Goal: Task Accomplishment & Management: Manage account settings

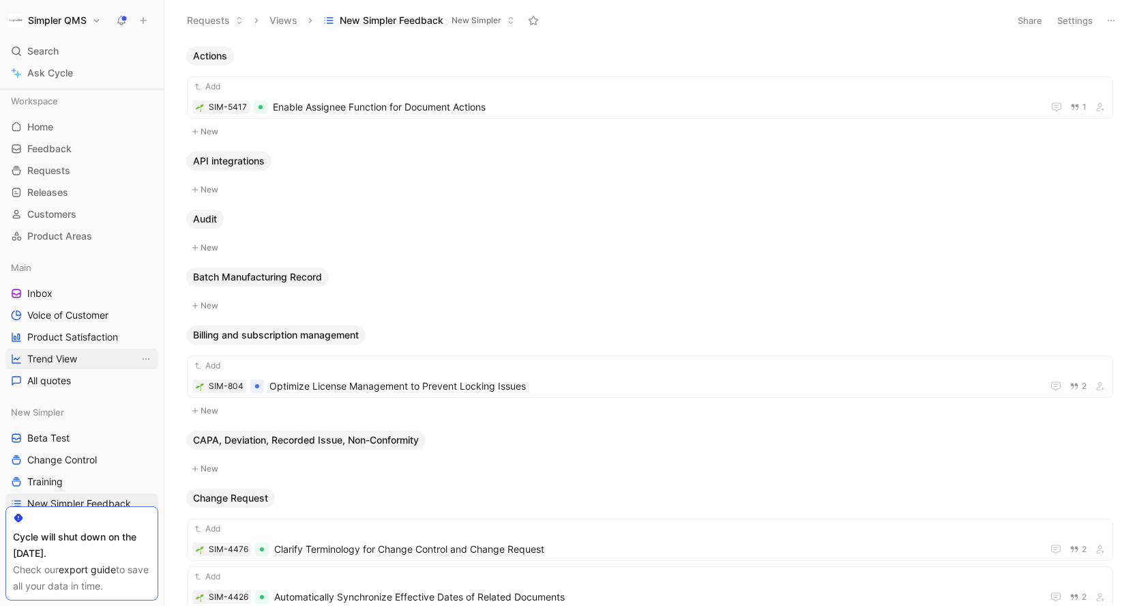
scroll to position [110, 0]
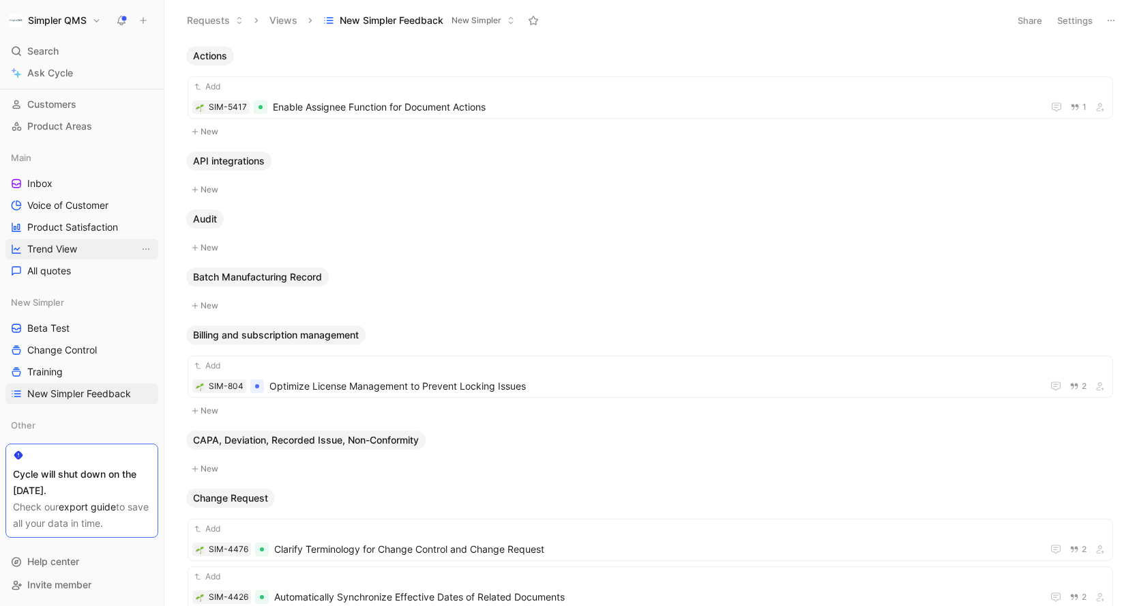
click at [101, 245] on link "Trend View" at bounding box center [81, 249] width 153 height 20
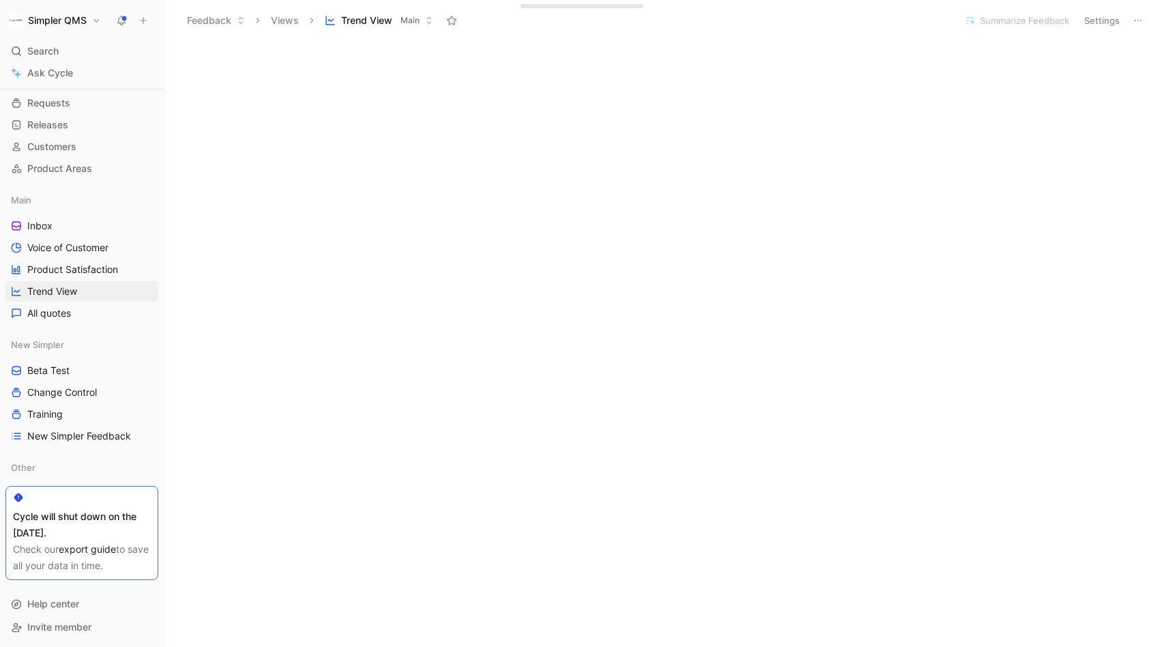
scroll to position [69, 0]
click at [61, 435] on span "New Simpler Feedback" at bounding box center [79, 435] width 104 height 14
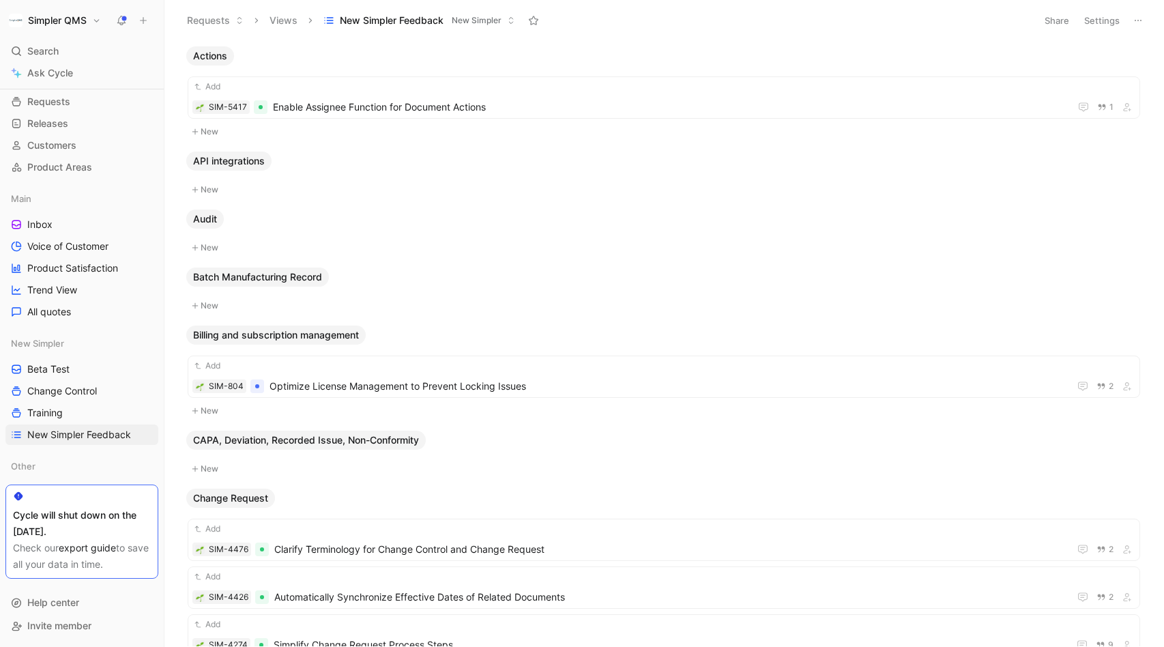
click at [1093, 20] on button "Settings" at bounding box center [1102, 20] width 48 height 19
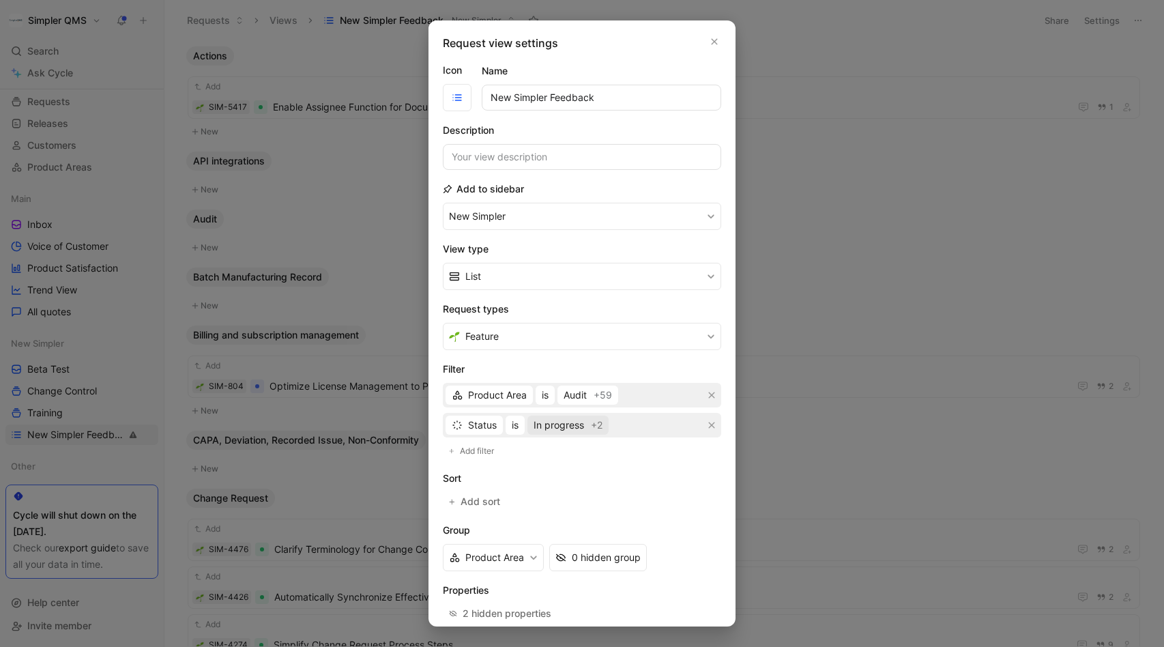
click at [587, 425] on span "In progress +2" at bounding box center [568, 425] width 69 height 16
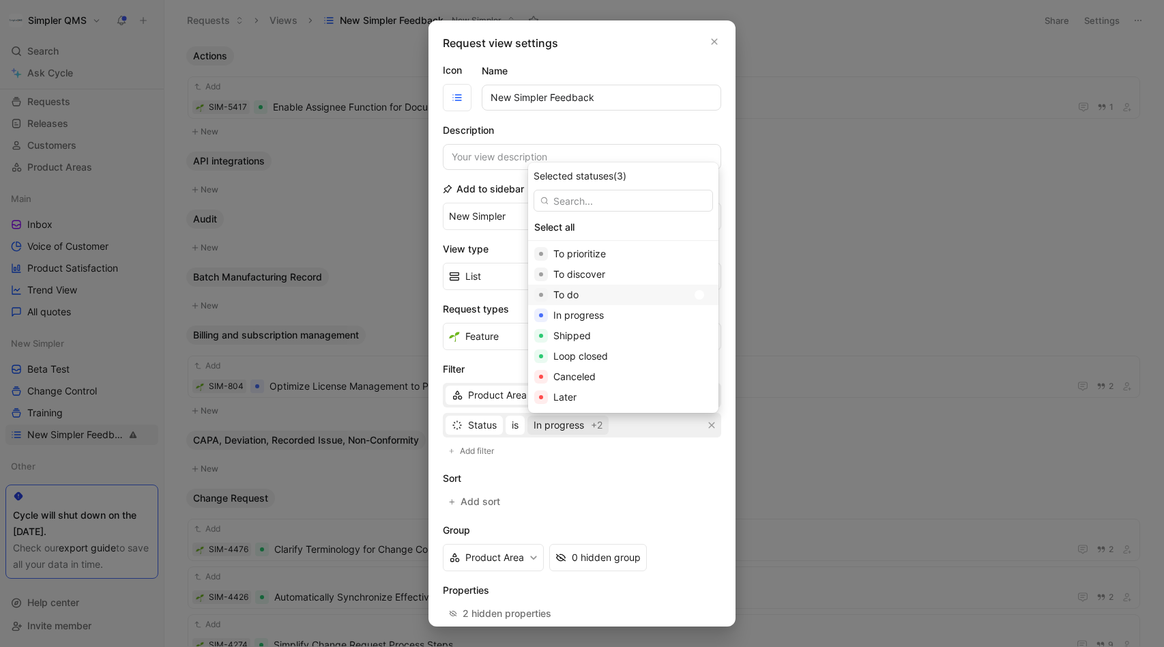
click at [693, 300] on div at bounding box center [702, 295] width 19 height 12
click at [693, 278] on div at bounding box center [702, 274] width 19 height 12
click at [693, 250] on div at bounding box center [702, 254] width 19 height 12
click at [701, 357] on div at bounding box center [706, 356] width 10 height 10
click at [701, 339] on div at bounding box center [706, 336] width 10 height 10
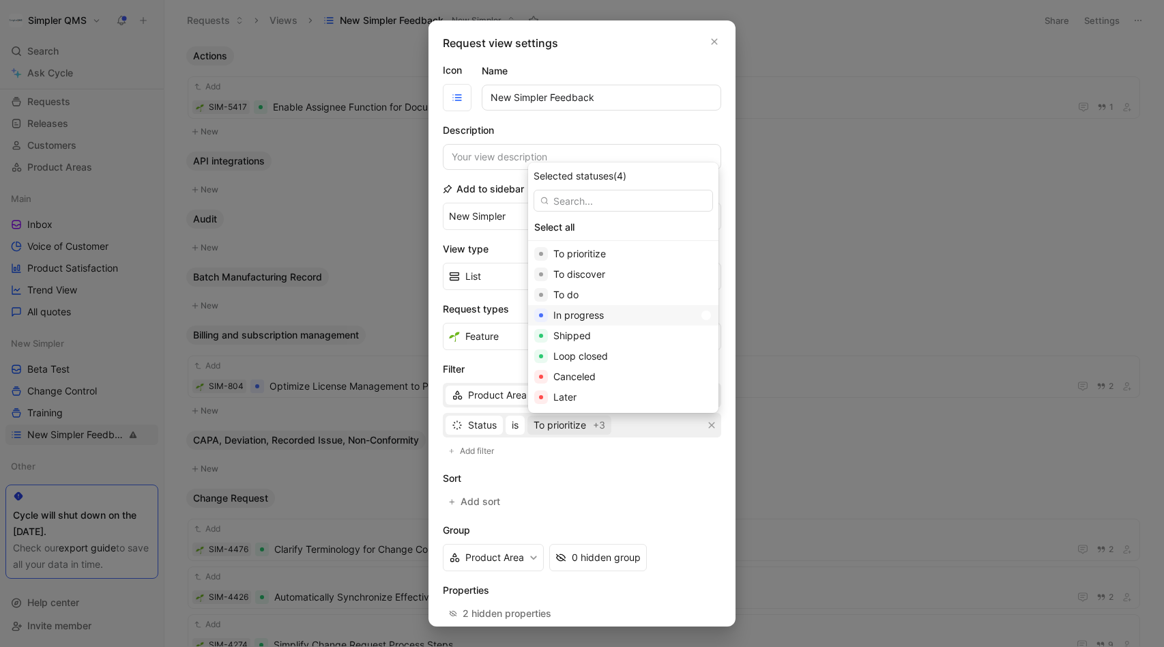
click at [693, 309] on div at bounding box center [702, 315] width 19 height 12
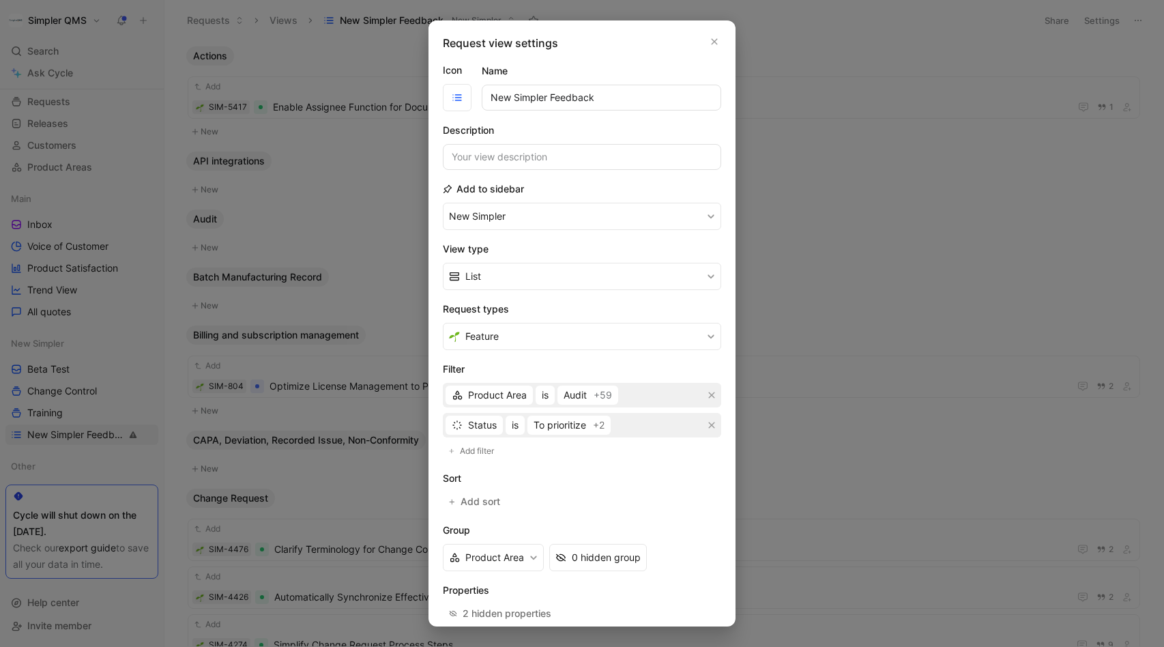
scroll to position [68, 0]
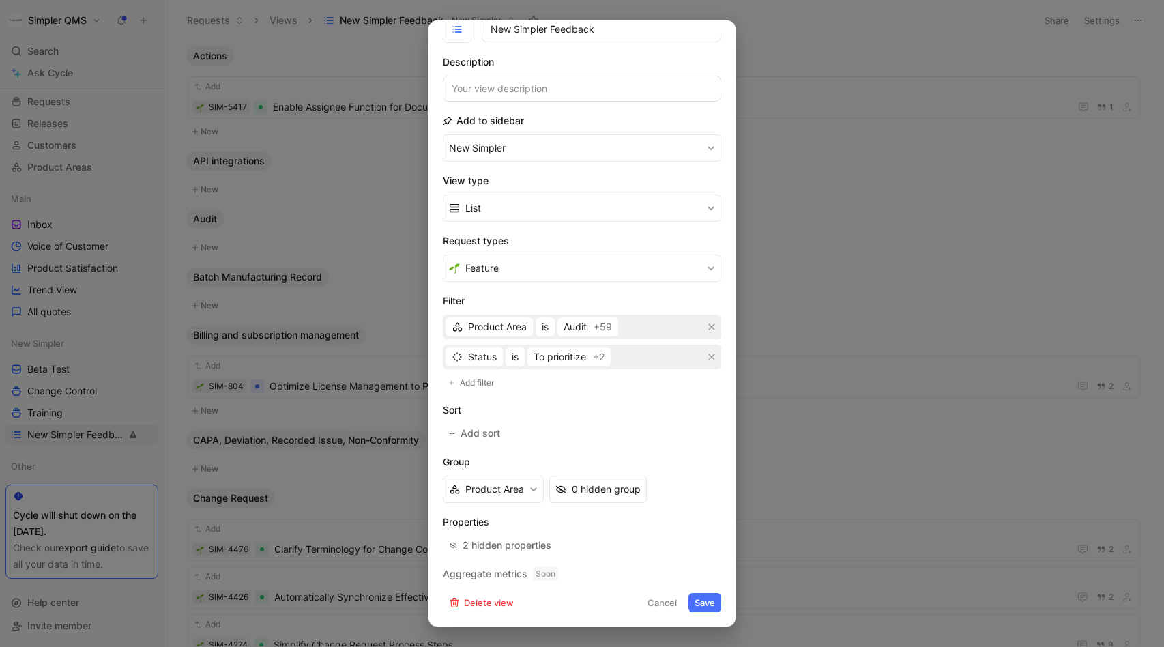
click at [710, 605] on button "Save" at bounding box center [704, 602] width 33 height 19
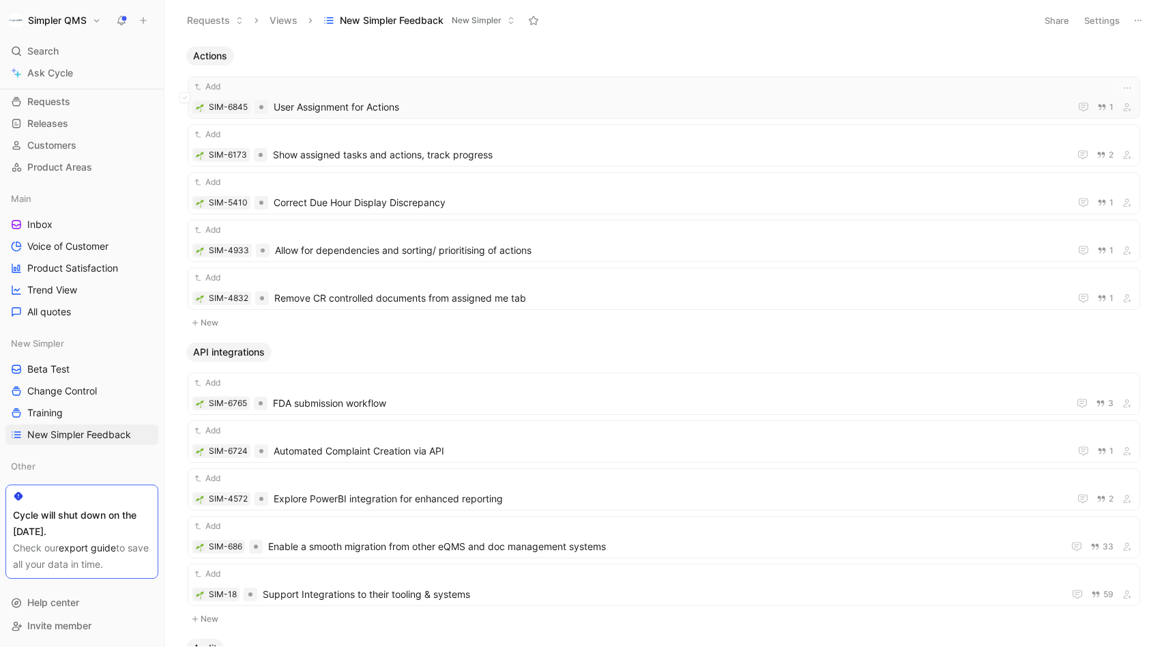
click at [511, 104] on span "User Assignment for Actions" at bounding box center [669, 107] width 791 height 16
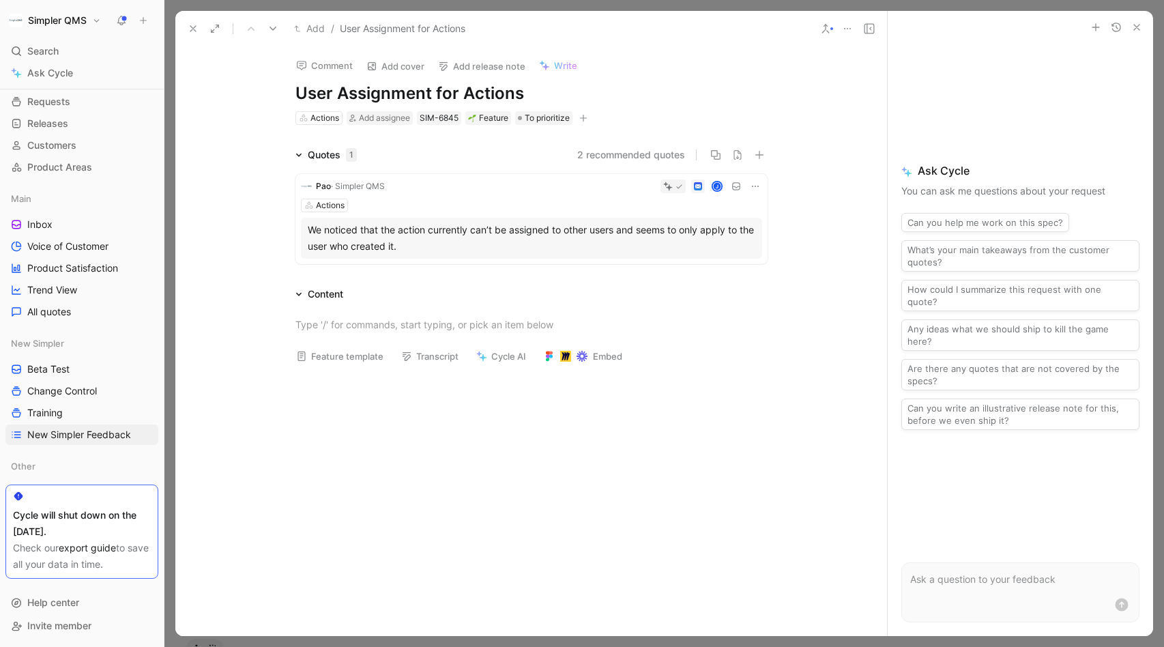
click at [190, 27] on icon at bounding box center [193, 28] width 11 height 11
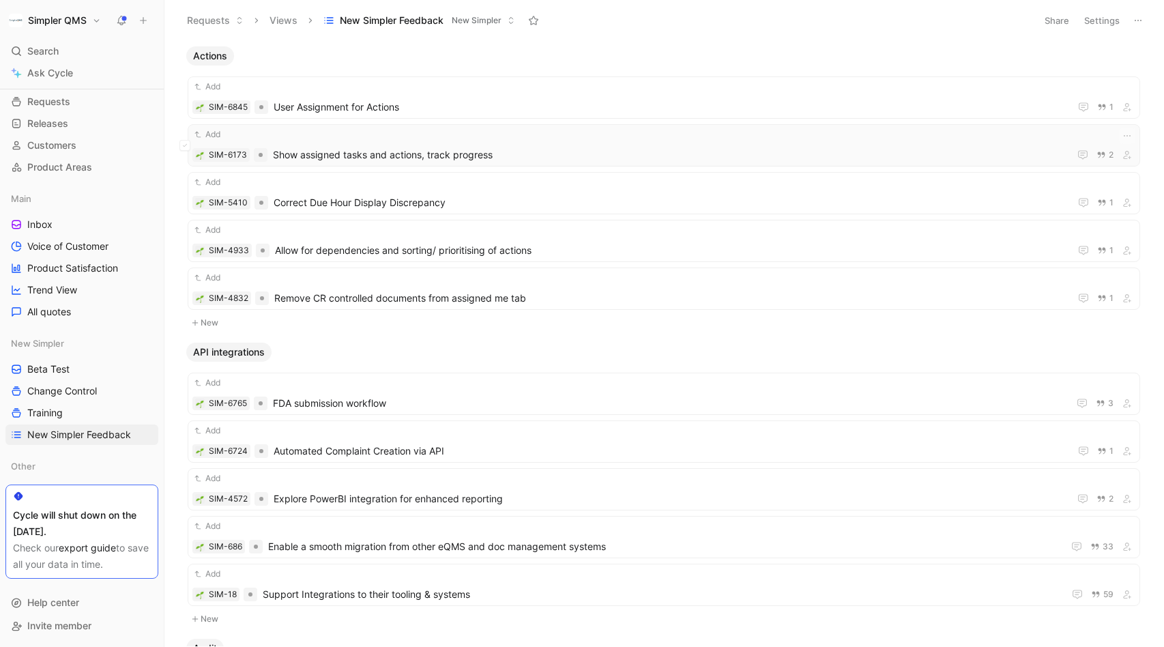
click at [345, 147] on span "Show assigned tasks and actions, track progress" at bounding box center [668, 155] width 791 height 16
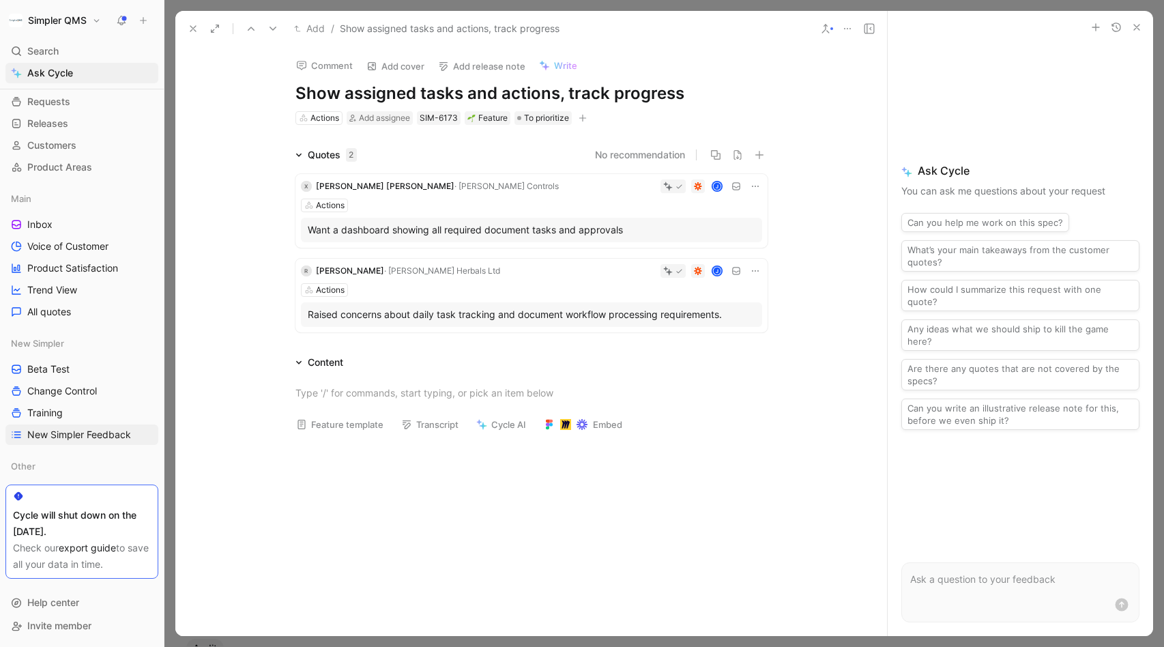
click at [188, 29] on icon at bounding box center [193, 28] width 11 height 11
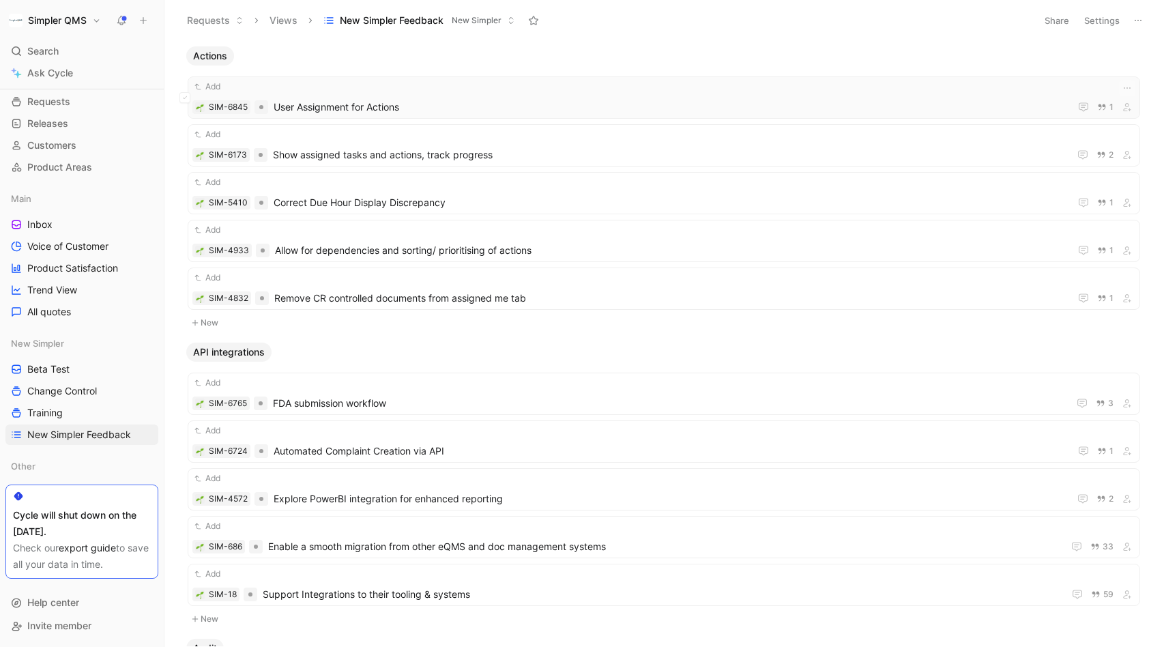
click at [448, 103] on span "User Assignment for Actions" at bounding box center [669, 107] width 791 height 16
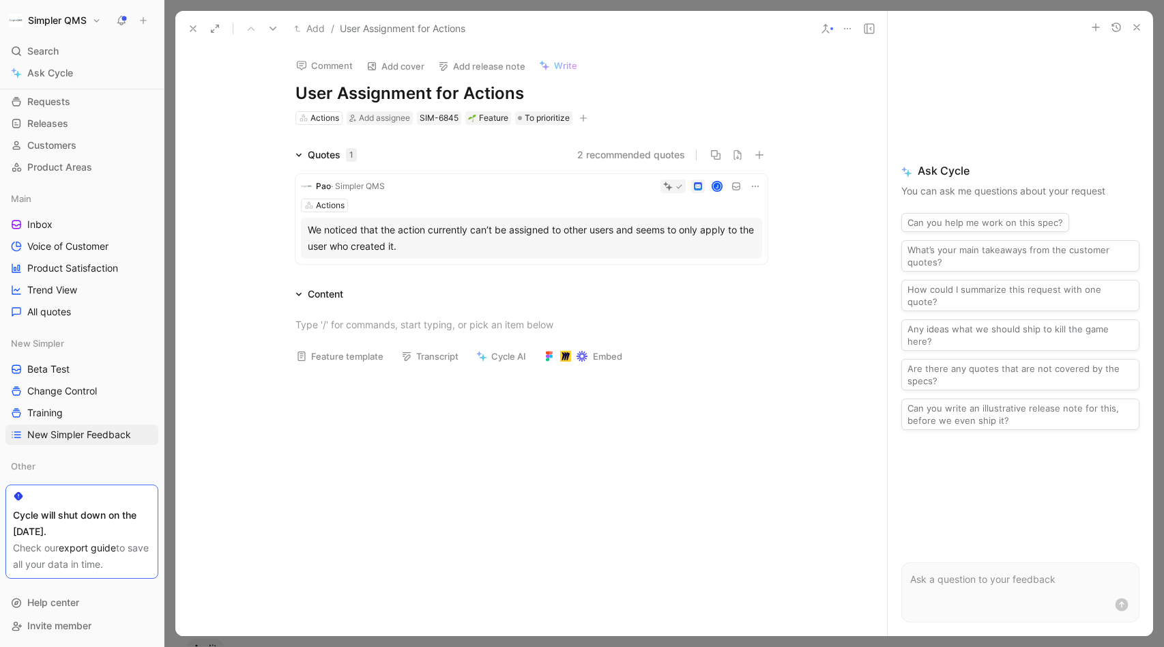
click at [586, 117] on icon "button" at bounding box center [583, 118] width 8 height 8
click at [465, 213] on span "New Simpler" at bounding box center [452, 213] width 57 height 12
click at [429, 156] on icon at bounding box center [426, 158] width 8 height 8
click at [420, 152] on input "checkbox" at bounding box center [420, 152] width 0 height 0
click at [193, 27] on icon at bounding box center [193, 28] width 11 height 11
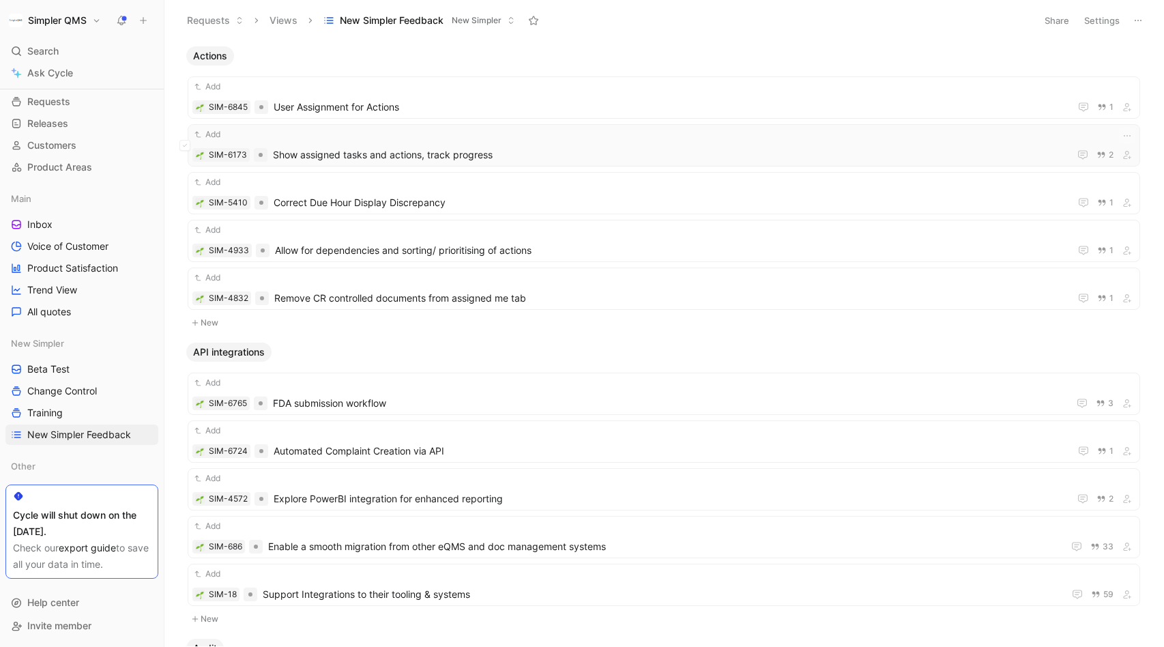
click at [431, 143] on div "Add SIM-6173 Show assigned tasks and actions, track progress 2" at bounding box center [663, 145] width 943 height 35
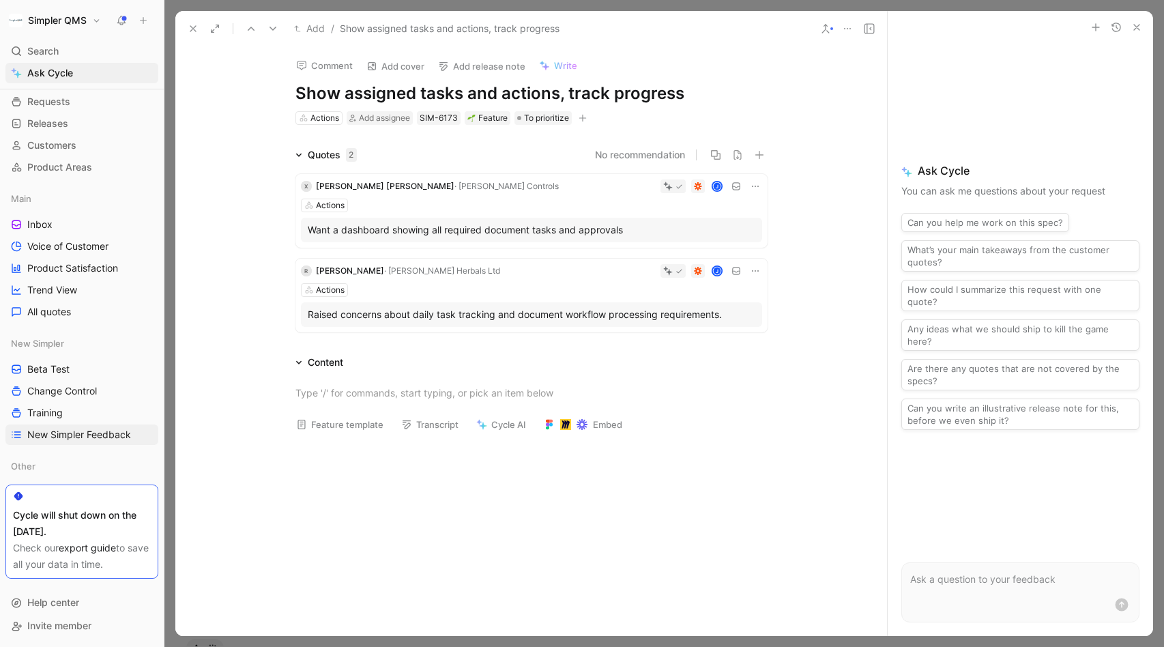
click at [583, 121] on icon "button" at bounding box center [583, 118] width 8 height 8
click at [478, 211] on span "New Simpler" at bounding box center [451, 213] width 57 height 12
click at [424, 157] on icon at bounding box center [424, 158] width 8 height 8
click at [419, 152] on input "checkbox" at bounding box center [419, 152] width 0 height 0
click at [192, 31] on icon at bounding box center [193, 28] width 11 height 11
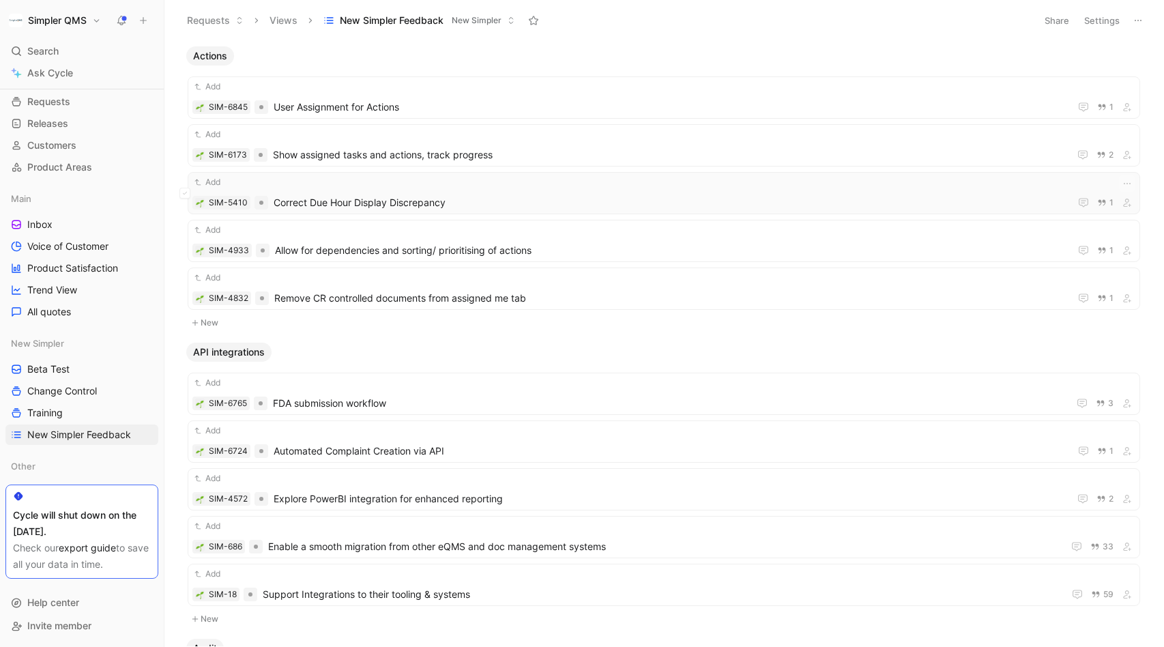
click at [486, 201] on span "Correct Due Hour Display Discrepancy" at bounding box center [669, 202] width 791 height 16
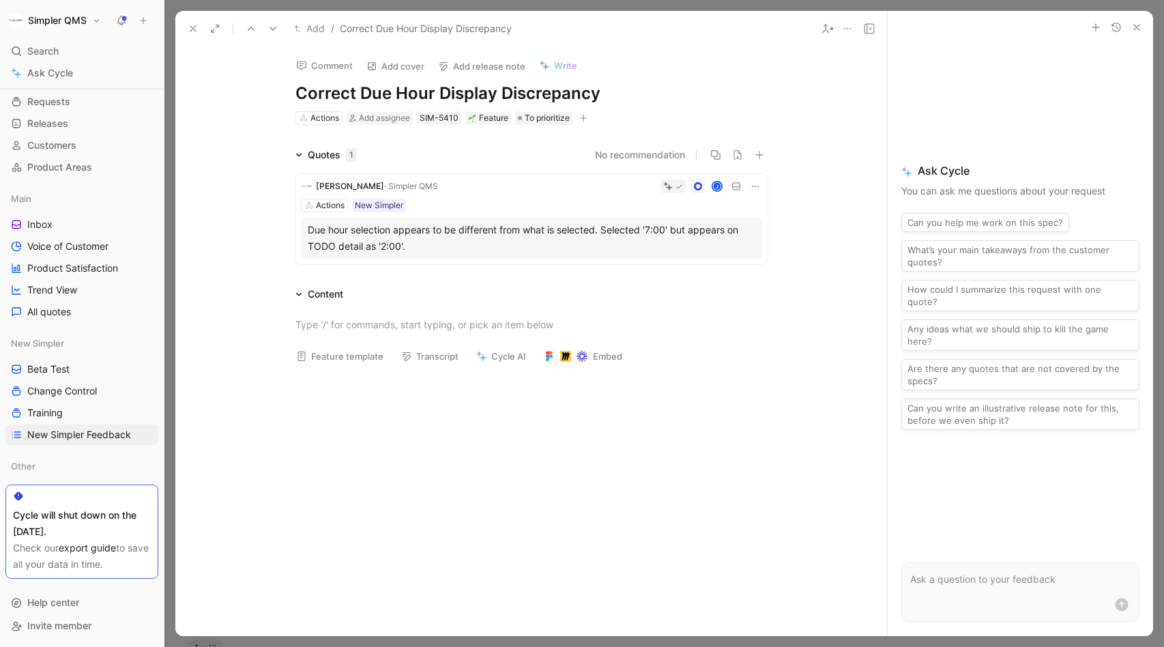
click at [582, 117] on icon "button" at bounding box center [583, 118] width 8 height 8
click at [479, 215] on span "New Simpler" at bounding box center [451, 213] width 57 height 12
click at [422, 159] on icon at bounding box center [424, 158] width 8 height 8
click at [419, 152] on input "checkbox" at bounding box center [419, 152] width 0 height 0
click at [195, 29] on icon at bounding box center [193, 28] width 11 height 11
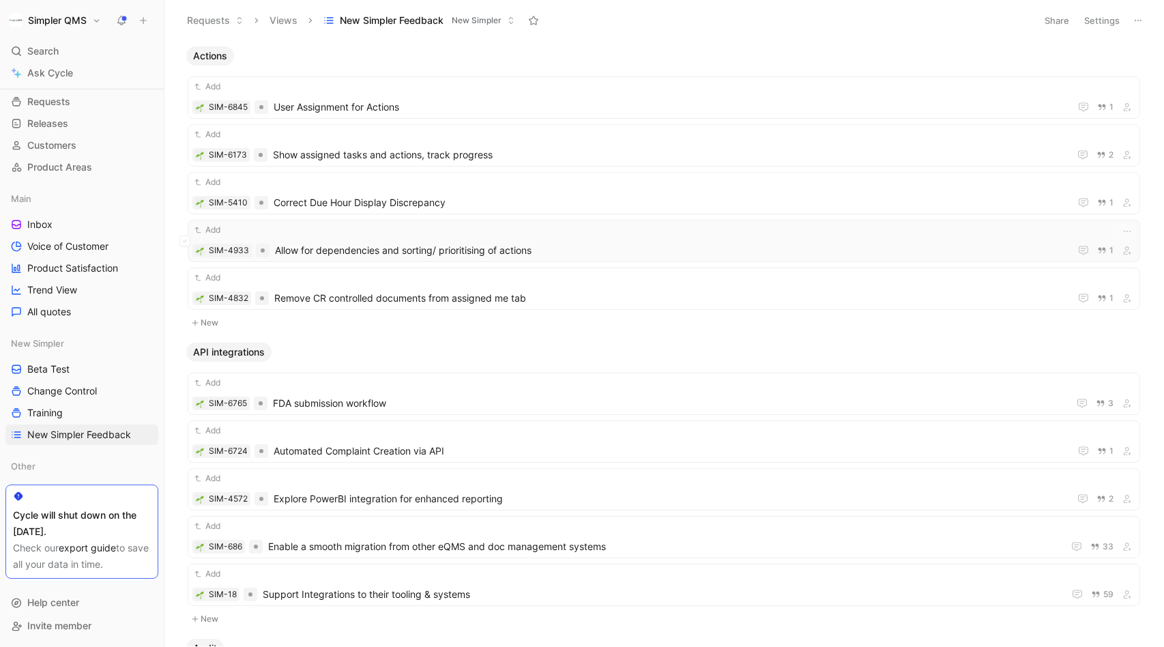
click at [598, 246] on span "Allow for dependencies and sorting/ prioritising of actions" at bounding box center [669, 250] width 789 height 16
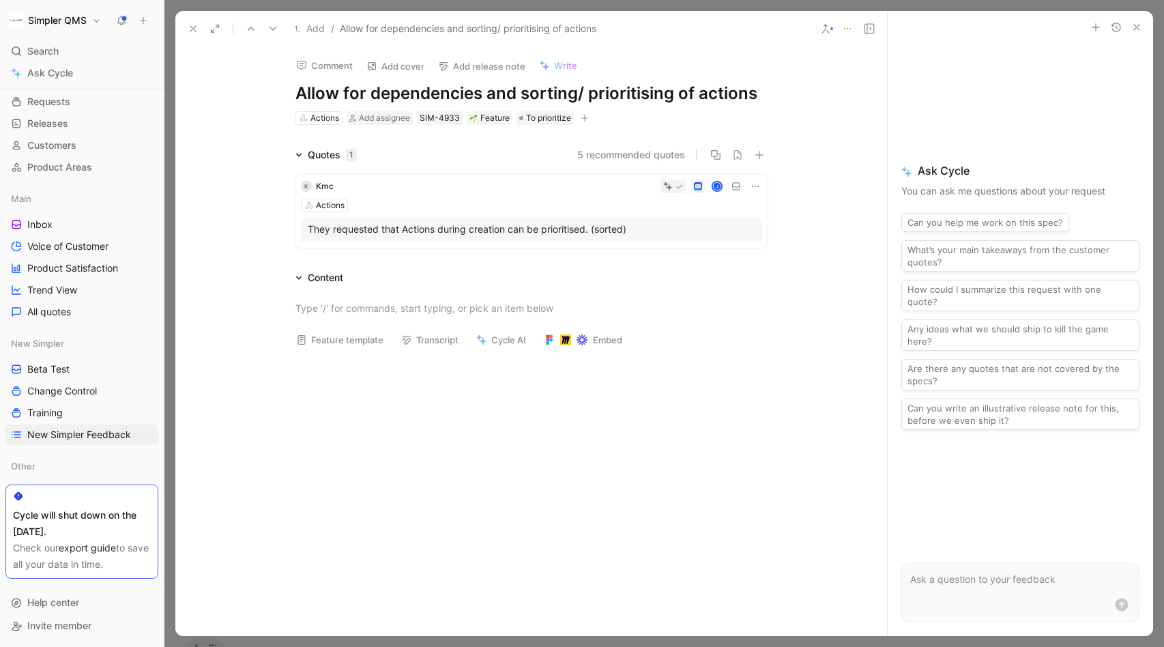
click at [583, 117] on icon "button" at bounding box center [585, 118] width 8 height 8
click at [443, 211] on span "New Simpler" at bounding box center [453, 213] width 57 height 12
click at [422, 159] on icon at bounding box center [426, 158] width 8 height 8
click at [421, 152] on input "checkbox" at bounding box center [421, 152] width 0 height 0
click at [194, 27] on use at bounding box center [192, 28] width 5 height 5
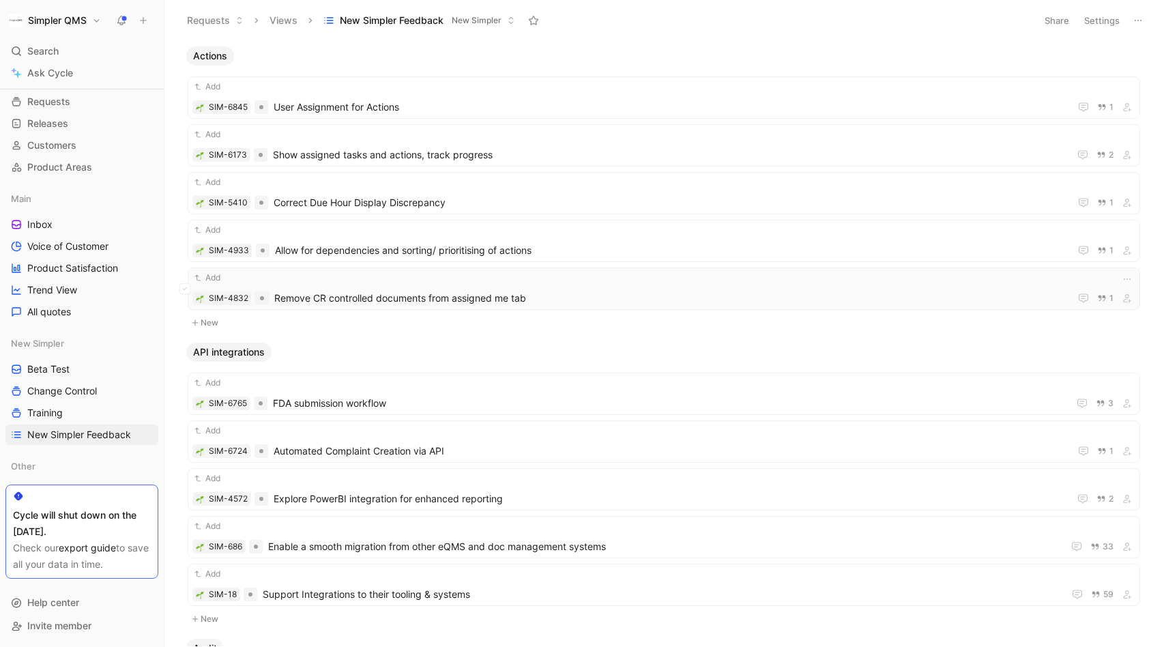
click at [551, 300] on span "Remove CR controlled documents from assigned me tab" at bounding box center [669, 298] width 790 height 16
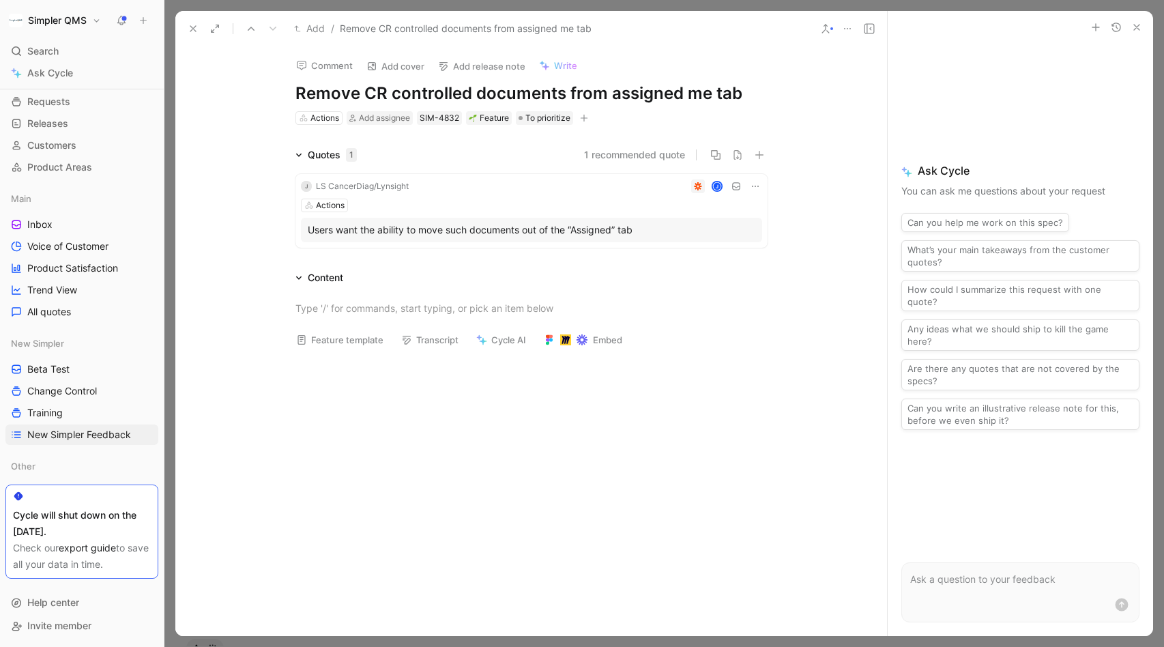
click at [587, 119] on icon "button" at bounding box center [584, 118] width 8 height 8
click at [444, 216] on span "New Simpler" at bounding box center [452, 213] width 57 height 12
click at [424, 158] on icon at bounding box center [426, 158] width 8 height 8
click at [420, 152] on input "checkbox" at bounding box center [420, 152] width 0 height 0
click at [197, 26] on icon at bounding box center [193, 28] width 11 height 11
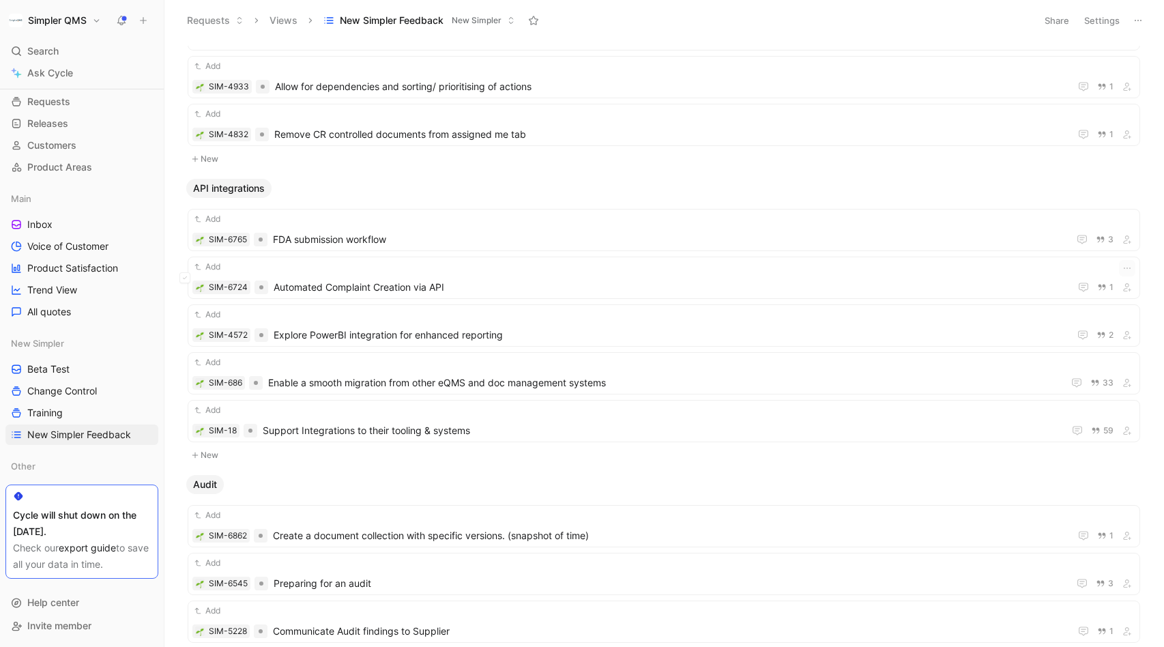
scroll to position [163, 0]
click at [486, 231] on div "Add SIM-6765 FDA submission workflow 3" at bounding box center [663, 230] width 943 height 35
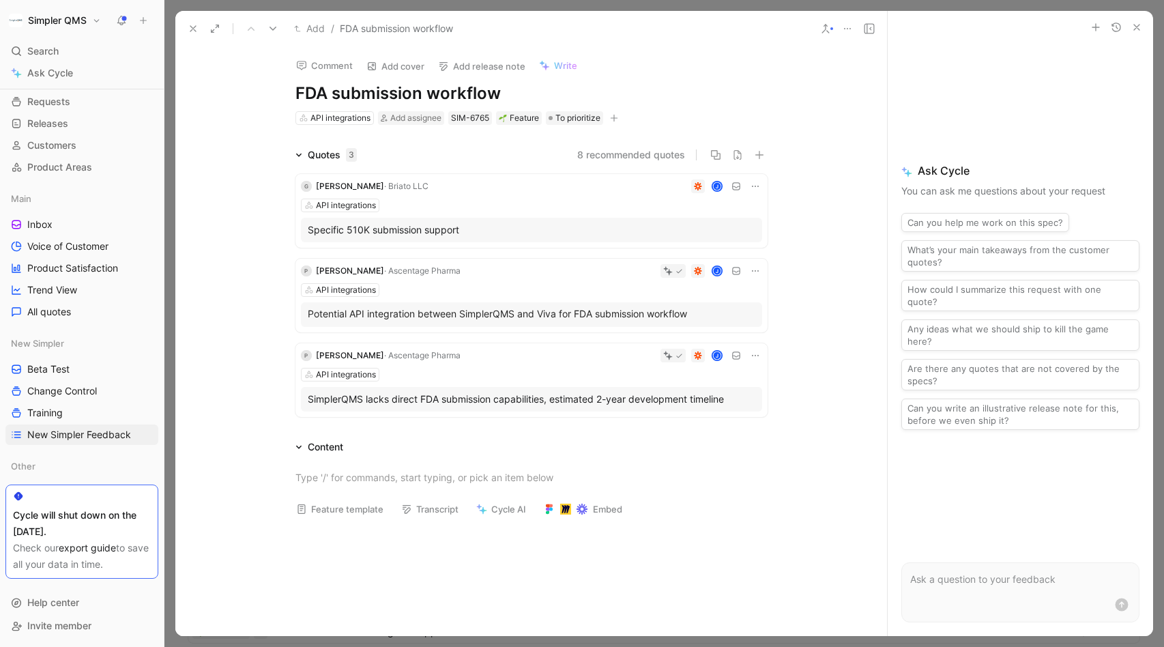
click at [615, 120] on icon "button" at bounding box center [614, 118] width 8 height 8
click at [464, 216] on div "New Simpler" at bounding box center [529, 213] width 190 height 20
click at [452, 158] on div at bounding box center [457, 157] width 11 height 11
click at [452, 152] on input "checkbox" at bounding box center [452, 152] width 0 height 0
click at [192, 29] on use at bounding box center [192, 28] width 5 height 5
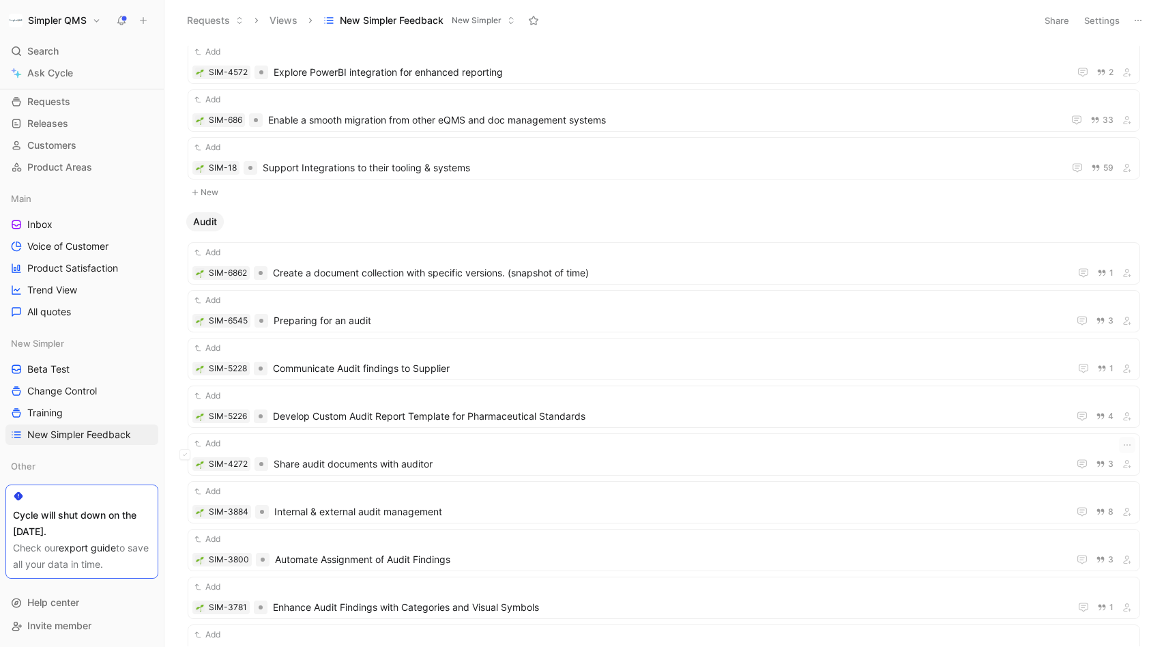
scroll to position [431, 0]
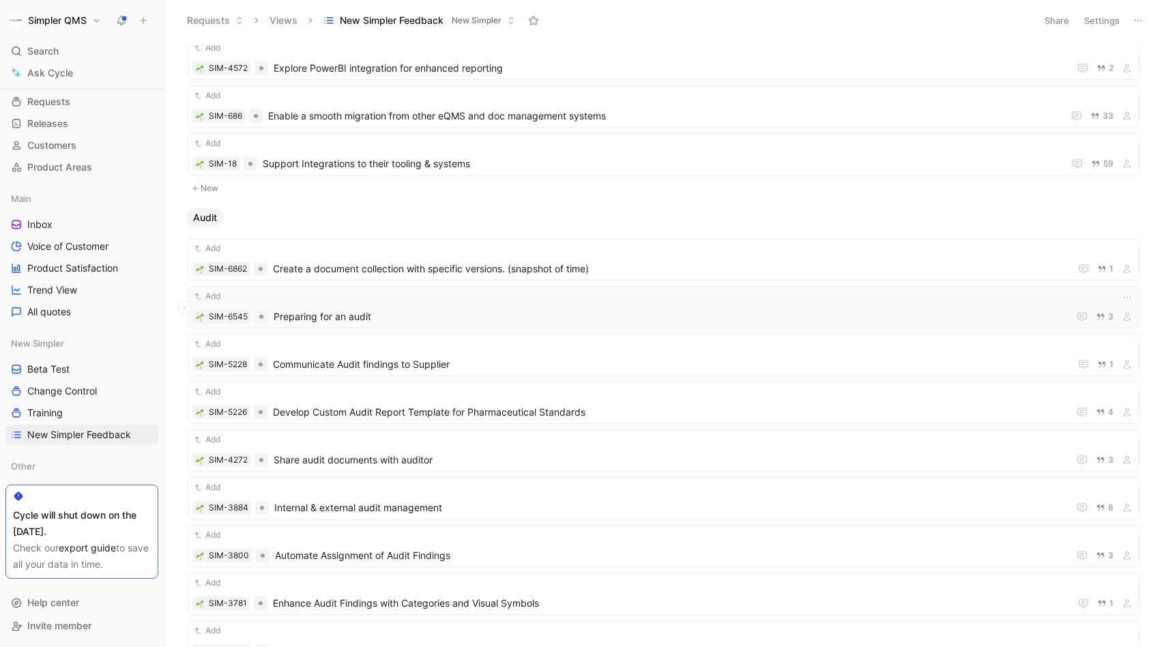
click at [461, 323] on span "Preparing for an audit" at bounding box center [668, 316] width 789 height 16
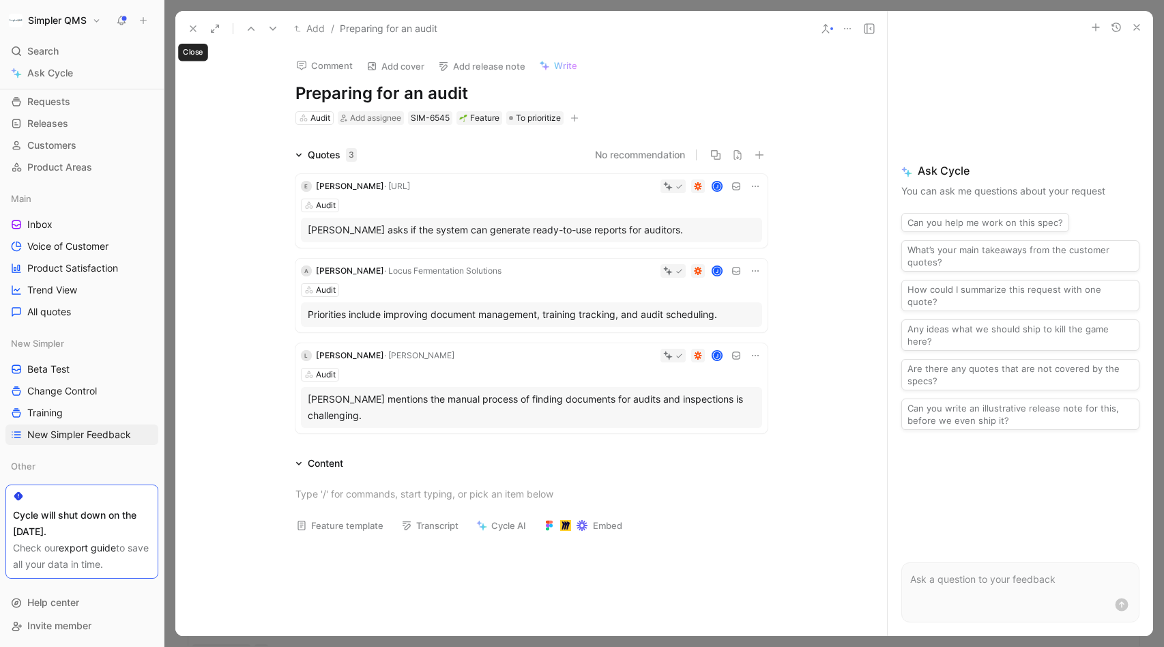
click at [196, 29] on icon at bounding box center [193, 28] width 11 height 11
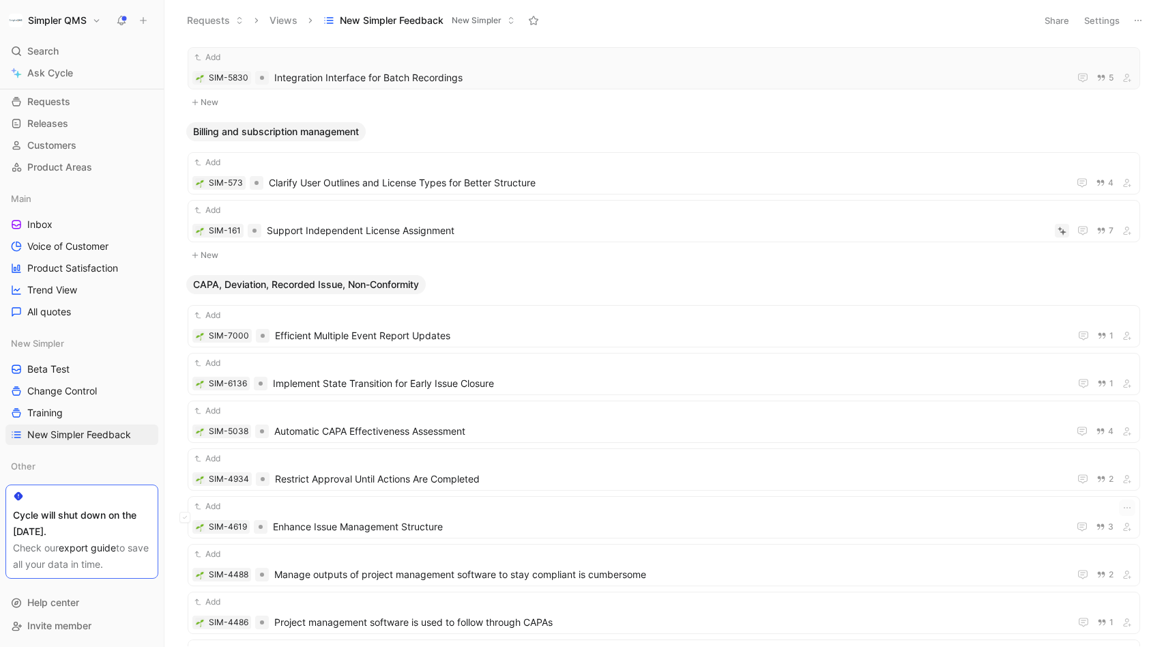
scroll to position [1352, 0]
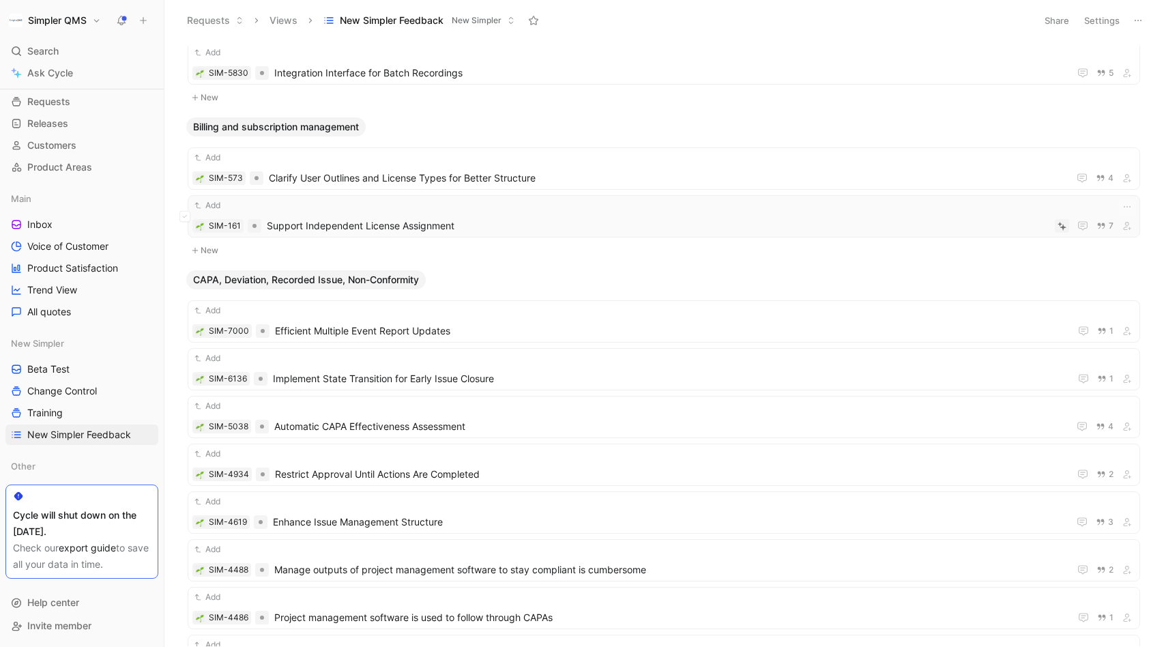
click at [452, 235] on div "Add SIM-161 Support Independent License Assignment 7" at bounding box center [664, 216] width 953 height 42
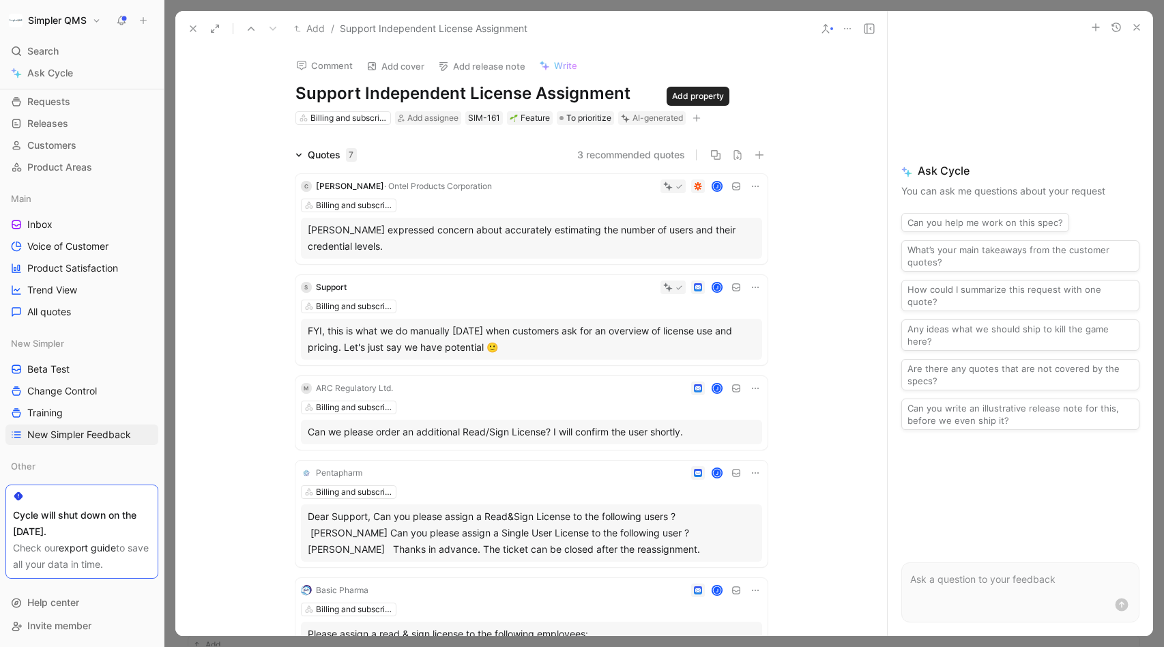
click at [697, 117] on icon "button" at bounding box center [697, 118] width 8 height 8
click at [547, 215] on div "New Simpler" at bounding box center [609, 213] width 190 height 20
click at [538, 156] on icon at bounding box center [538, 158] width 8 height 8
click at [533, 152] on input "checkbox" at bounding box center [533, 152] width 0 height 0
click at [592, 115] on span "To prioritize" at bounding box center [588, 118] width 45 height 14
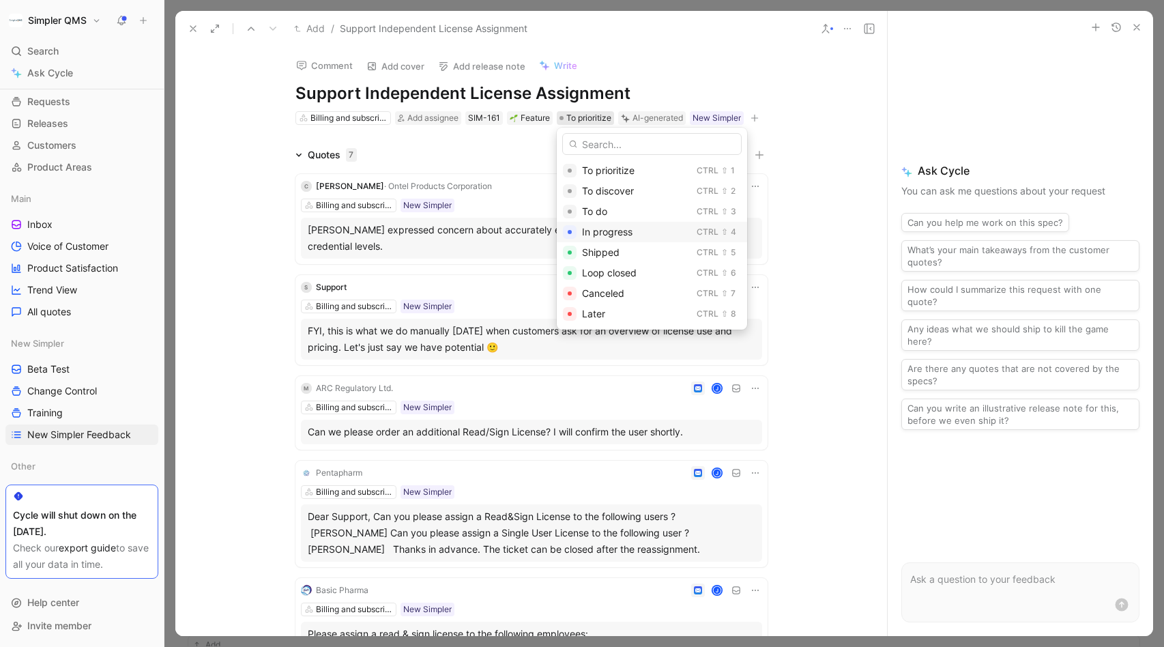
click at [607, 232] on span "In progress" at bounding box center [607, 232] width 50 height 12
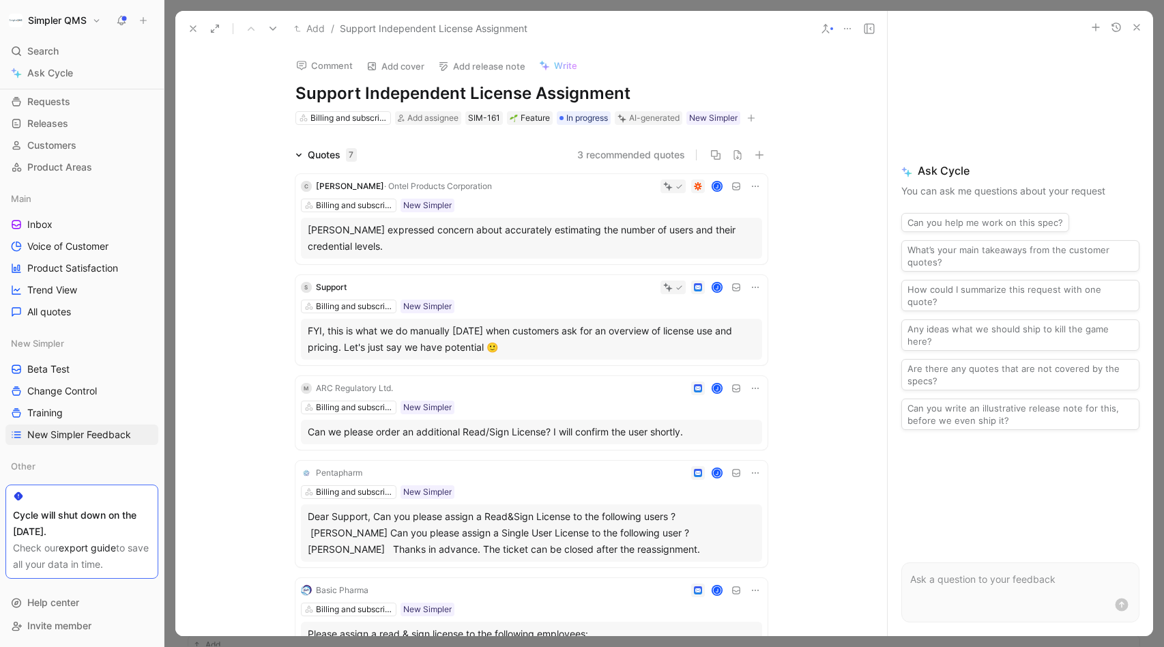
click at [190, 33] on icon at bounding box center [193, 28] width 11 height 11
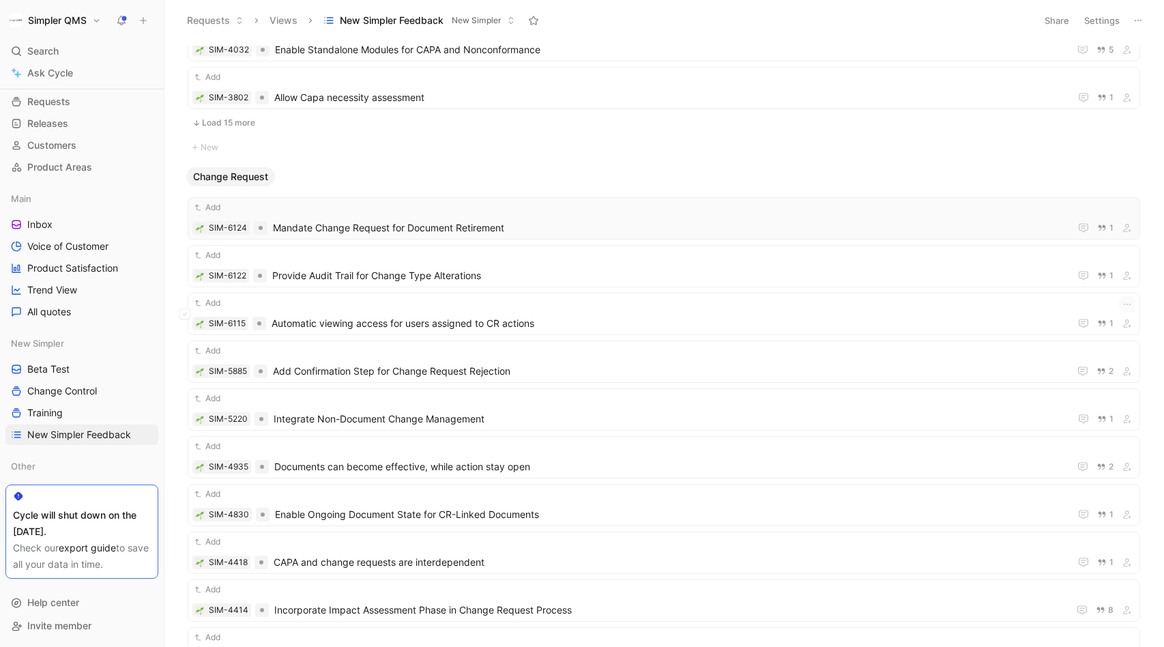
scroll to position [2207, 0]
click at [593, 220] on span "Mandate Change Request for Document Retirement" at bounding box center [668, 227] width 791 height 16
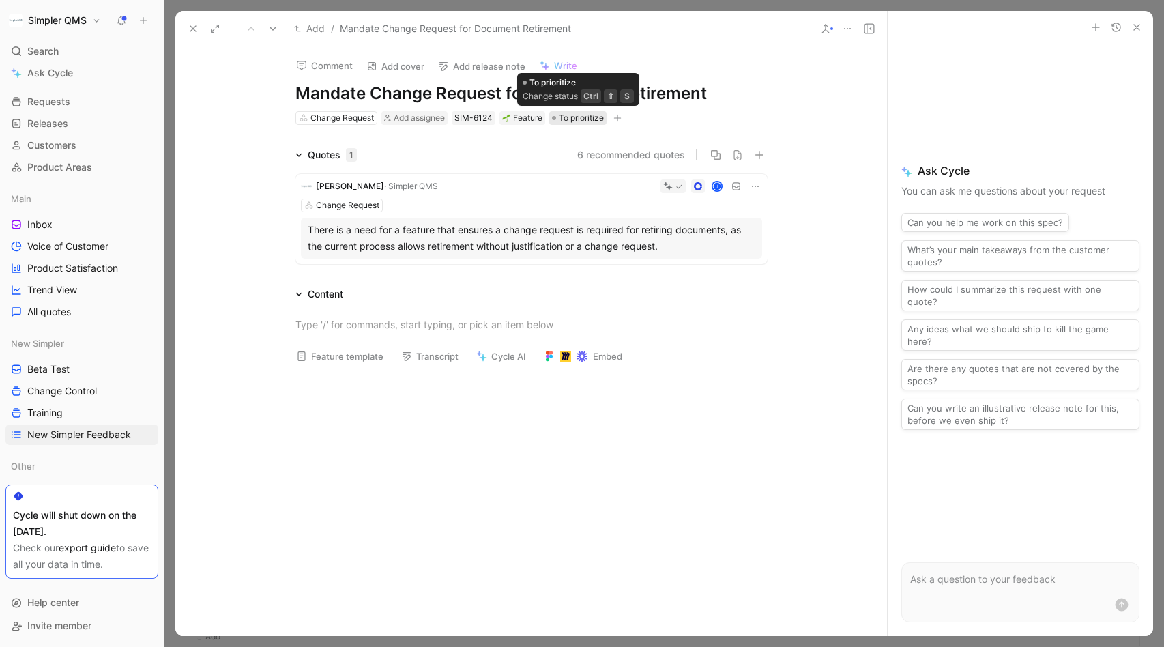
click at [594, 117] on span "To prioritize" at bounding box center [581, 118] width 45 height 14
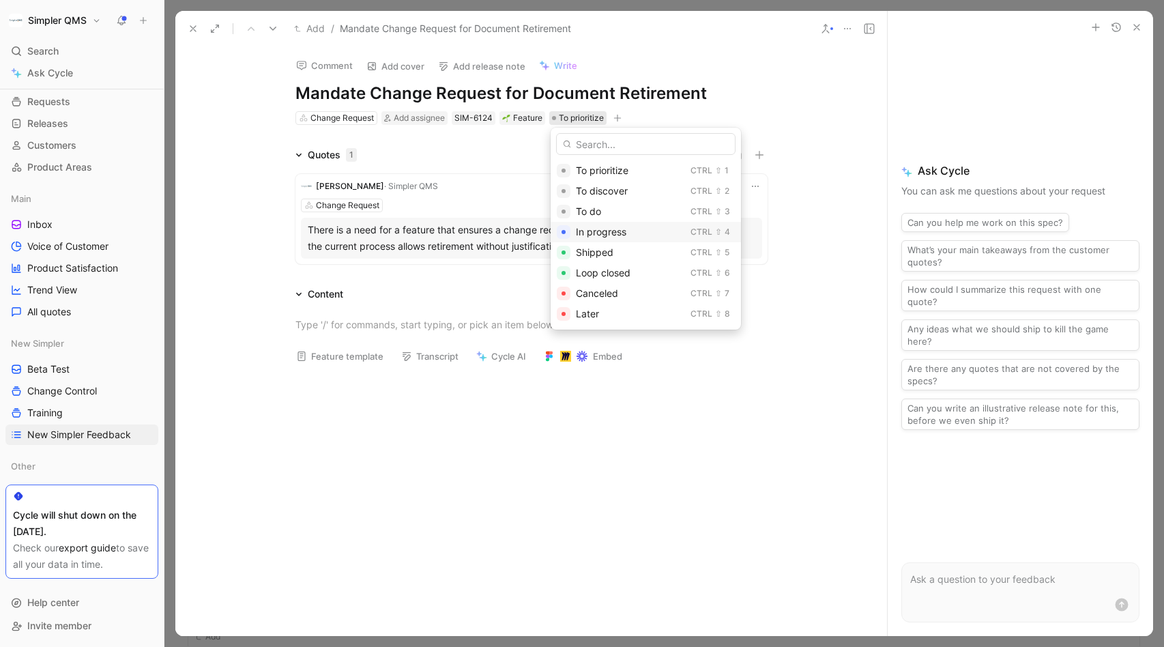
click at [597, 233] on span "In progress" at bounding box center [601, 232] width 50 height 12
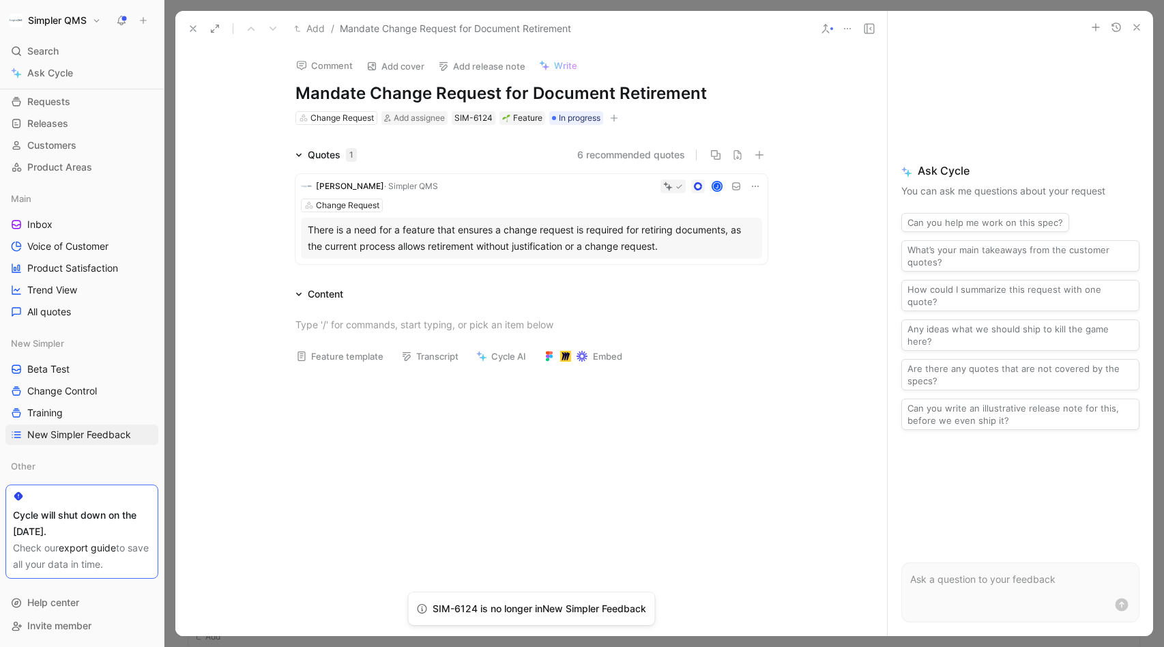
click at [618, 122] on icon "button" at bounding box center [614, 118] width 8 height 8
click at [494, 213] on span "New Simpler" at bounding box center [484, 213] width 57 height 12
click at [452, 152] on div at bounding box center [457, 157] width 11 height 11
click at [452, 152] on input "checkbox" at bounding box center [452, 152] width 0 height 0
click at [194, 25] on icon at bounding box center [193, 28] width 11 height 11
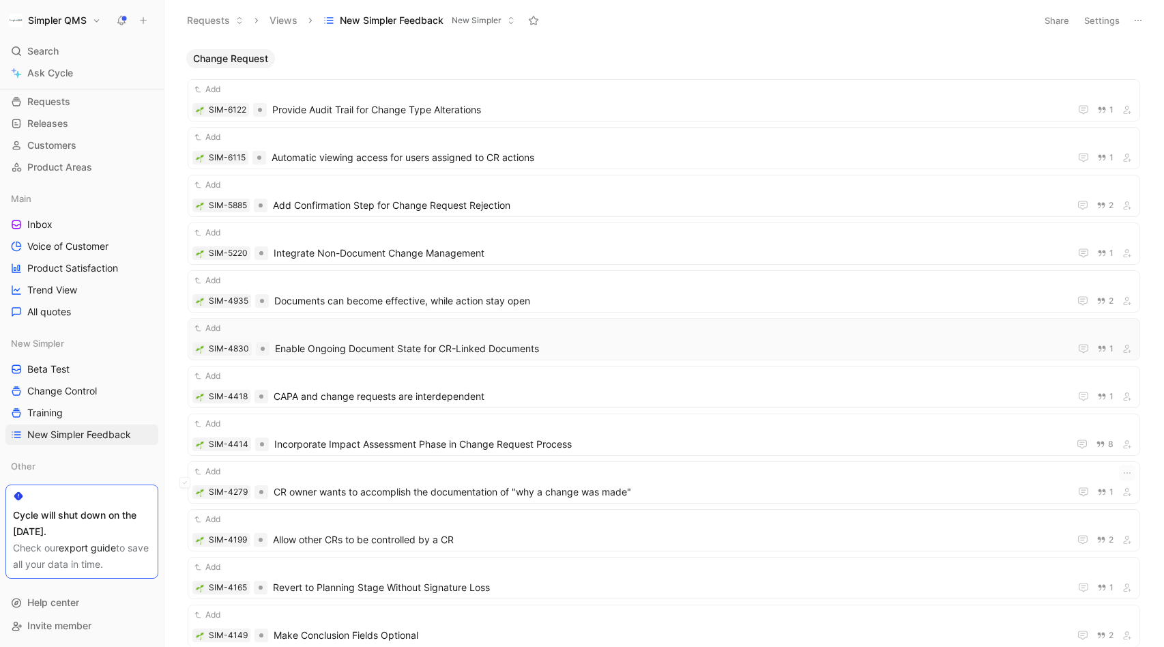
scroll to position [2325, 0]
click at [506, 479] on div "Add SIM-4279 CR owner wants to accomplish the documentation of "why a change wa…" at bounding box center [663, 481] width 943 height 35
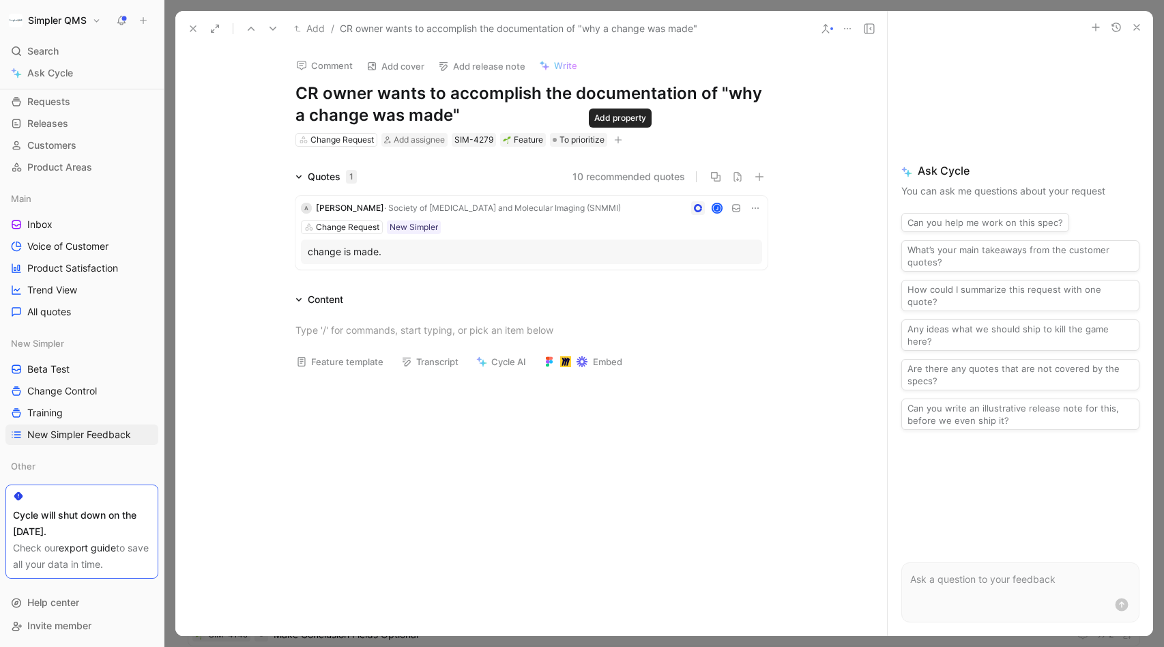
click at [622, 139] on icon "button" at bounding box center [618, 140] width 8 height 8
click at [473, 232] on span "New Simpler" at bounding box center [487, 235] width 57 height 12
click at [457, 179] on icon at bounding box center [460, 179] width 8 height 8
click at [455, 174] on input "checkbox" at bounding box center [455, 174] width 0 height 0
click at [194, 28] on icon at bounding box center [193, 28] width 11 height 11
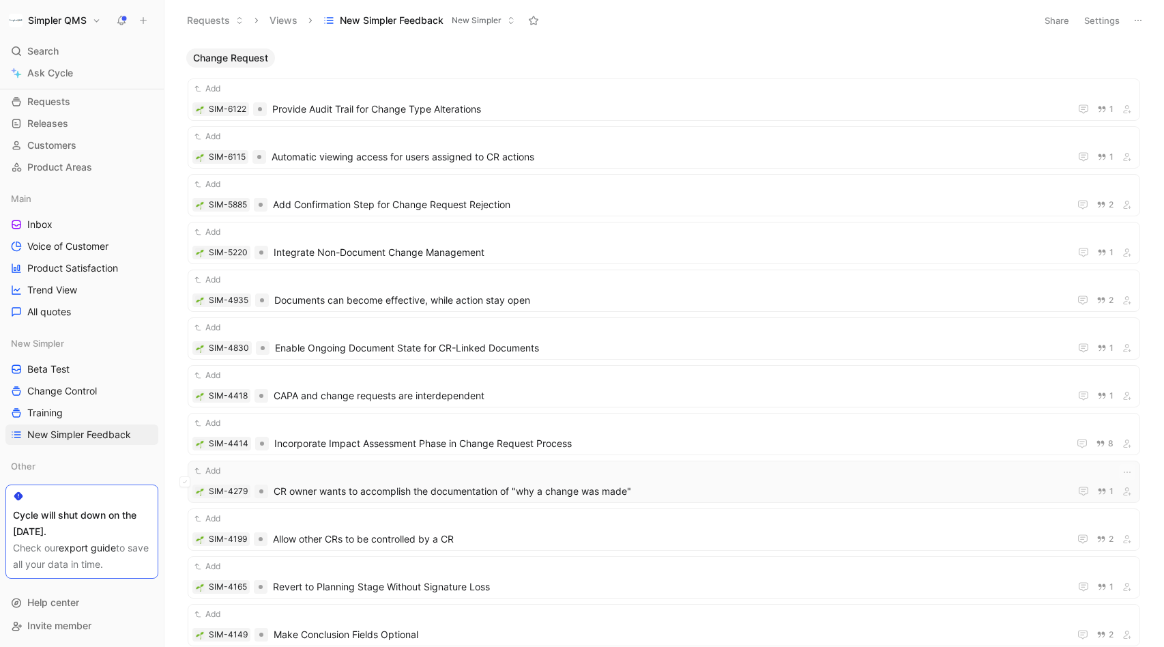
click at [659, 480] on div "Add SIM-4279 CR owner wants to accomplish the documentation of "why a change wa…" at bounding box center [663, 481] width 943 height 35
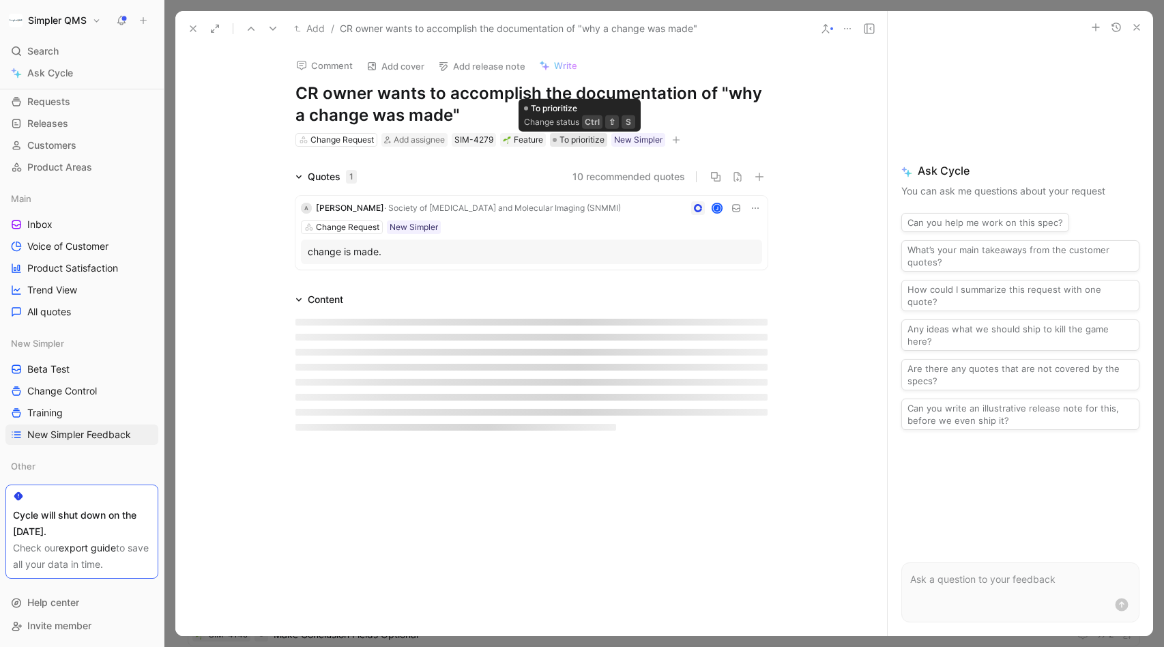
click at [583, 136] on span "To prioritize" at bounding box center [582, 140] width 45 height 14
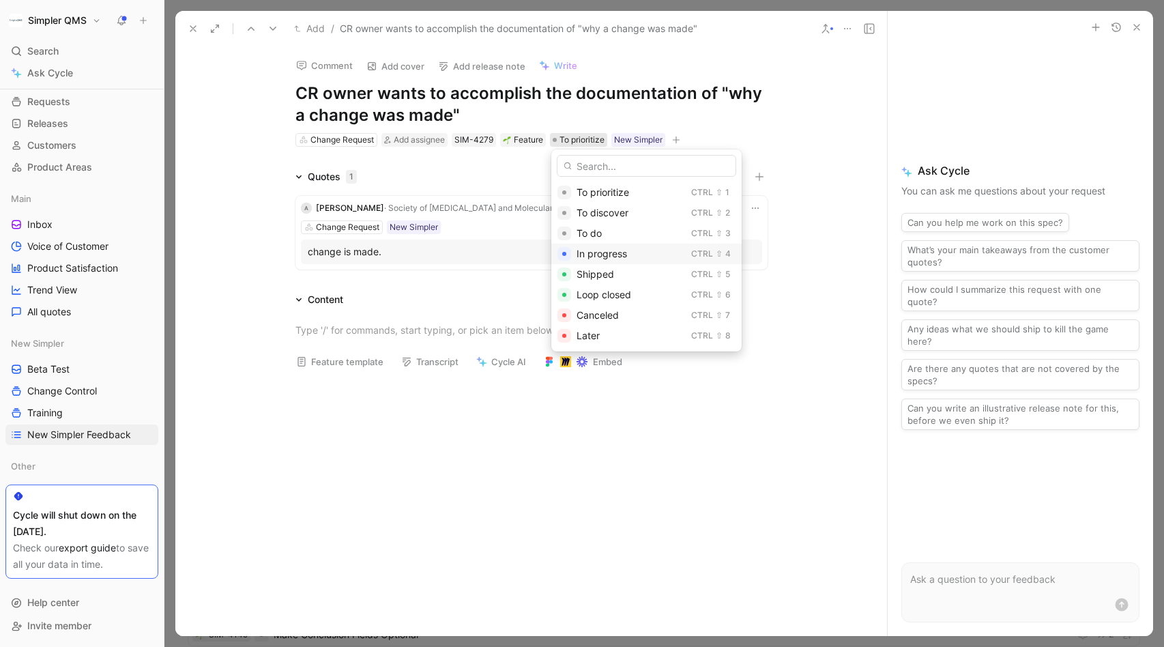
click at [605, 253] on span "In progress" at bounding box center [602, 254] width 50 height 12
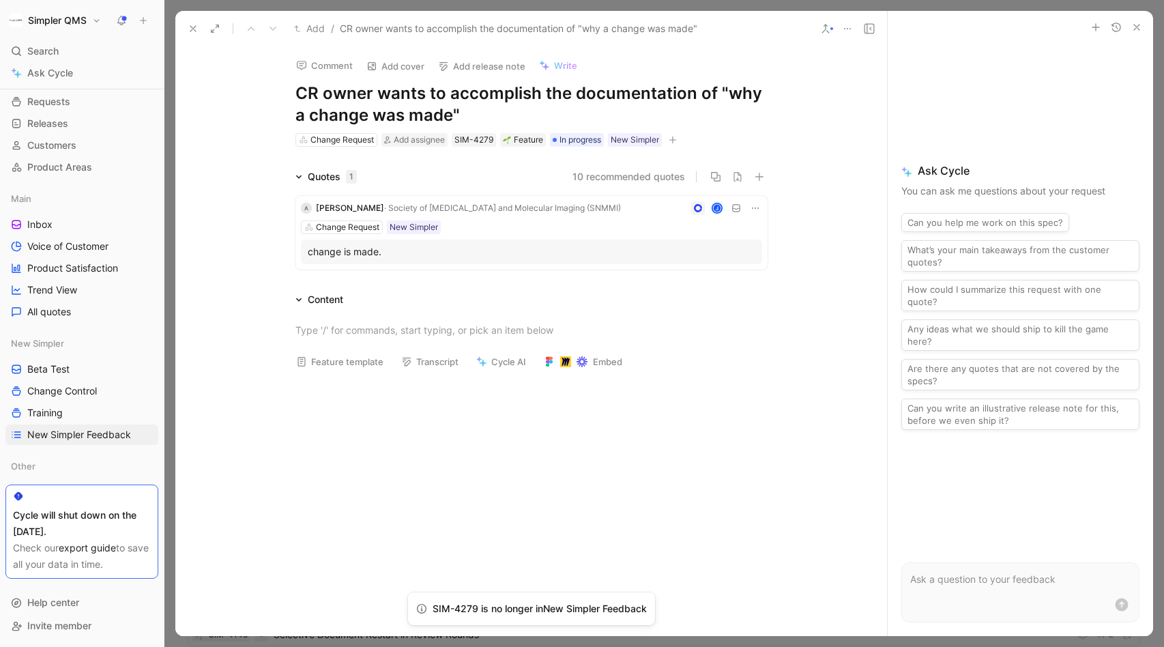
click at [193, 25] on icon at bounding box center [193, 28] width 11 height 11
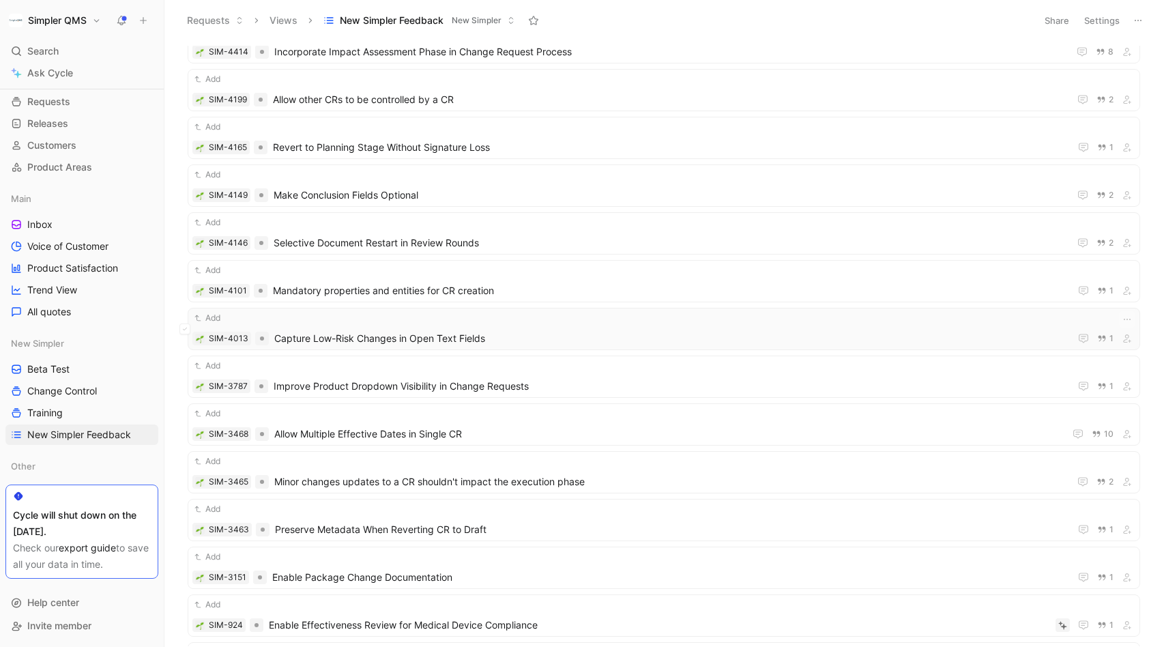
scroll to position [2733, 0]
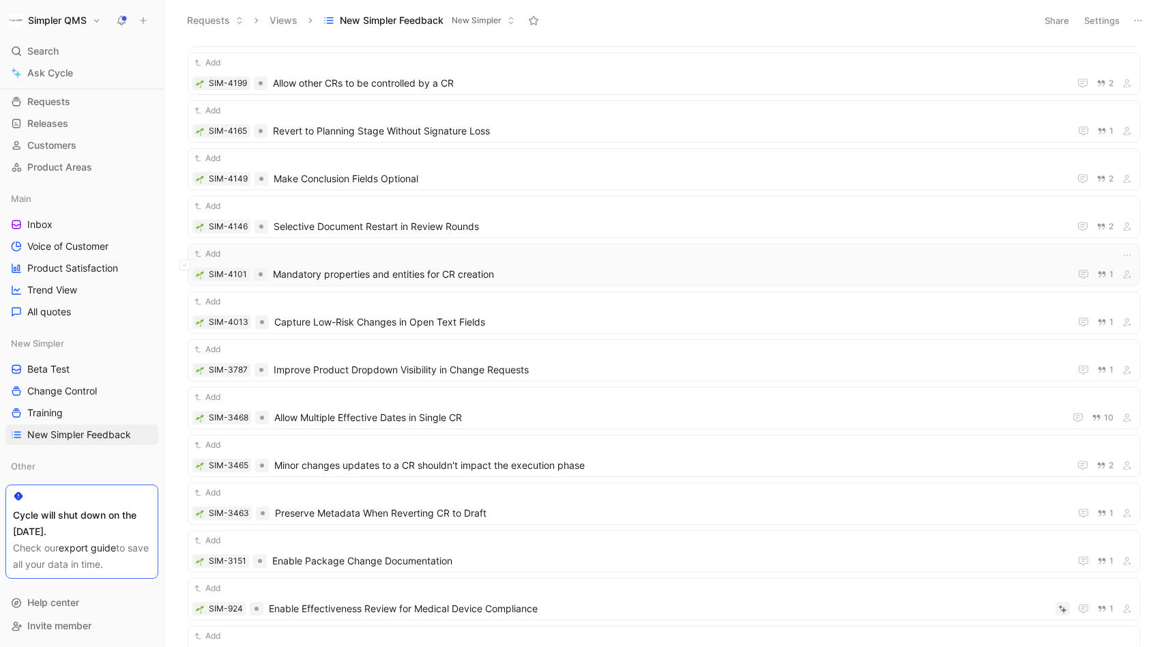
click at [570, 274] on span "Mandatory properties and entities for CR creation" at bounding box center [668, 274] width 791 height 16
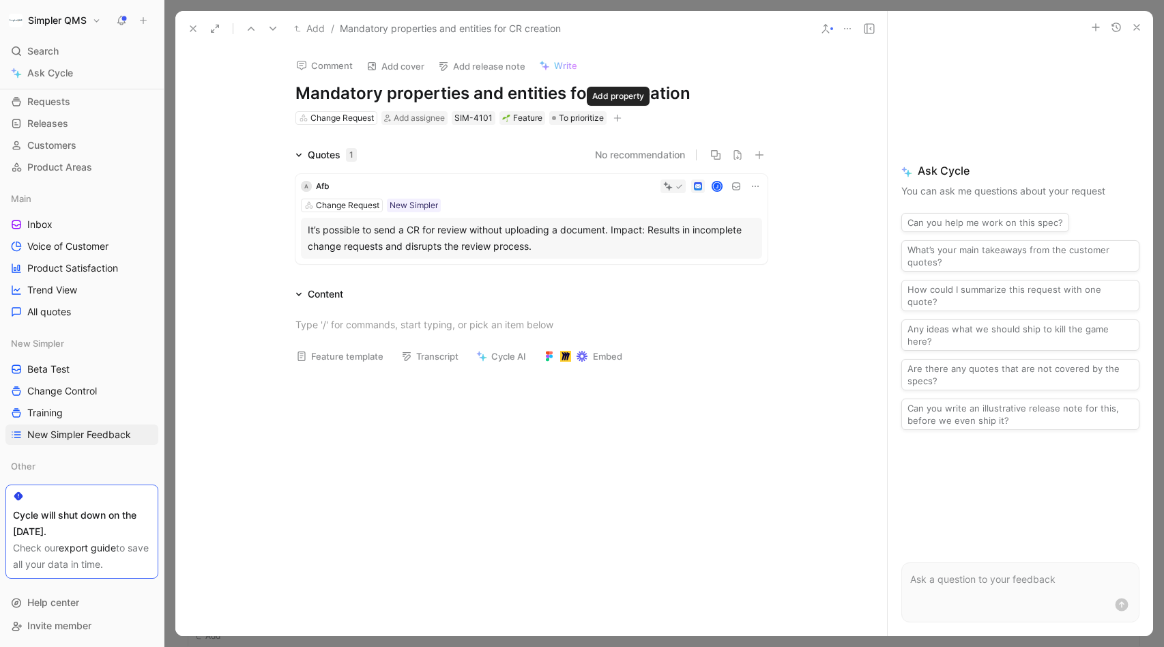
click at [617, 115] on icon "button" at bounding box center [617, 118] width 8 height 8
click at [465, 214] on div "New Simpler" at bounding box center [530, 213] width 190 height 20
click at [457, 160] on icon at bounding box center [458, 158] width 8 height 8
click at [453, 152] on input "checkbox" at bounding box center [453, 152] width 0 height 0
click at [194, 29] on use at bounding box center [192, 28] width 5 height 5
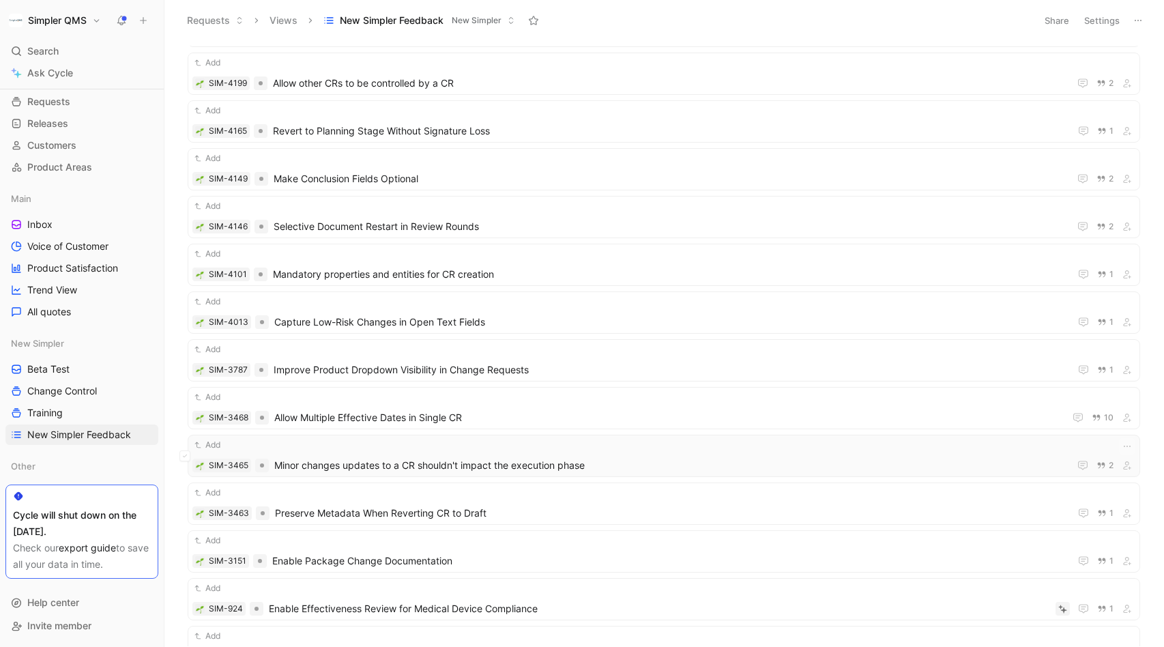
click at [615, 448] on div "Add" at bounding box center [663, 445] width 943 height 14
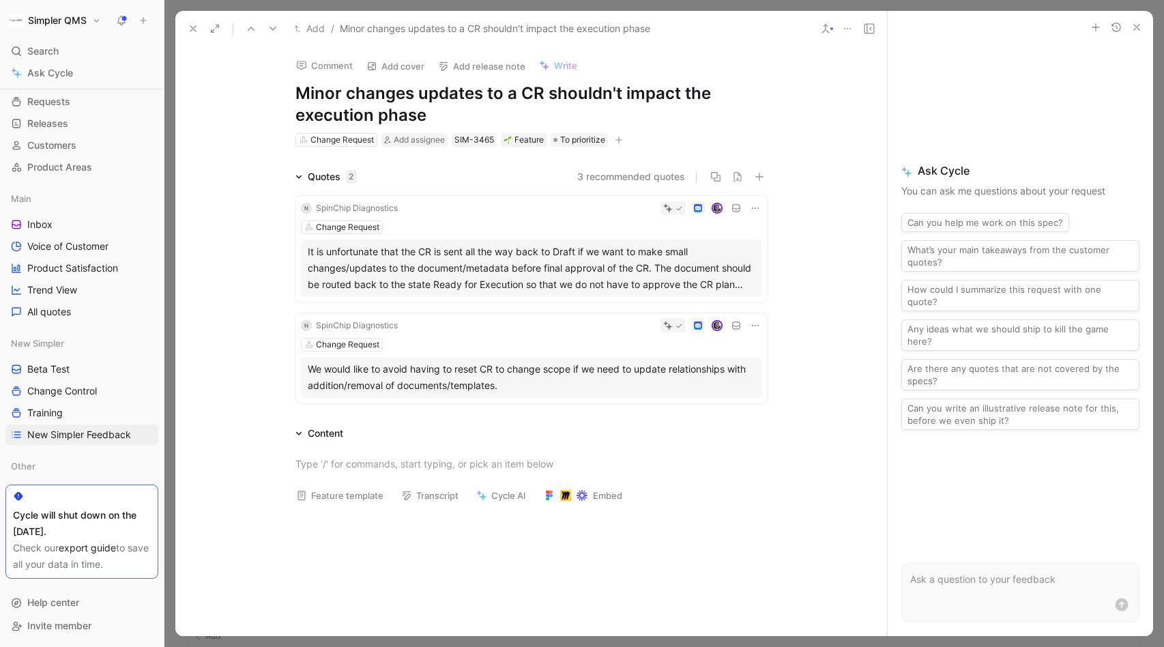
click at [618, 138] on icon "button" at bounding box center [619, 140] width 8 height 8
click at [478, 233] on span "New Simpler" at bounding box center [488, 235] width 57 height 12
click at [460, 177] on icon at bounding box center [461, 179] width 8 height 8
click at [456, 174] on input "checkbox" at bounding box center [456, 174] width 0 height 0
click at [592, 133] on span "To prioritize" at bounding box center [582, 140] width 45 height 14
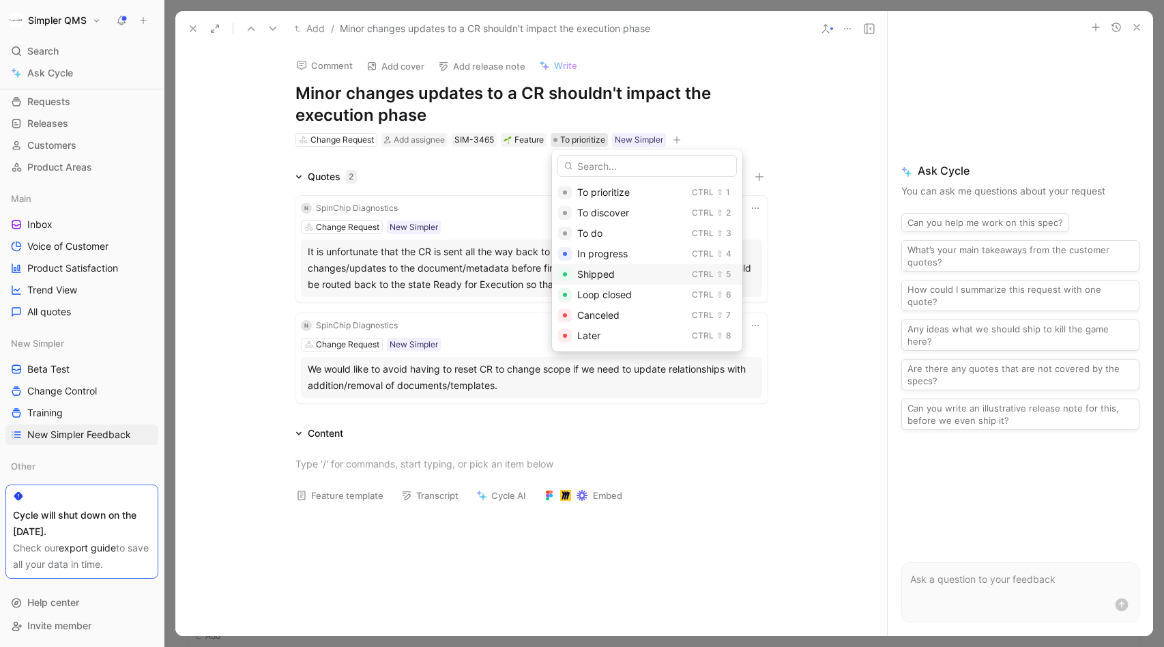
click at [601, 274] on span "Shipped" at bounding box center [596, 274] width 38 height 12
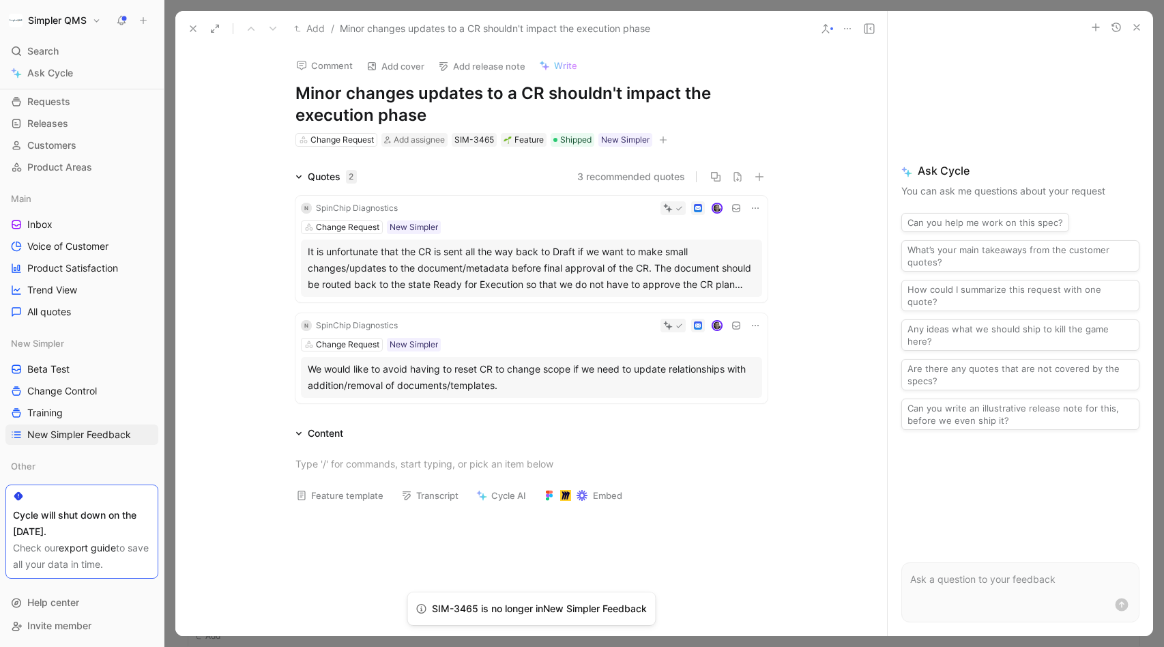
click at [194, 28] on icon at bounding box center [193, 28] width 11 height 11
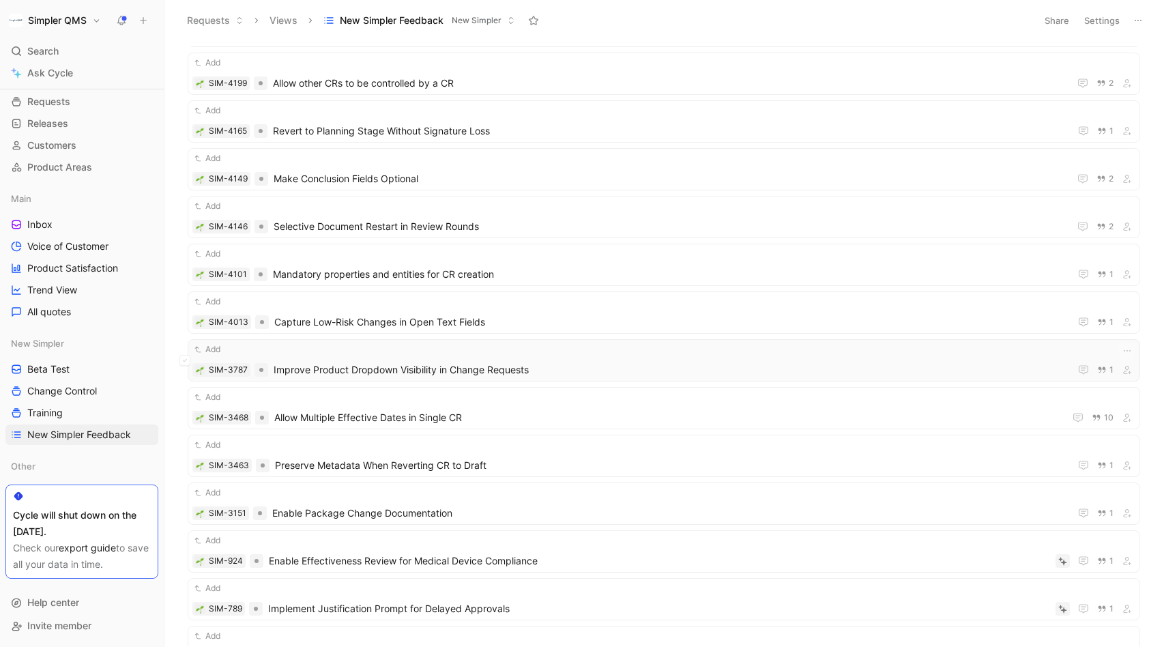
click at [524, 368] on span "Improve Product Dropdown Visibility in Change Requests" at bounding box center [669, 370] width 791 height 16
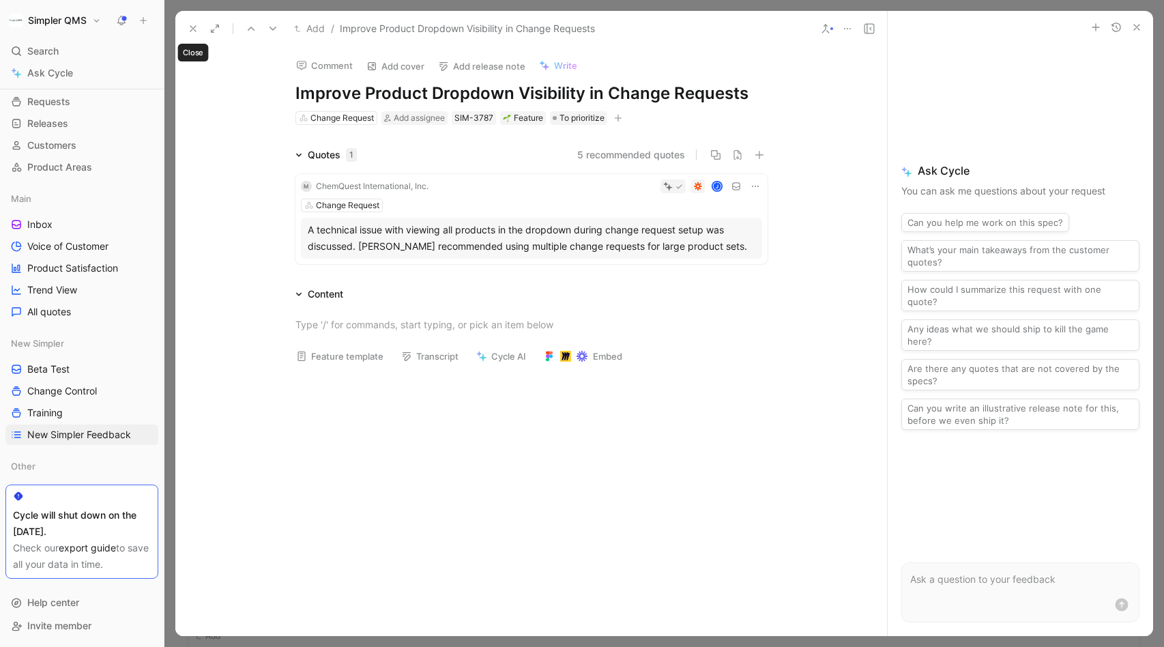
click at [193, 28] on use at bounding box center [192, 28] width 5 height 5
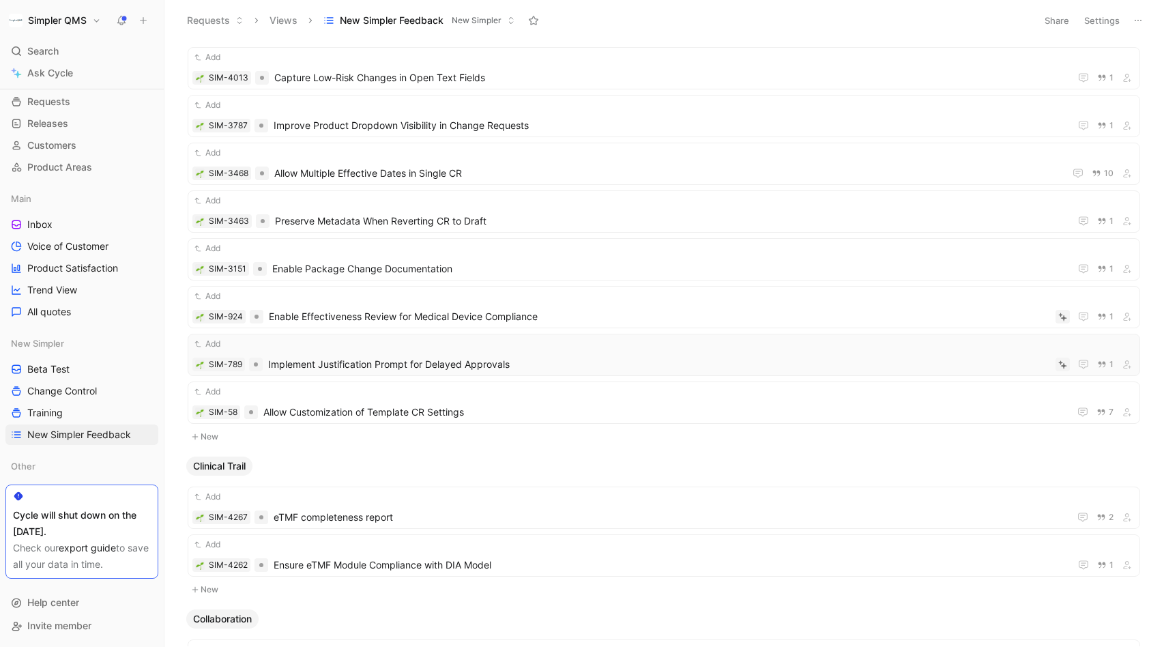
scroll to position [2987, 0]
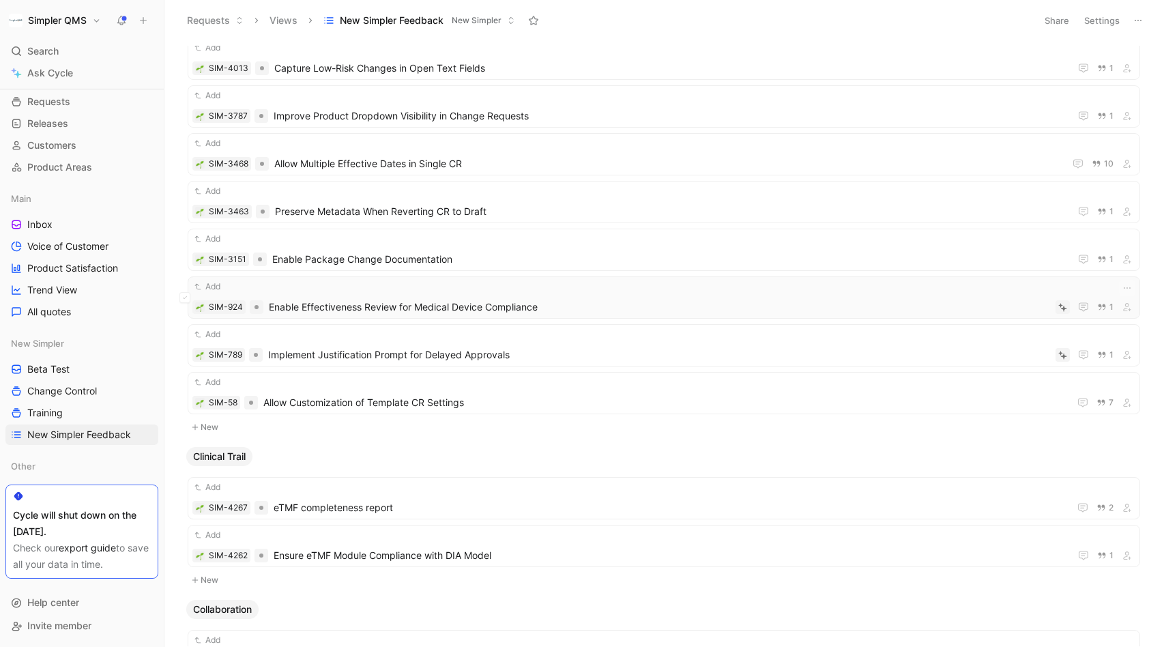
click at [596, 289] on div "Add" at bounding box center [663, 287] width 943 height 14
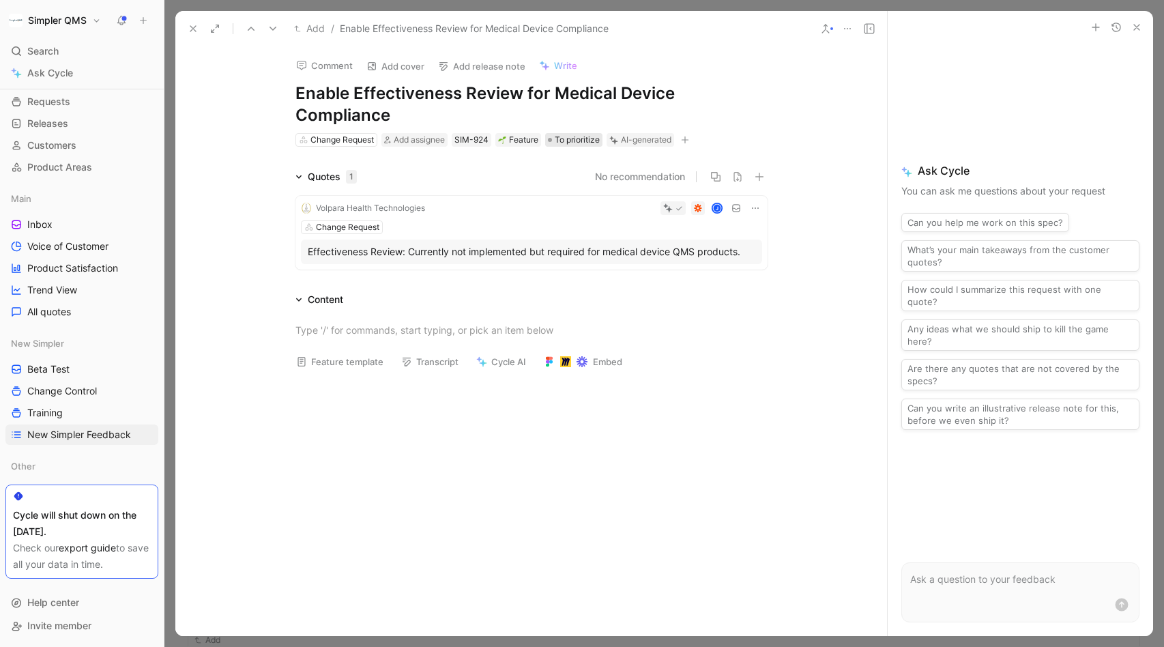
click at [587, 140] on span "To prioritize" at bounding box center [577, 140] width 45 height 14
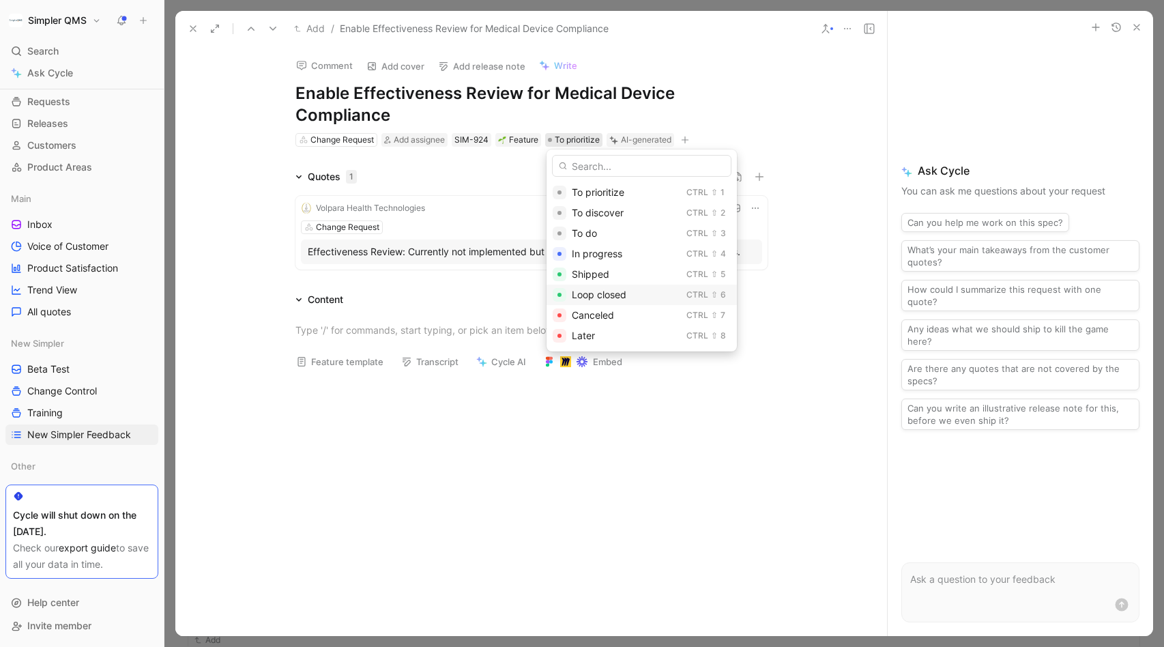
click at [607, 292] on span "Loop closed" at bounding box center [599, 295] width 55 height 12
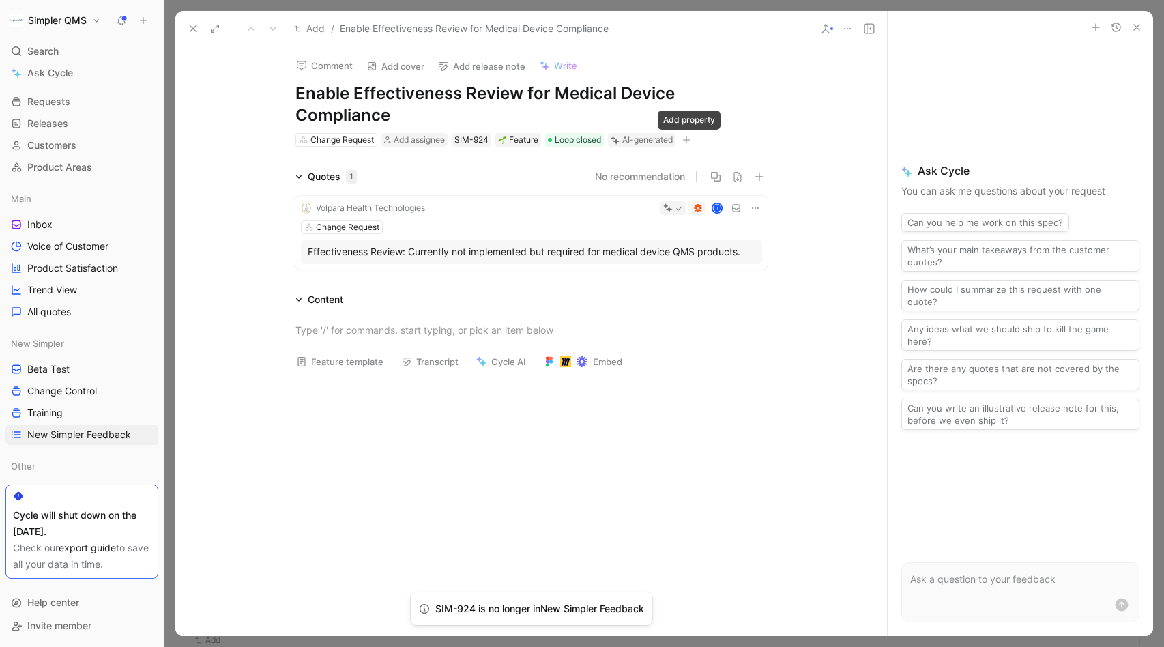
click at [688, 142] on icon "button" at bounding box center [686, 140] width 8 height 8
click at [546, 235] on span "New Simpler" at bounding box center [556, 235] width 57 height 12
click at [525, 180] on icon at bounding box center [529, 179] width 8 height 8
click at [524, 174] on input "checkbox" at bounding box center [524, 174] width 0 height 0
click at [188, 27] on icon at bounding box center [193, 28] width 11 height 11
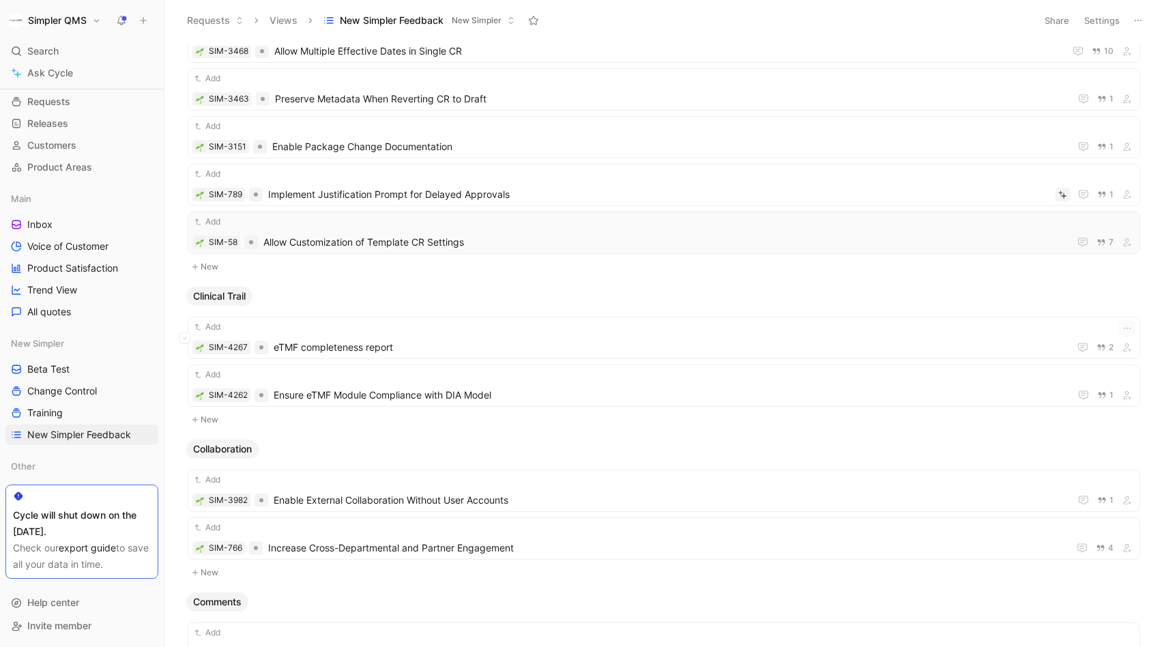
scroll to position [3108, 0]
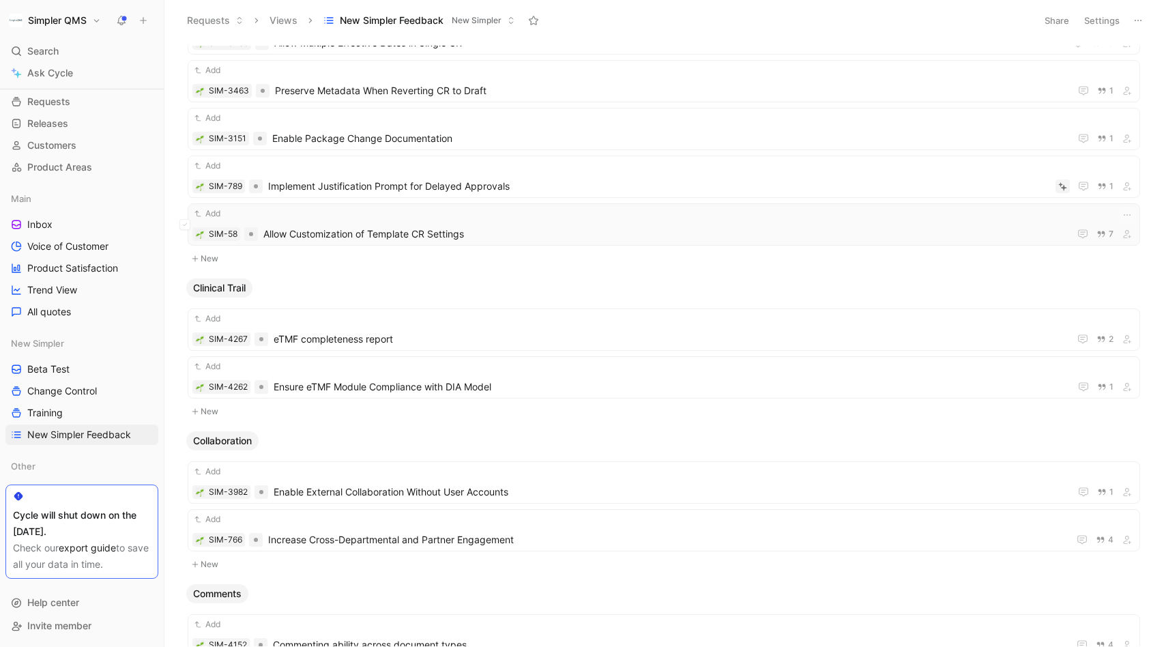
click at [475, 226] on span "Allow Customization of Template CR Settings" at bounding box center [663, 234] width 800 height 16
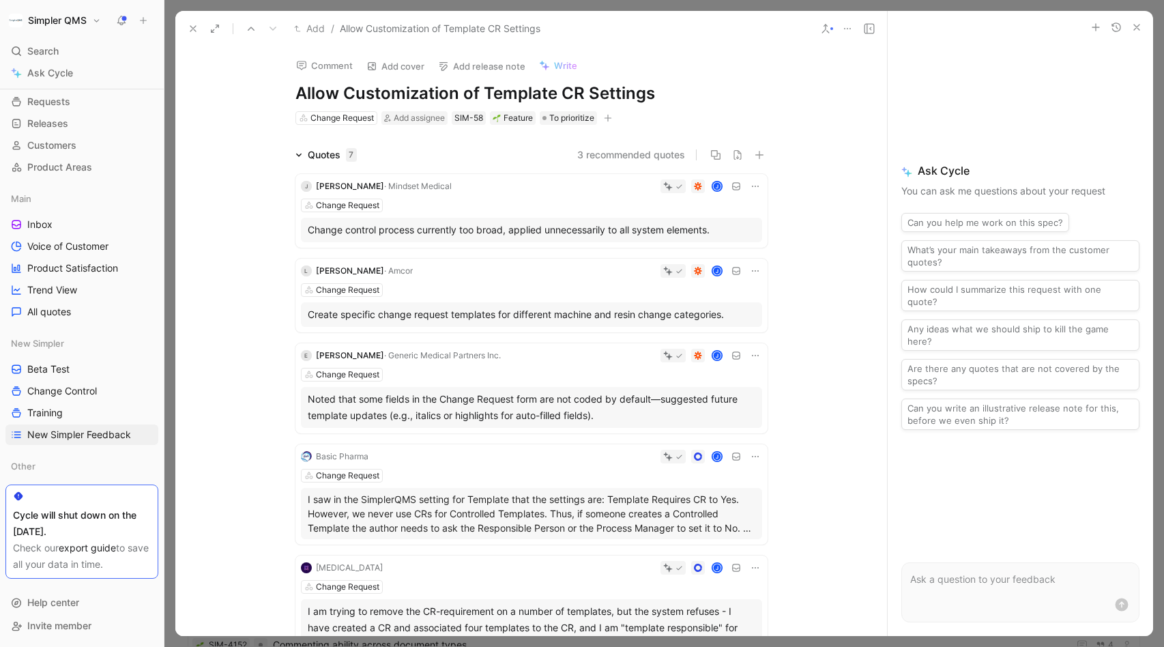
click at [610, 118] on icon "button" at bounding box center [609, 118] width 8 height 1
click at [492, 213] on span "New Simpler" at bounding box center [477, 213] width 57 height 12
click at [452, 152] on div at bounding box center [450, 157] width 11 height 11
click at [445, 152] on input "checkbox" at bounding box center [445, 152] width 0 height 0
click at [191, 26] on use at bounding box center [192, 28] width 5 height 5
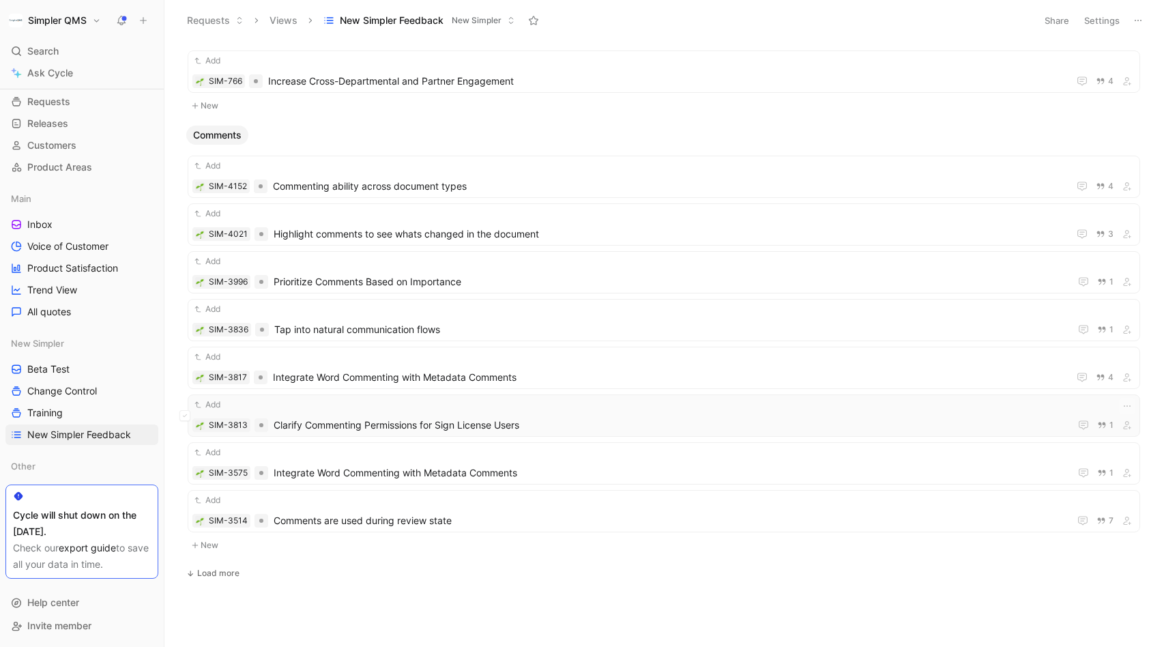
scroll to position [3499, 0]
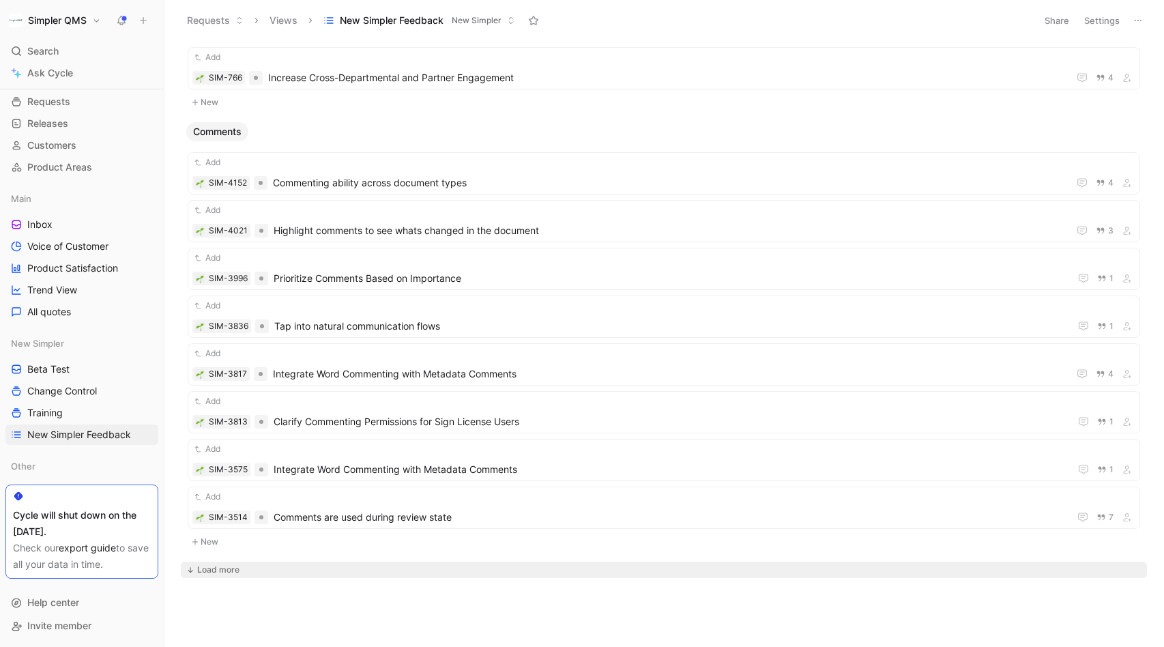
click at [218, 570] on div "Load more" at bounding box center [218, 570] width 42 height 14
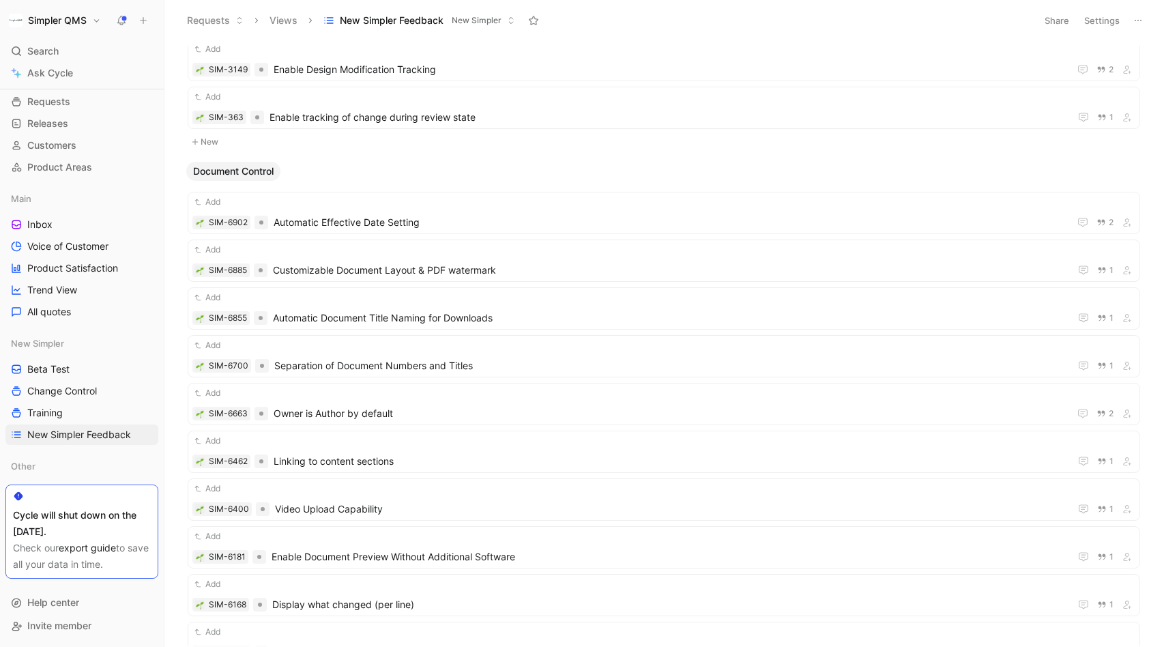
scroll to position [4930, 0]
click at [484, 221] on span "Automatic Effective Date Setting" at bounding box center [669, 224] width 790 height 16
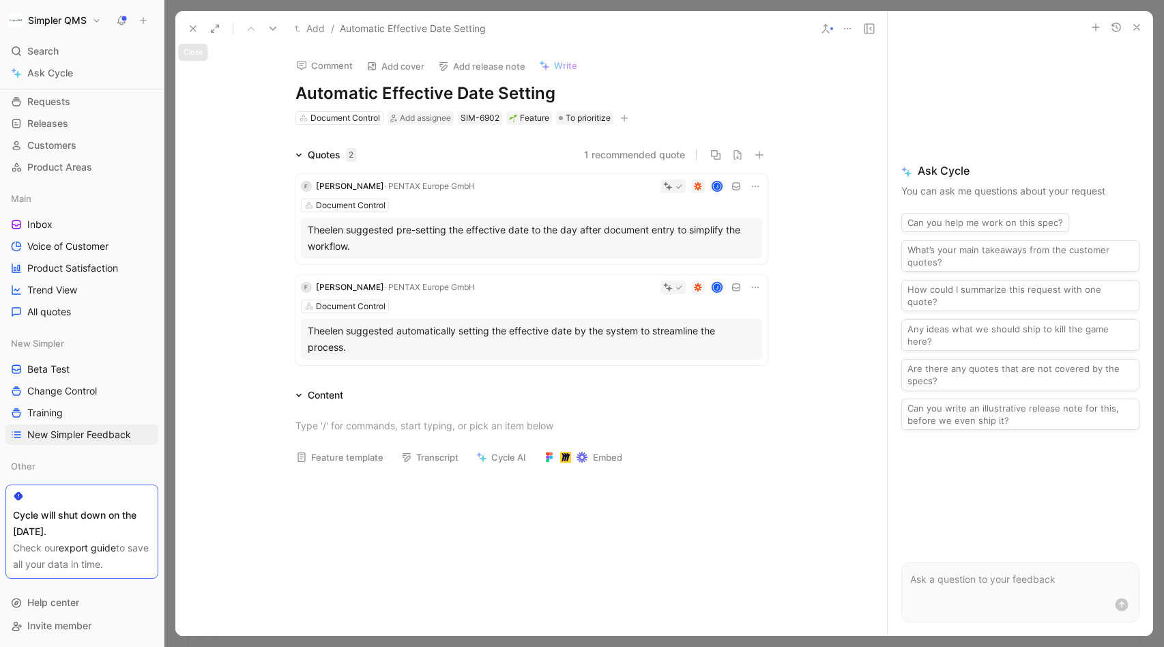
click at [194, 27] on icon at bounding box center [193, 28] width 11 height 11
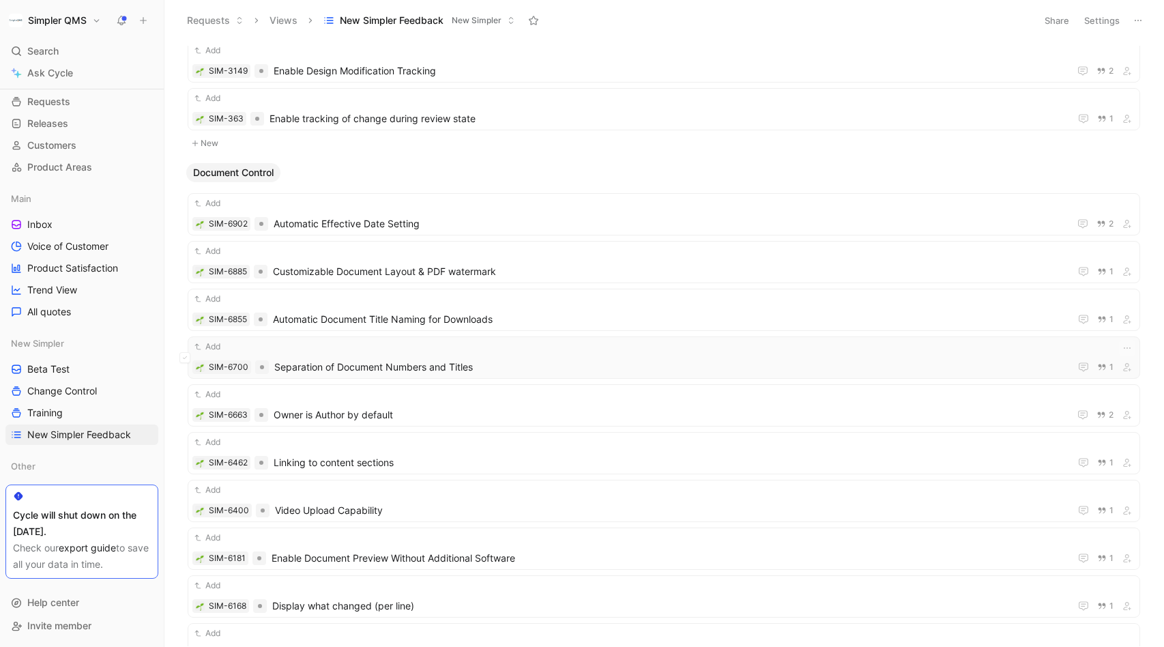
click at [545, 365] on span "Separation of Document Numbers and Titles" at bounding box center [669, 367] width 790 height 16
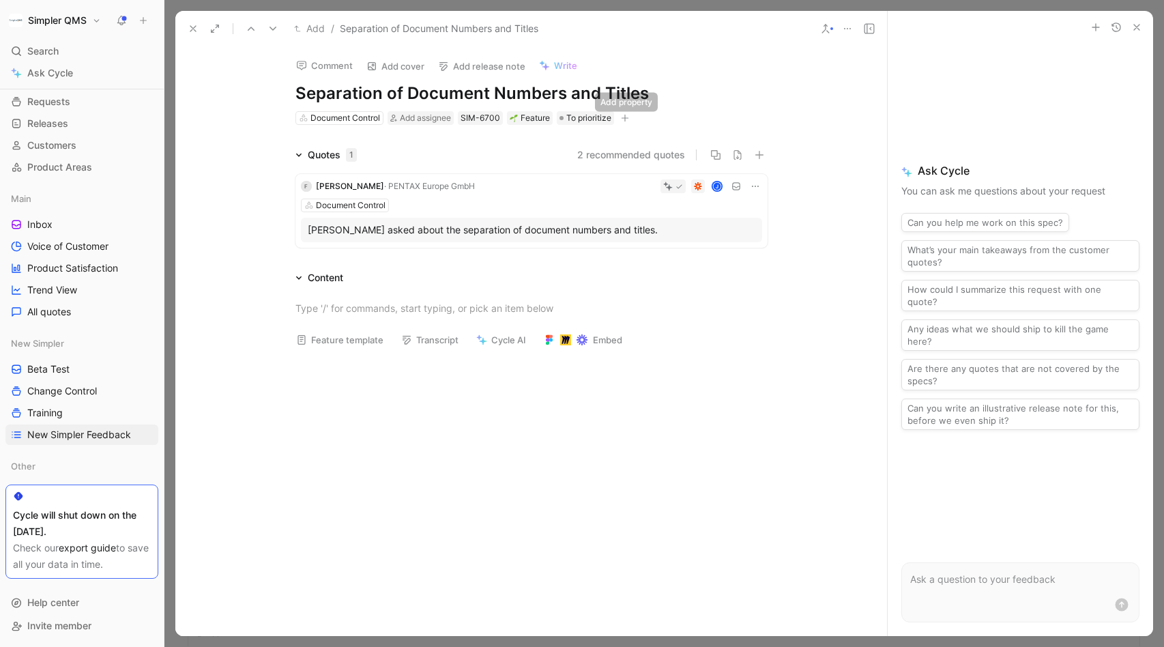
click at [628, 115] on icon "button" at bounding box center [625, 118] width 8 height 8
click at [502, 213] on span "New Simpler" at bounding box center [493, 213] width 57 height 12
click at [466, 161] on icon at bounding box center [467, 158] width 8 height 8
click at [461, 152] on input "checkbox" at bounding box center [461, 152] width 0 height 0
click at [583, 113] on span "To prioritize" at bounding box center [588, 118] width 45 height 14
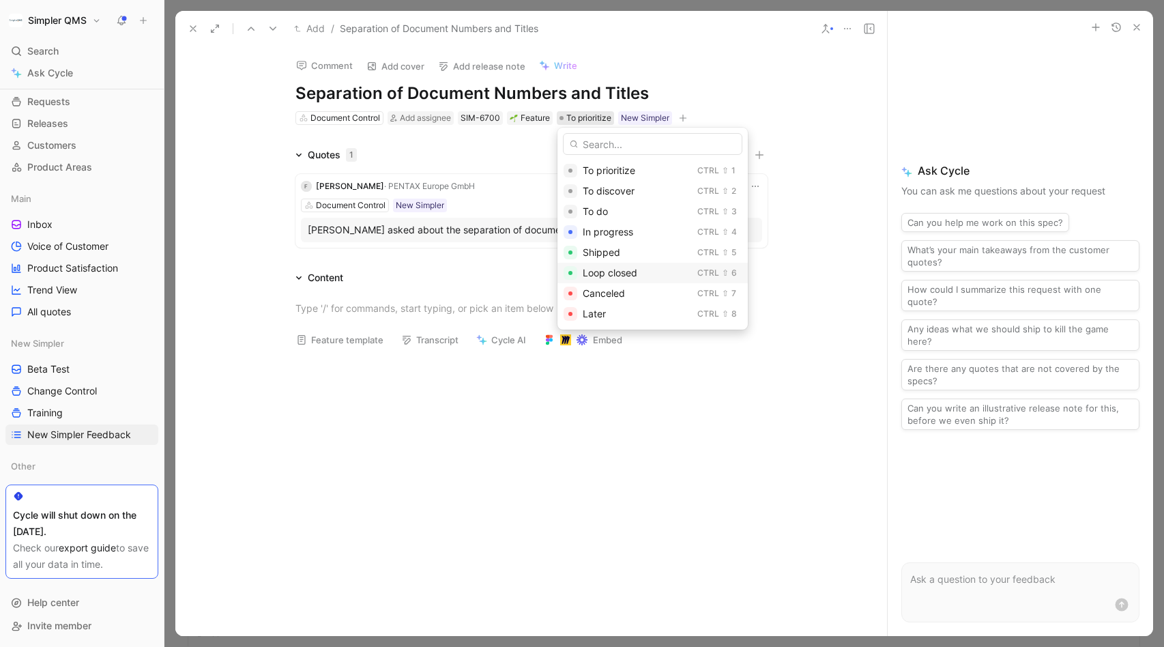
click at [616, 273] on span "Loop closed" at bounding box center [610, 273] width 55 height 12
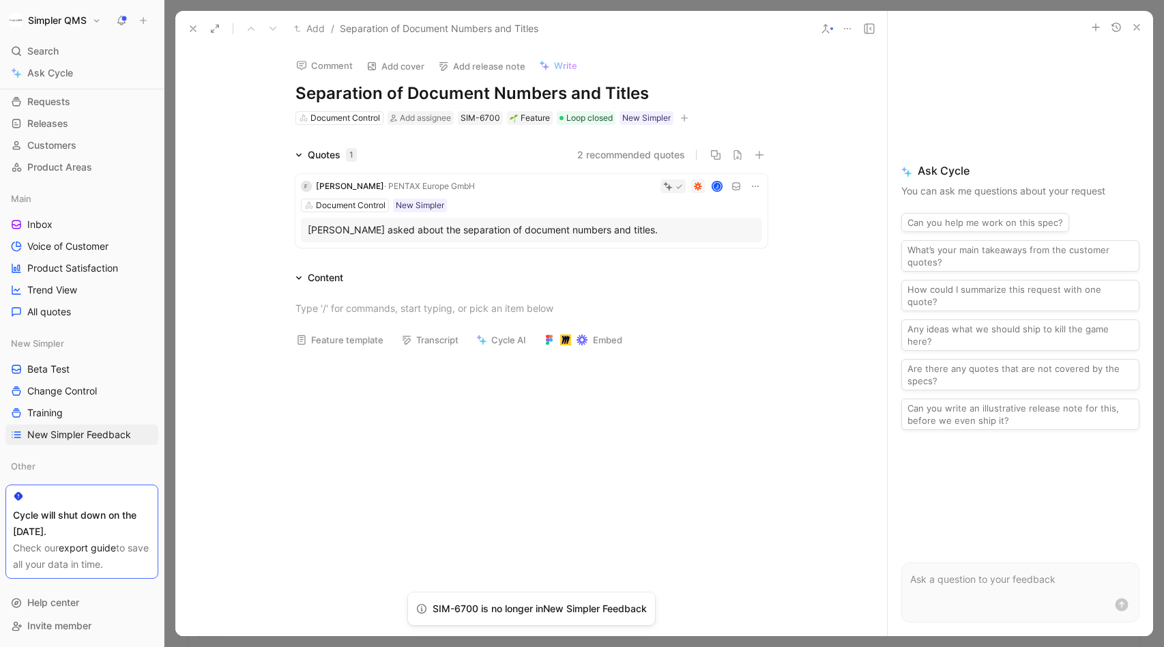
click at [194, 27] on use at bounding box center [192, 28] width 5 height 5
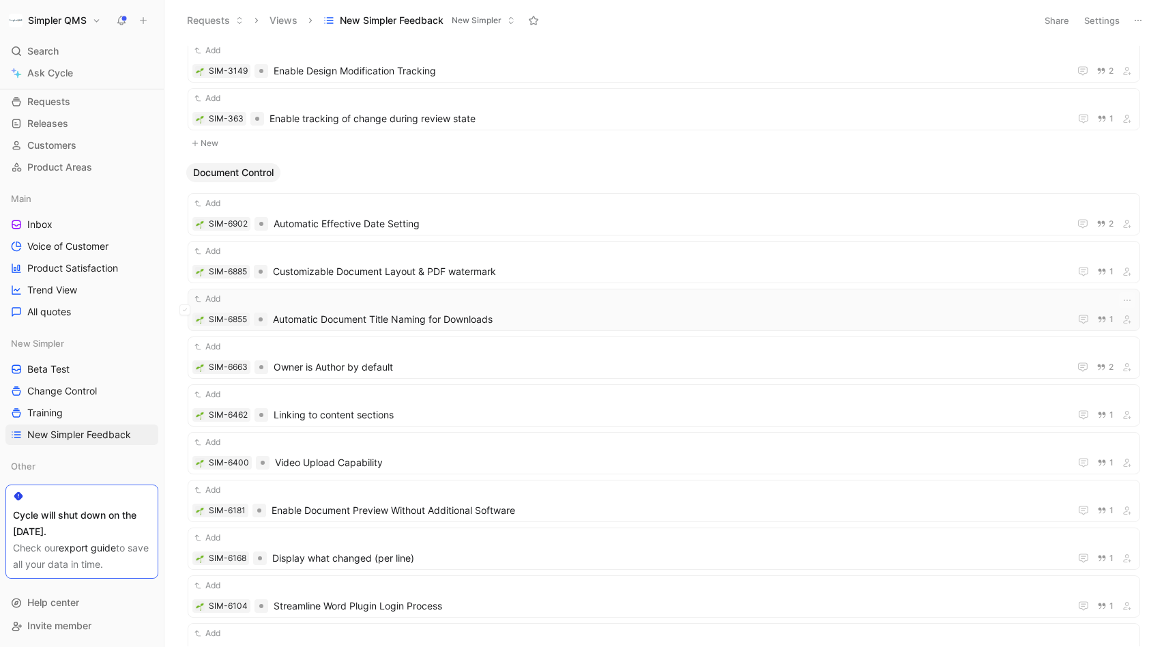
click at [502, 325] on span "Automatic Document Title Naming for Downloads" at bounding box center [668, 319] width 791 height 16
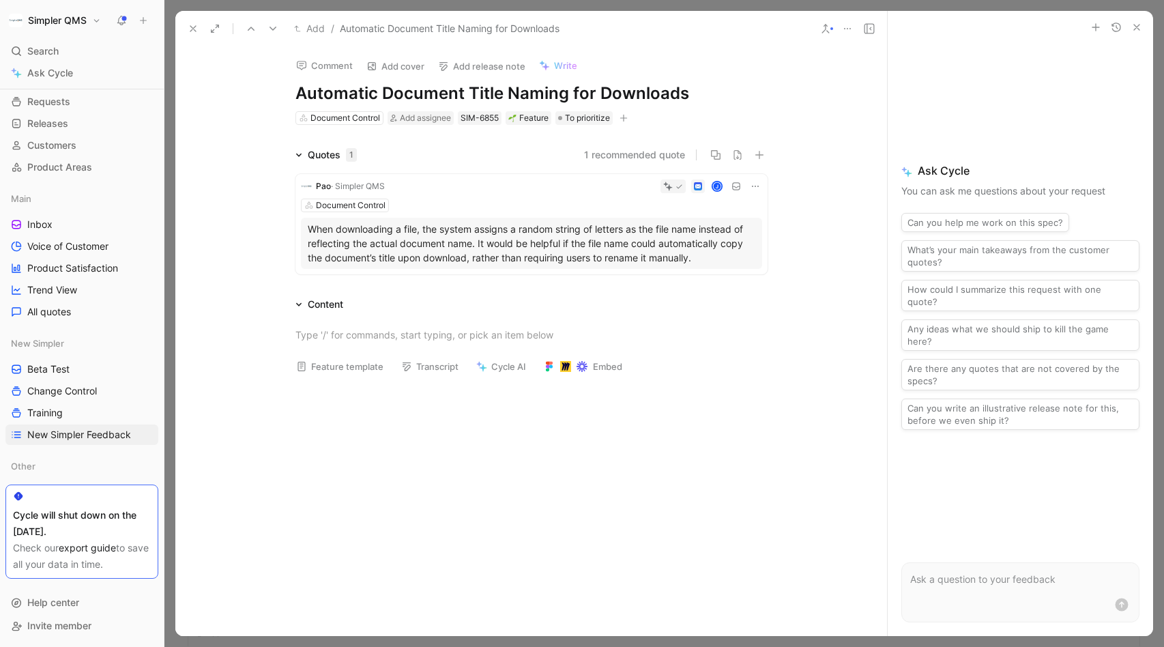
click at [194, 30] on use at bounding box center [192, 28] width 5 height 5
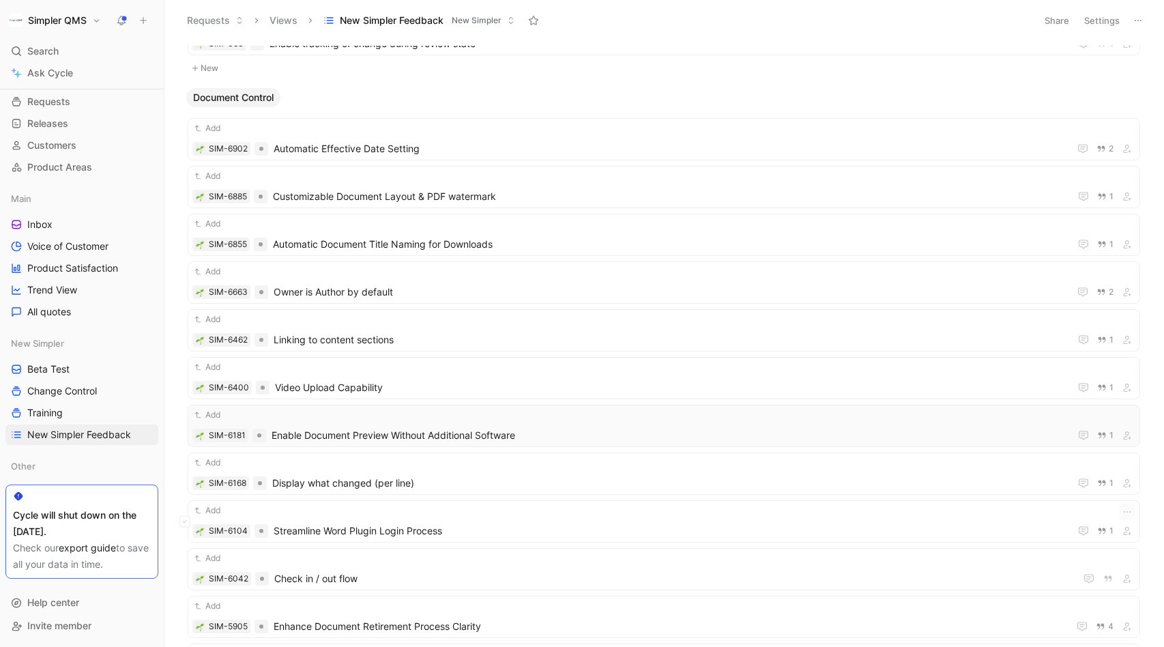
scroll to position [5034, 0]
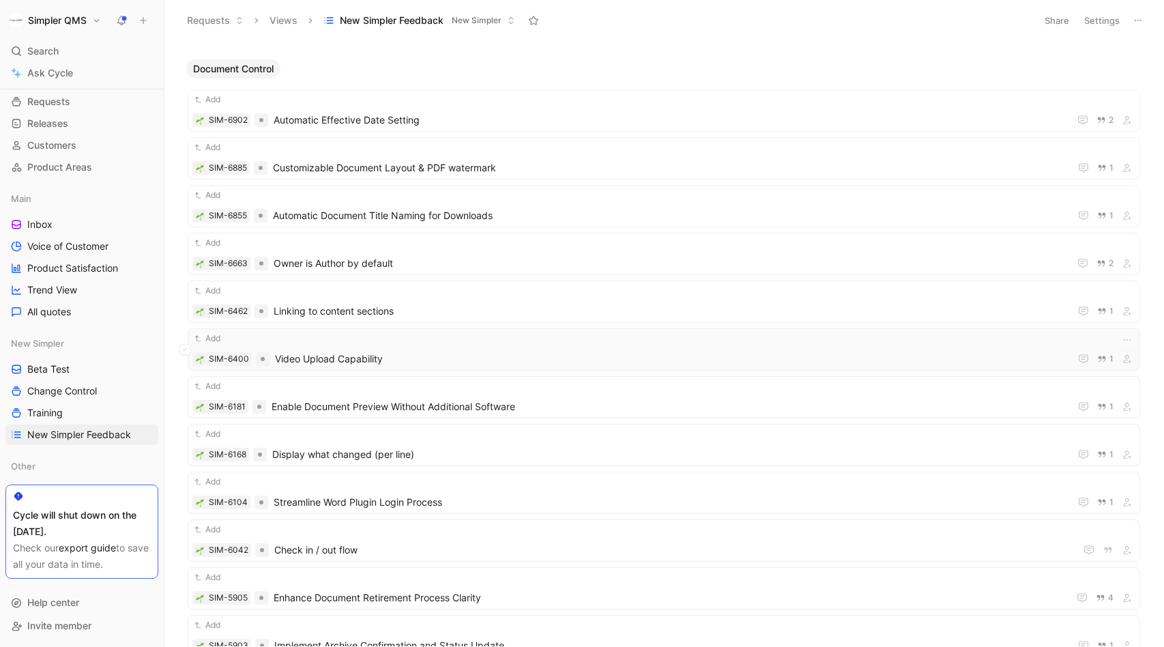
click at [447, 352] on span "Video Upload Capability" at bounding box center [669, 359] width 789 height 16
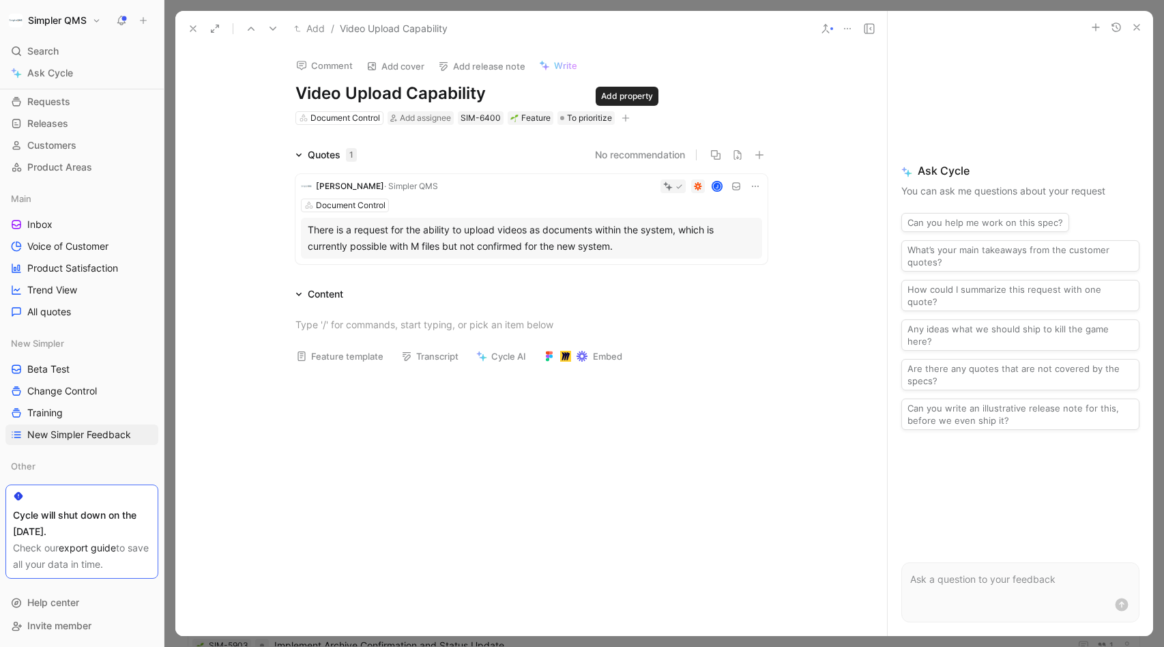
click at [622, 116] on button "button" at bounding box center [626, 118] width 14 height 14
click at [486, 218] on span "New Simpler" at bounding box center [494, 213] width 57 height 12
click at [462, 161] on div at bounding box center [467, 157] width 11 height 11
click at [462, 152] on input "checkbox" at bounding box center [462, 152] width 0 height 0
click at [592, 118] on span "To prioritize" at bounding box center [589, 118] width 45 height 14
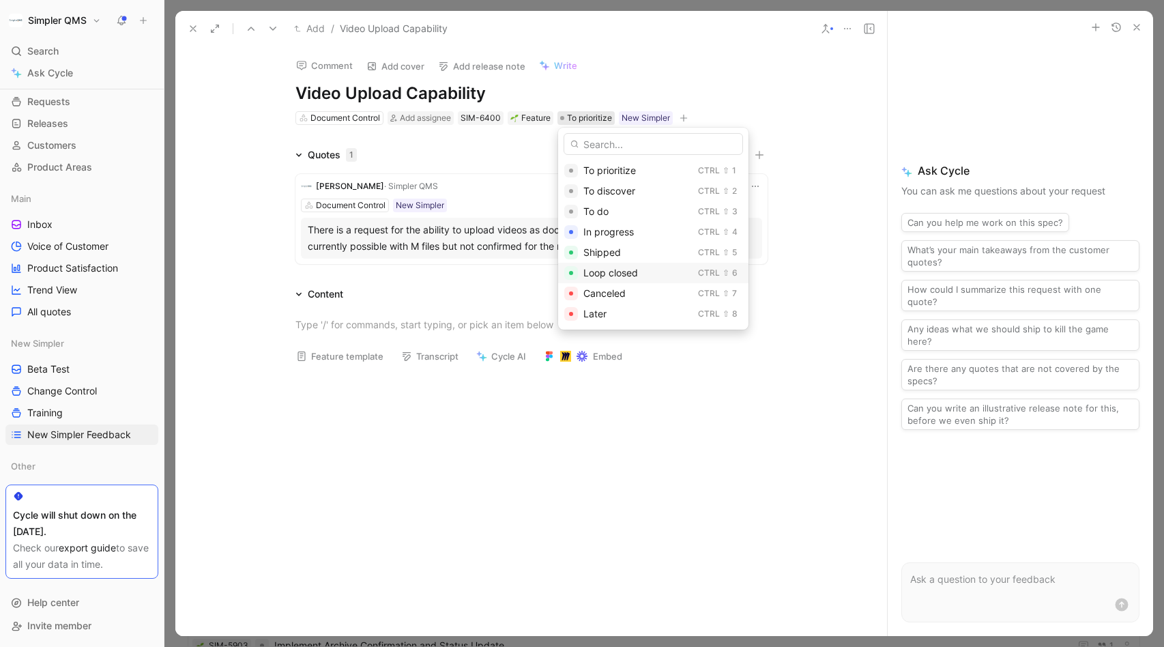
click at [613, 274] on span "Loop closed" at bounding box center [610, 273] width 55 height 12
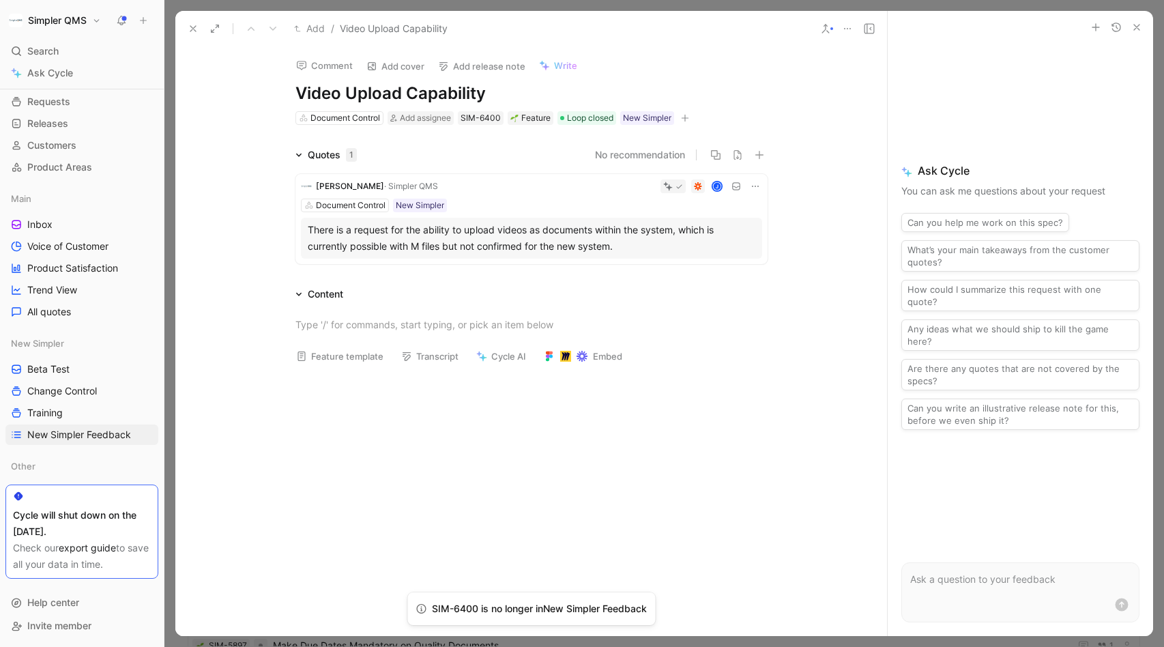
click at [199, 29] on button at bounding box center [193, 28] width 19 height 19
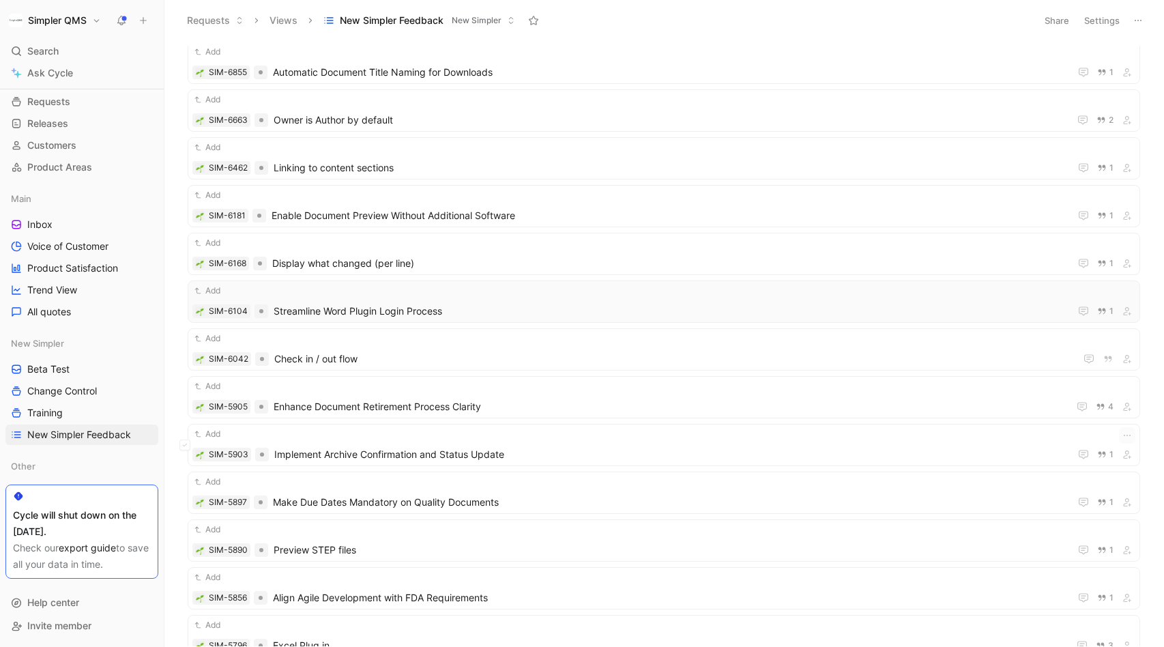
scroll to position [5186, 0]
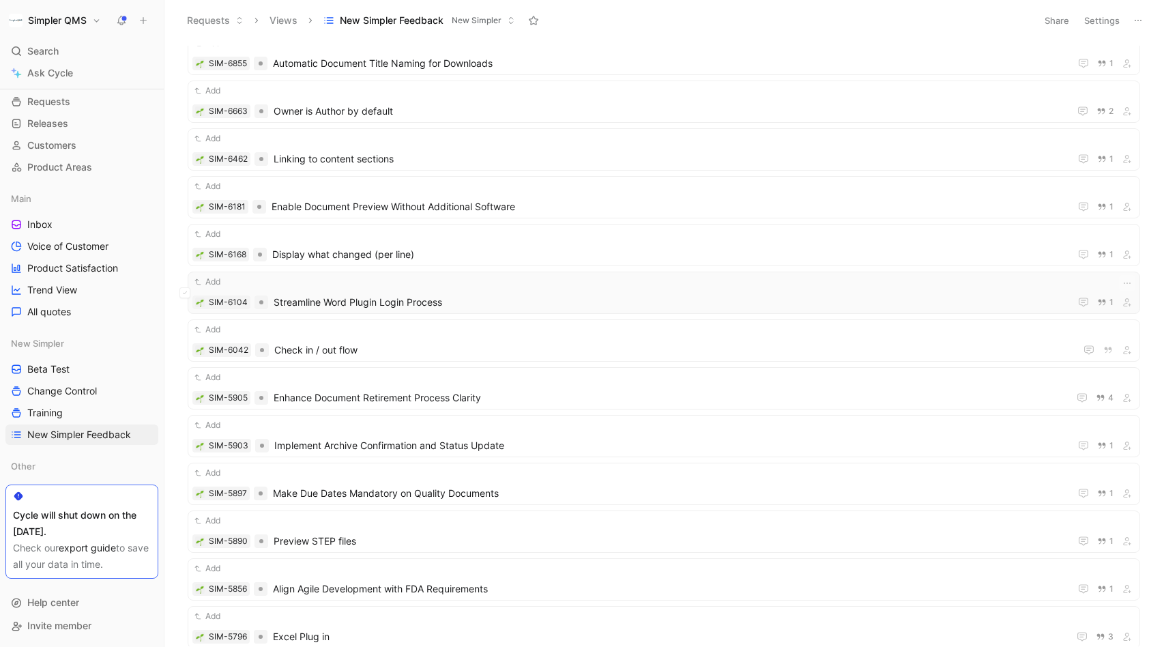
click at [470, 297] on span "Streamline Word Plugin Login Process" at bounding box center [669, 302] width 791 height 16
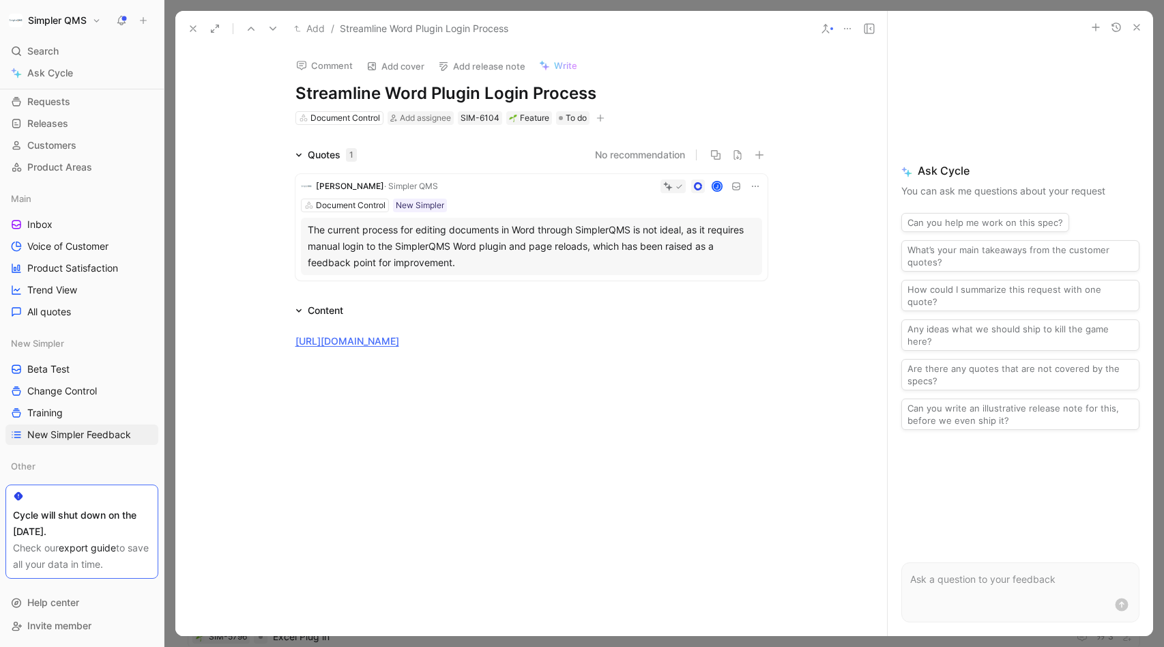
click at [193, 30] on icon at bounding box center [193, 28] width 11 height 11
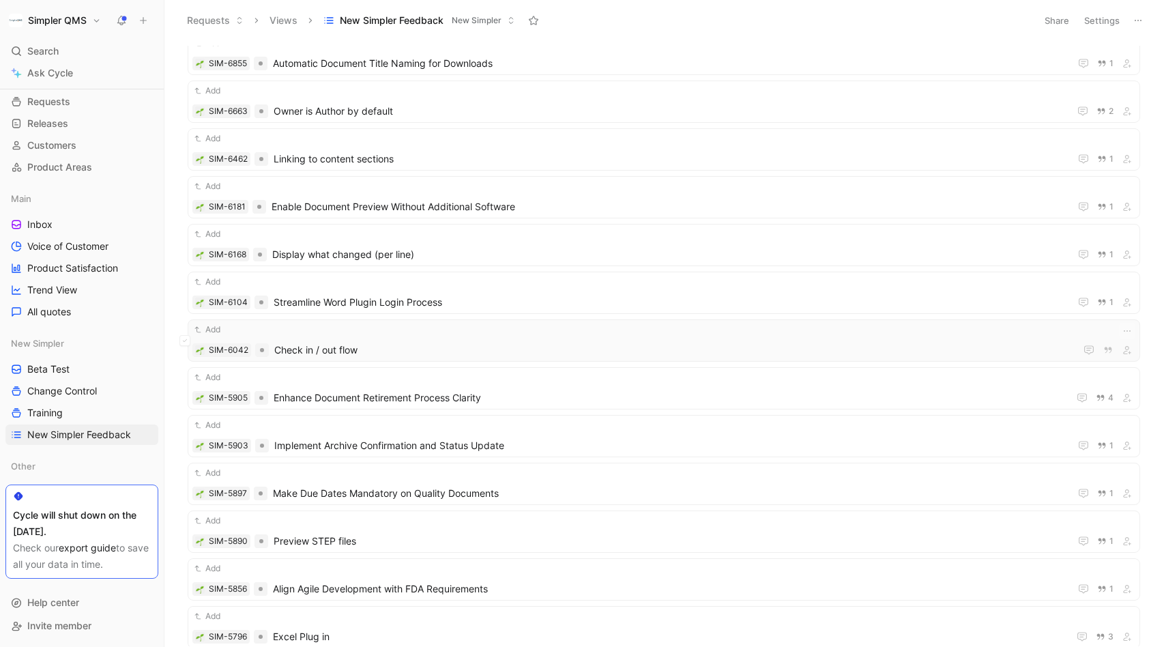
click at [413, 361] on div "Add SIM-6042 Check in / out flow" at bounding box center [664, 340] width 953 height 42
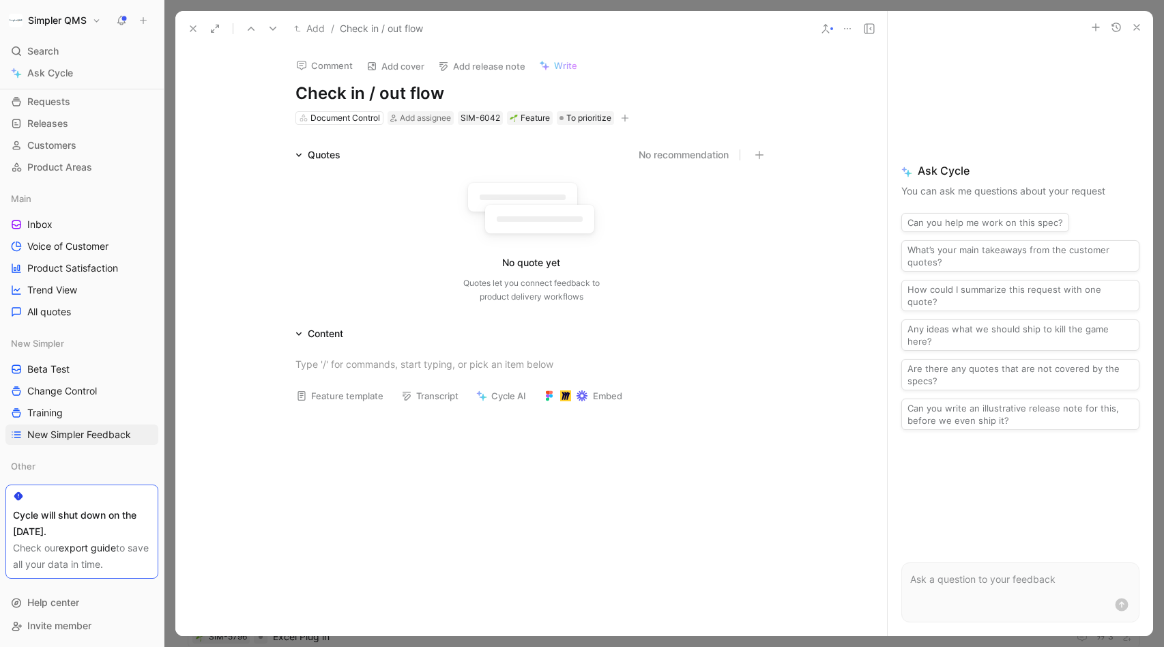
click at [192, 27] on icon at bounding box center [193, 28] width 11 height 11
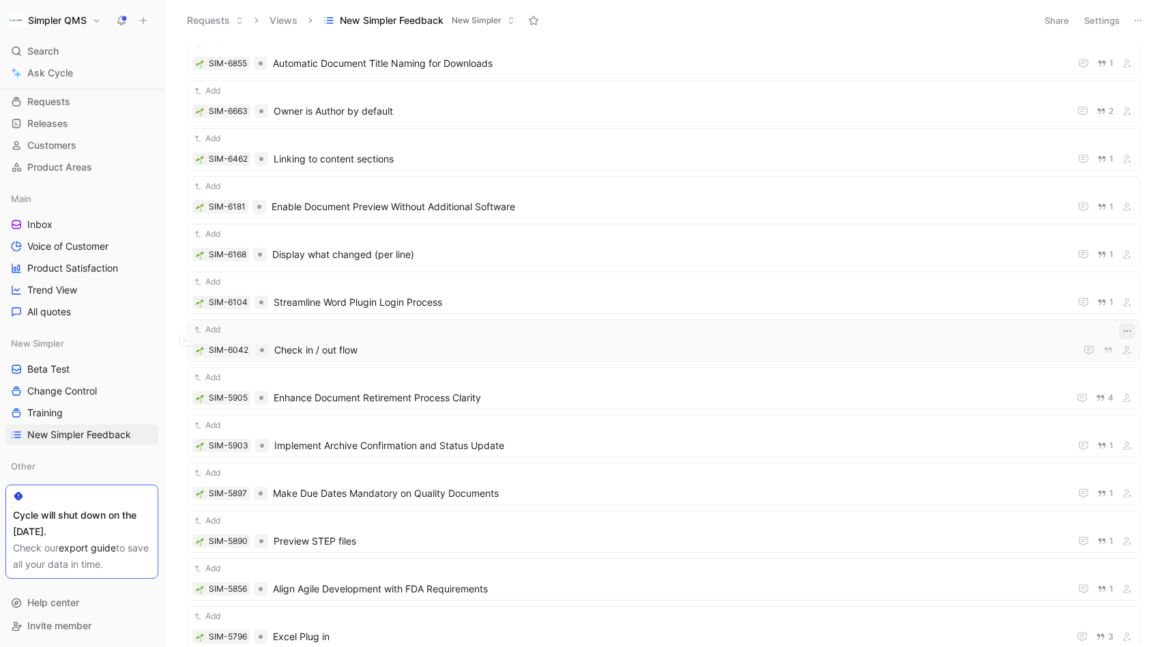
click at [1127, 328] on icon "button" at bounding box center [1127, 330] width 11 height 11
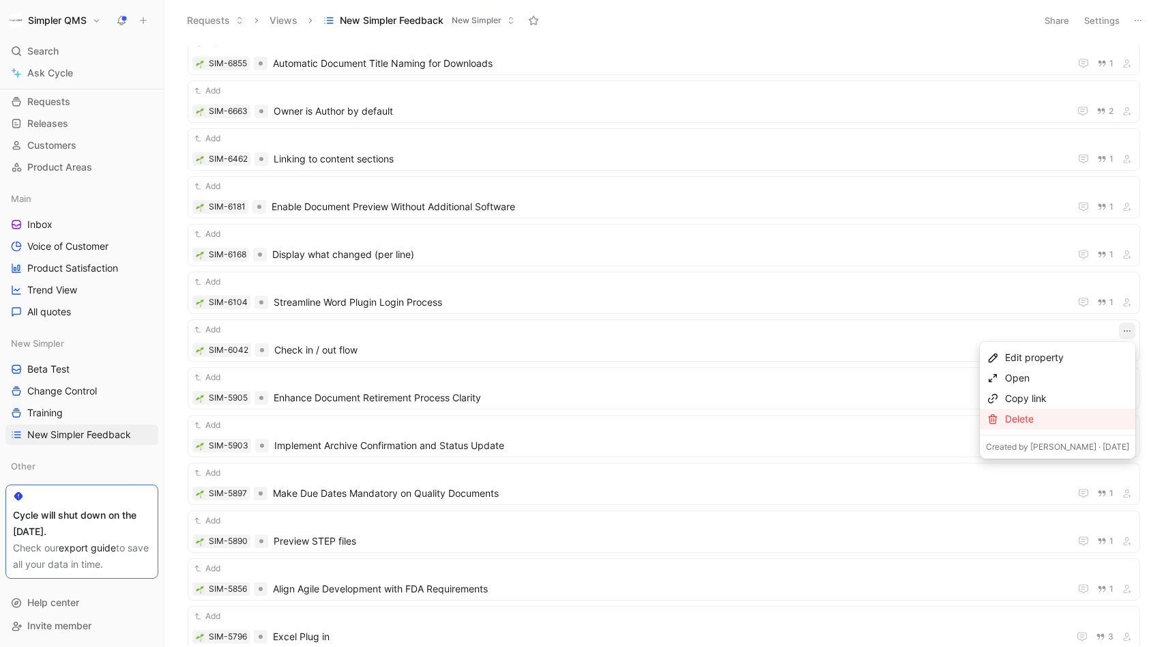
click at [1019, 413] on div "Delete" at bounding box center [1067, 419] width 124 height 16
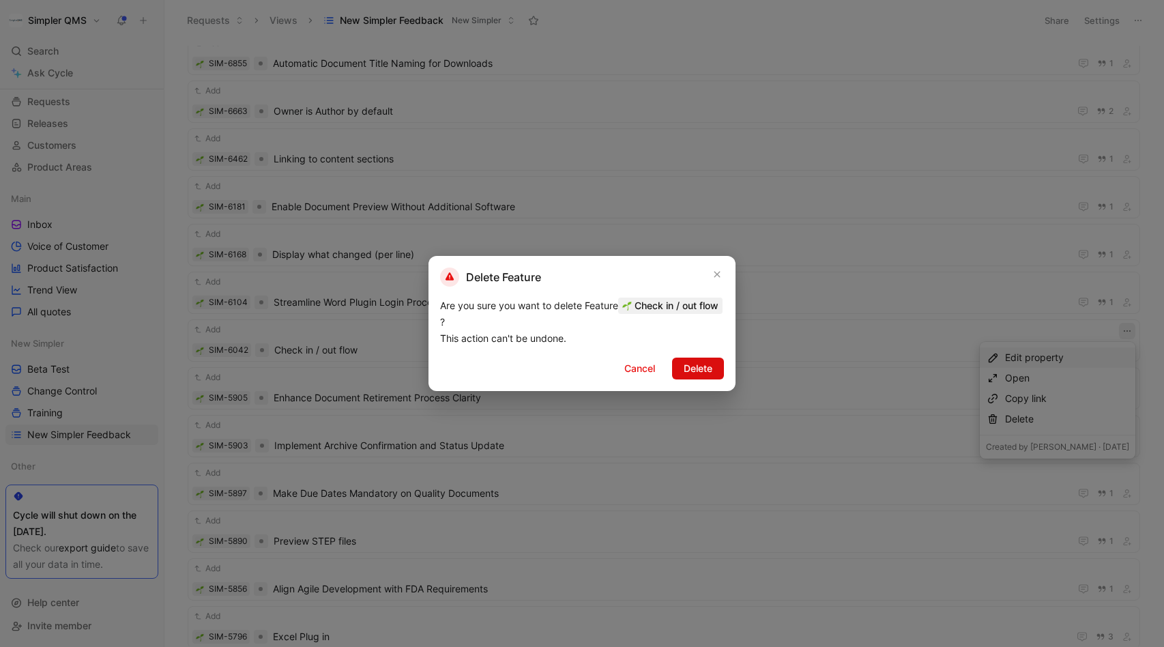
click at [706, 368] on span "Delete" at bounding box center [698, 368] width 29 height 16
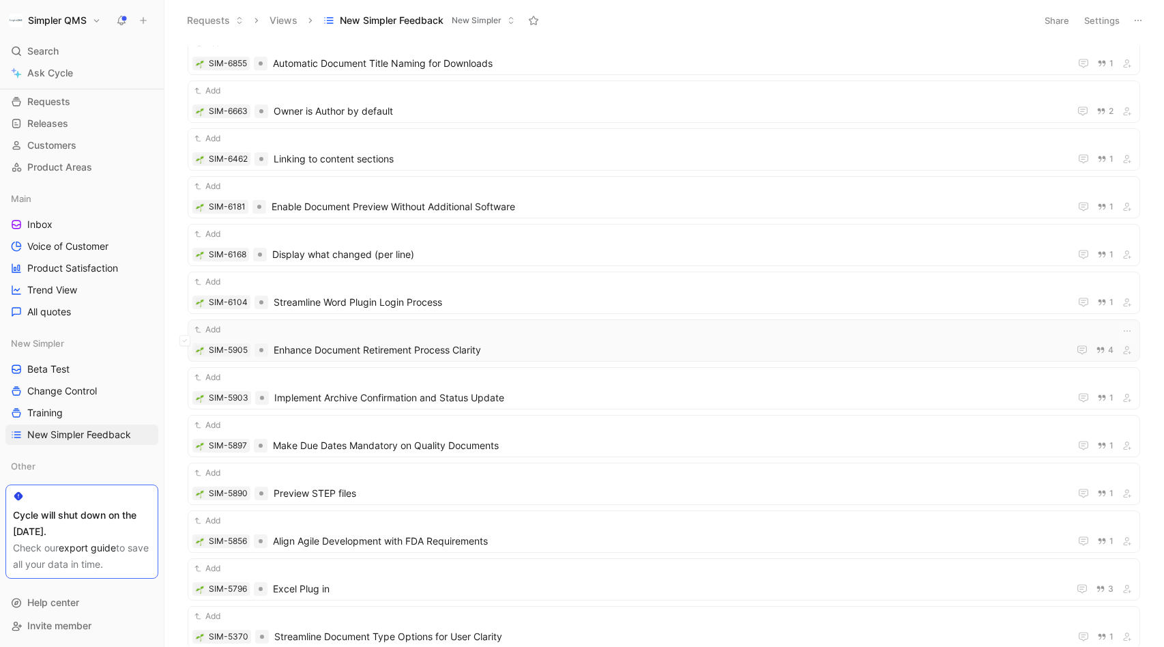
click at [508, 347] on span "Enhance Document Retirement Process Clarity" at bounding box center [668, 350] width 789 height 16
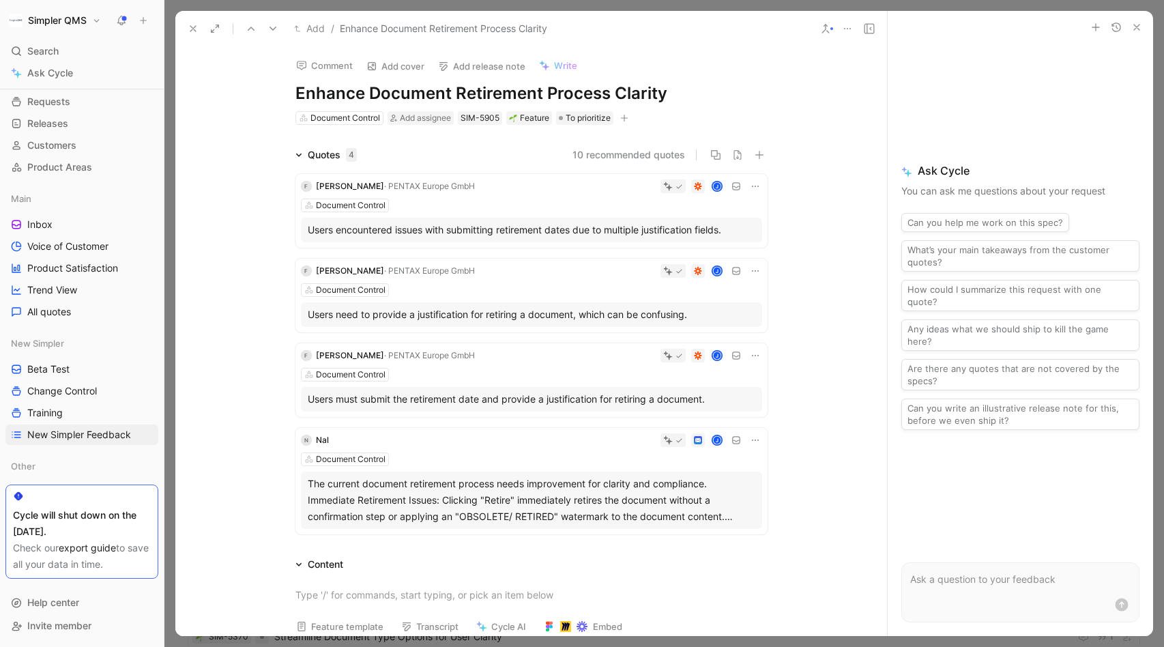
click at [624, 120] on icon "button" at bounding box center [624, 118] width 8 height 8
click at [506, 212] on span "New Simpler" at bounding box center [494, 213] width 57 height 12
click at [465, 162] on div at bounding box center [467, 157] width 11 height 11
click at [462, 152] on input "checkbox" at bounding box center [462, 152] width 0 height 0
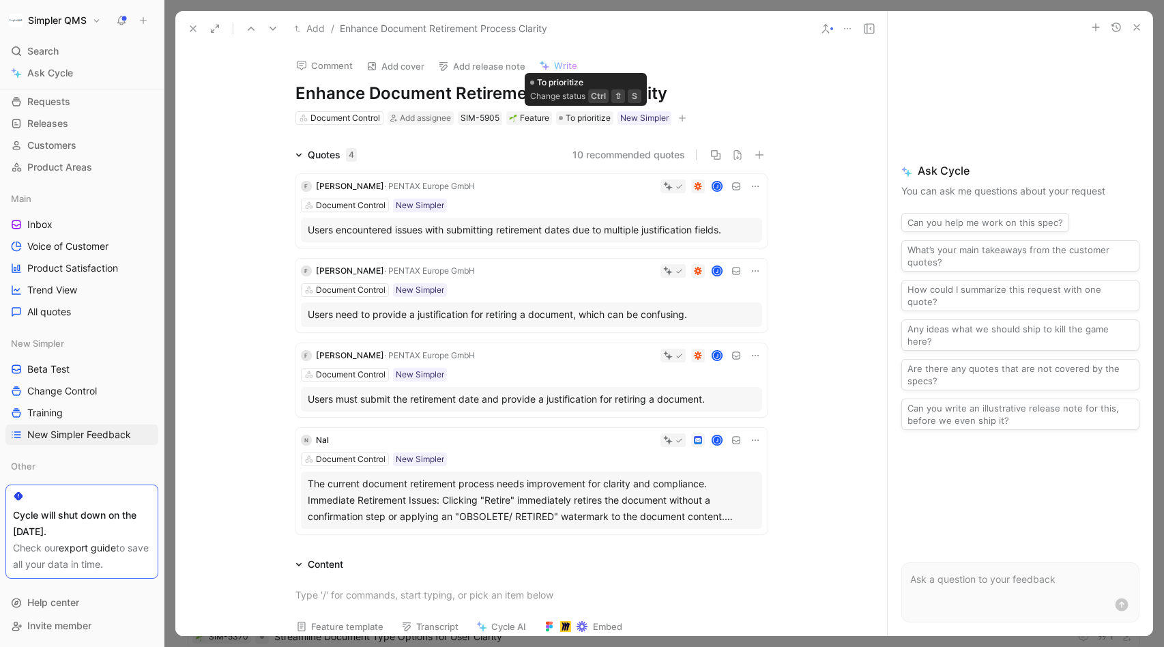
click at [585, 121] on span "To prioritize" at bounding box center [588, 118] width 45 height 14
click at [588, 117] on span "To prioritize" at bounding box center [588, 118] width 45 height 14
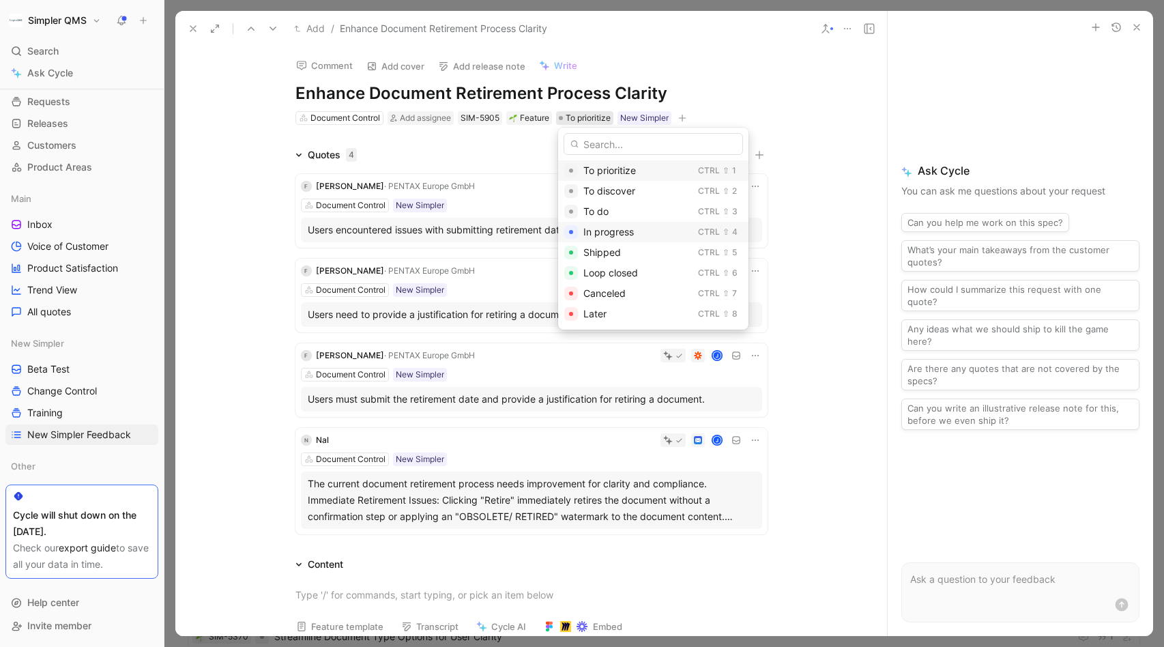
click at [623, 236] on span "In progress" at bounding box center [608, 232] width 50 height 12
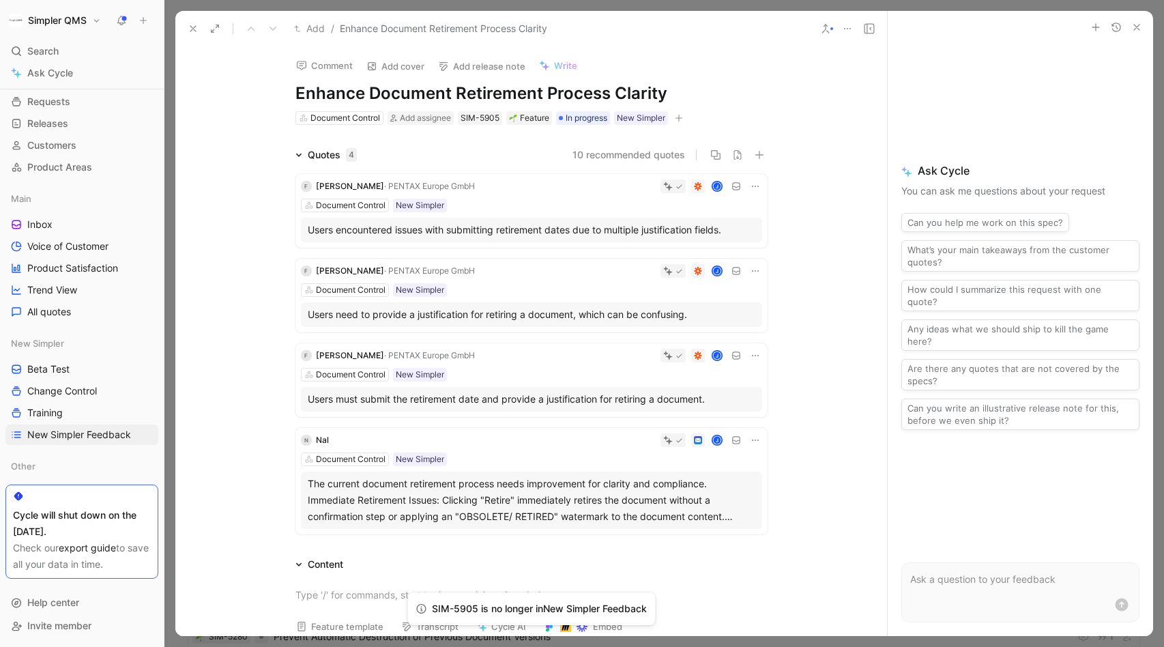
click at [191, 28] on icon at bounding box center [193, 28] width 11 height 11
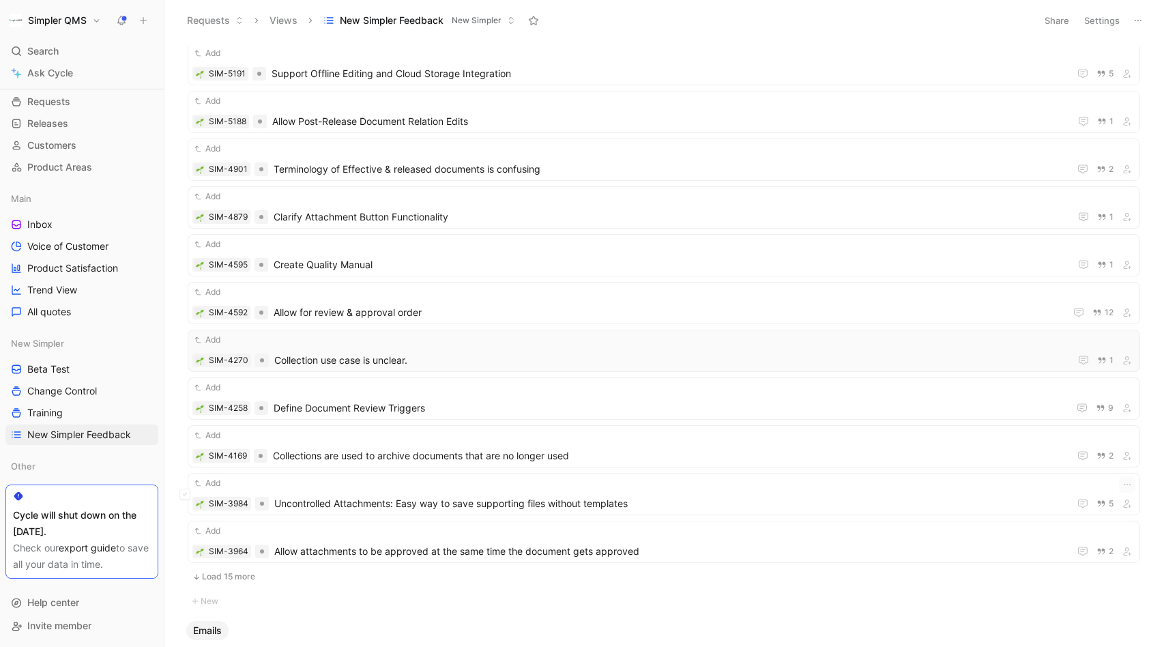
scroll to position [5802, 0]
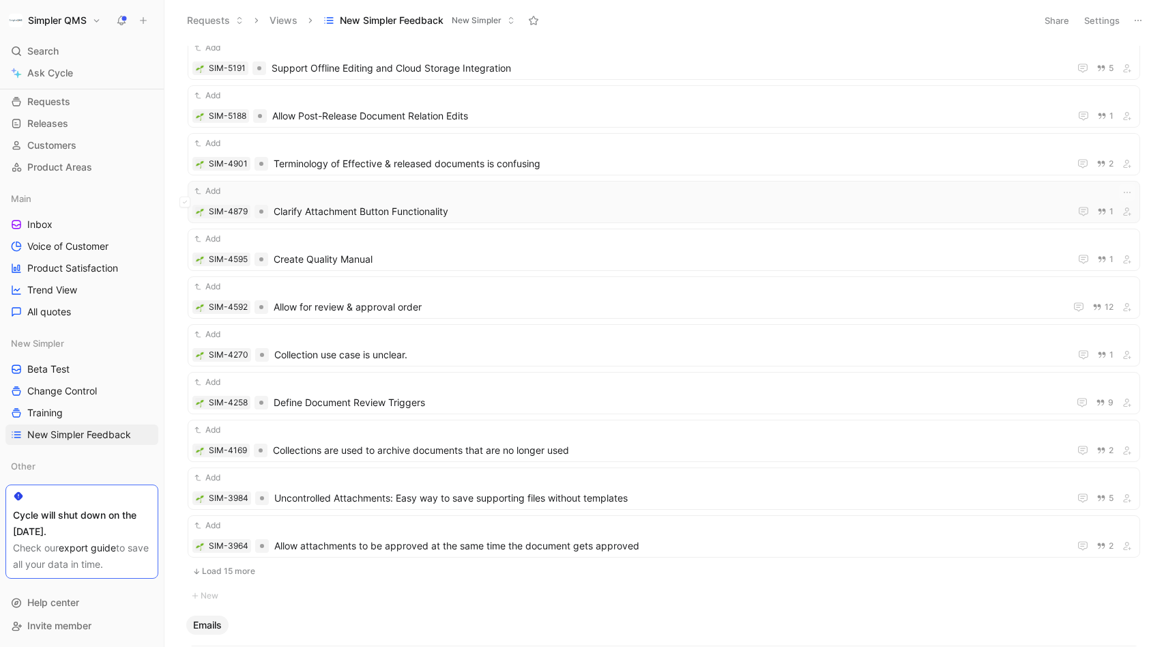
click at [526, 205] on span "Clarify Attachment Button Functionality" at bounding box center [669, 211] width 791 height 16
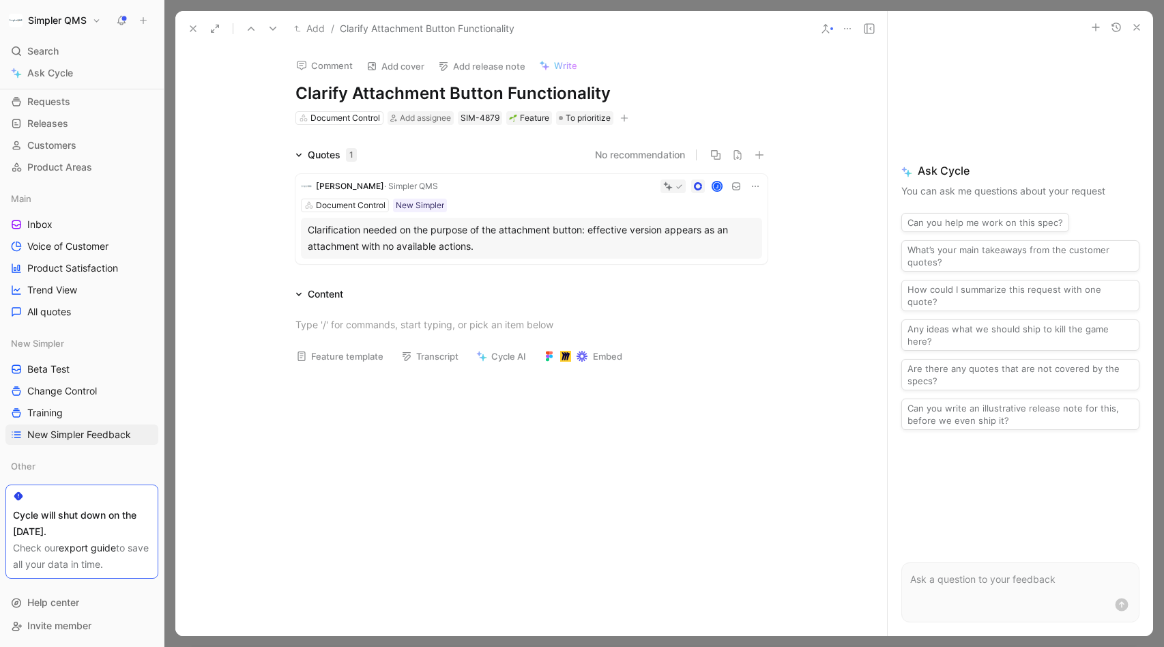
click at [192, 31] on icon at bounding box center [193, 28] width 11 height 11
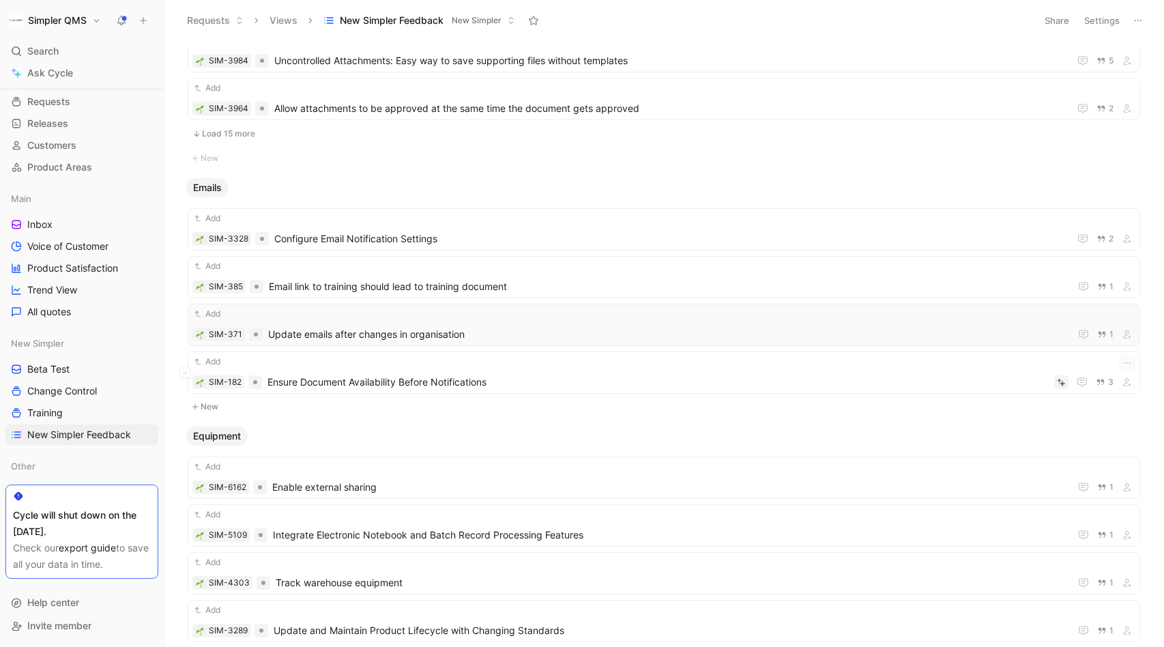
scroll to position [6161, 0]
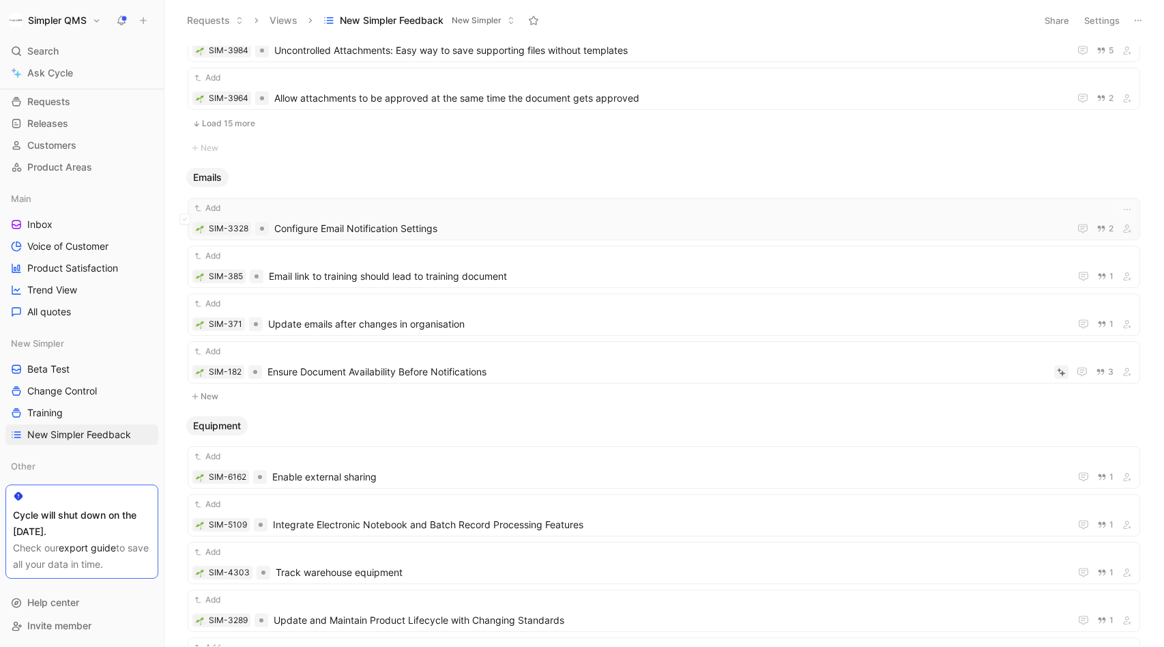
click at [511, 219] on div "Add SIM-3328 Configure Email Notification Settings 2" at bounding box center [663, 218] width 943 height 35
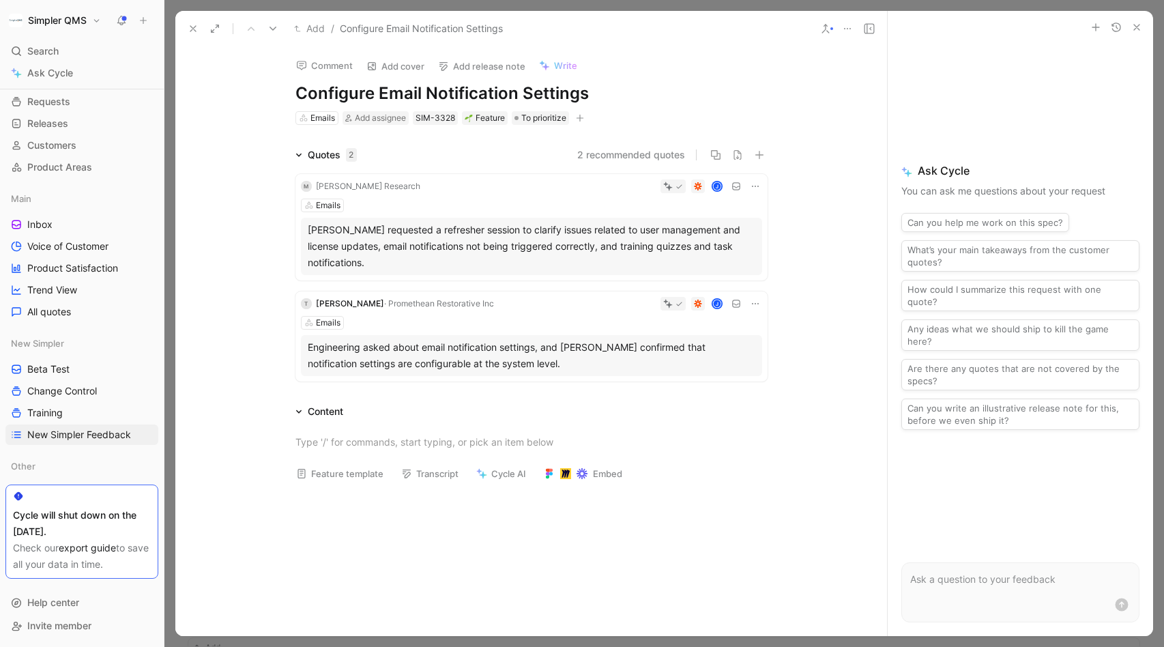
click at [194, 25] on icon at bounding box center [193, 28] width 11 height 11
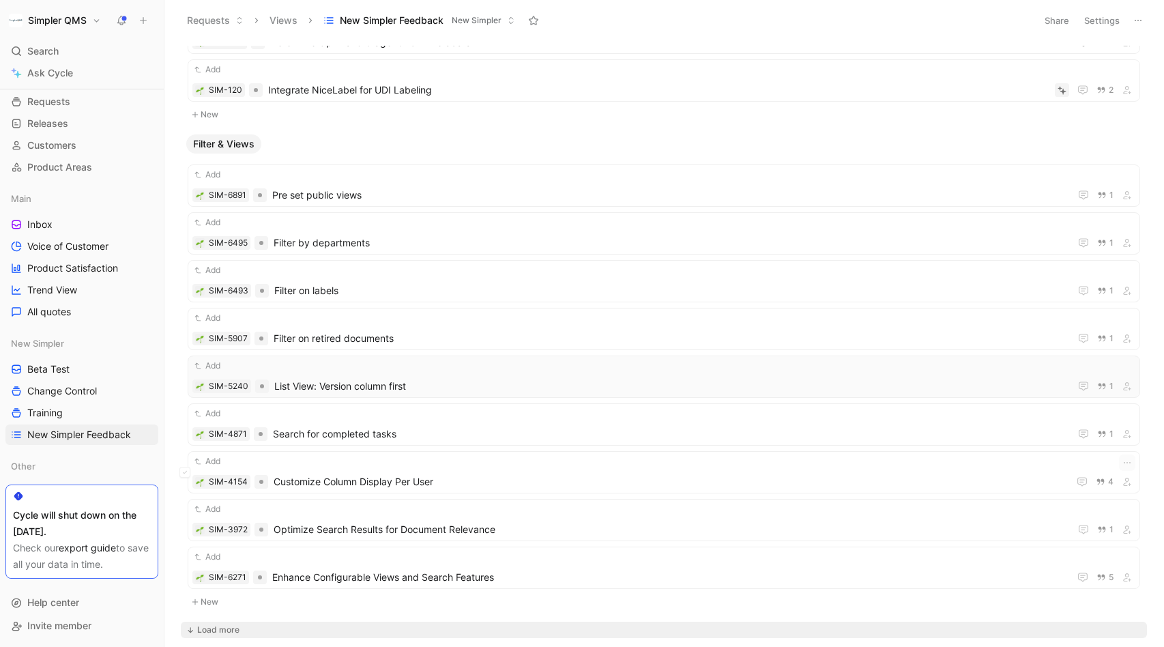
scroll to position [7186, 0]
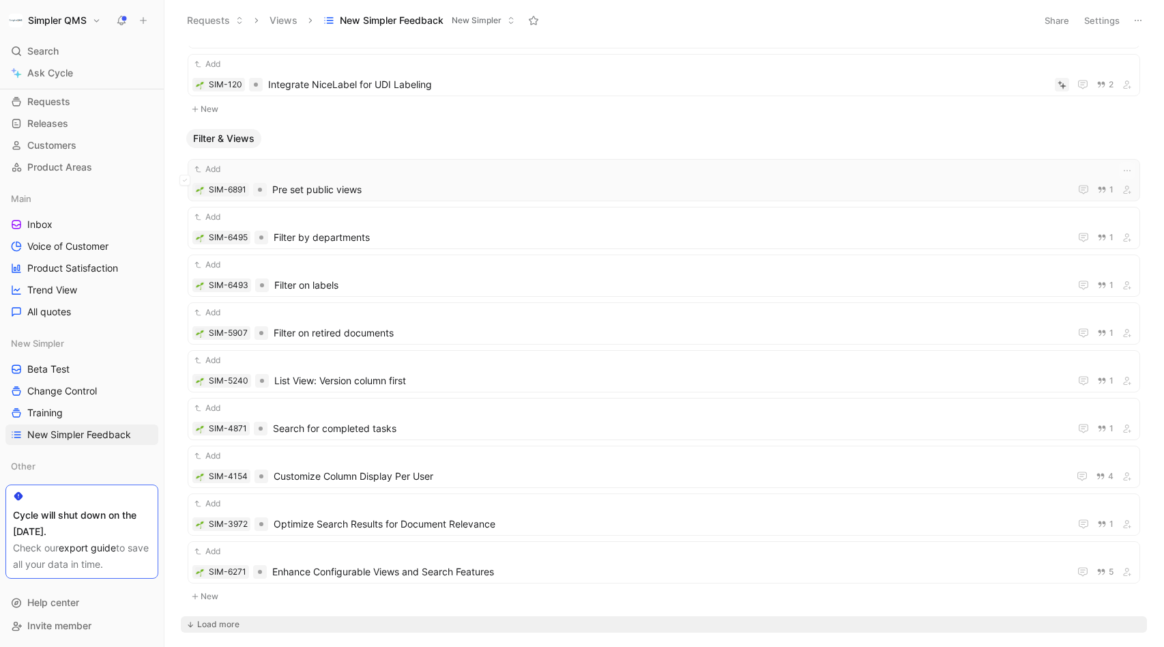
click at [474, 181] on div "Add SIM-6891 Pre set public views 1" at bounding box center [663, 179] width 943 height 35
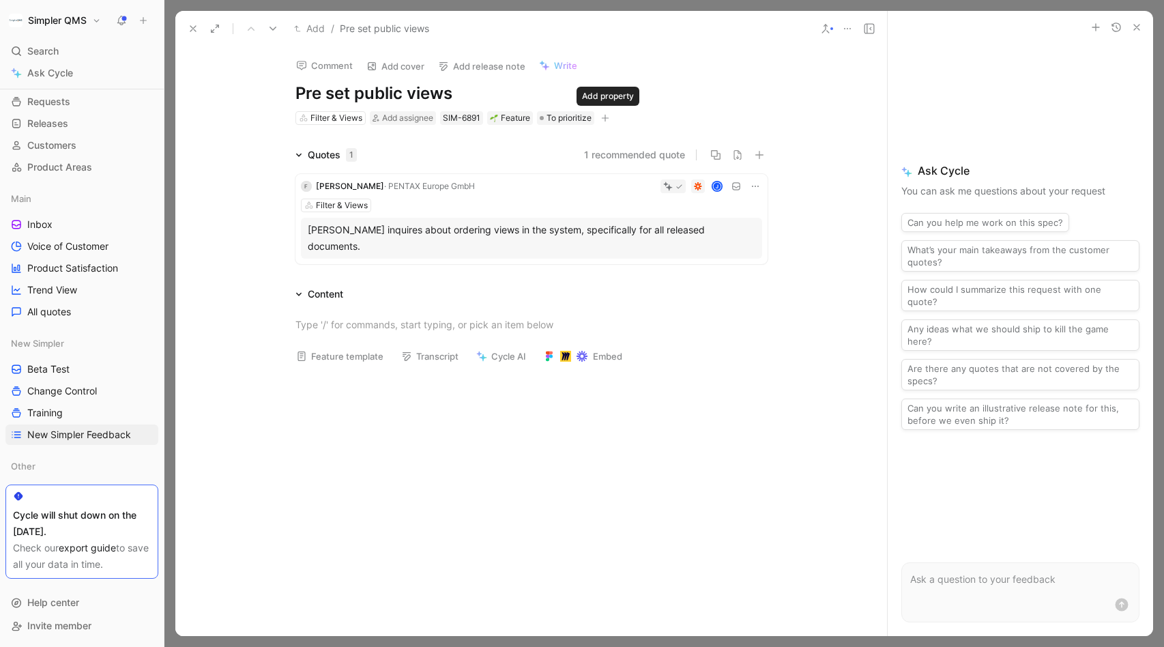
click at [612, 117] on button "button" at bounding box center [605, 118] width 14 height 14
click at [467, 216] on span "New Simpler" at bounding box center [475, 213] width 57 height 12
click at [446, 156] on icon at bounding box center [448, 158] width 8 height 8
click at [443, 152] on input "checkbox" at bounding box center [443, 152] width 0 height 0
click at [567, 120] on span "To prioritize" at bounding box center [569, 118] width 45 height 14
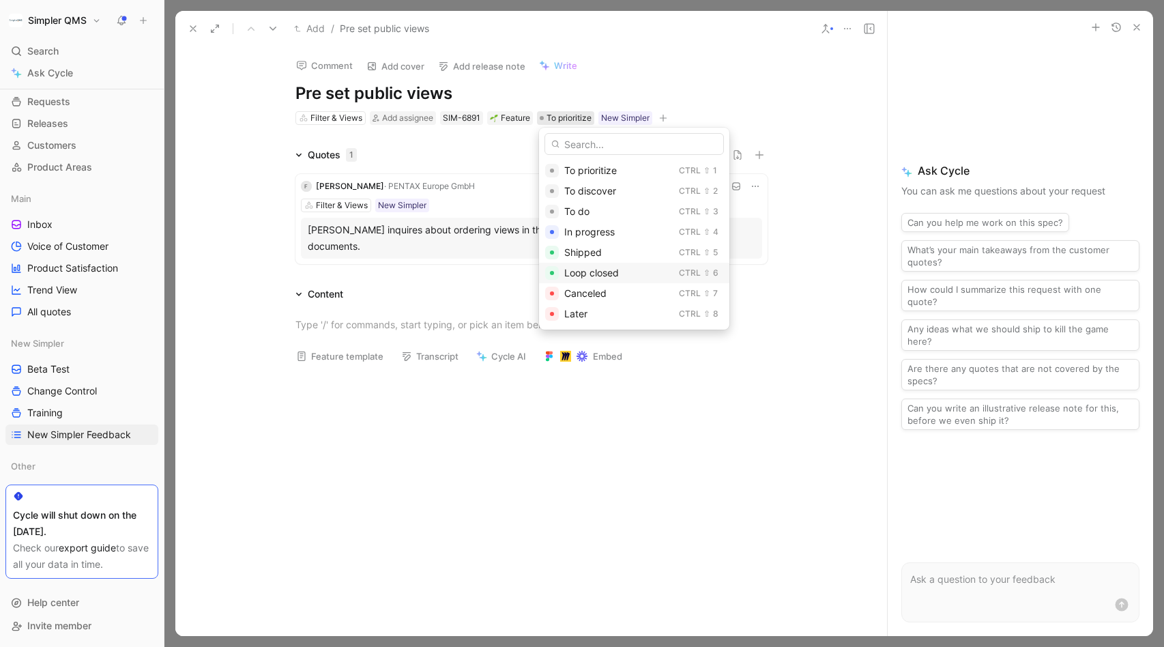
click at [597, 272] on span "Loop closed" at bounding box center [591, 273] width 55 height 12
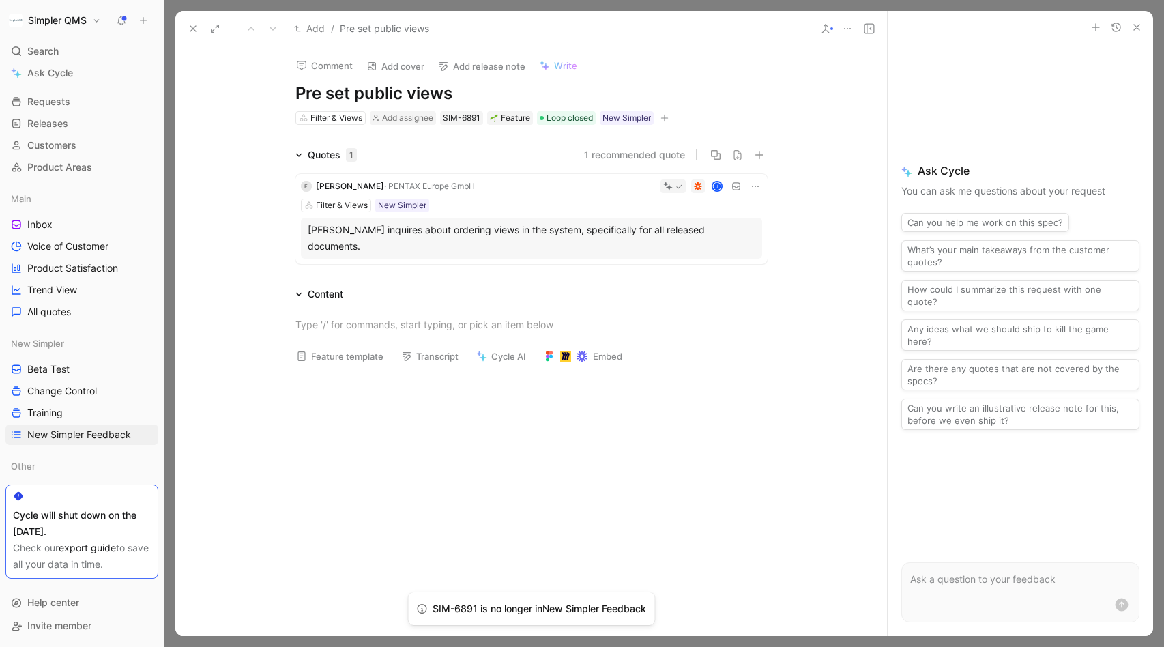
click at [191, 28] on icon at bounding box center [193, 28] width 11 height 11
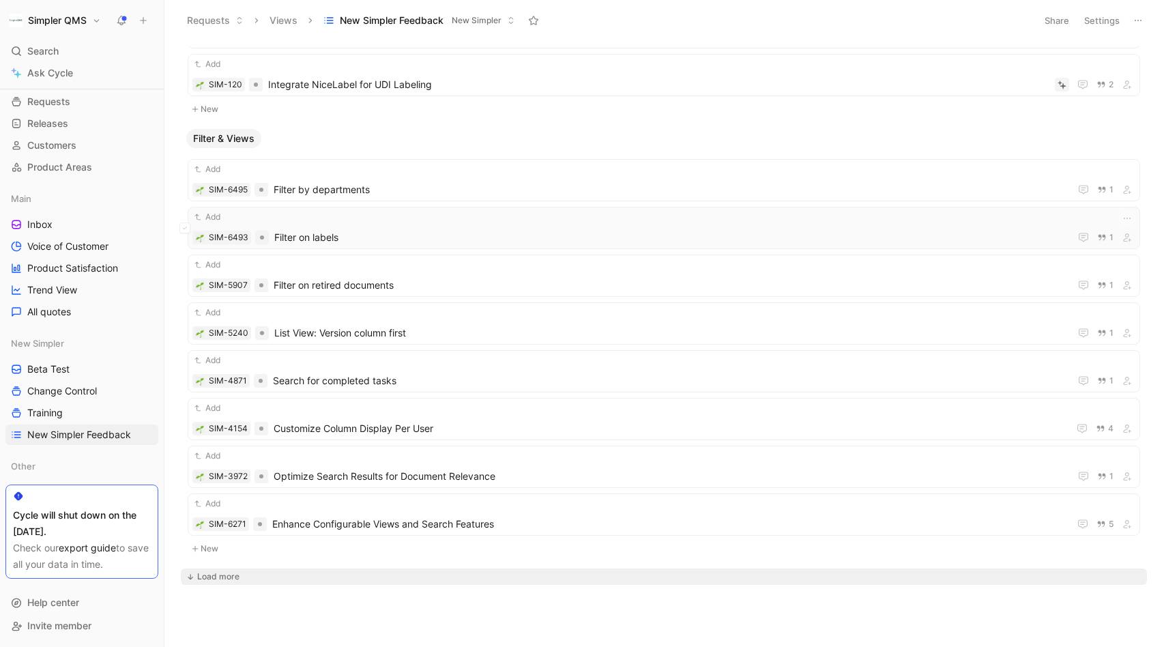
click at [431, 225] on div "Add SIM-6493 Filter on labels 1" at bounding box center [663, 227] width 943 height 35
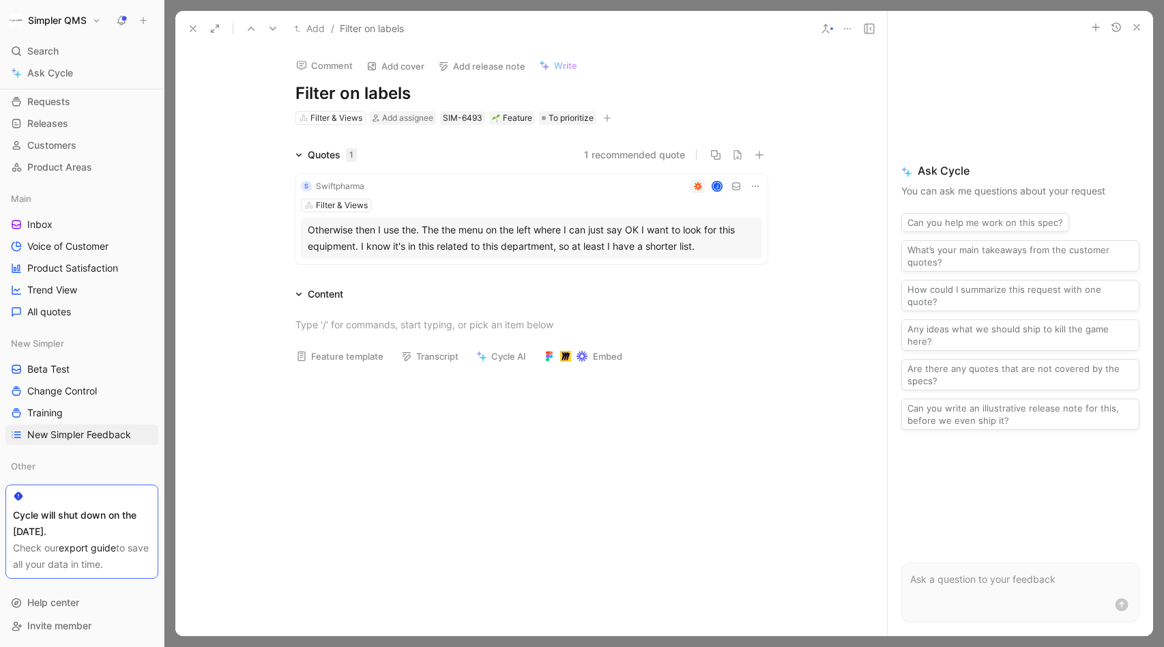
click at [195, 29] on icon at bounding box center [193, 28] width 11 height 11
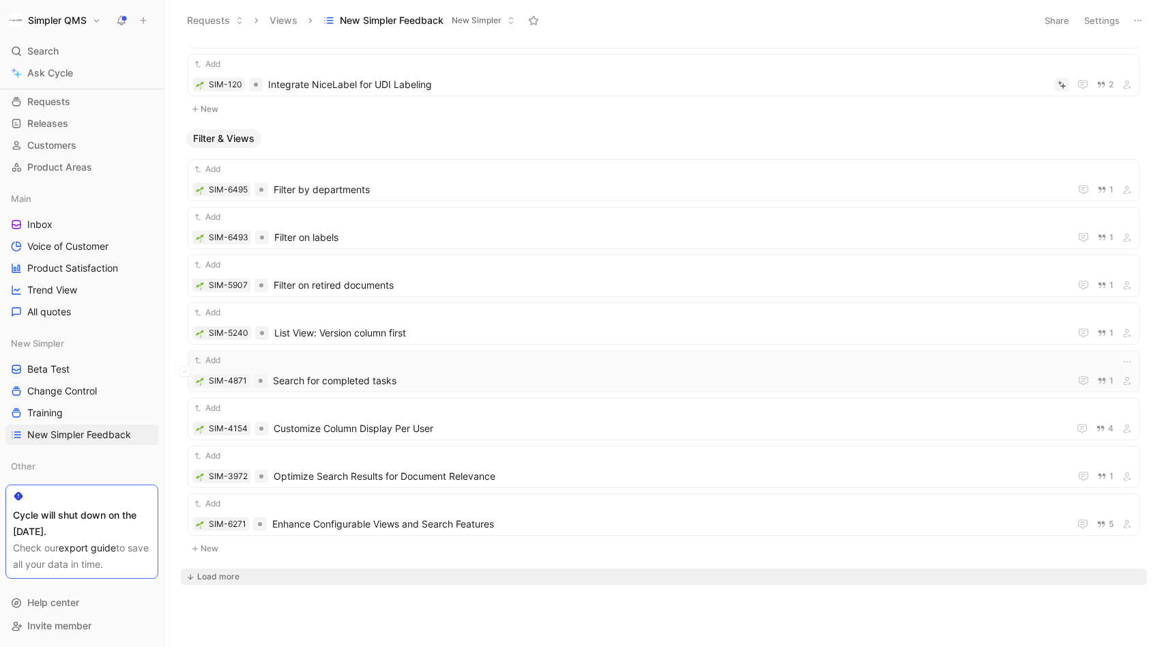
click at [433, 371] on div "Add SIM-4871 Search for completed tasks 1" at bounding box center [663, 370] width 943 height 35
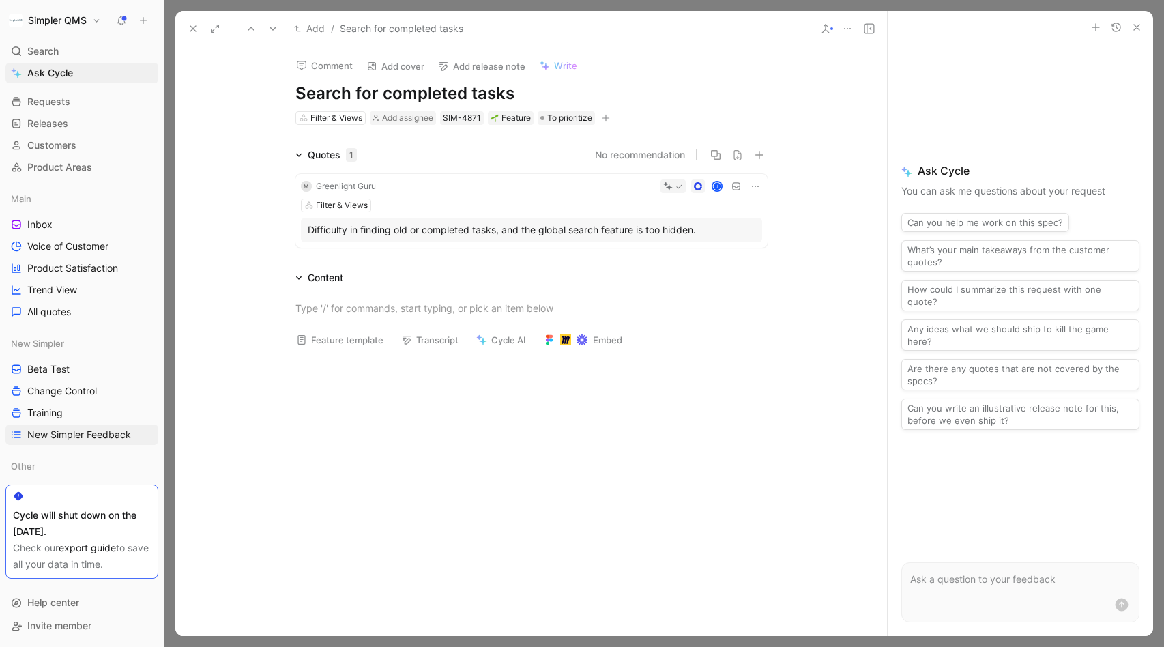
click at [607, 119] on icon "button" at bounding box center [606, 118] width 8 height 8
click at [477, 214] on span "New Simpler" at bounding box center [474, 213] width 57 height 12
click at [446, 159] on icon at bounding box center [448, 158] width 8 height 8
click at [442, 152] on input "checkbox" at bounding box center [442, 152] width 0 height 0
click at [557, 114] on span "To prioritize" at bounding box center [569, 118] width 45 height 14
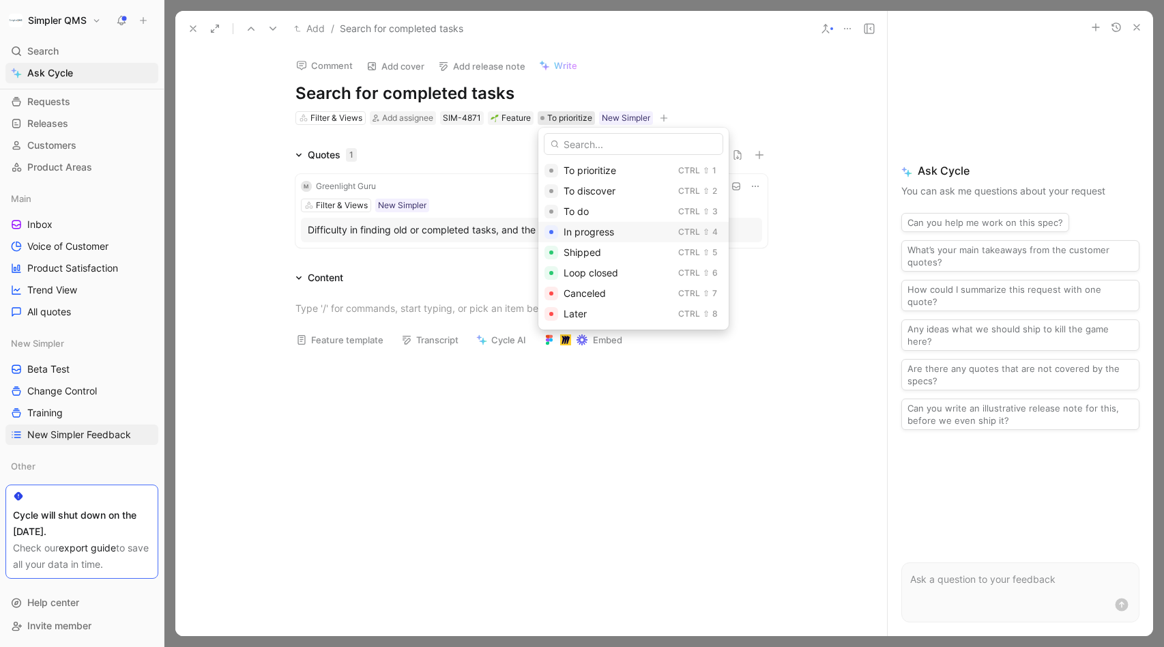
click at [595, 233] on span "In progress" at bounding box center [589, 232] width 50 height 12
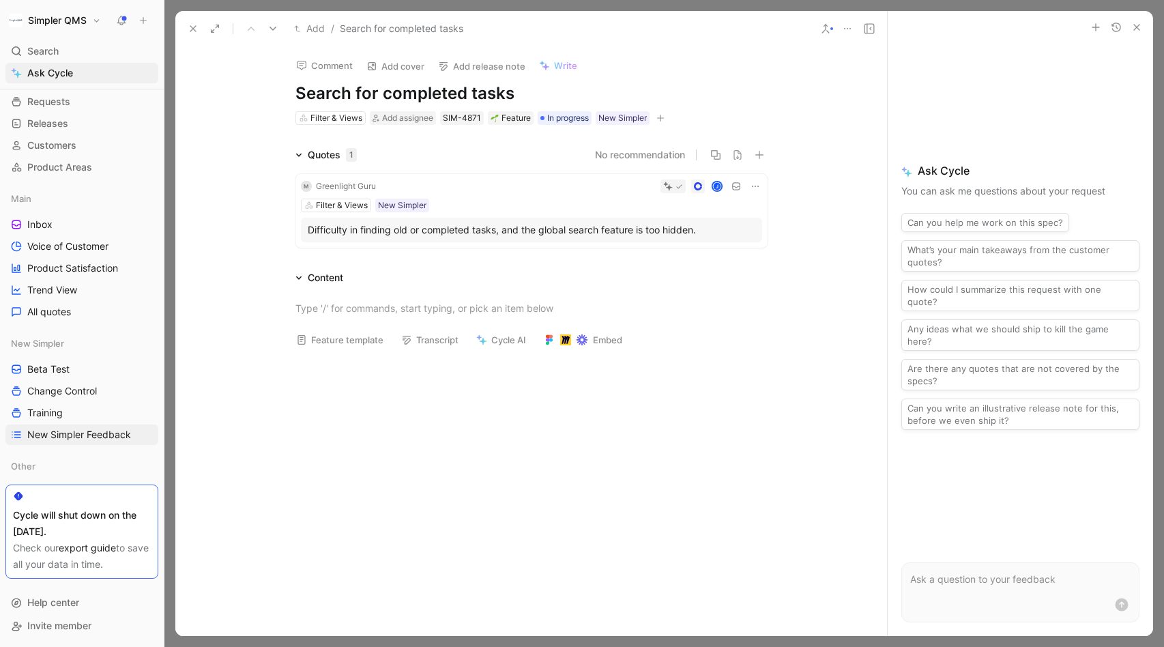
scroll to position [7145, 0]
click at [194, 33] on icon at bounding box center [193, 28] width 11 height 11
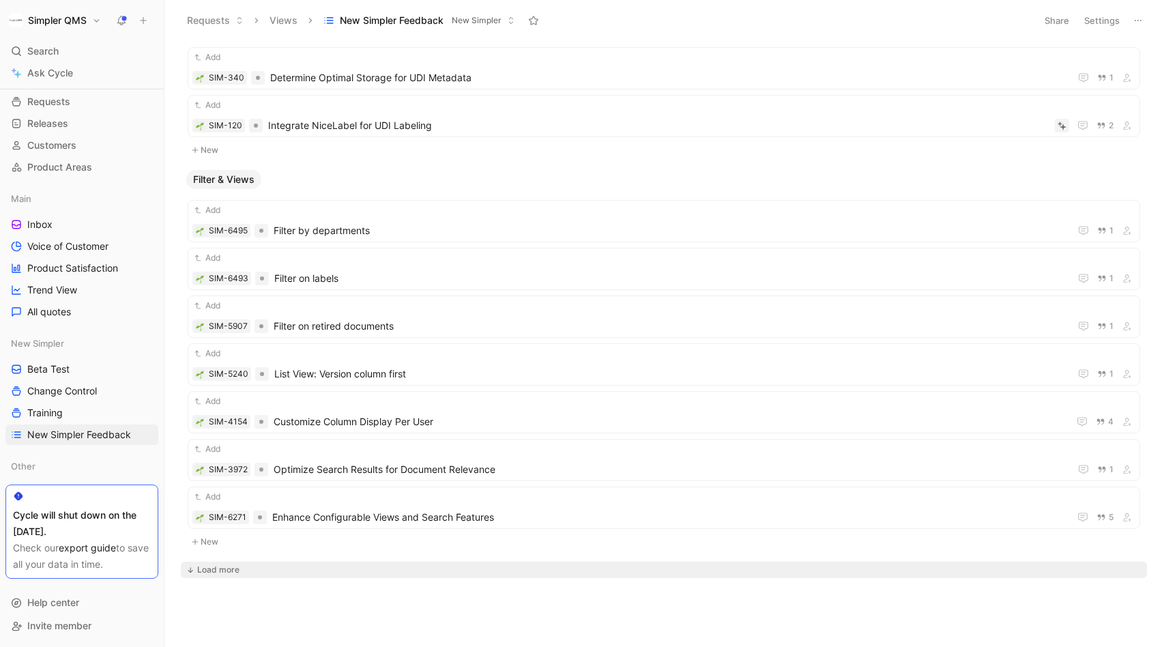
click at [213, 570] on div "Load more" at bounding box center [218, 570] width 42 height 14
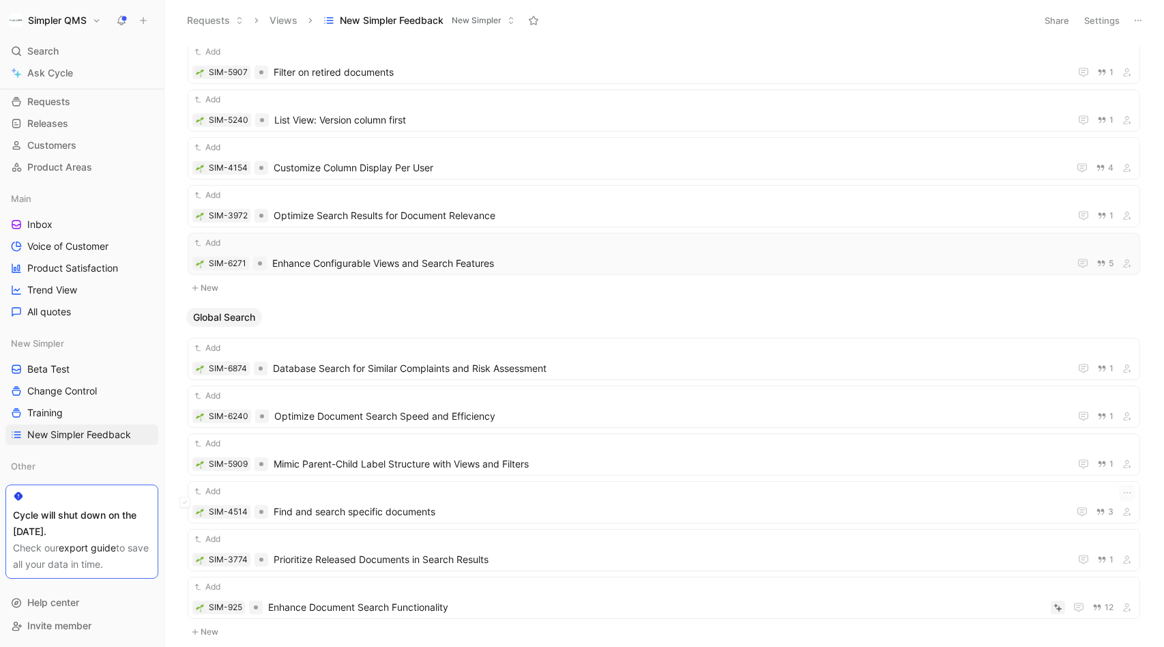
scroll to position [7400, 0]
click at [447, 504] on span "Find and search specific documents" at bounding box center [668, 510] width 789 height 16
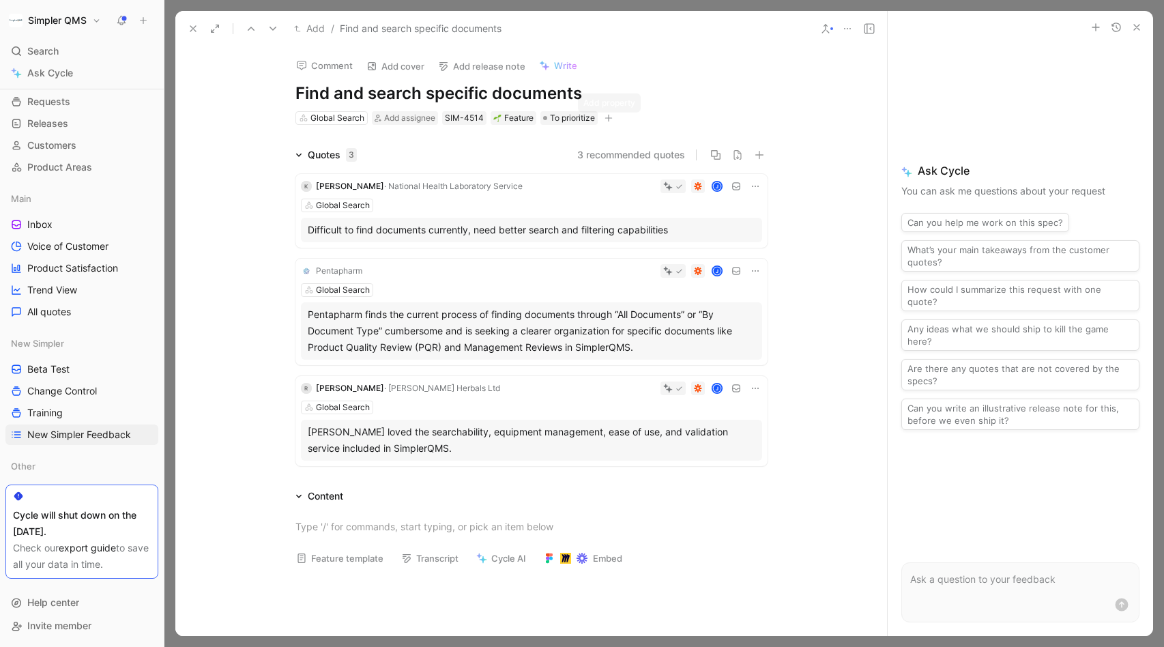
click at [609, 118] on icon "button" at bounding box center [609, 118] width 8 height 1
click at [505, 207] on span "New Simpler" at bounding box center [476, 213] width 57 height 12
click at [446, 160] on icon at bounding box center [450, 158] width 8 height 8
click at [444, 152] on input "checkbox" at bounding box center [444, 152] width 0 height 0
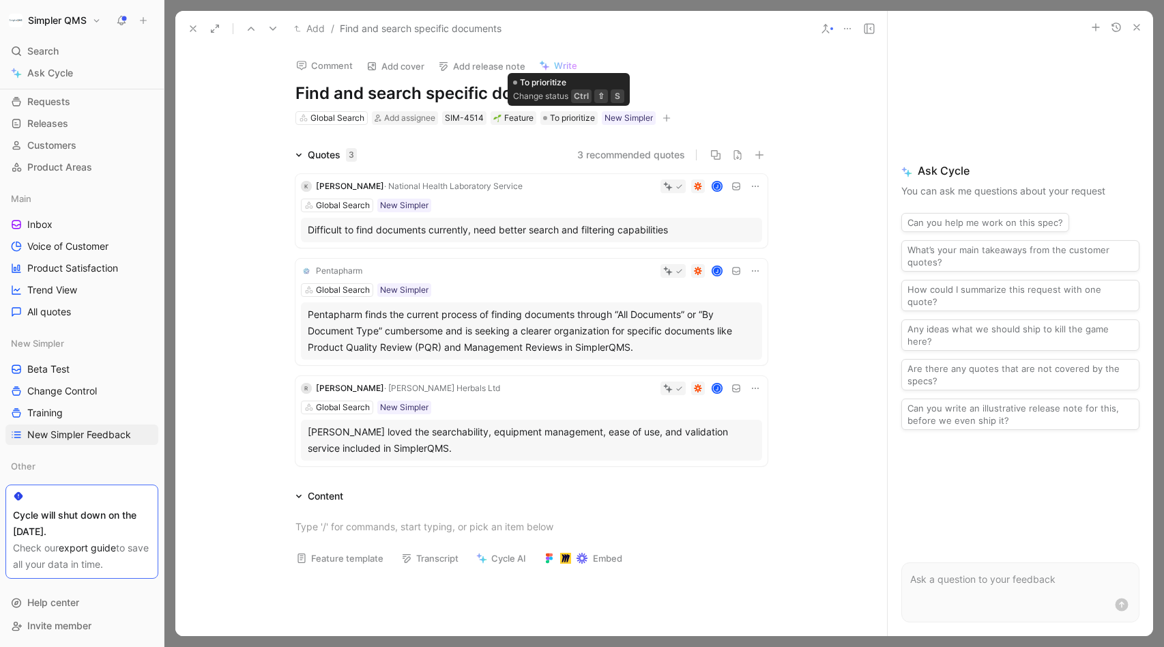
click at [581, 117] on span "To prioritize" at bounding box center [572, 118] width 45 height 14
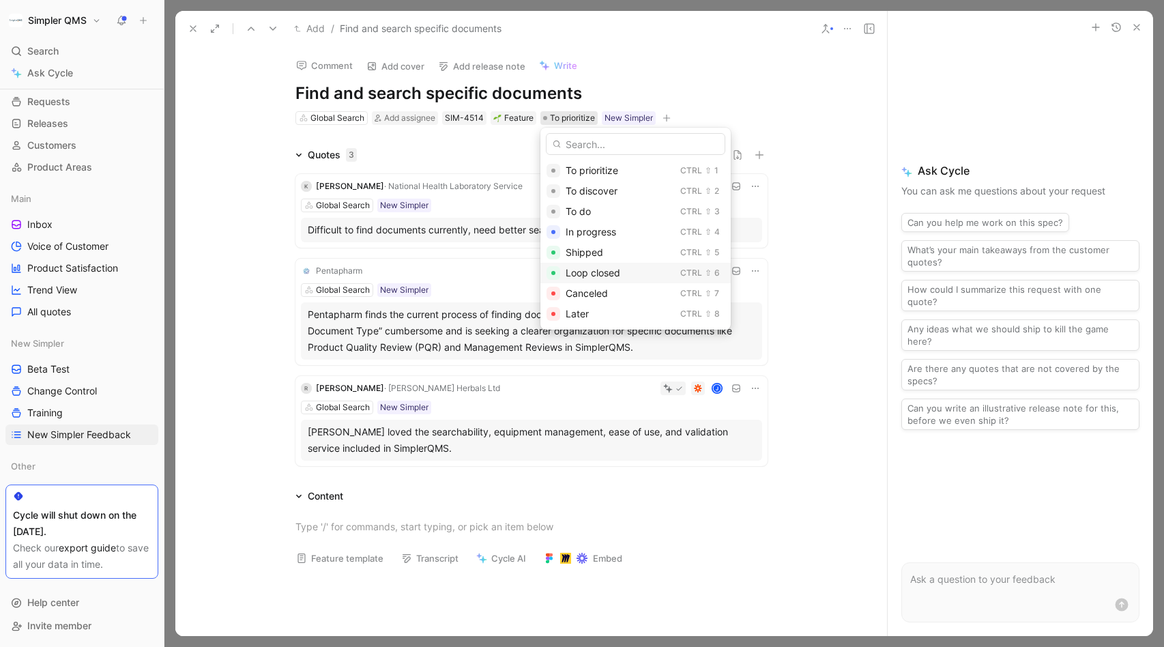
click at [597, 275] on span "Loop closed" at bounding box center [593, 273] width 55 height 12
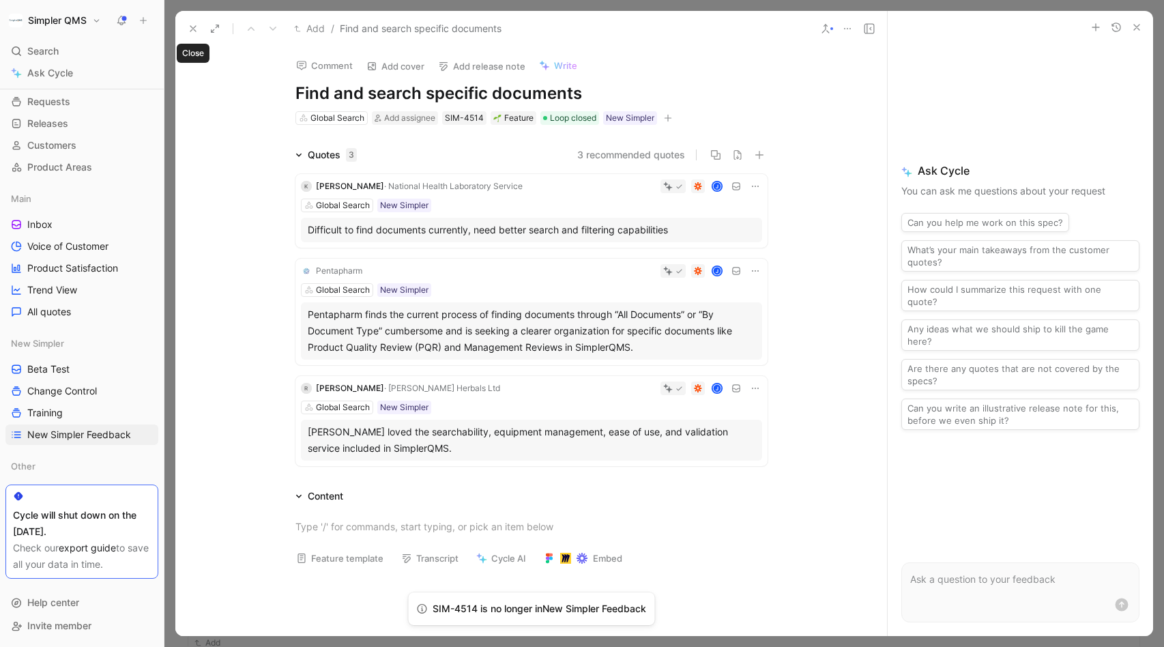
click at [192, 27] on use at bounding box center [192, 28] width 5 height 5
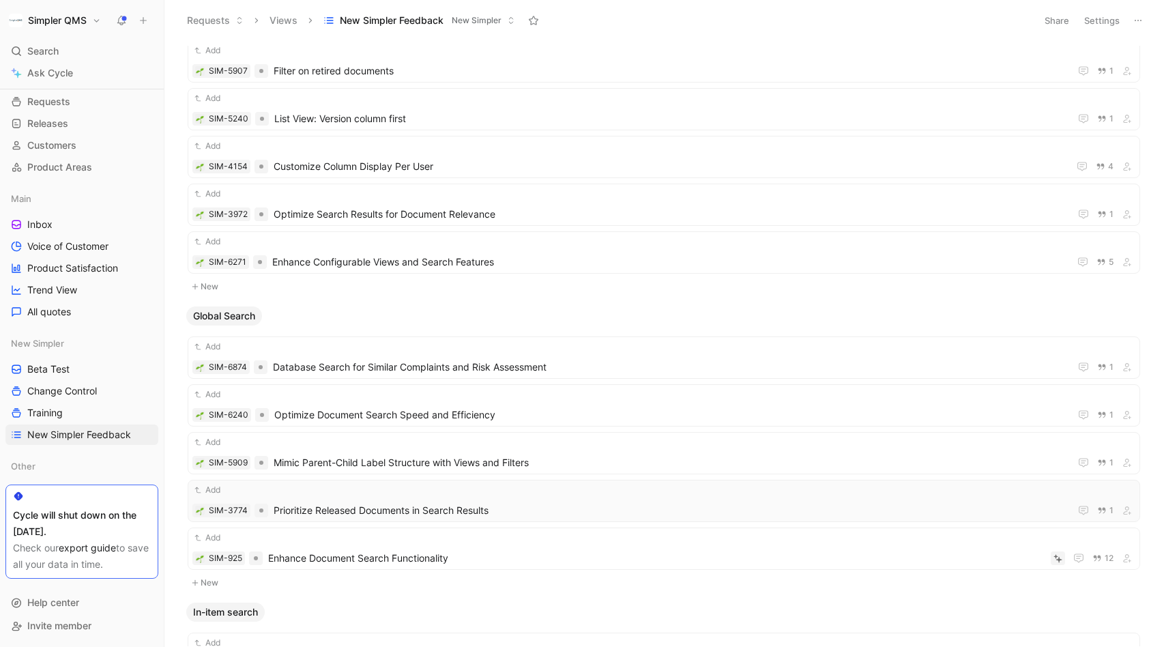
scroll to position [7609, 0]
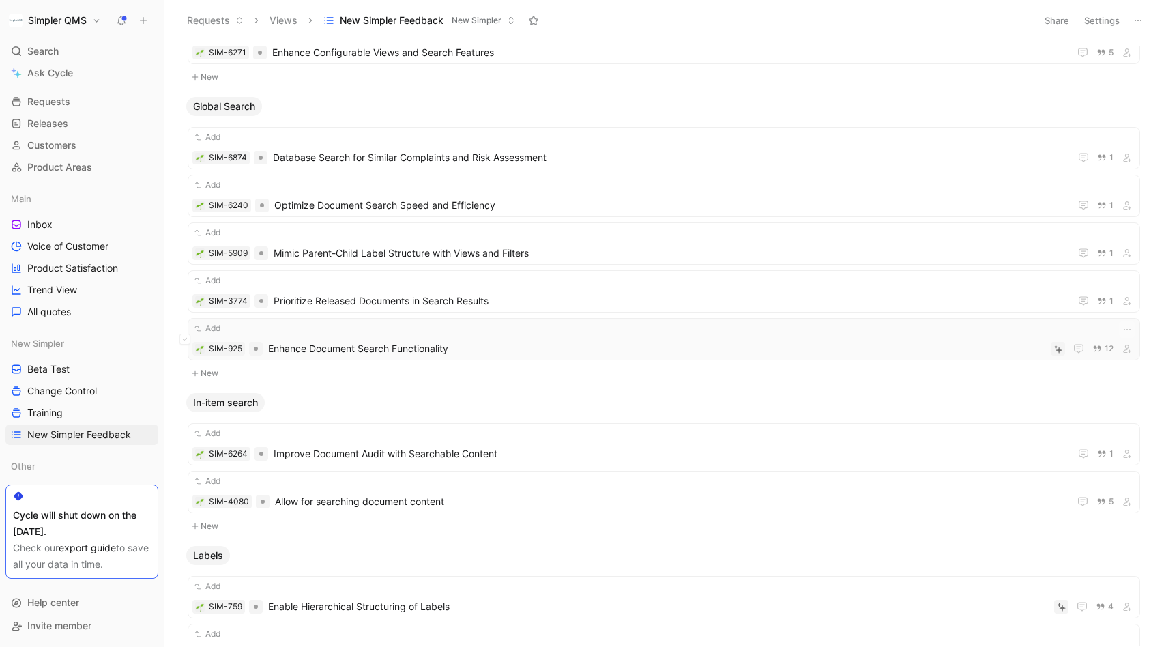
click at [452, 349] on span "Enhance Document Search Functionality" at bounding box center [656, 348] width 777 height 16
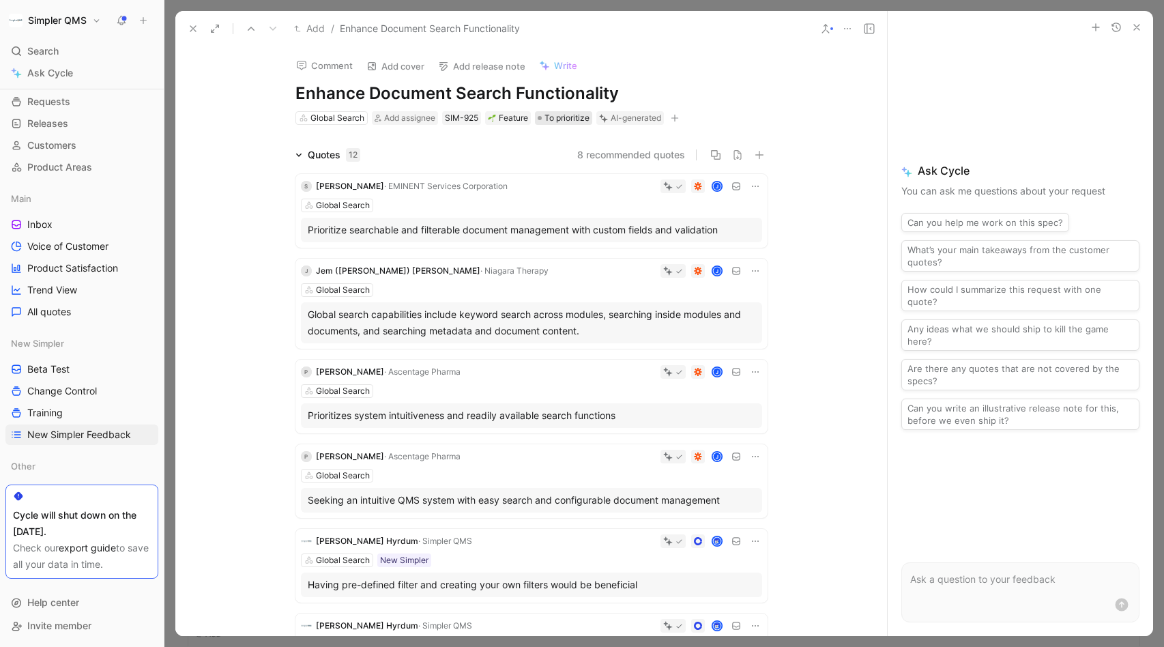
click at [574, 119] on span "To prioritize" at bounding box center [566, 118] width 45 height 14
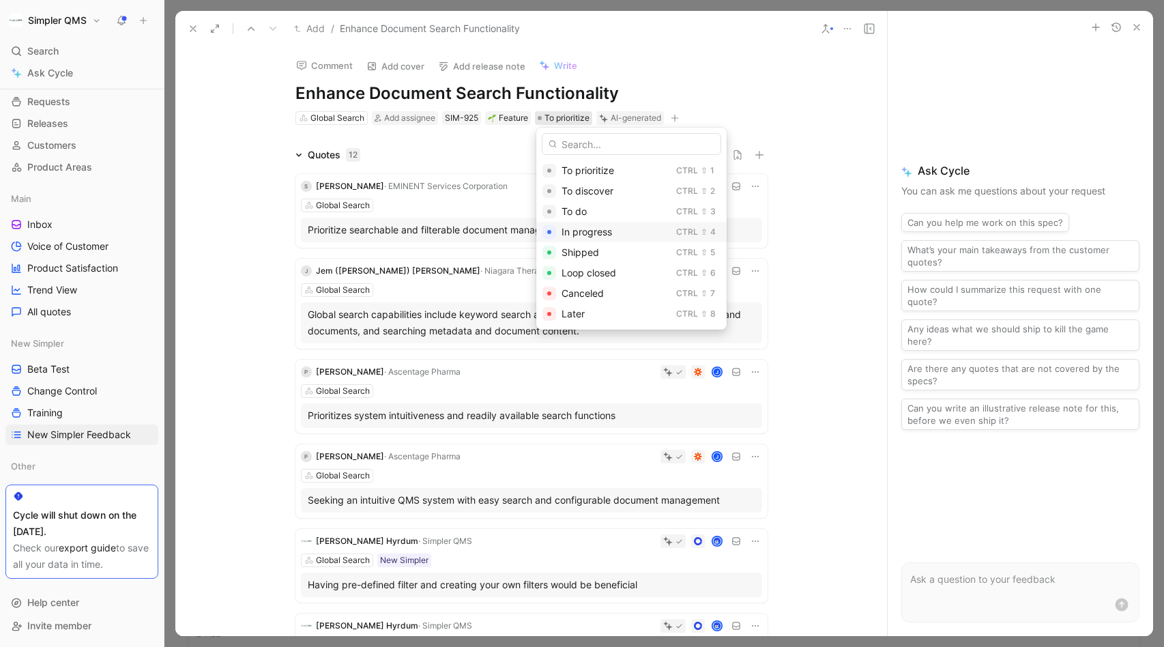
click at [585, 227] on span "In progress" at bounding box center [587, 232] width 50 height 12
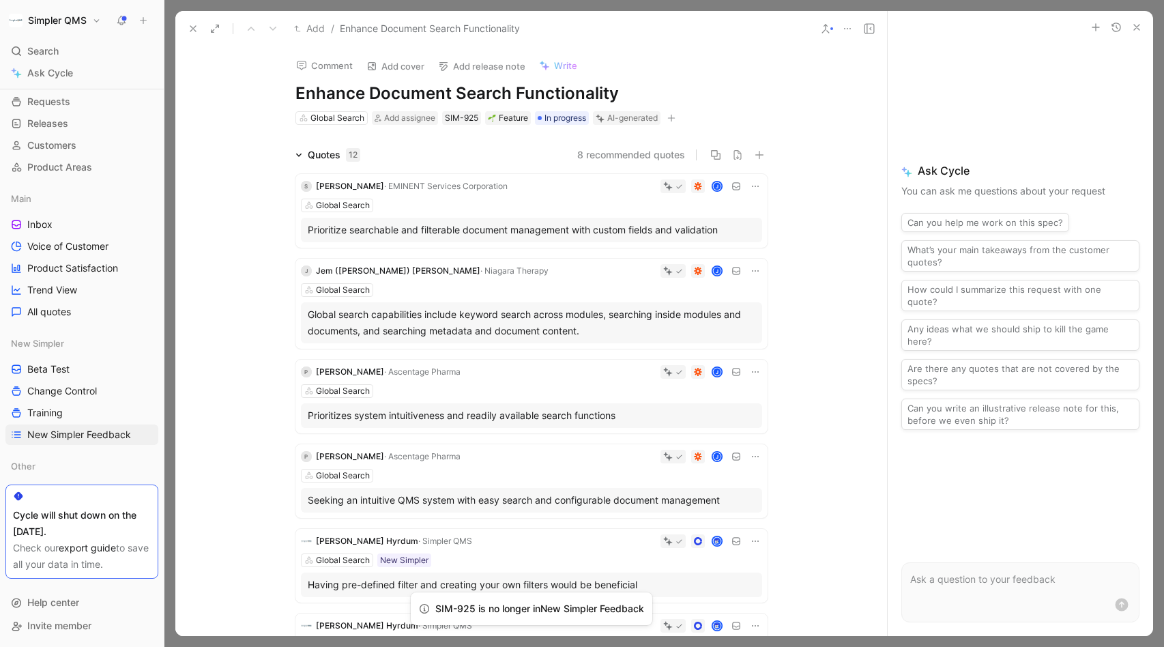
click at [674, 118] on icon "button" at bounding box center [672, 118] width 8 height 1
click at [556, 207] on span "New Simpler" at bounding box center [542, 213] width 57 height 12
click at [512, 159] on icon at bounding box center [515, 158] width 8 height 8
click at [510, 152] on input "checkbox" at bounding box center [510, 152] width 0 height 0
click at [194, 27] on use at bounding box center [192, 28] width 5 height 5
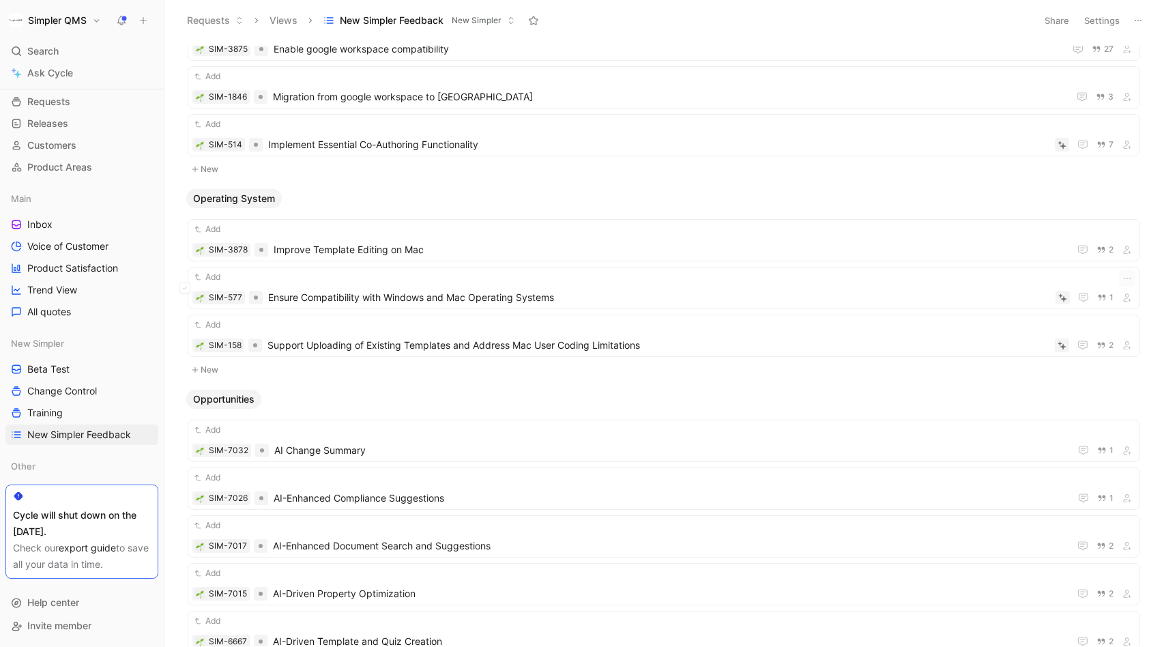
scroll to position [9113, 0]
click at [578, 289] on span "Ensure Compatibility with Windows and Mac Operating Systems" at bounding box center [659, 297] width 782 height 16
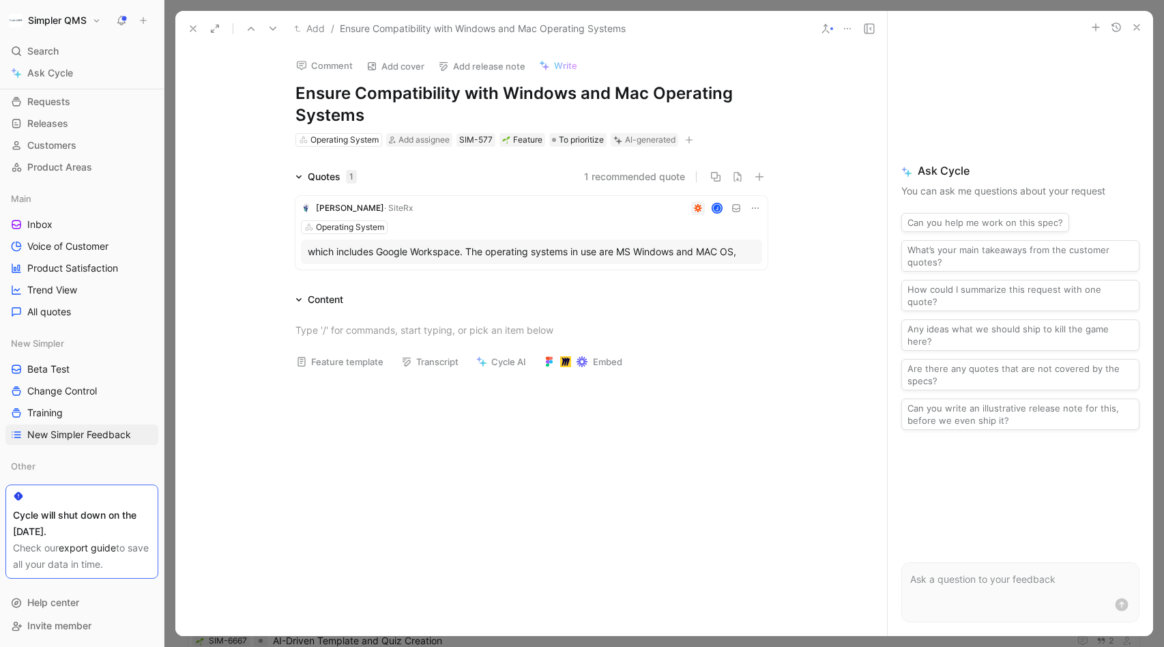
click at [828, 33] on icon at bounding box center [825, 28] width 11 height 11
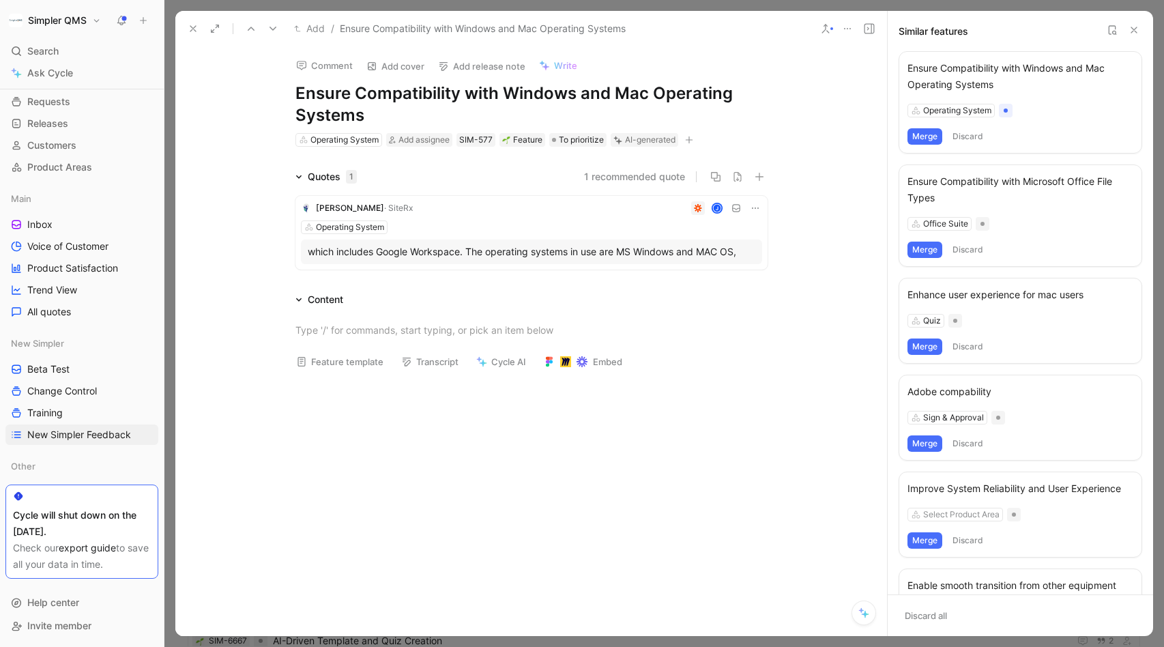
click at [927, 132] on button "Merge" at bounding box center [924, 136] width 35 height 16
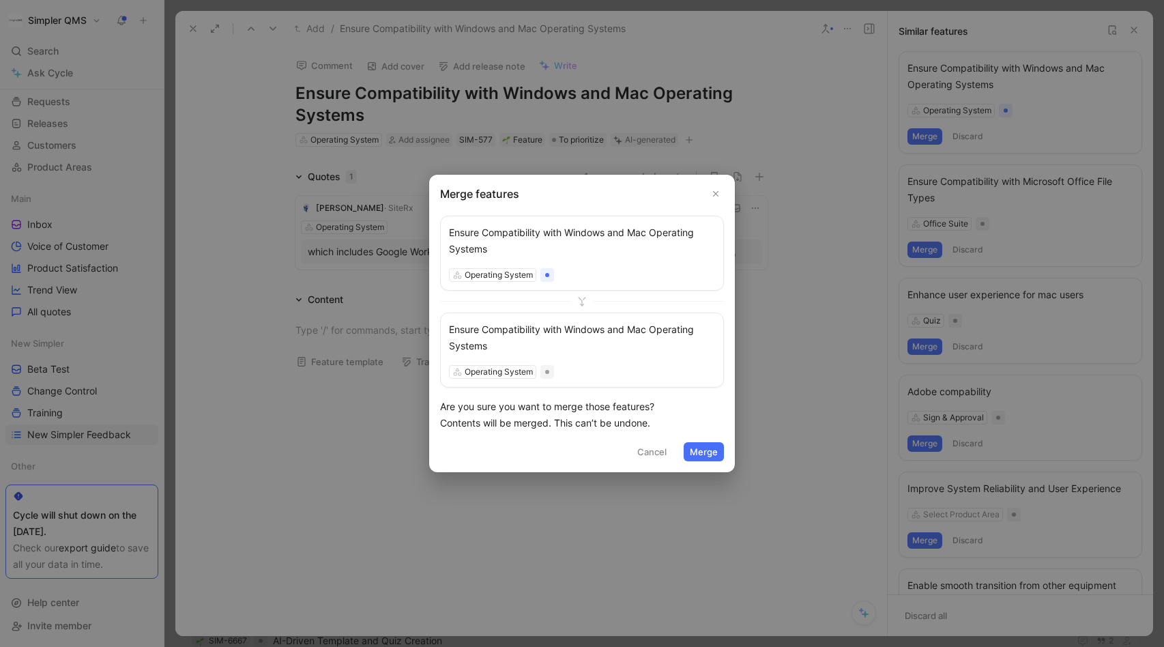
click at [704, 451] on button "Merge" at bounding box center [704, 451] width 40 height 19
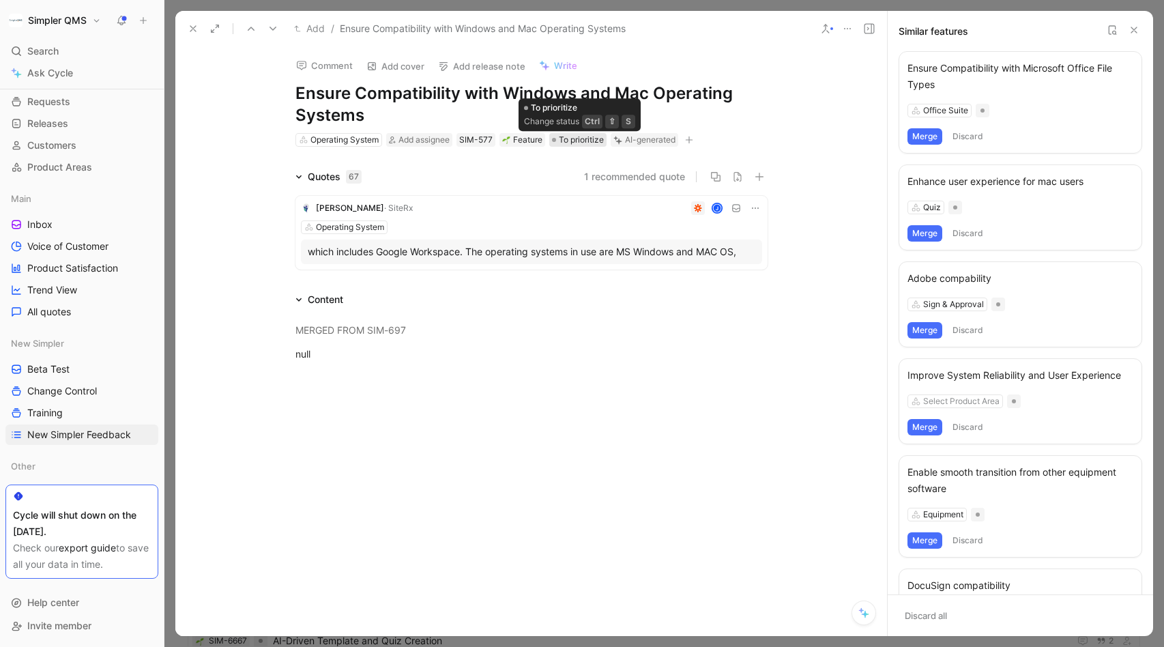
click at [573, 143] on span "To prioritize" at bounding box center [581, 140] width 45 height 14
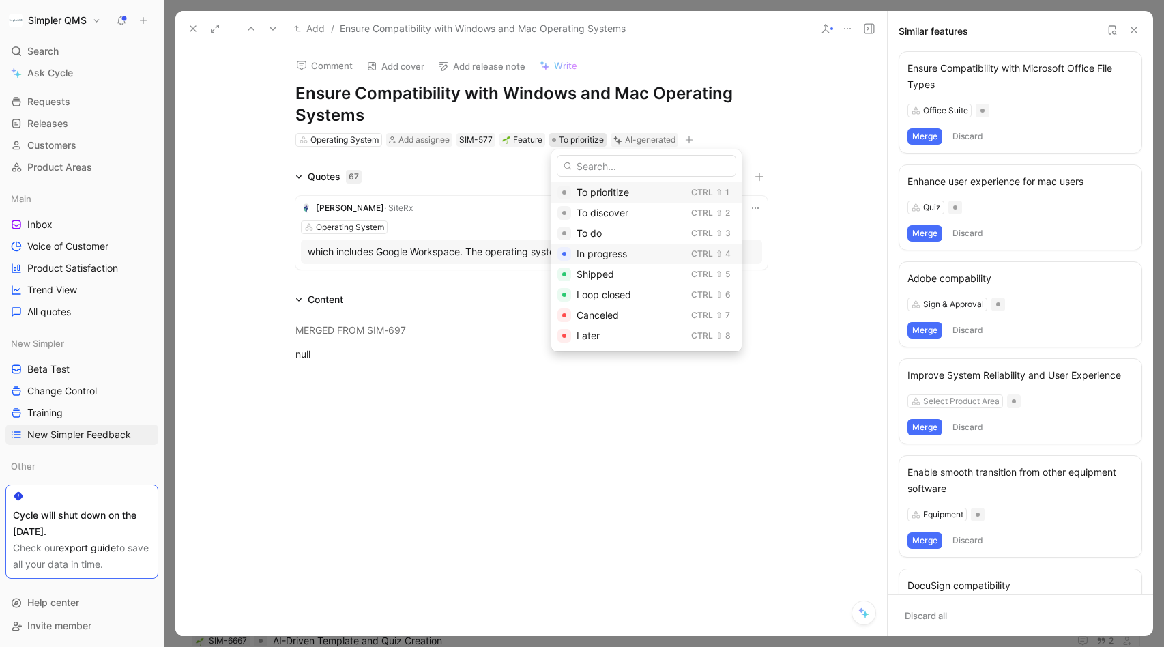
click at [607, 255] on span "In progress" at bounding box center [602, 254] width 50 height 12
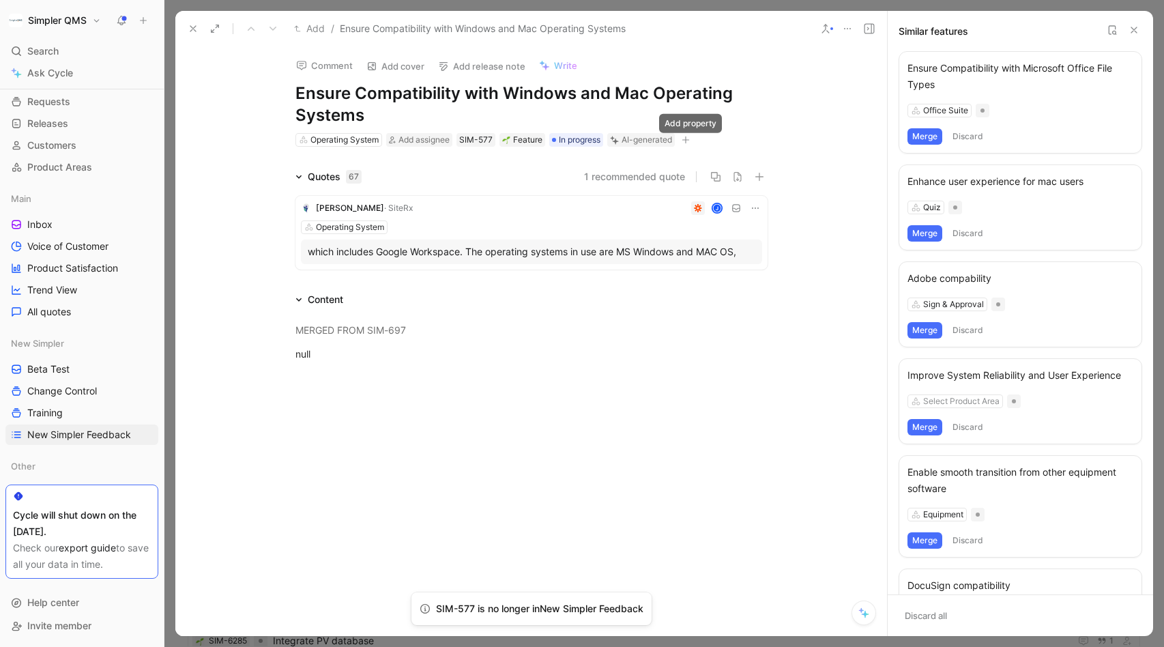
click at [690, 141] on icon "button" at bounding box center [686, 140] width 8 height 8
click at [550, 238] on span "New Simpler" at bounding box center [557, 235] width 57 height 12
click at [529, 177] on icon at bounding box center [531, 179] width 8 height 8
click at [525, 174] on input "checkbox" at bounding box center [525, 174] width 0 height 0
click at [195, 29] on icon at bounding box center [193, 28] width 11 height 11
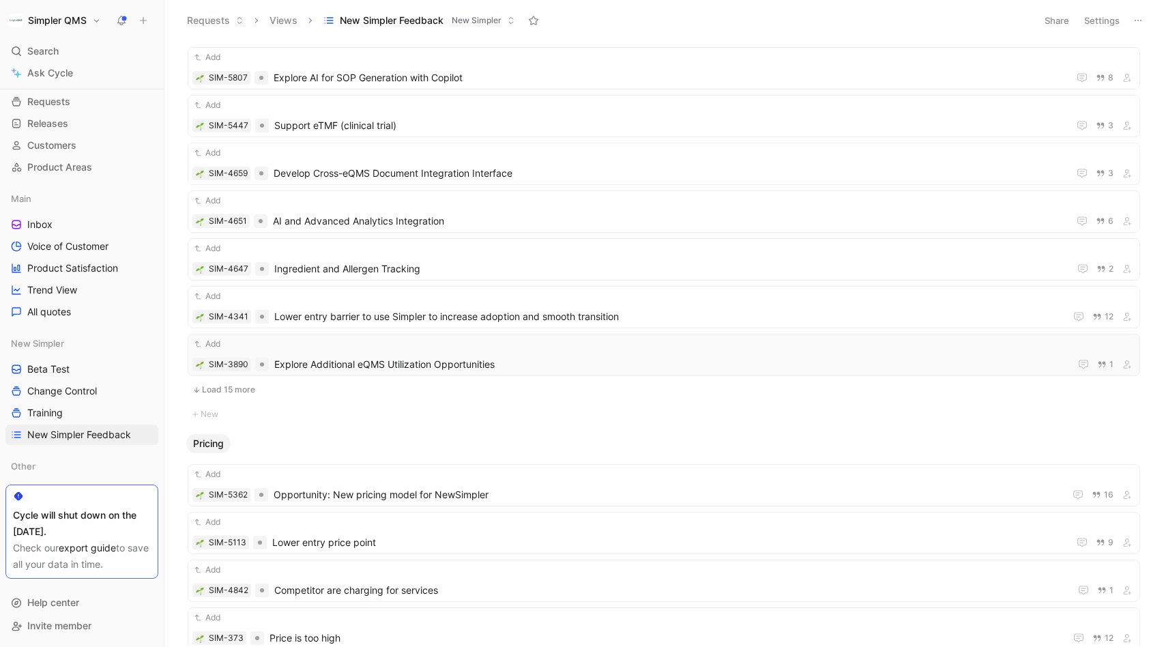
scroll to position [9823, 0]
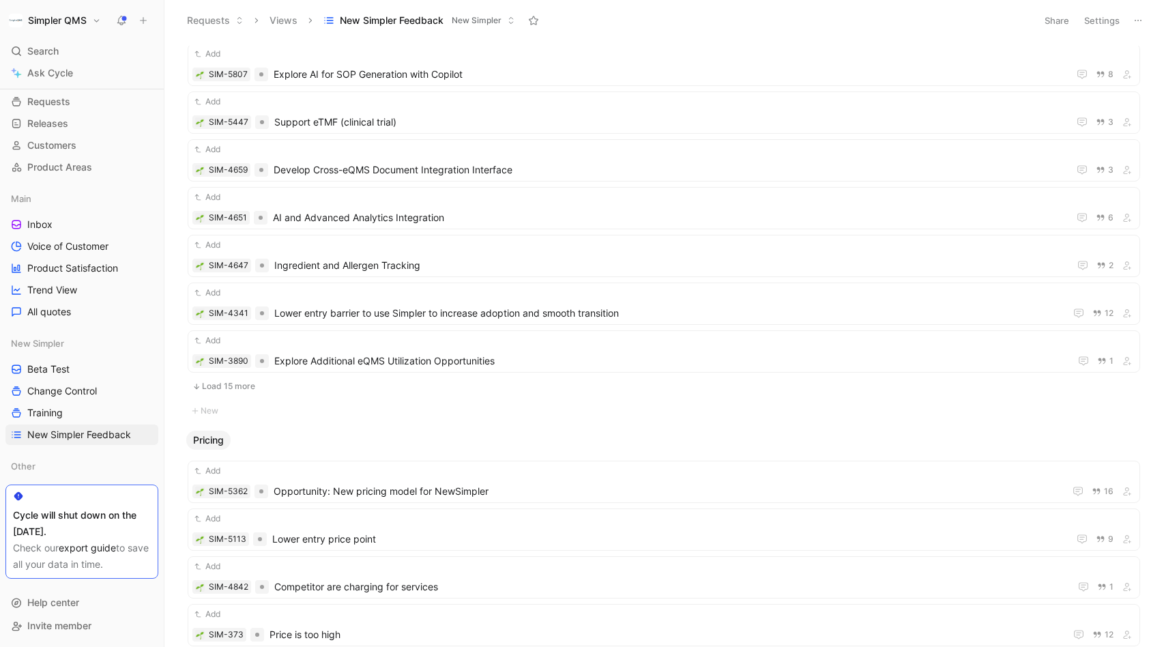
click at [226, 381] on button "Load 15 more" at bounding box center [664, 386] width 953 height 16
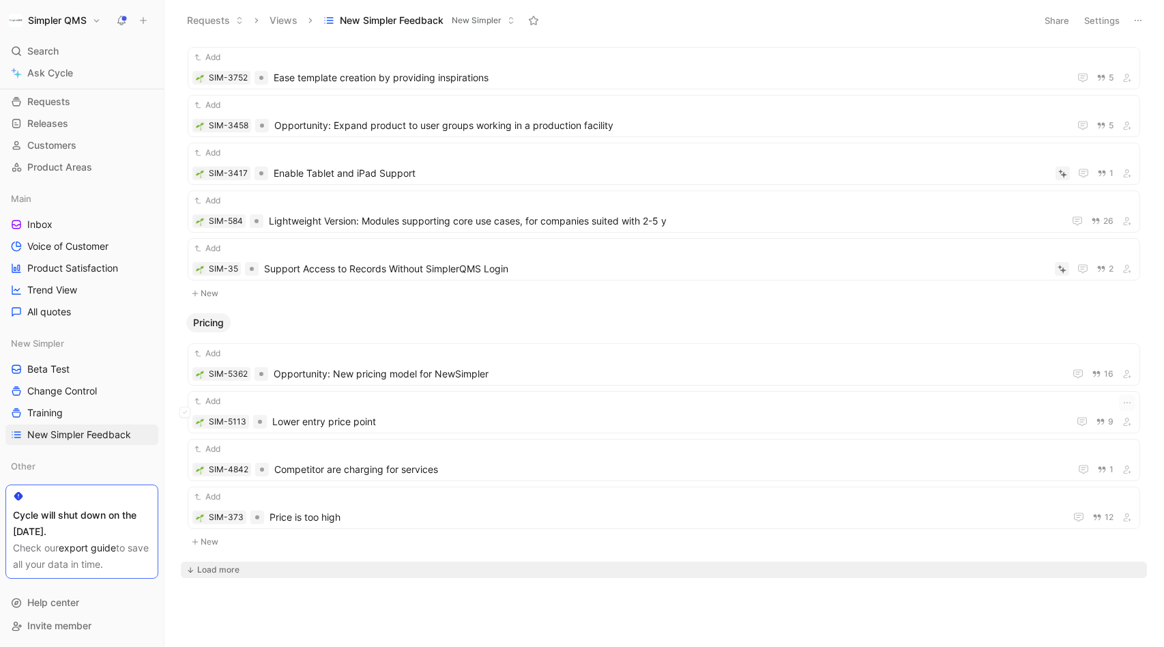
scroll to position [10153, 0]
click at [524, 366] on span "Opportunity: New pricing model for NewSimpler" at bounding box center [666, 374] width 785 height 16
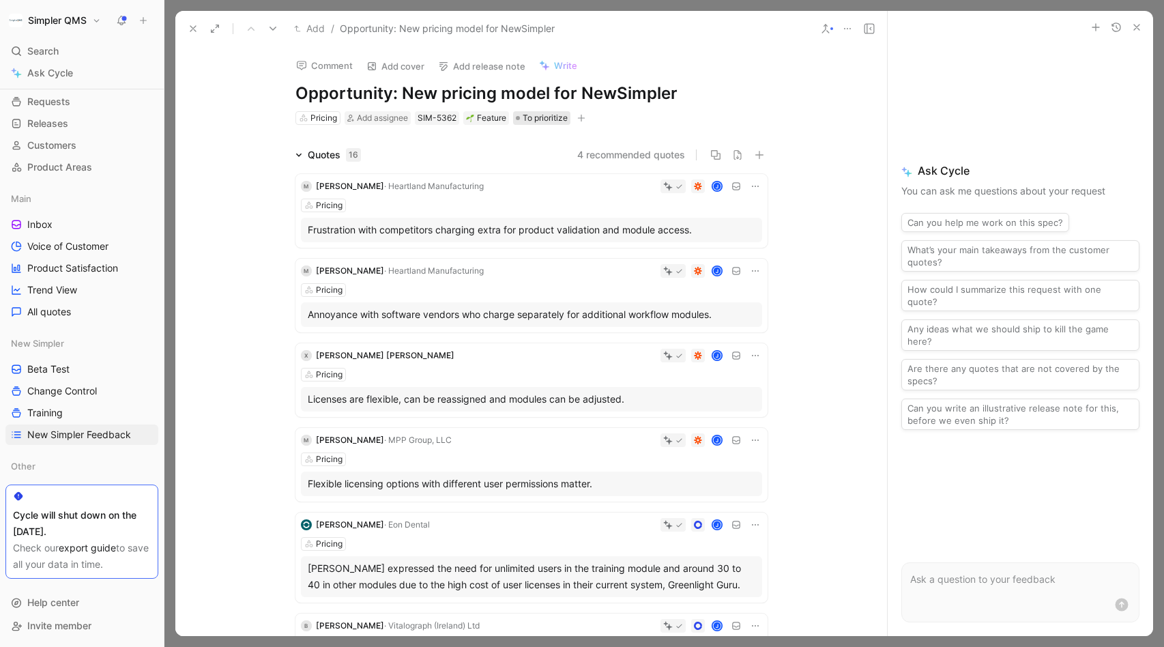
click at [537, 118] on span "To prioritize" at bounding box center [545, 118] width 45 height 14
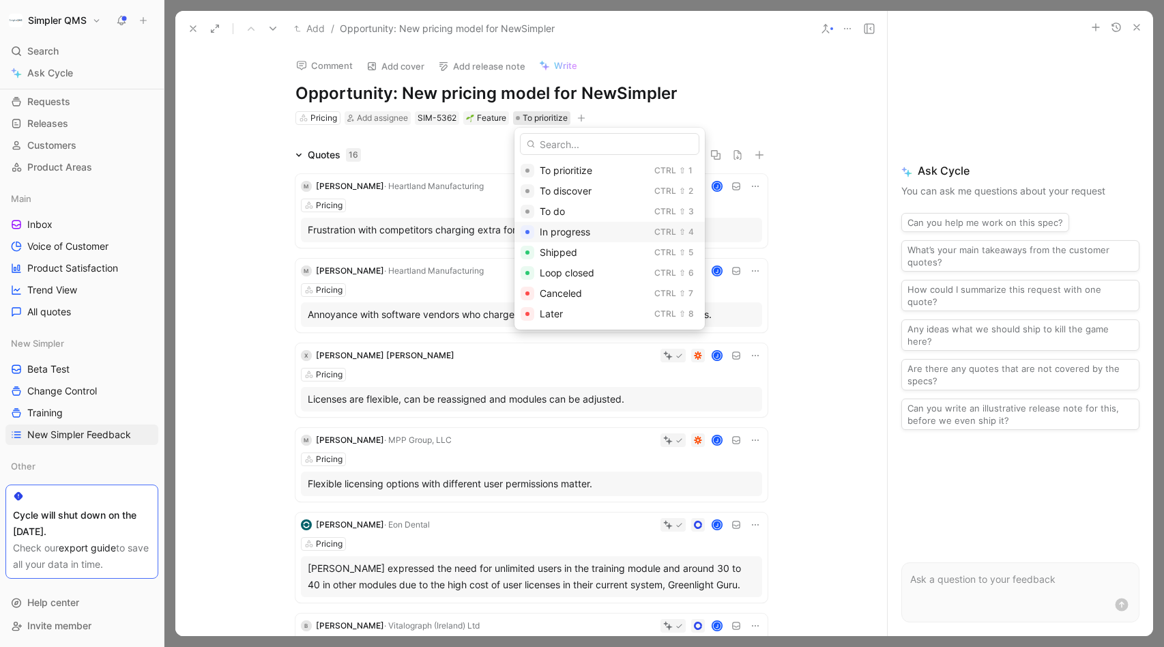
click at [570, 232] on span "In progress" at bounding box center [565, 232] width 50 height 12
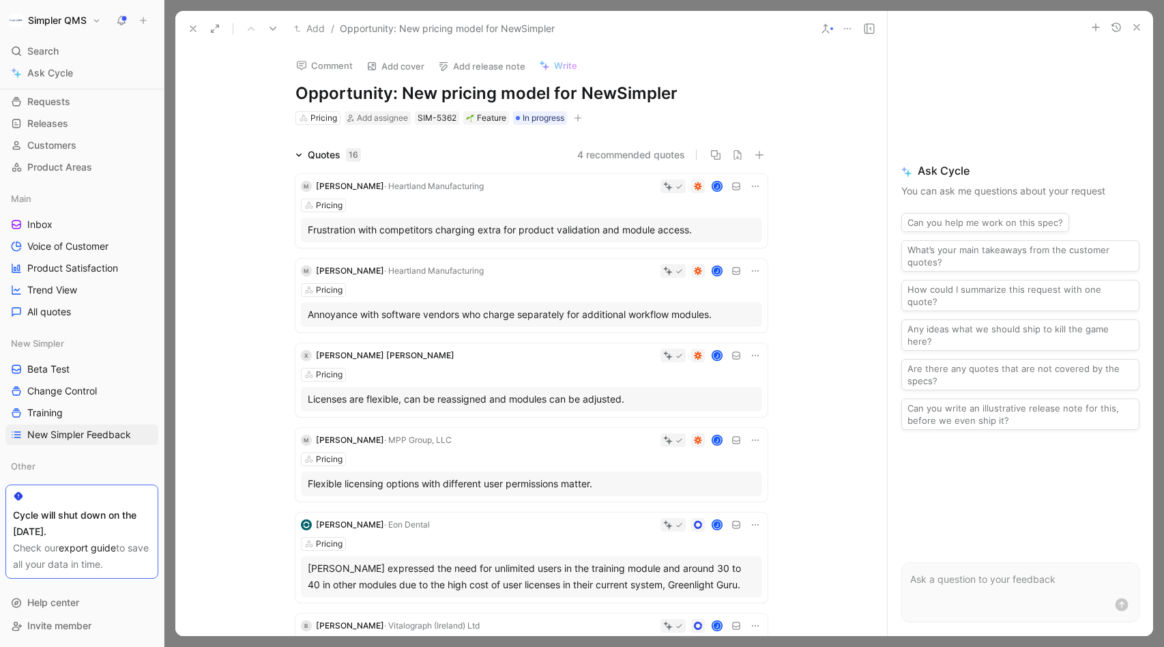
scroll to position [10106, 0]
click at [582, 118] on icon "button" at bounding box center [579, 118] width 8 height 1
click at [446, 214] on span "New Simpler" at bounding box center [448, 213] width 57 height 12
click at [423, 158] on icon at bounding box center [421, 158] width 8 height 8
click at [416, 152] on input "checkbox" at bounding box center [416, 152] width 0 height 0
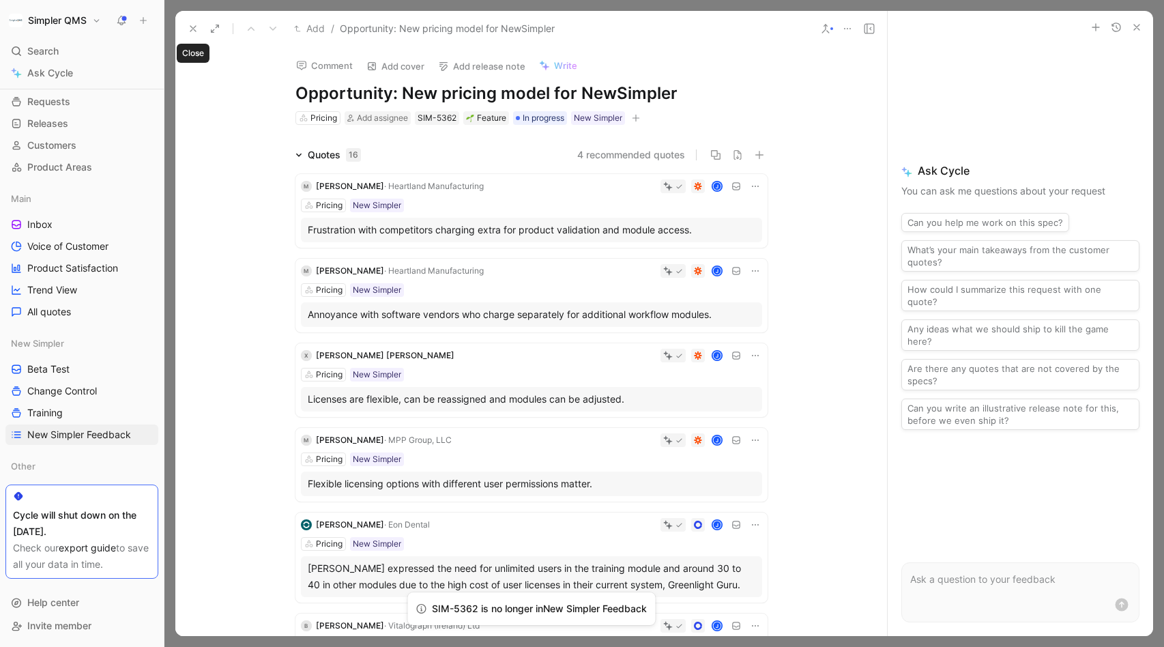
click at [190, 29] on icon at bounding box center [193, 28] width 11 height 11
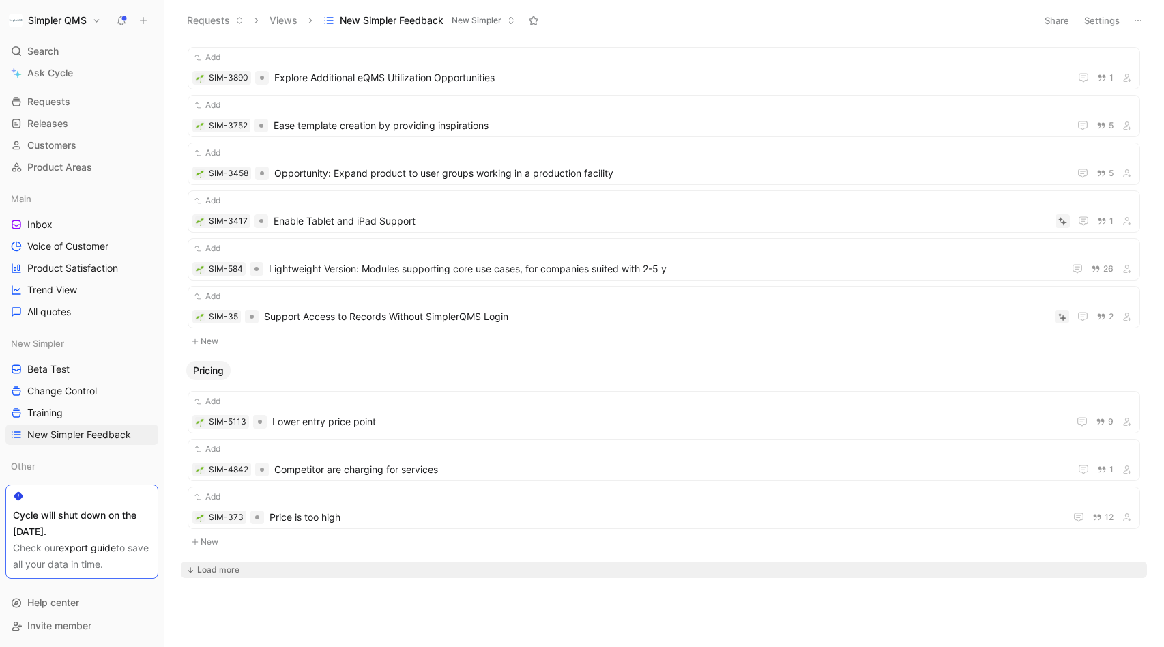
click at [233, 570] on div "Load more" at bounding box center [218, 570] width 42 height 14
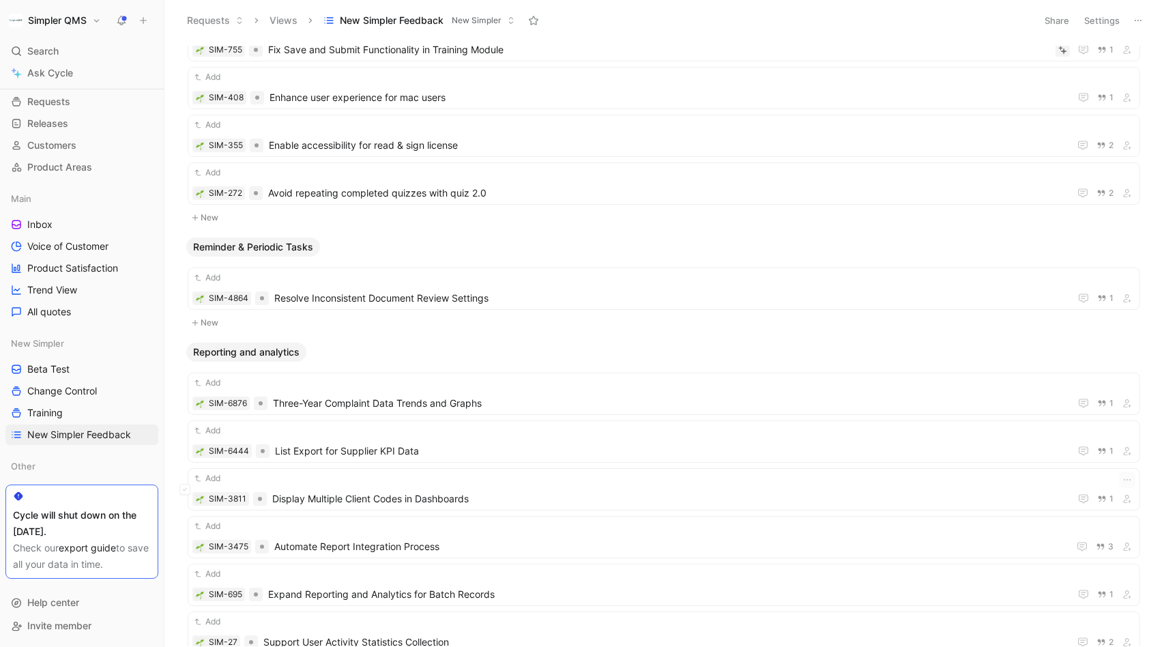
scroll to position [11817, 0]
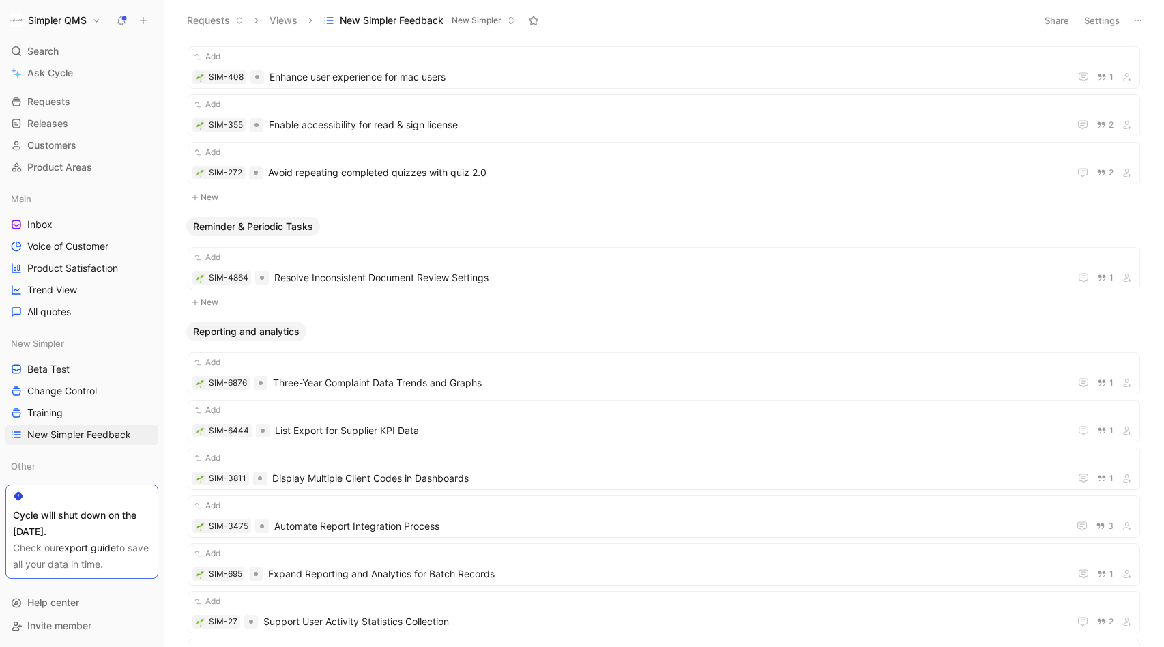
click at [514, 290] on ul "Add SIM-4864 Resolve Inconsistent Document Review Settings 1" at bounding box center [664, 270] width 953 height 47
click at [532, 264] on div "Add SIM-4864 Resolve Inconsistent Document Review Settings 1" at bounding box center [663, 267] width 943 height 35
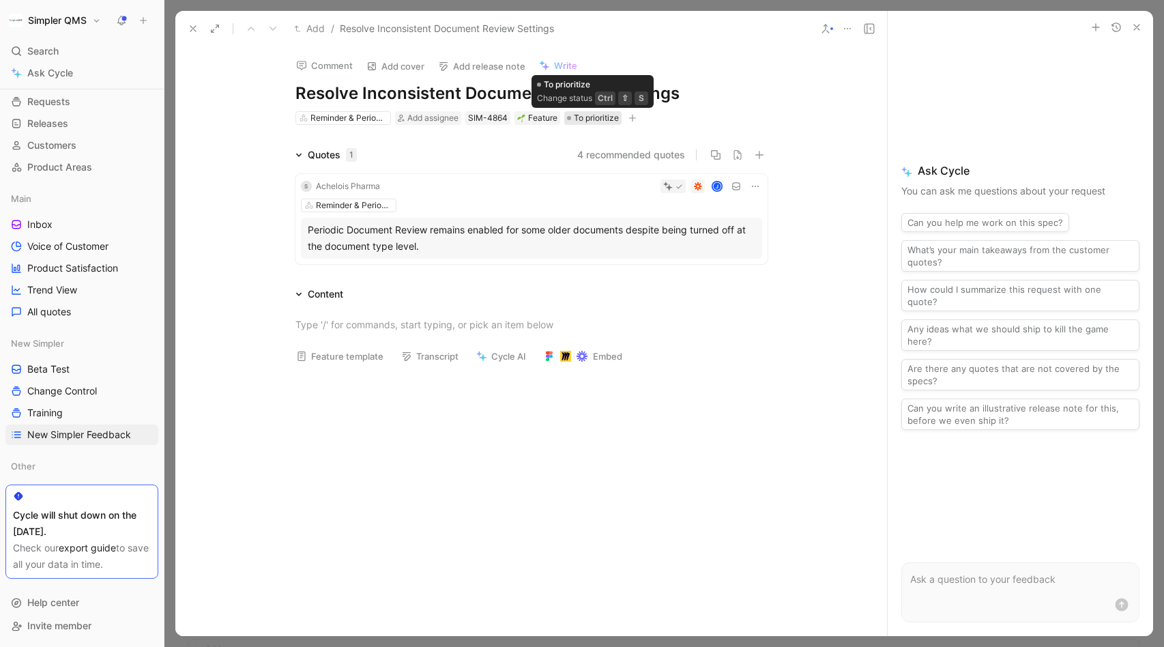
click at [605, 115] on span "To prioritize" at bounding box center [596, 118] width 45 height 14
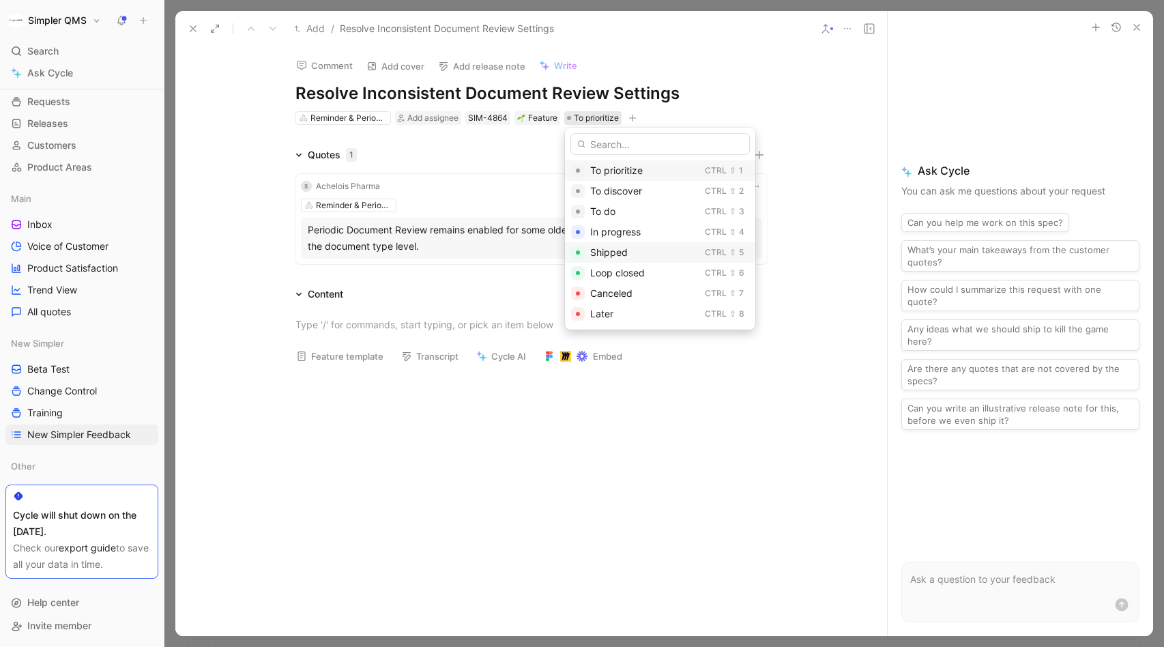
click at [620, 255] on span "Shipped" at bounding box center [609, 252] width 38 height 12
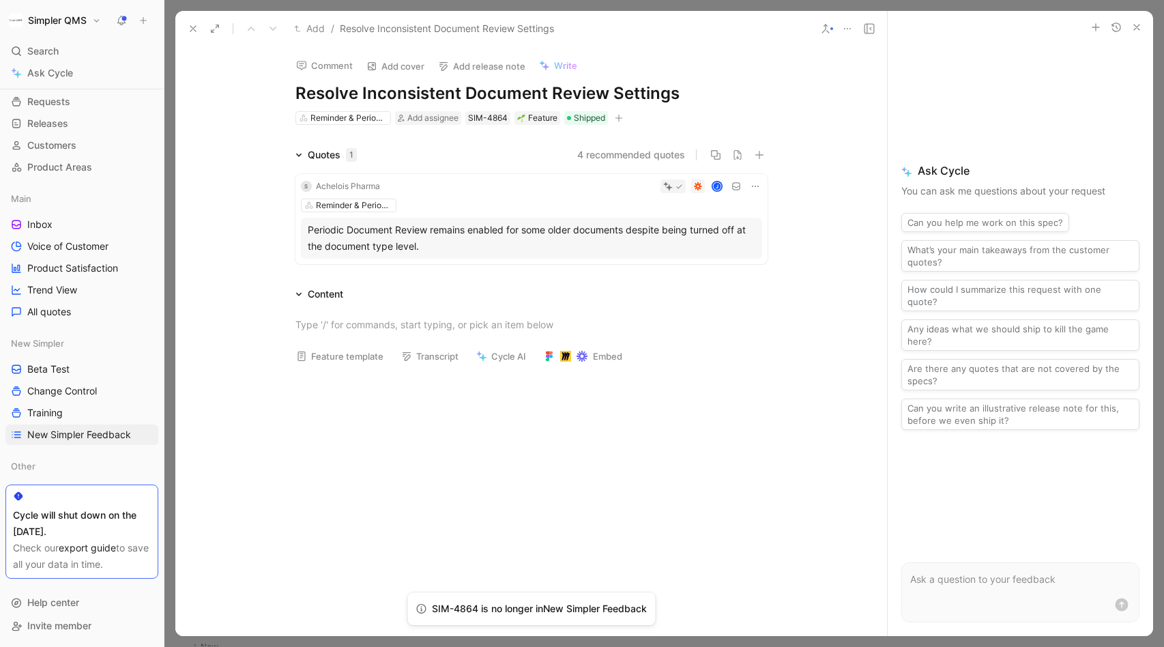
click at [626, 115] on div "Reminder & Periodic Tasks Add assignee SIM-4864 Feature Shipped" at bounding box center [531, 118] width 475 height 16
click at [623, 115] on icon "button" at bounding box center [619, 118] width 8 height 8
click at [494, 208] on span "New Simpler" at bounding box center [487, 213] width 57 height 12
click at [459, 162] on div at bounding box center [459, 157] width 11 height 11
click at [454, 152] on input "checkbox" at bounding box center [454, 152] width 0 height 0
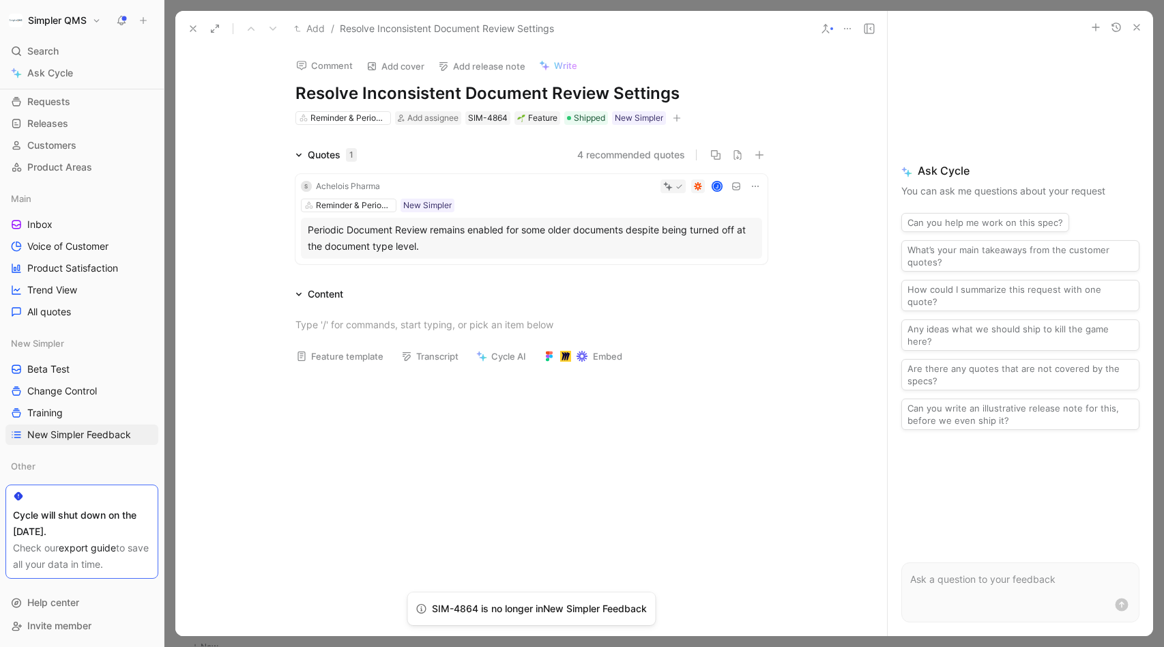
click at [195, 32] on icon at bounding box center [193, 28] width 11 height 11
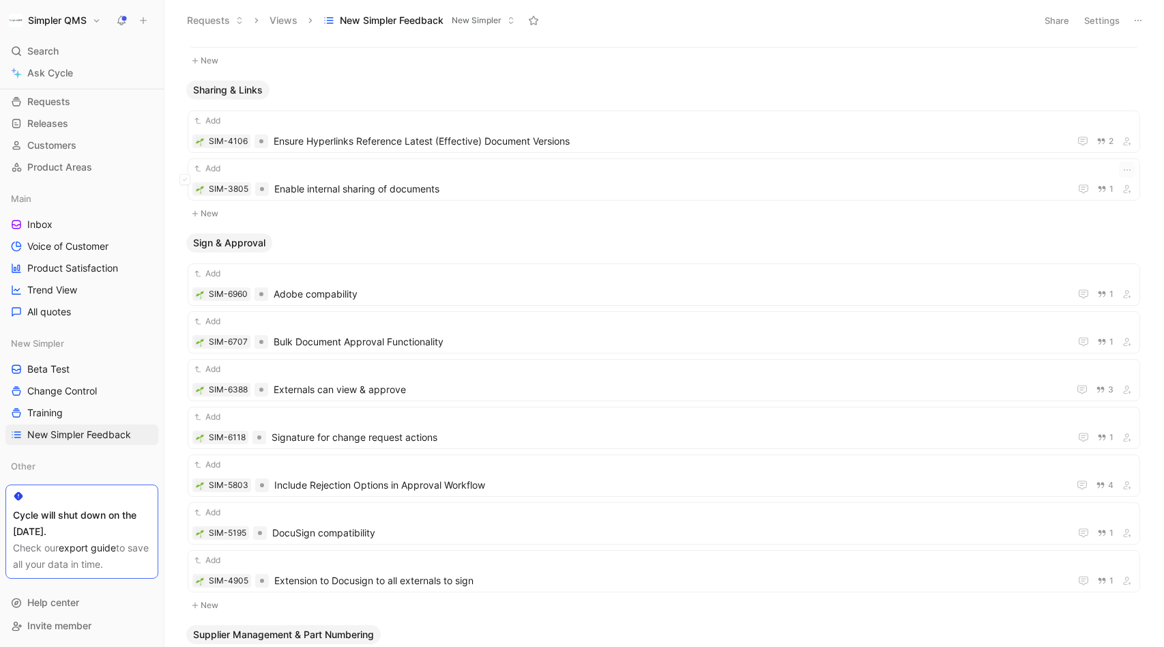
scroll to position [12761, 0]
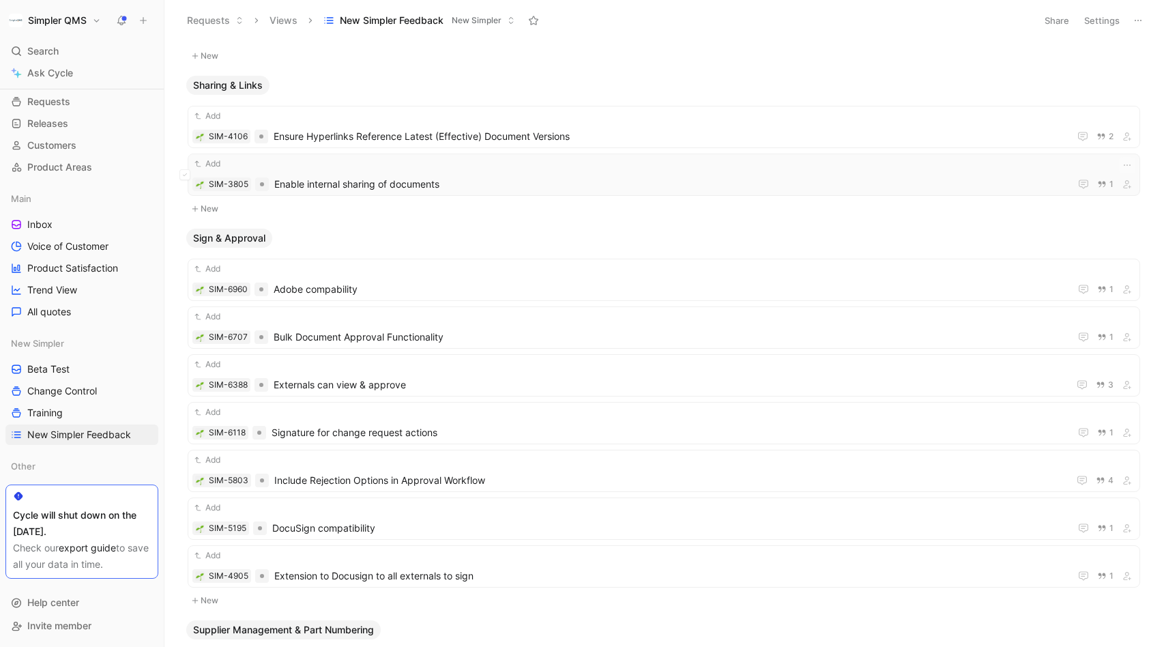
click at [447, 187] on span "Enable internal sharing of documents" at bounding box center [669, 184] width 790 height 16
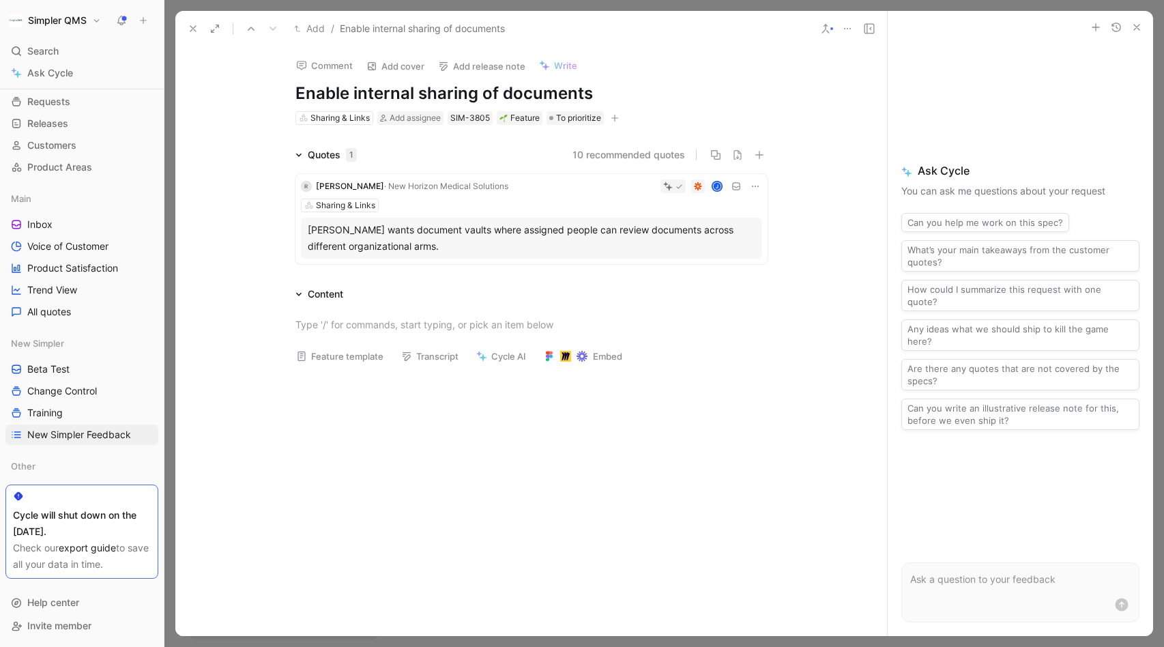
click at [191, 27] on icon at bounding box center [193, 28] width 11 height 11
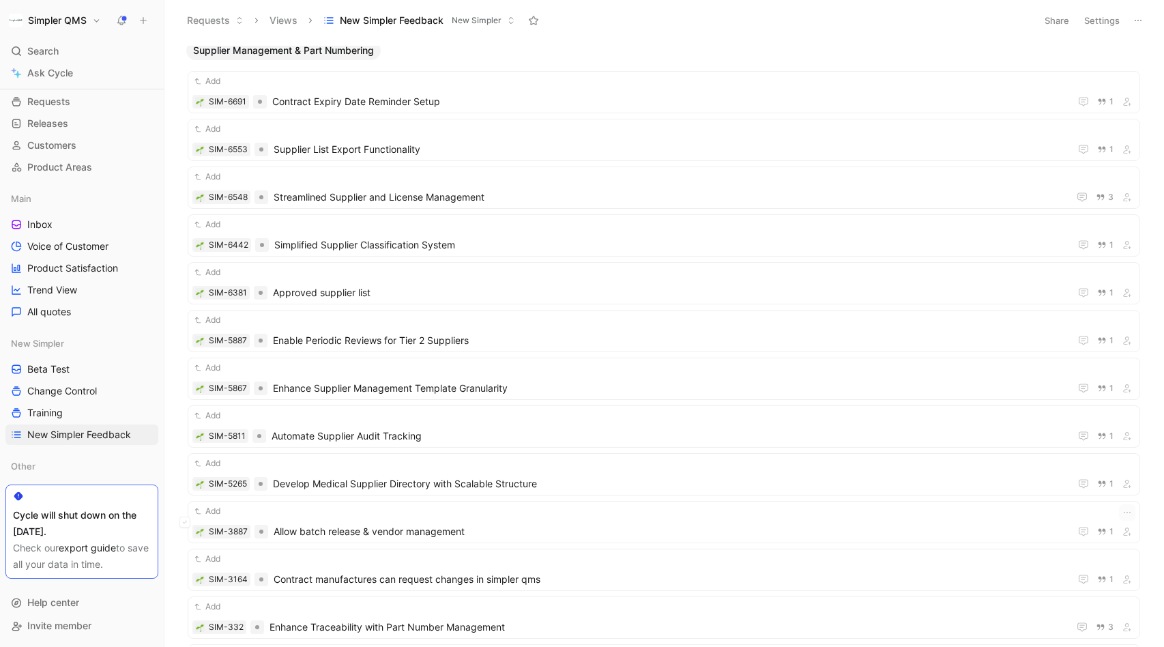
scroll to position [13546, 0]
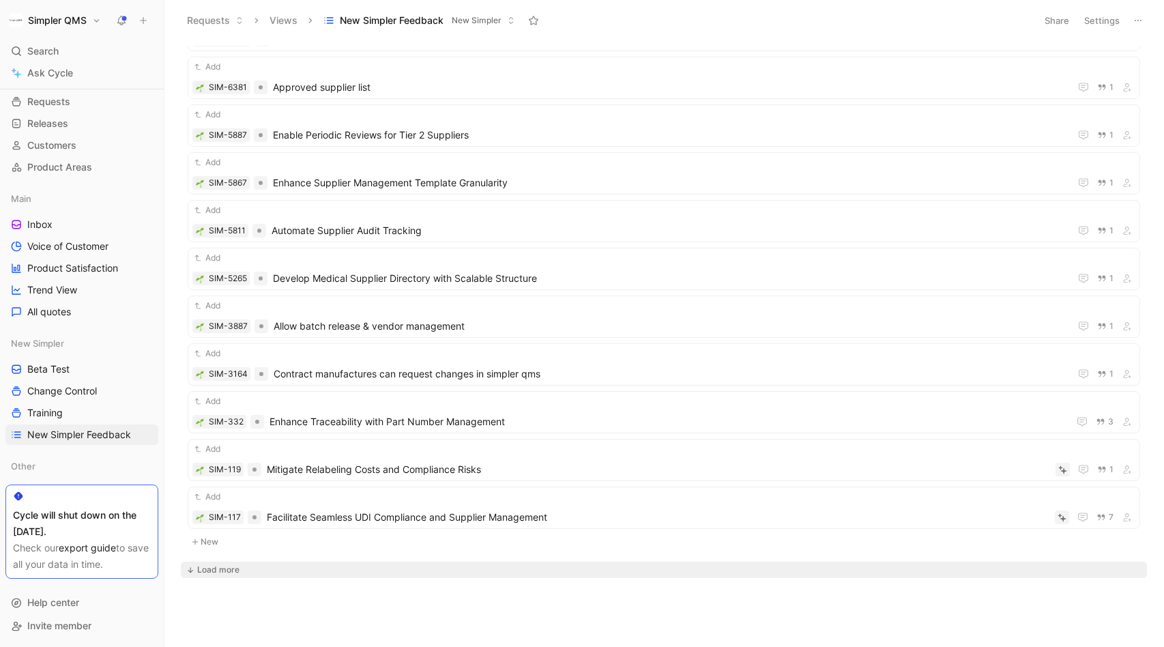
click at [237, 566] on div "Load more" at bounding box center [218, 570] width 42 height 14
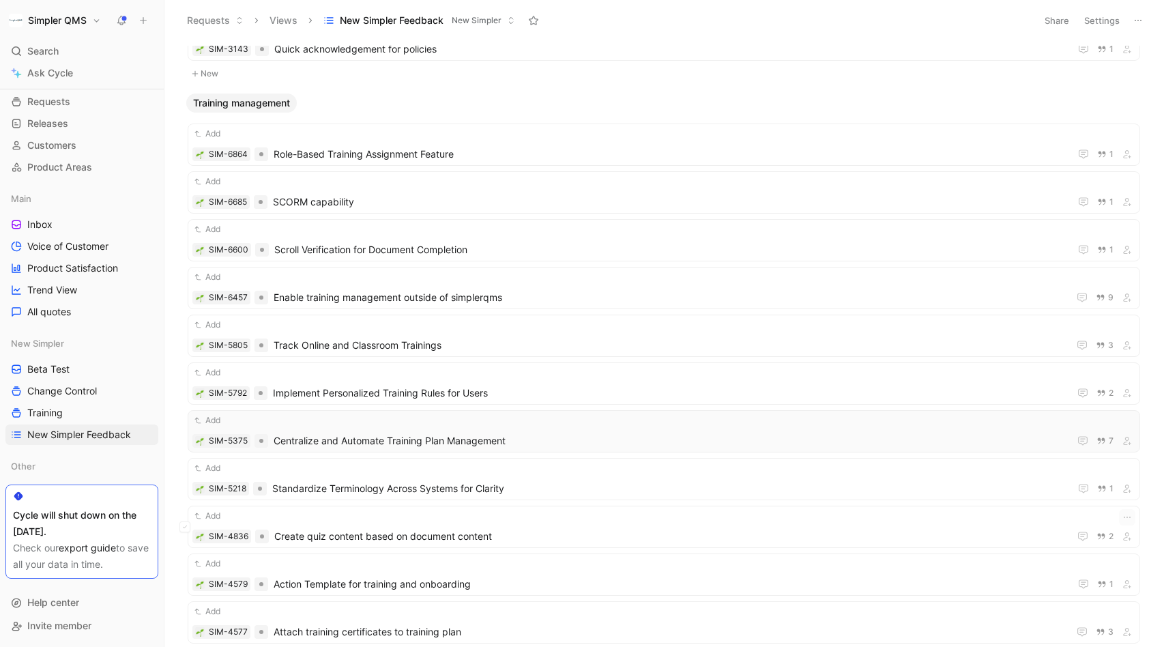
scroll to position [15679, 0]
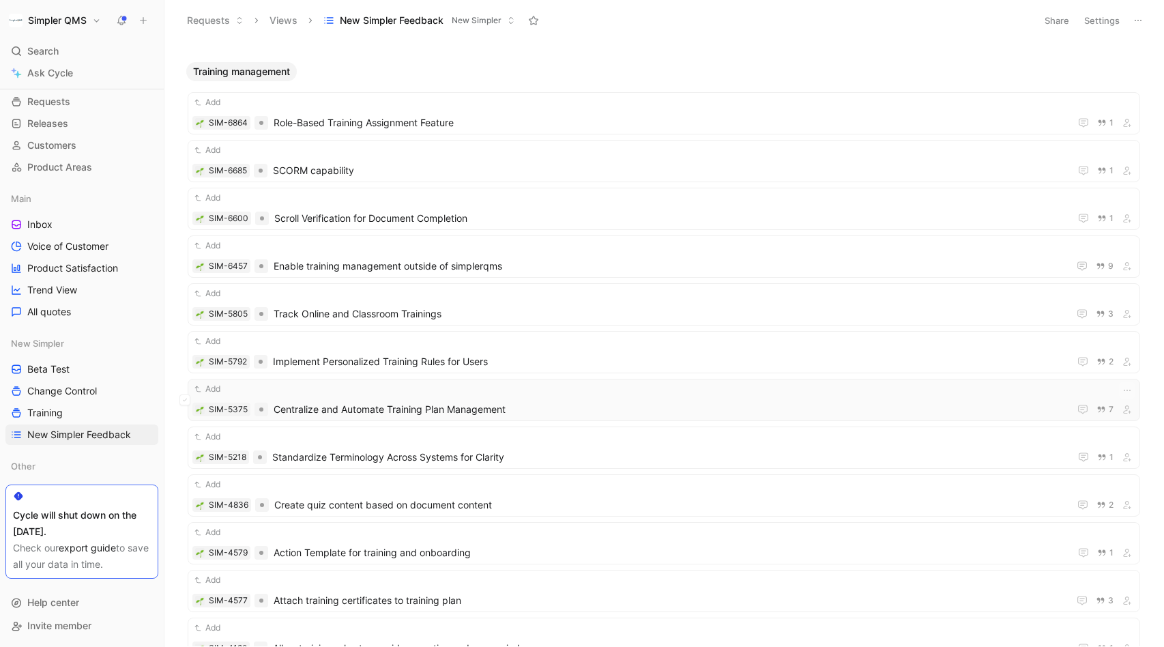
click at [570, 407] on span "Centralize and Automate Training Plan Management" at bounding box center [669, 409] width 790 height 16
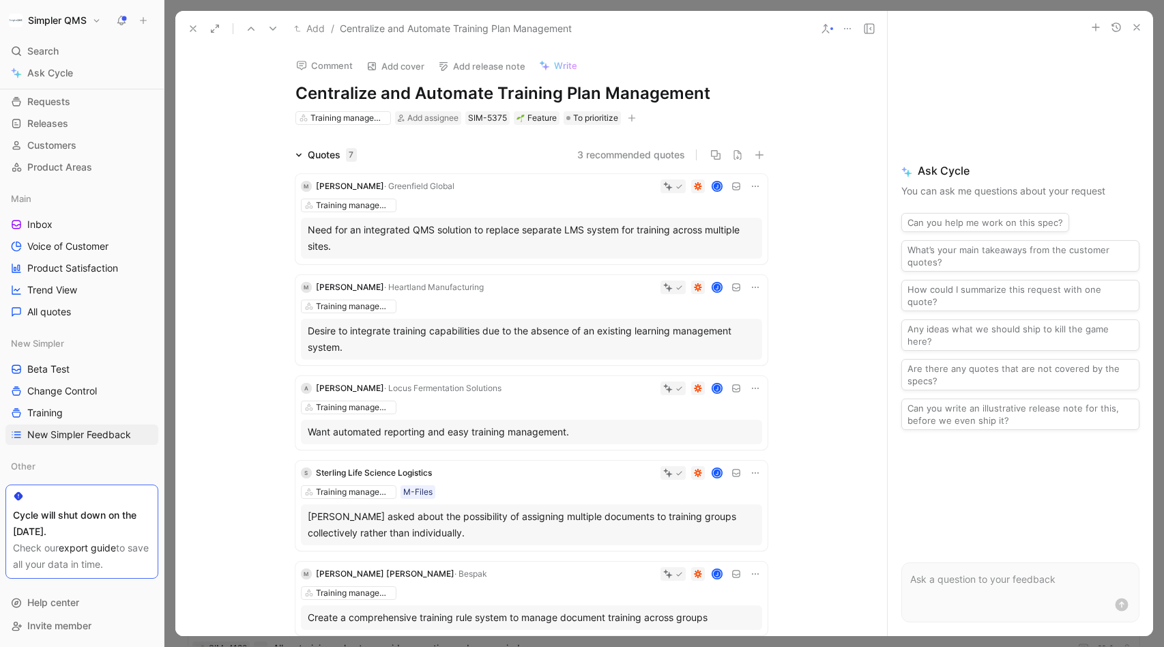
click at [195, 27] on icon at bounding box center [193, 28] width 11 height 11
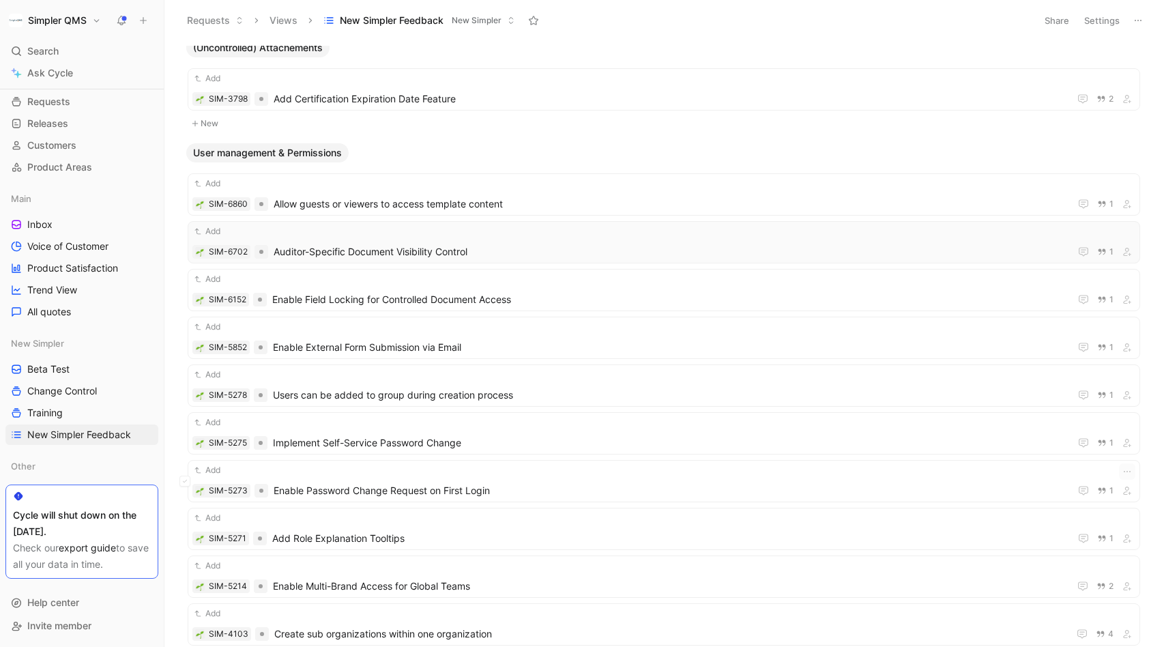
scroll to position [16660, 0]
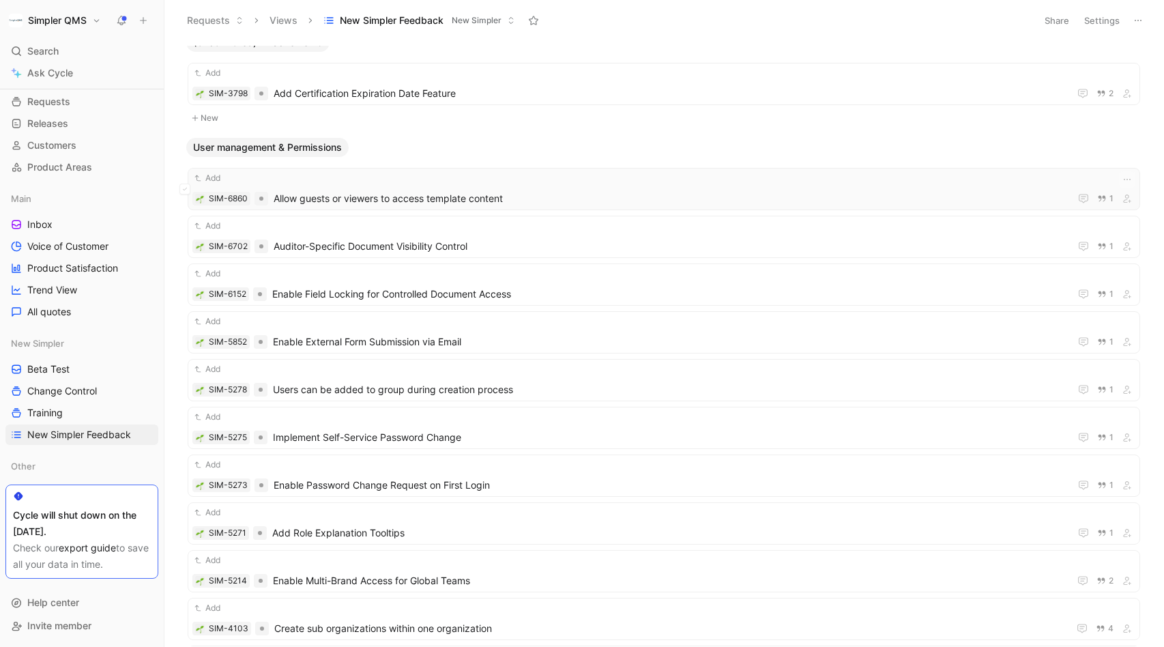
click at [589, 188] on div "Add SIM-6860 Allow guests or viewers to access template content 1" at bounding box center [663, 188] width 943 height 35
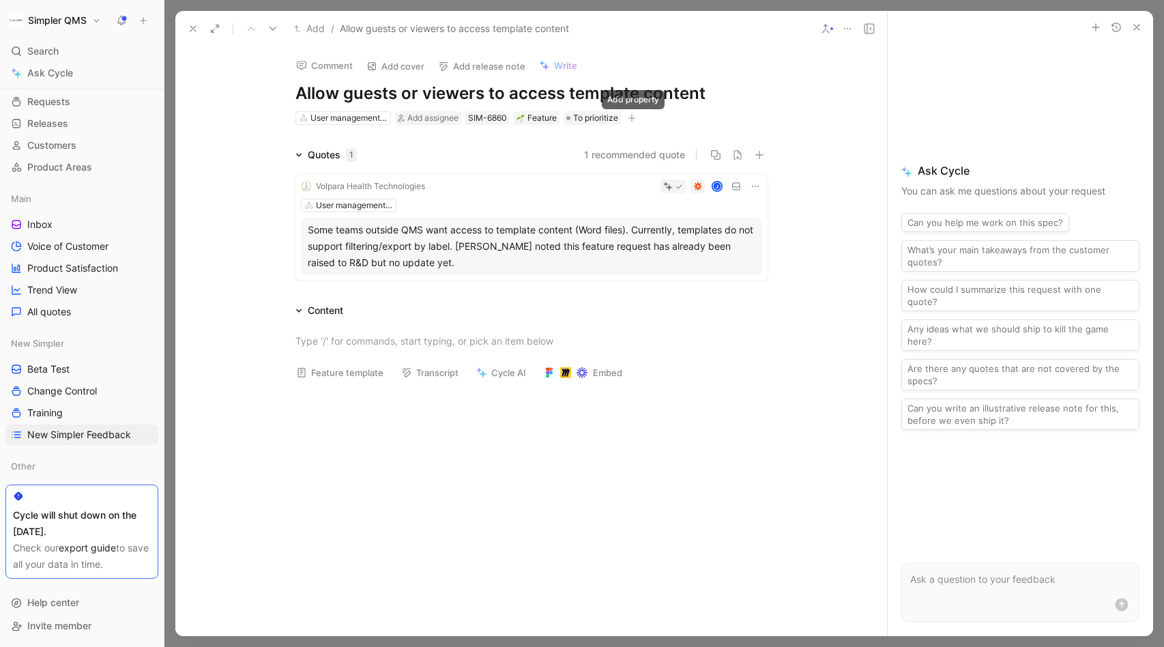
click at [636, 115] on icon "button" at bounding box center [632, 118] width 8 height 8
click at [498, 214] on span "New Simpler" at bounding box center [500, 213] width 57 height 12
click at [468, 156] on div at bounding box center [473, 157] width 11 height 11
click at [468, 152] on input "checkbox" at bounding box center [468, 152] width 0 height 0
click at [602, 116] on span "To prioritize" at bounding box center [595, 118] width 45 height 14
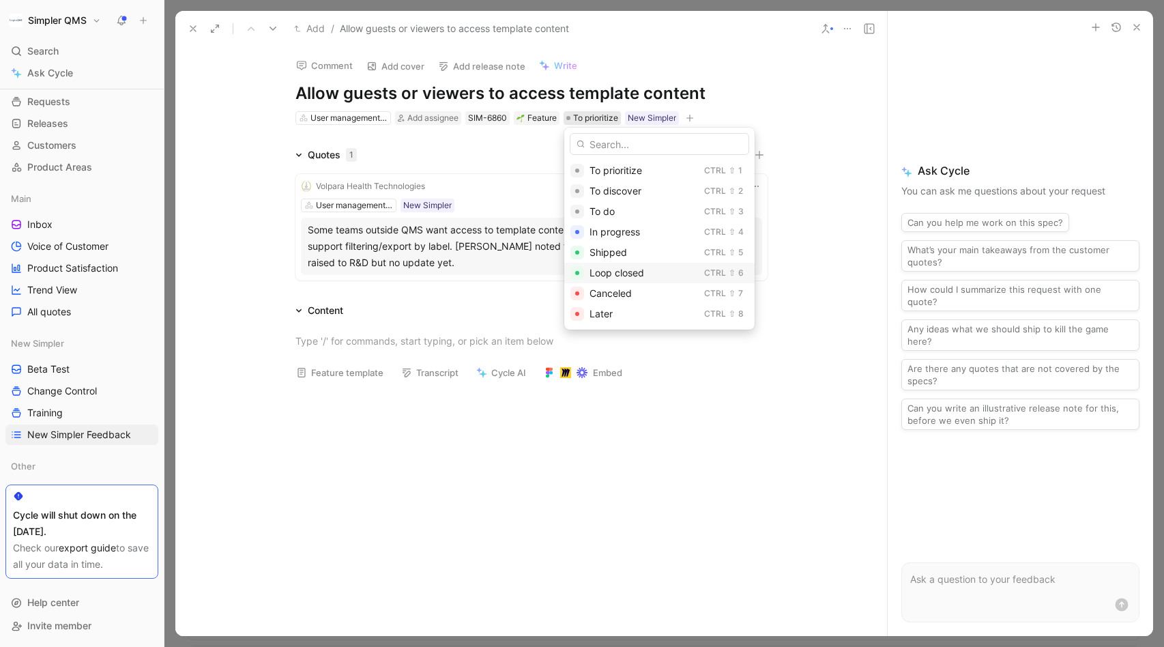
click at [635, 277] on span "Loop closed" at bounding box center [617, 273] width 55 height 12
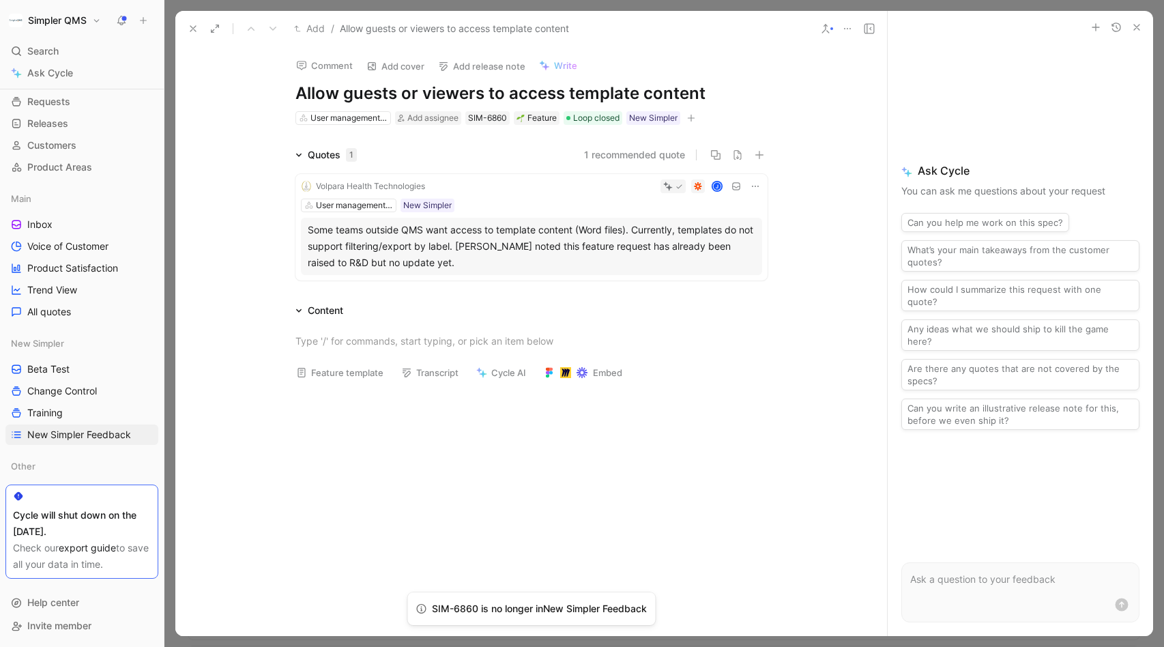
click at [192, 27] on use at bounding box center [192, 28] width 5 height 5
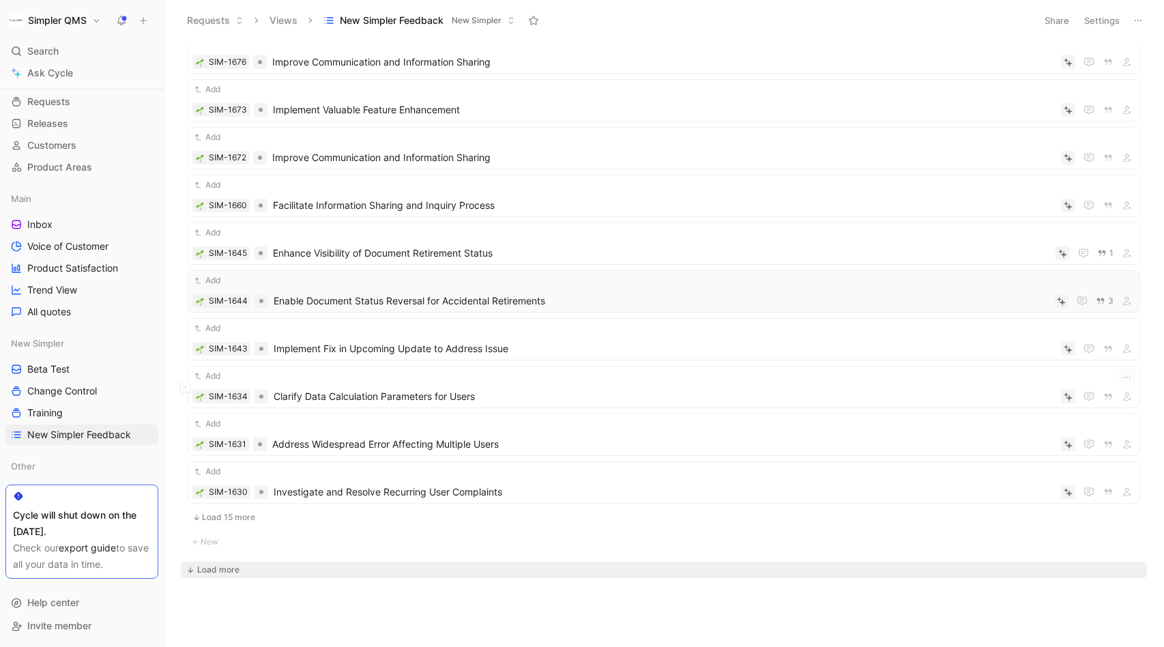
scroll to position [17704, 0]
click at [230, 513] on button "Load 15 more" at bounding box center [664, 518] width 953 height 16
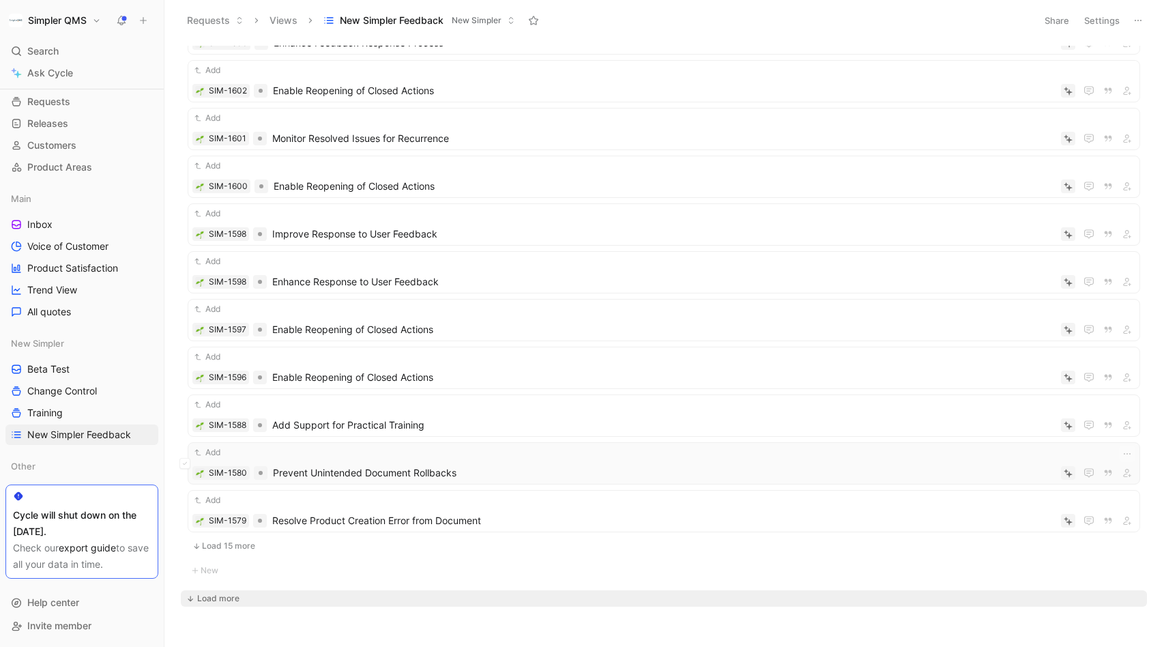
scroll to position [18226, 0]
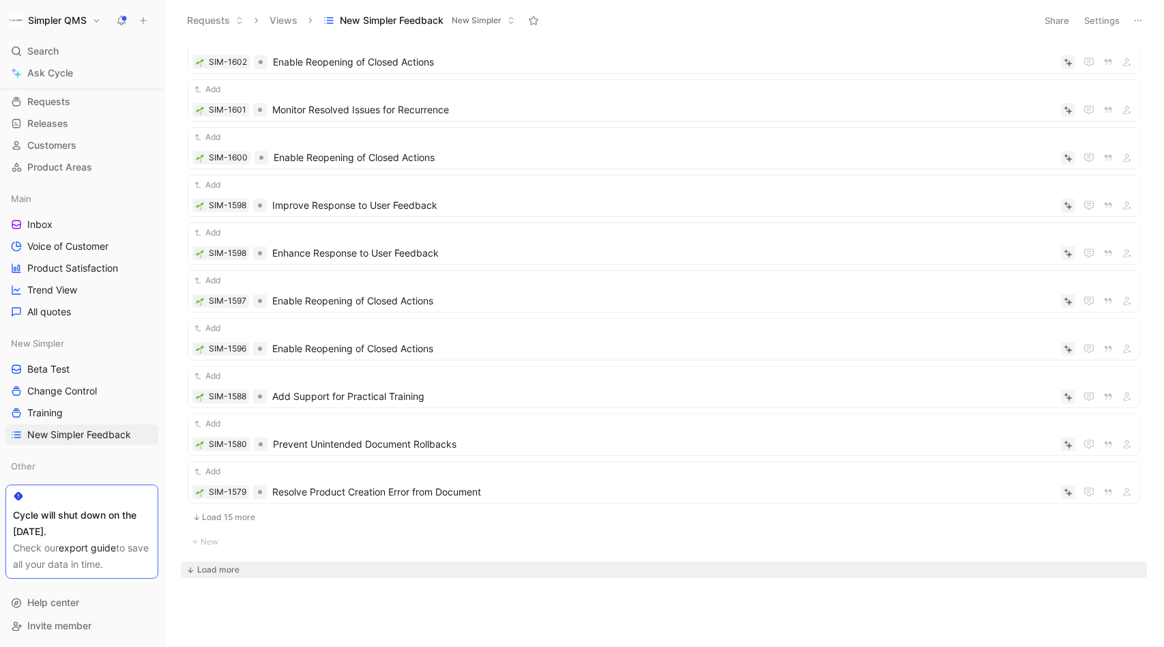
click at [268, 510] on button "Load 15 more" at bounding box center [664, 517] width 953 height 16
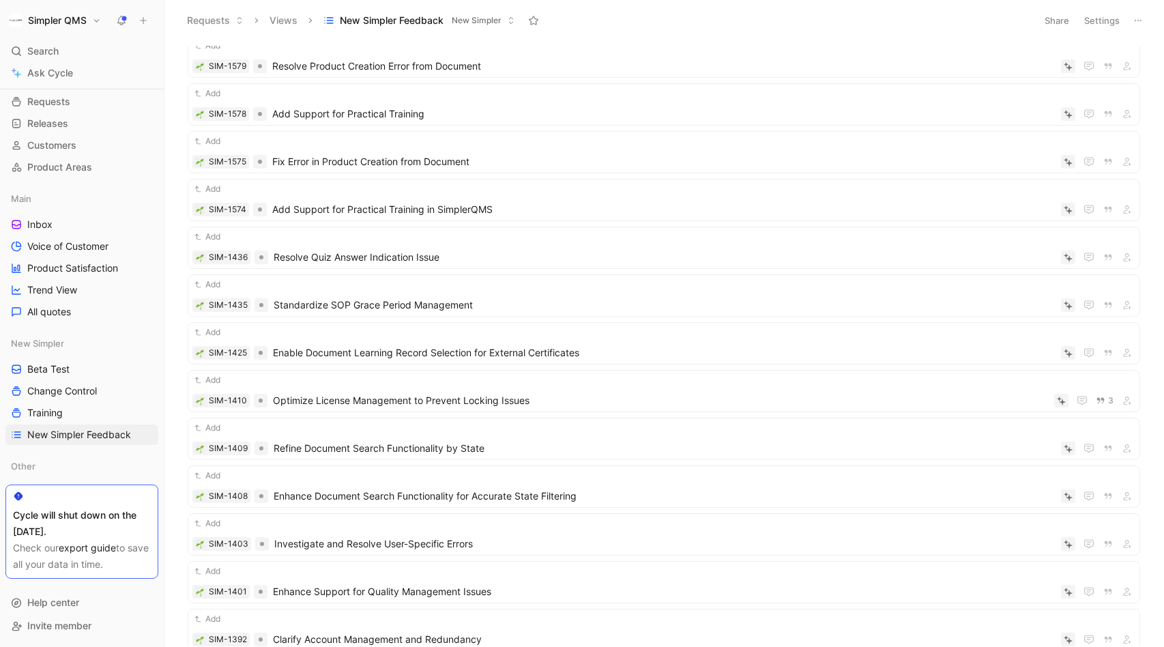
scroll to position [18924, 0]
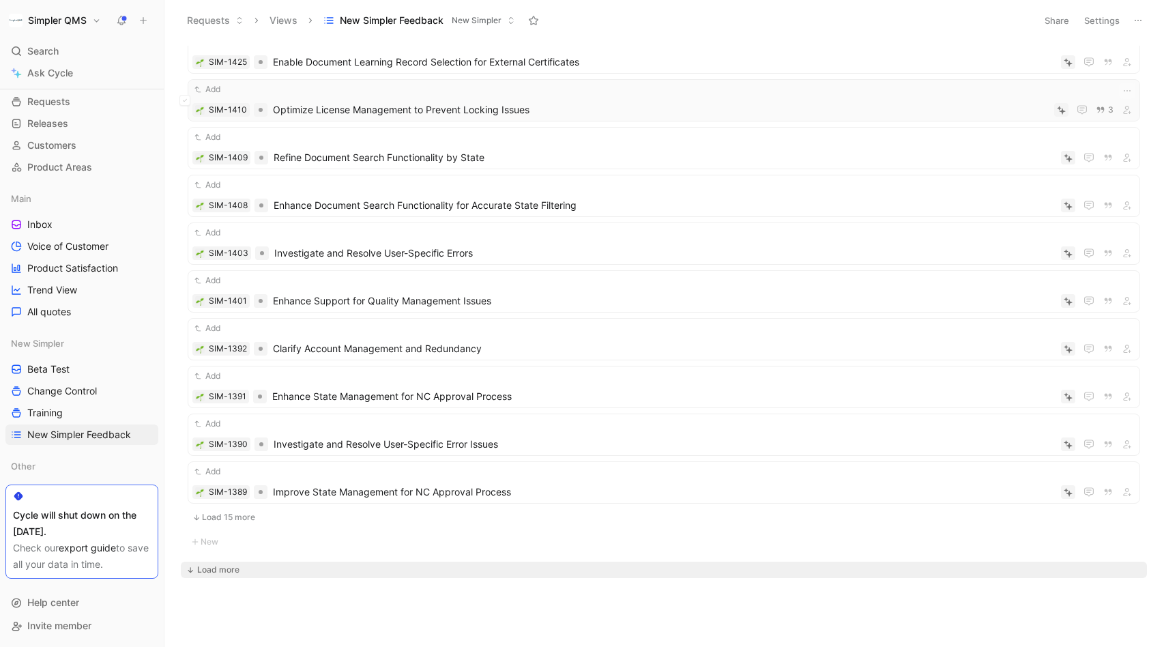
click at [499, 100] on div "Add SIM-1410 Optimize License Management to Prevent Locking Issues 3" at bounding box center [663, 100] width 943 height 35
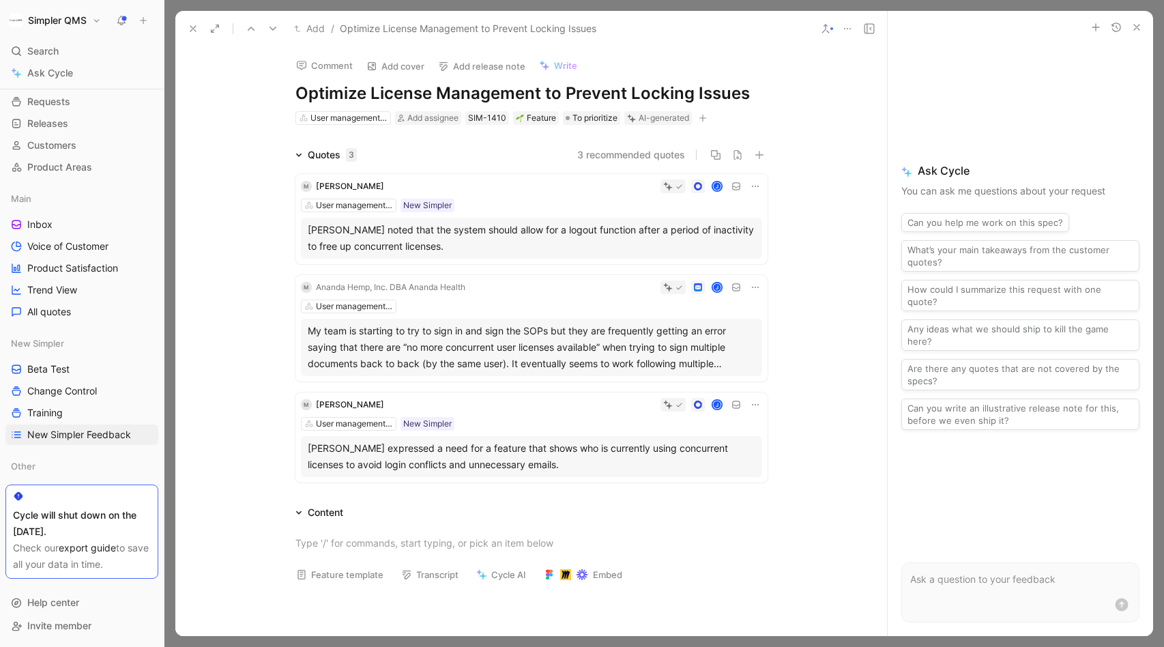
click at [708, 117] on button "button" at bounding box center [703, 118] width 14 height 14
click at [569, 208] on span "New Simpler" at bounding box center [570, 213] width 57 height 12
click at [545, 158] on icon at bounding box center [544, 158] width 8 height 8
click at [538, 152] on input "checkbox" at bounding box center [538, 152] width 0 height 0
click at [598, 113] on span "To prioritize" at bounding box center [594, 118] width 45 height 14
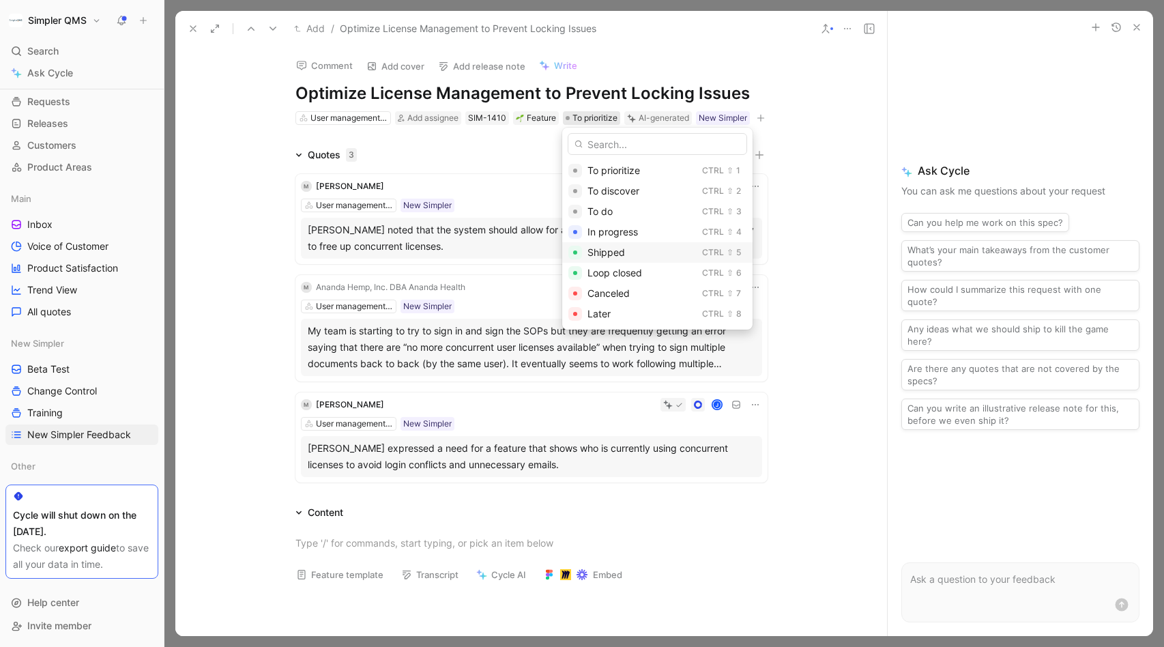
click at [613, 252] on span "Shipped" at bounding box center [606, 252] width 38 height 12
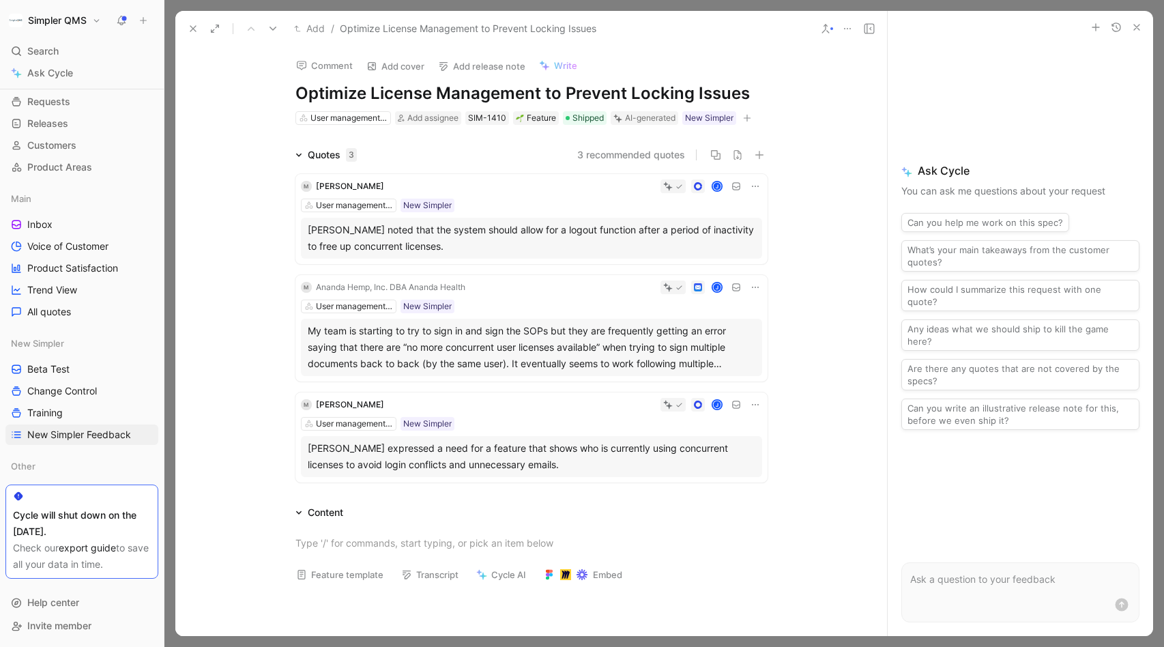
scroll to position [18877, 0]
click at [195, 27] on use at bounding box center [192, 28] width 5 height 5
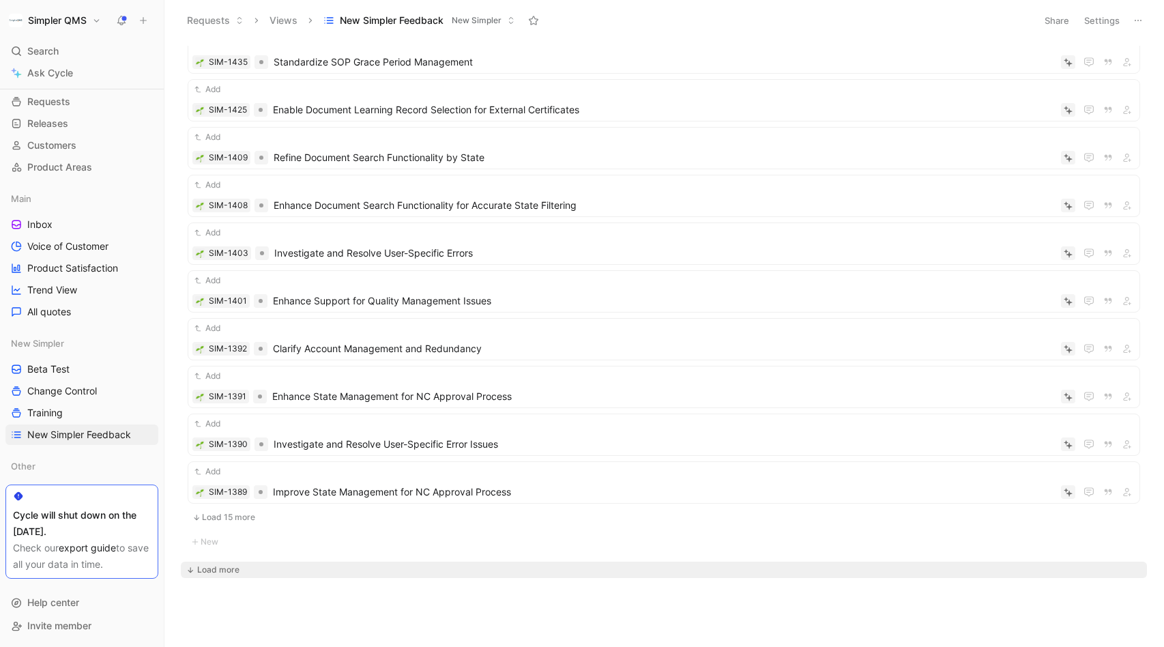
click at [239, 517] on button "Load 15 more" at bounding box center [664, 517] width 953 height 16
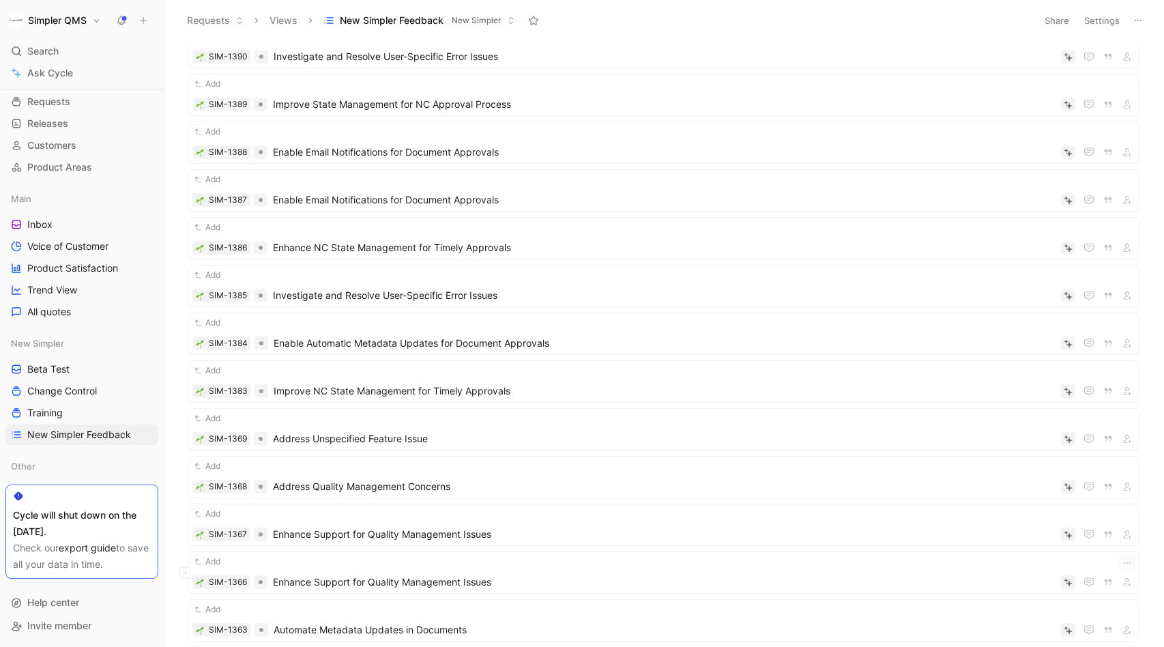
scroll to position [19575, 0]
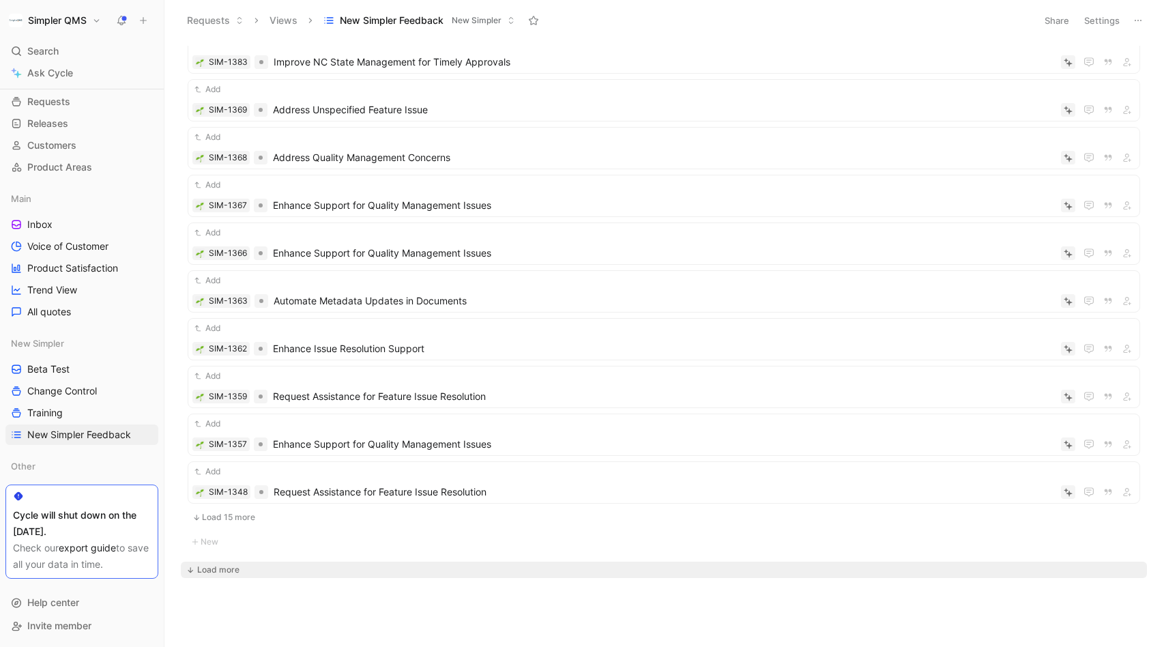
click at [221, 514] on button "Load 15 more" at bounding box center [664, 517] width 953 height 16
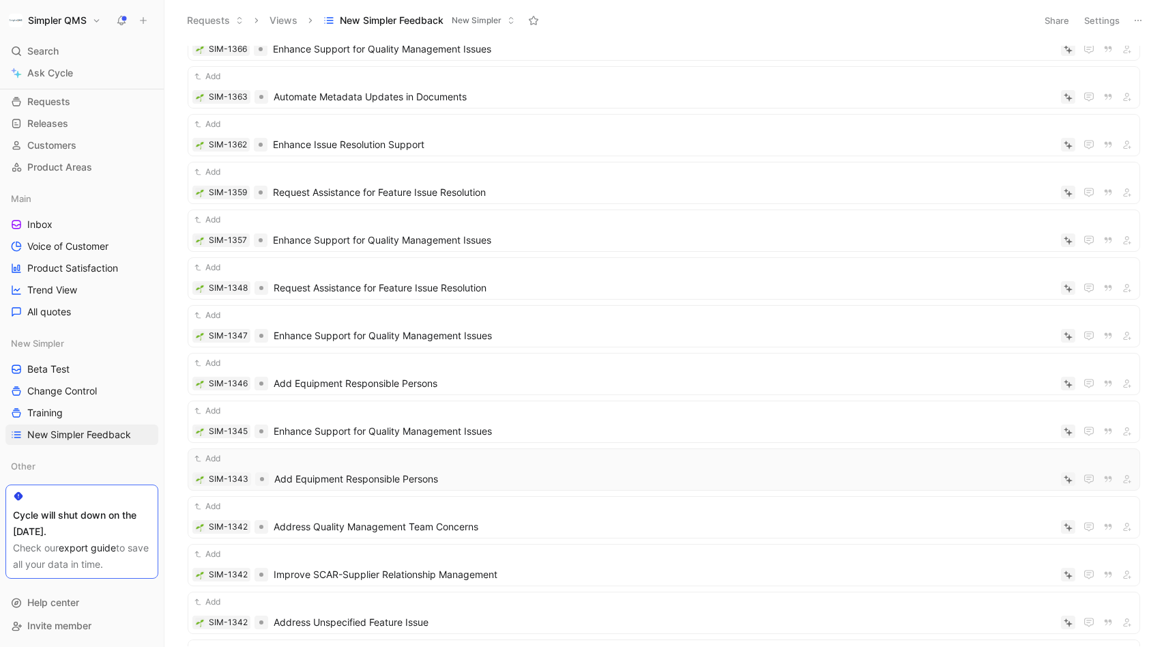
scroll to position [20274, 0]
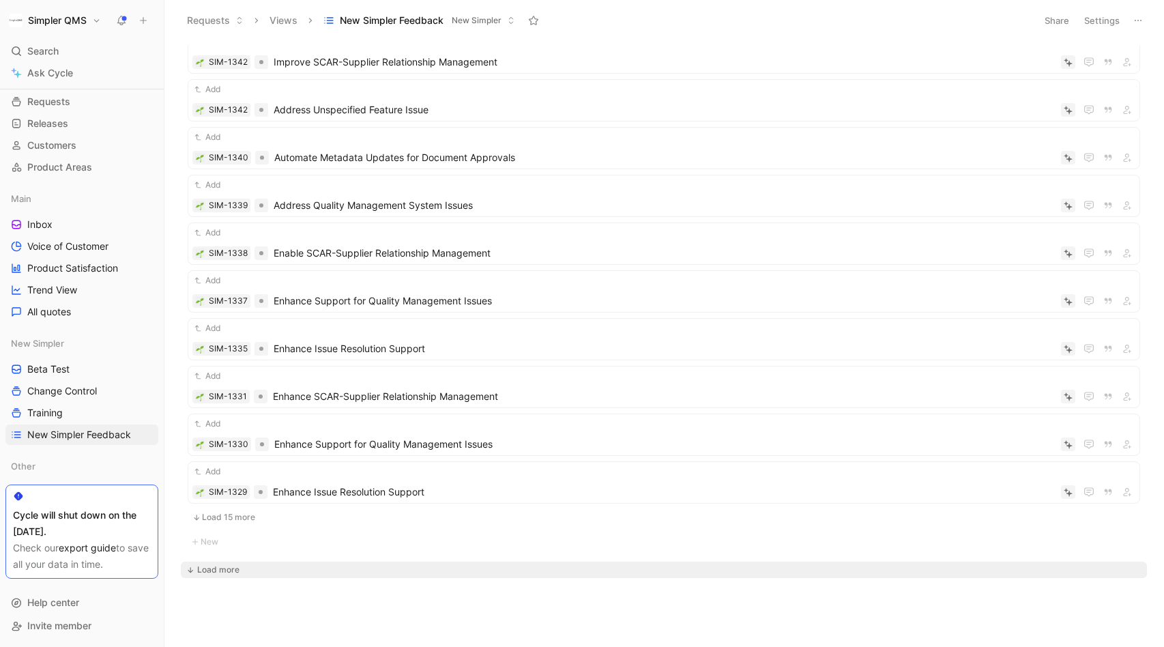
click at [257, 517] on button "Load 15 more" at bounding box center [664, 517] width 953 height 16
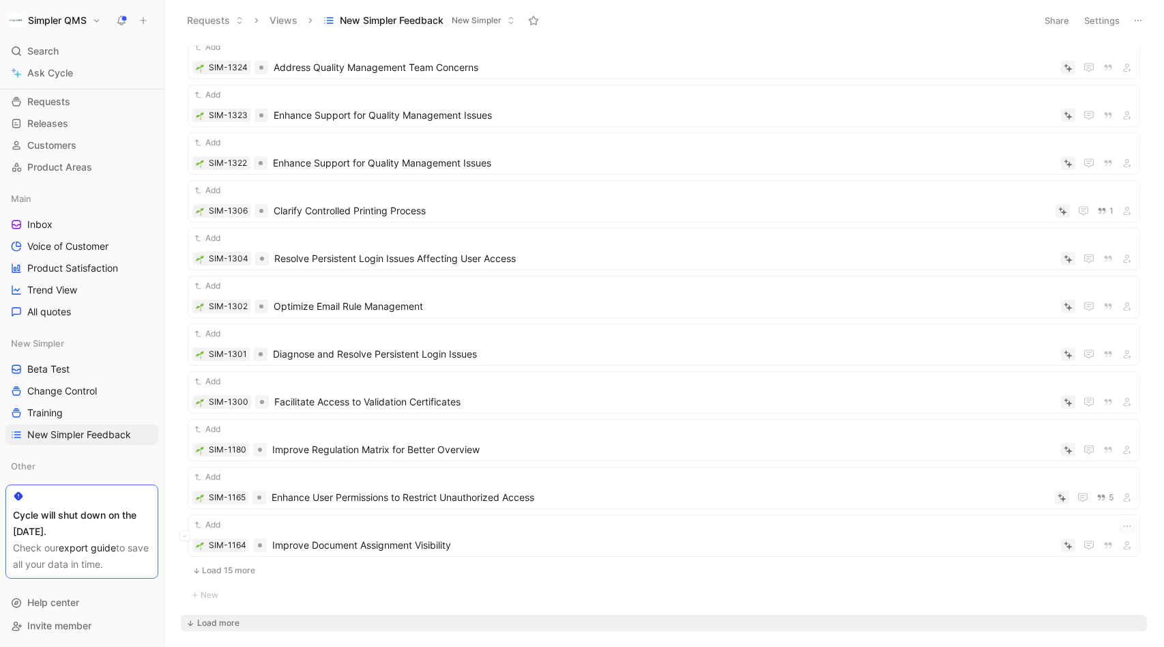
scroll to position [20973, 0]
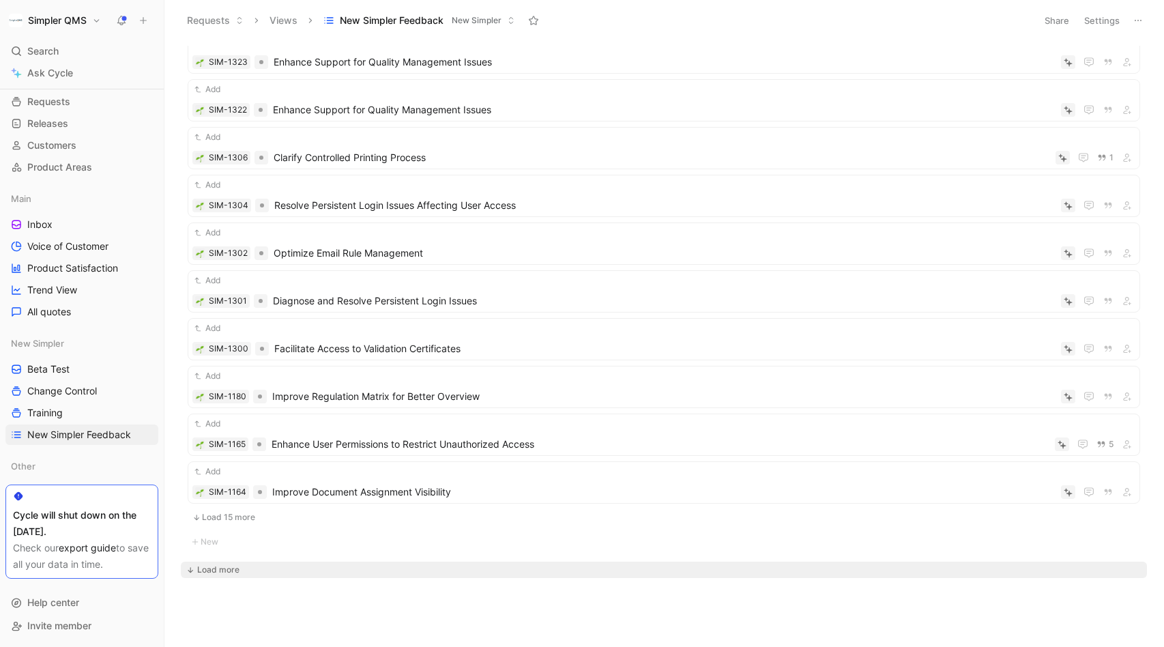
click at [220, 520] on button "Load 15 more" at bounding box center [664, 517] width 953 height 16
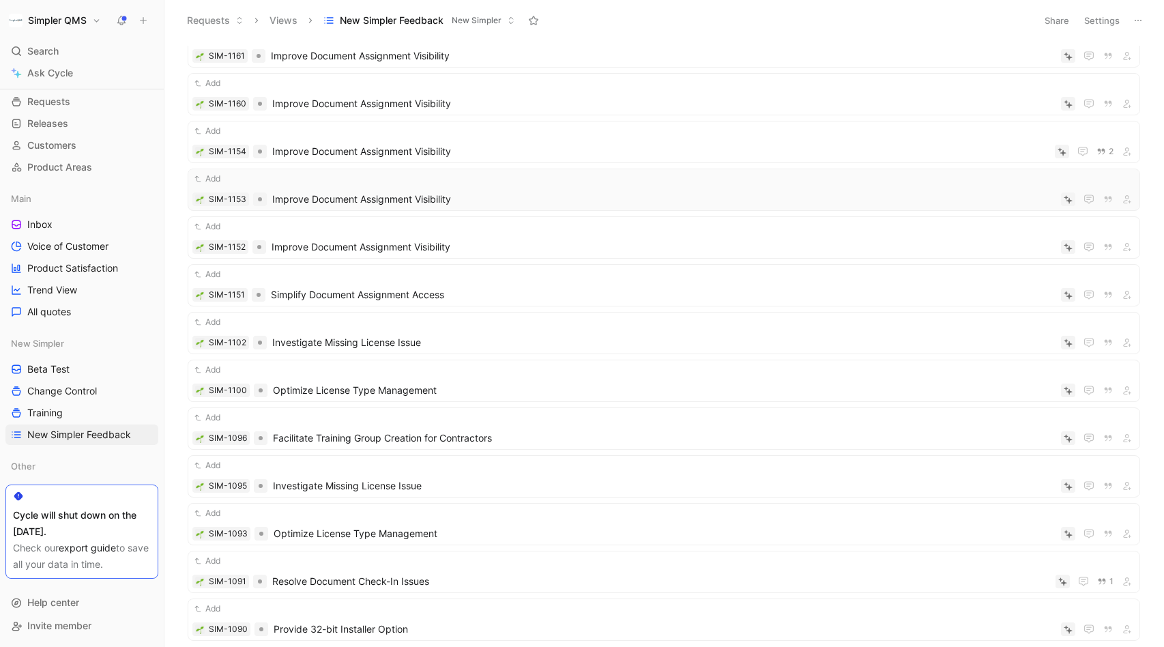
scroll to position [21671, 0]
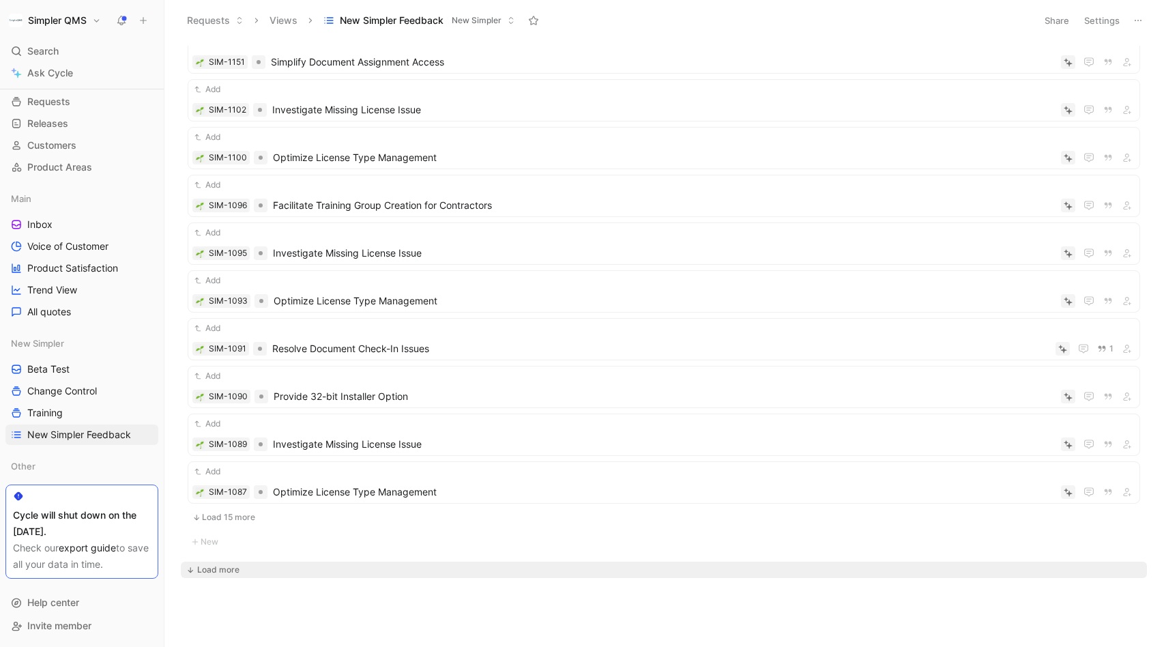
click at [237, 512] on button "Load 15 more" at bounding box center [664, 517] width 953 height 16
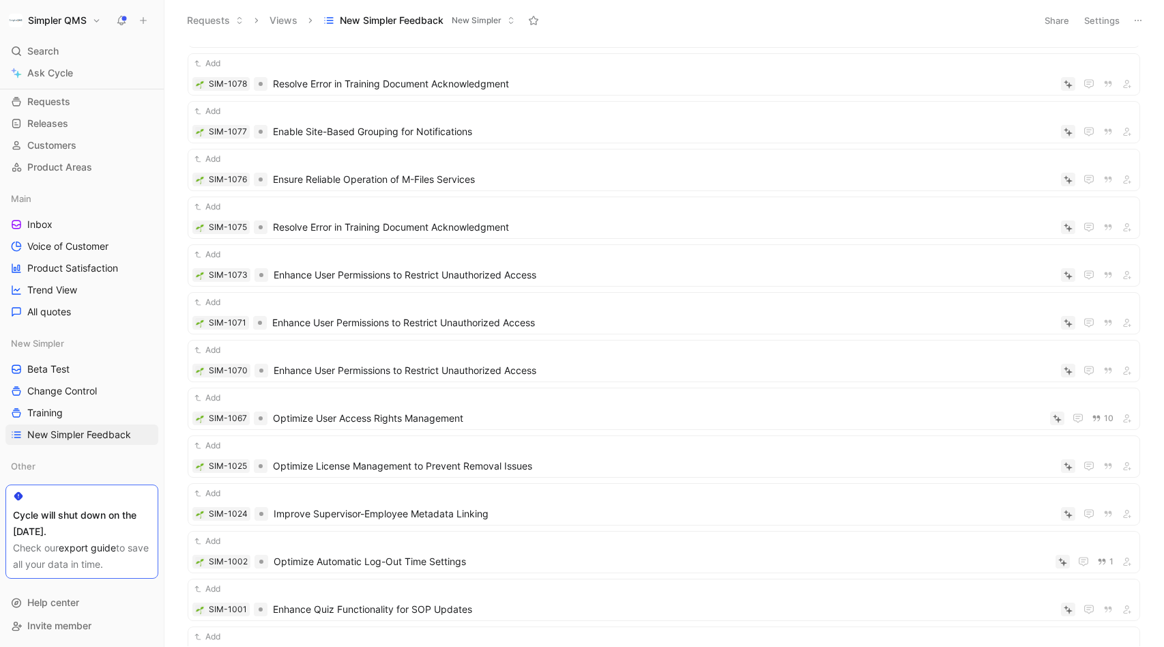
scroll to position [22370, 0]
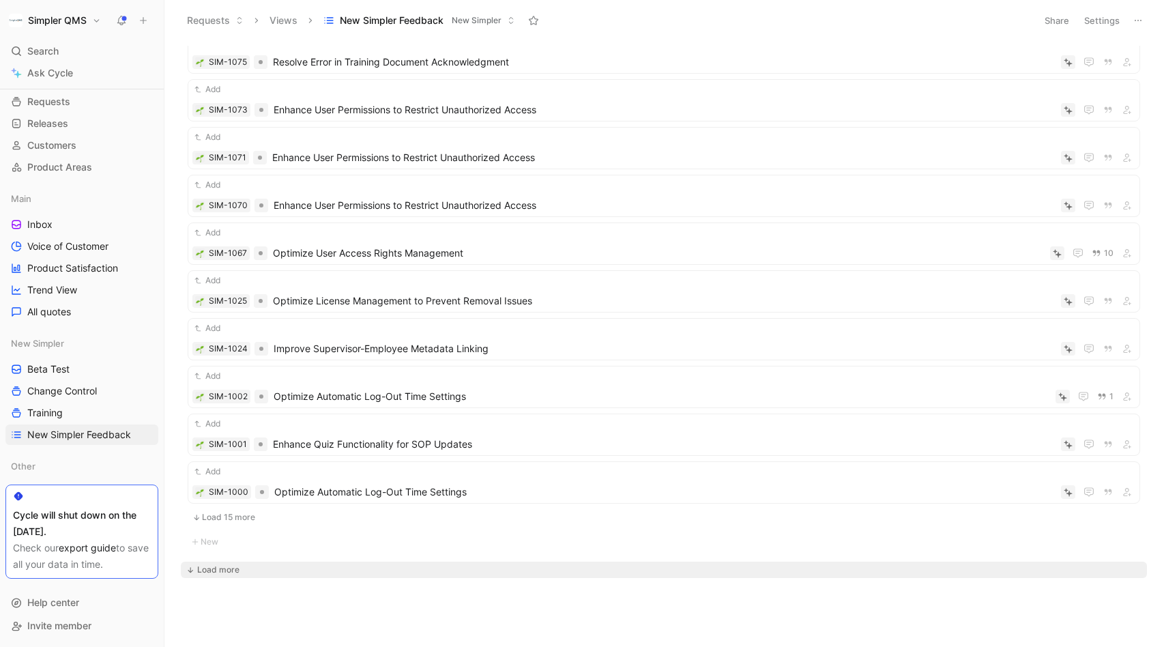
click at [229, 517] on button "Load 15 more" at bounding box center [664, 517] width 953 height 16
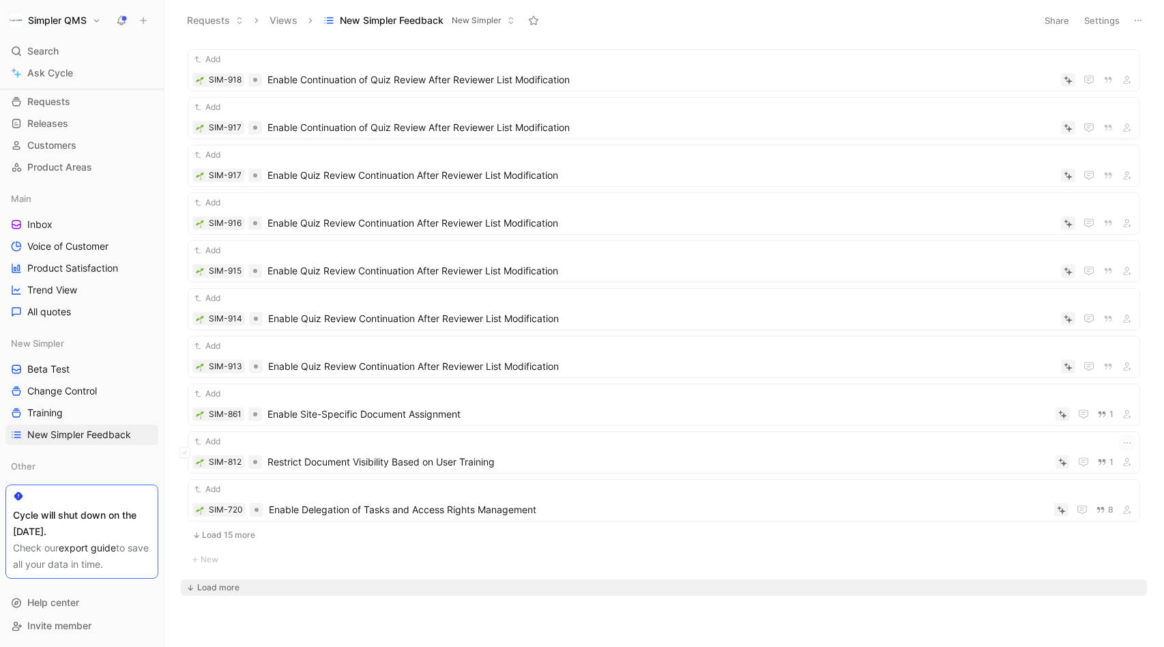
scroll to position [23069, 0]
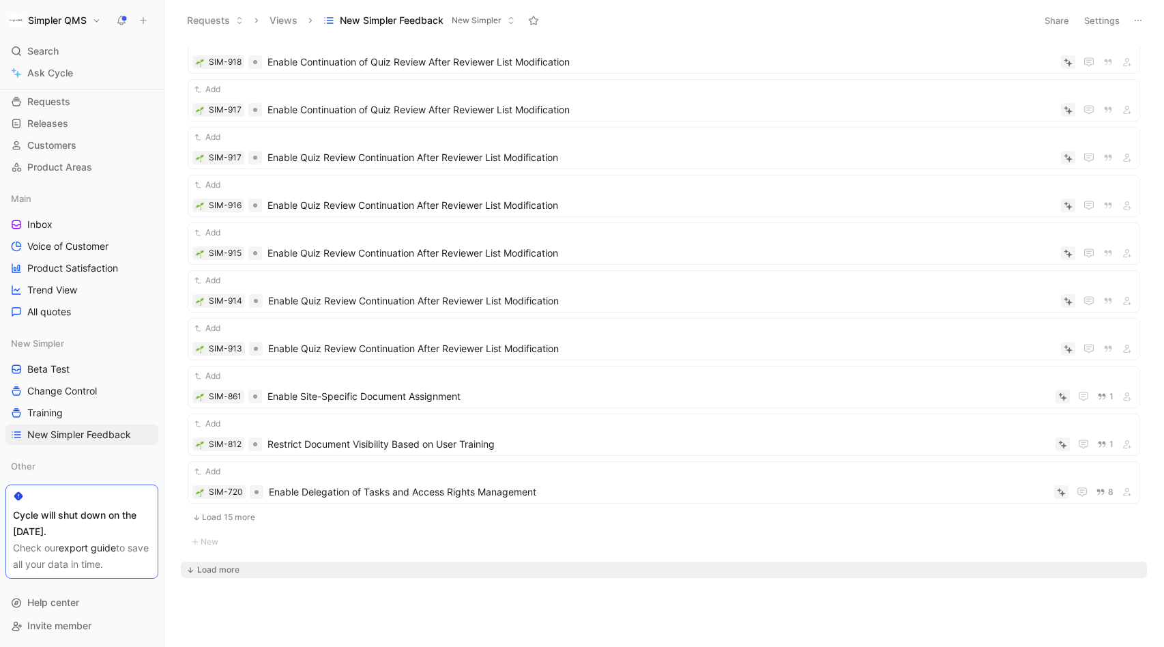
click at [229, 566] on div "Load more" at bounding box center [218, 570] width 42 height 14
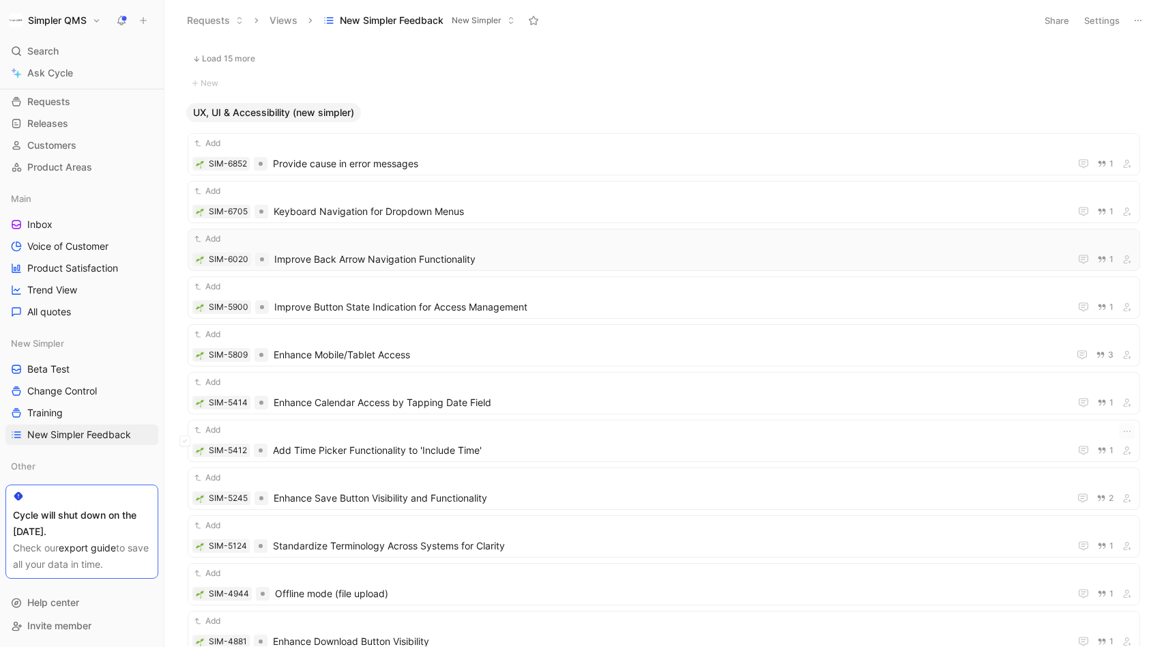
scroll to position [23617, 0]
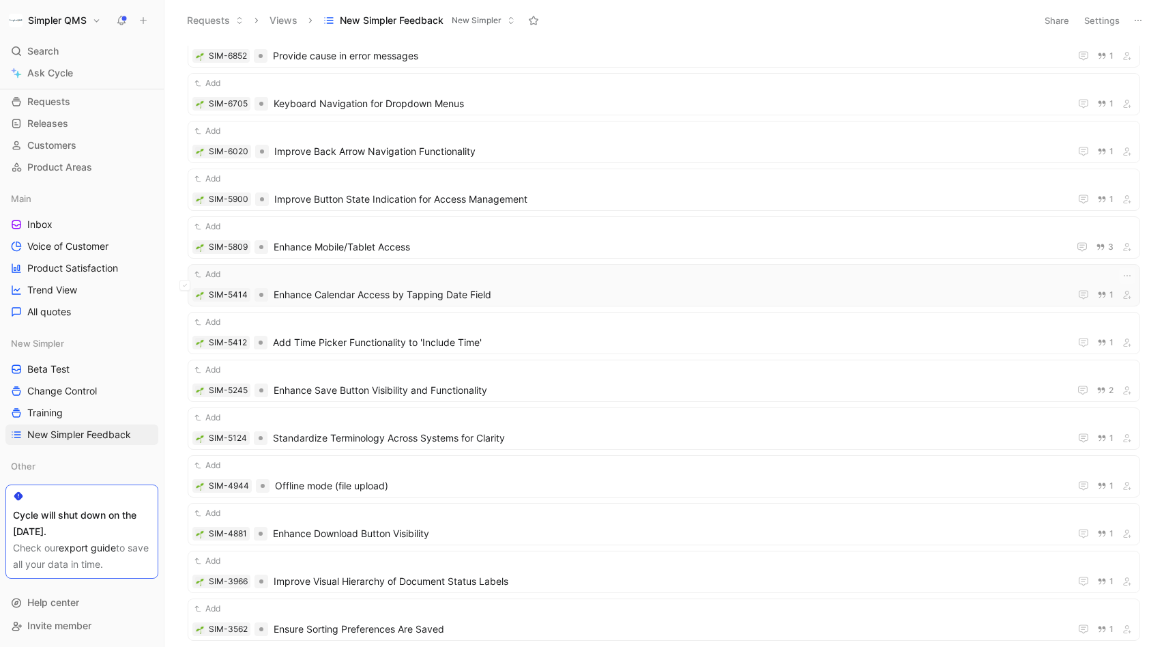
click at [512, 292] on span "Enhance Calendar Access by Tapping Date Field" at bounding box center [669, 295] width 791 height 16
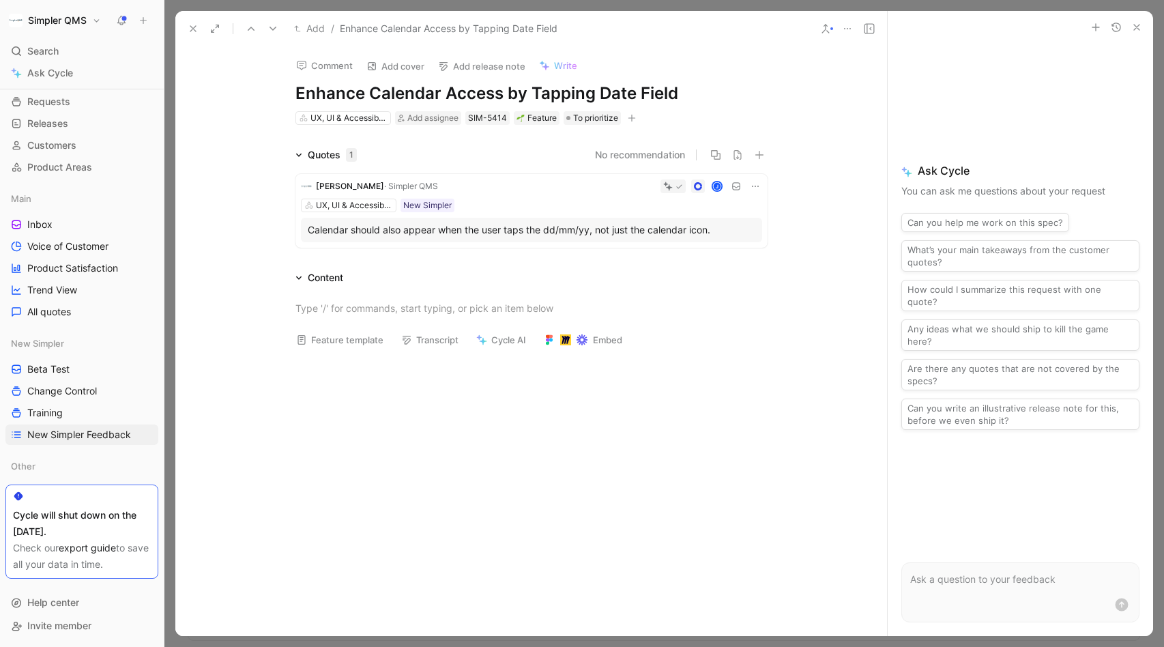
click at [197, 27] on icon at bounding box center [193, 28] width 11 height 11
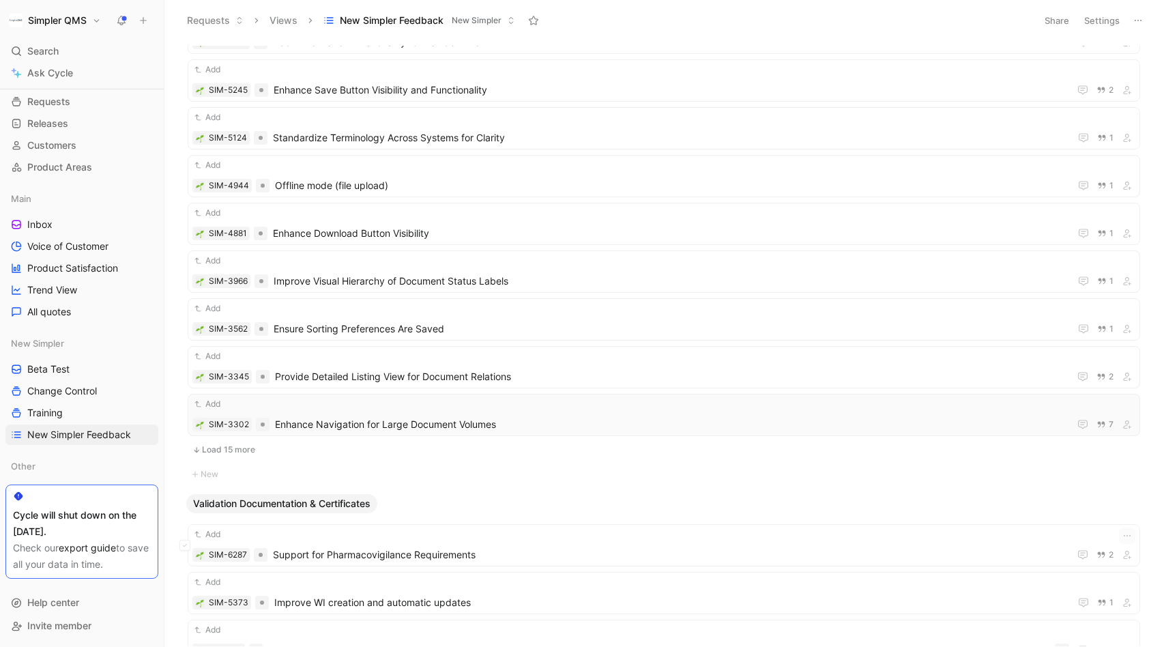
scroll to position [23903, 0]
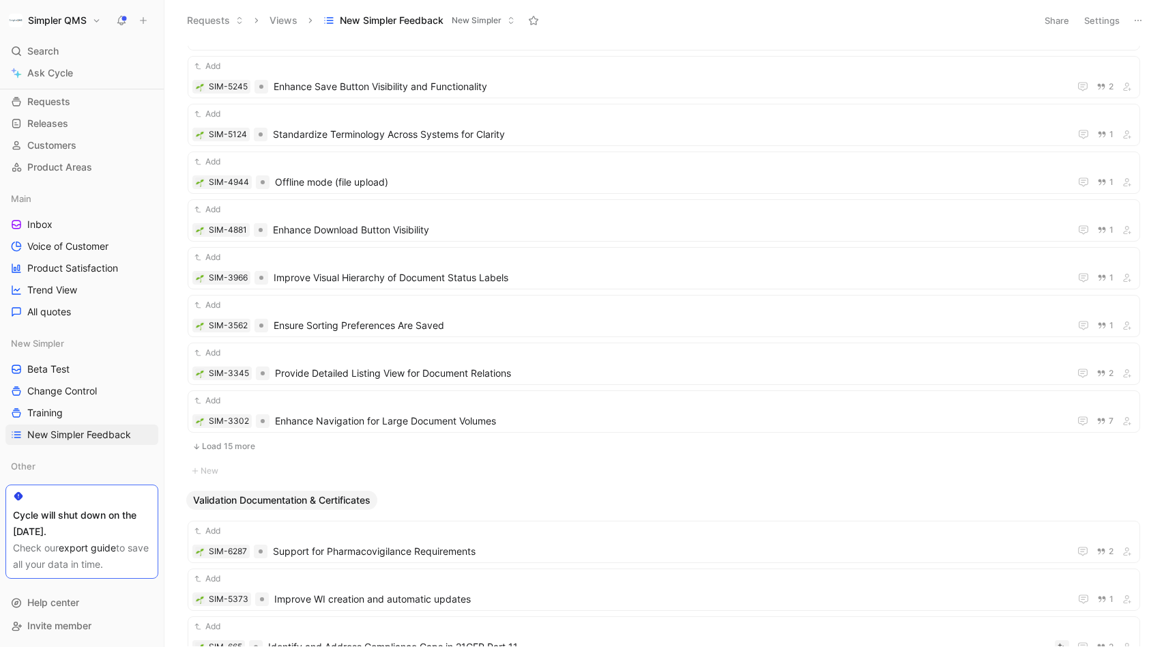
click at [227, 441] on button "Load 15 more" at bounding box center [664, 446] width 953 height 16
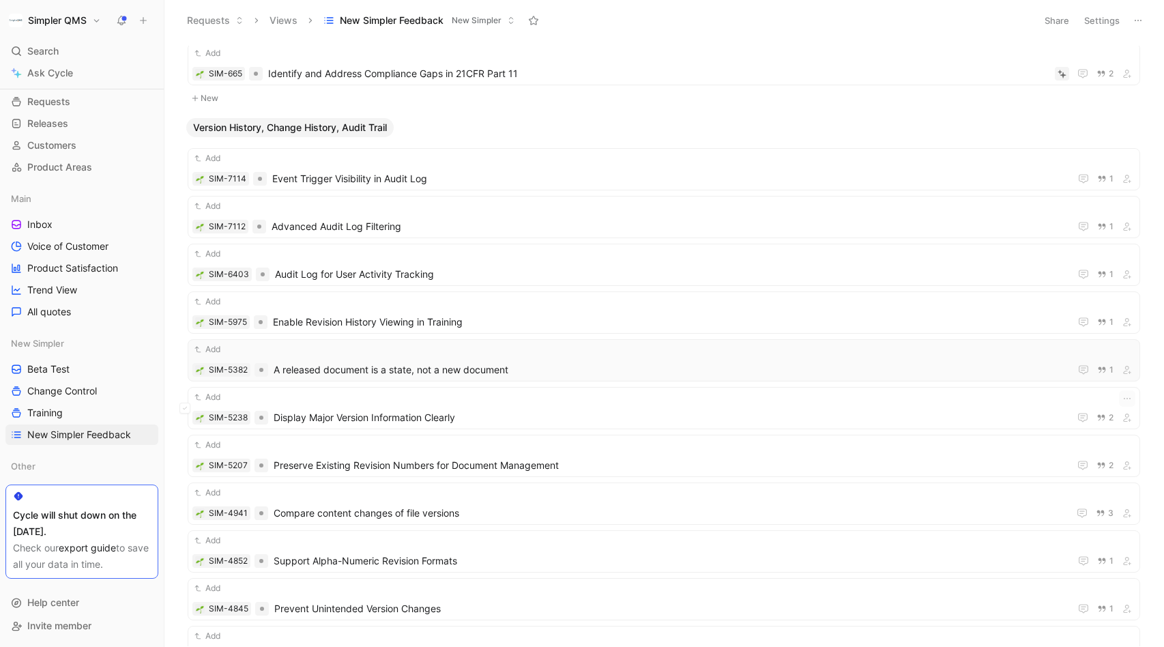
scroll to position [24548, 0]
click at [452, 225] on span "Advanced Audit Log Filtering" at bounding box center [668, 225] width 793 height 16
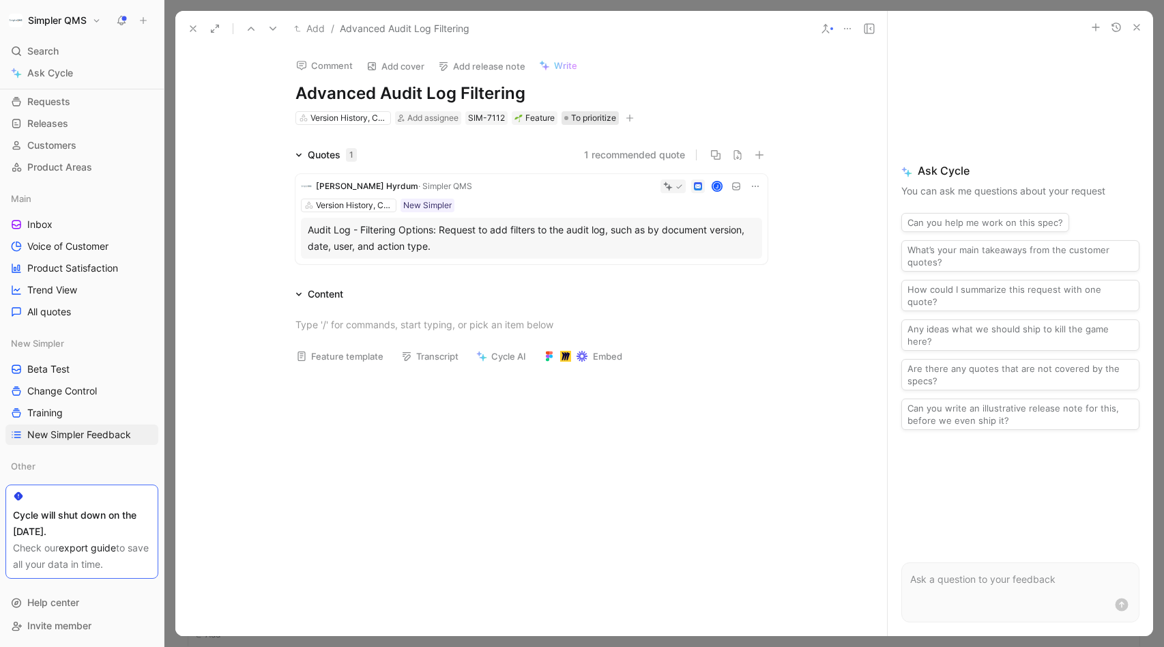
click at [581, 121] on span "To prioritize" at bounding box center [593, 118] width 45 height 14
click at [192, 25] on icon at bounding box center [193, 28] width 11 height 11
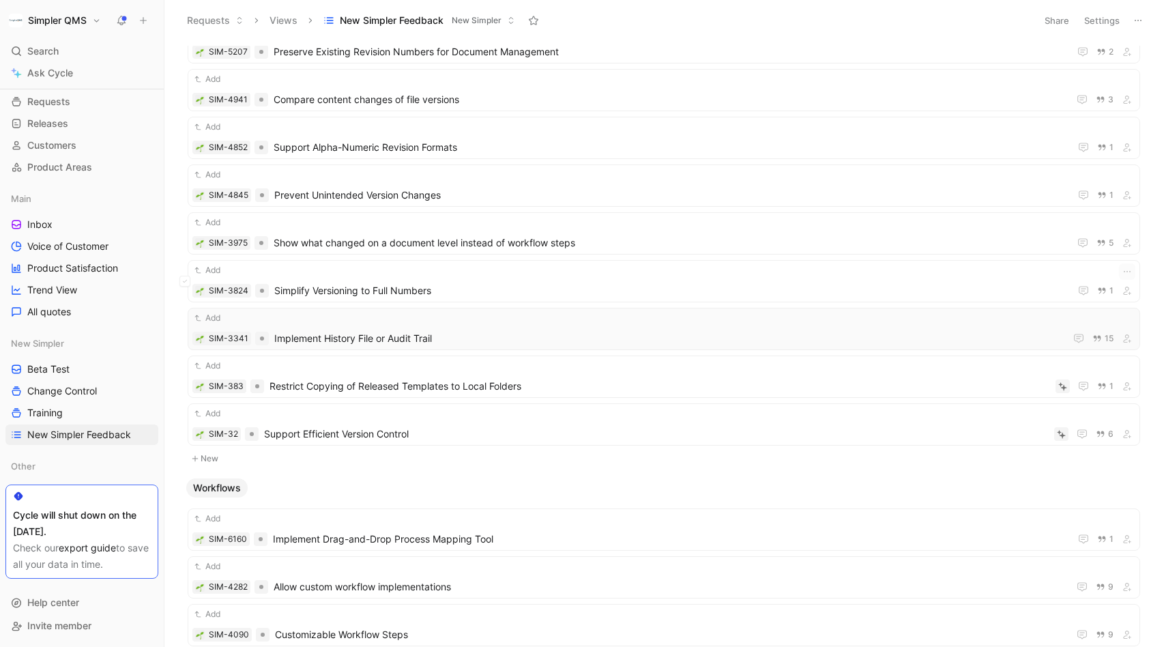
scroll to position [24959, 0]
click at [527, 334] on span "Implement History File or Audit Trail" at bounding box center [666, 340] width 785 height 16
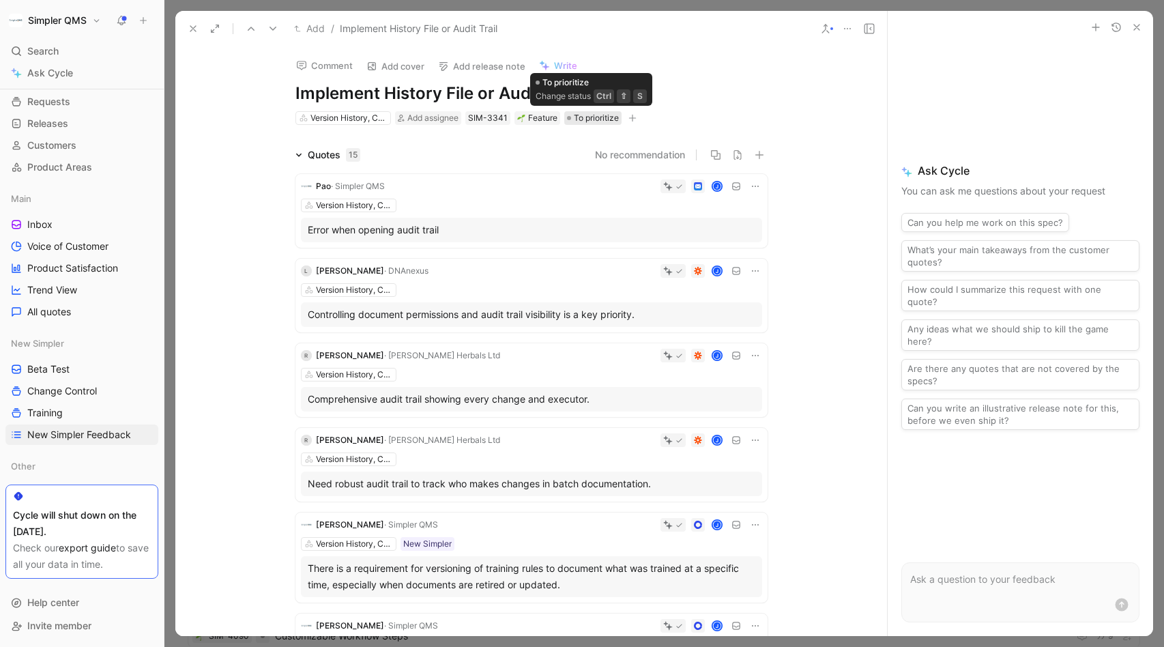
click at [585, 117] on span "To prioritize" at bounding box center [596, 118] width 45 height 14
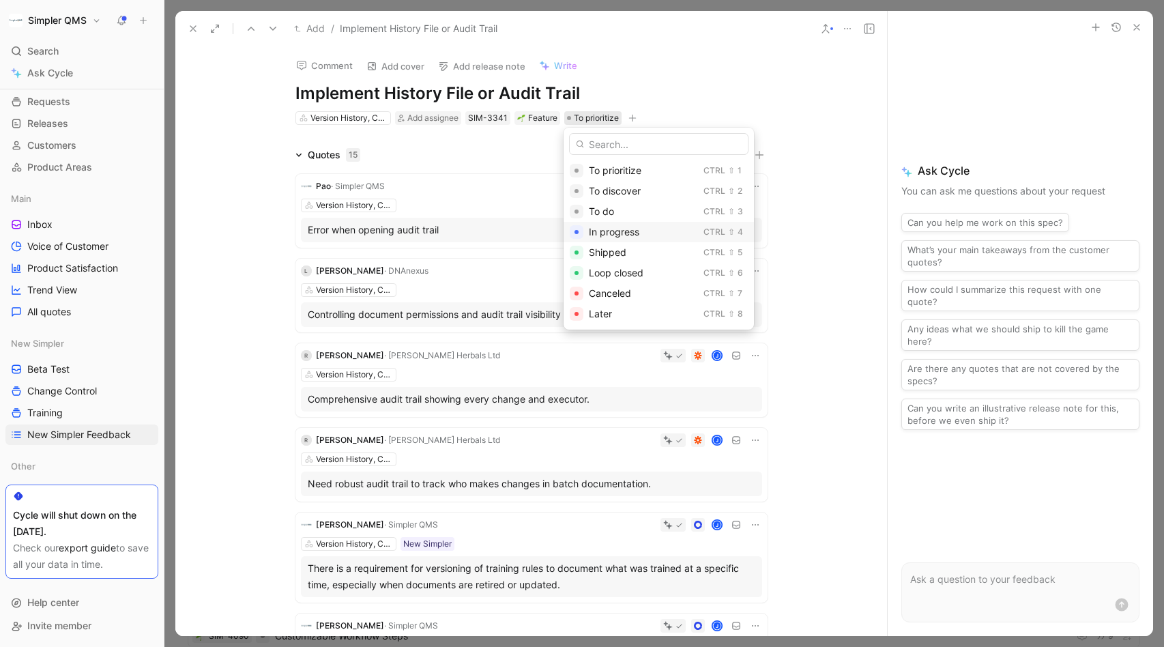
click at [629, 228] on span "In progress" at bounding box center [614, 232] width 50 height 12
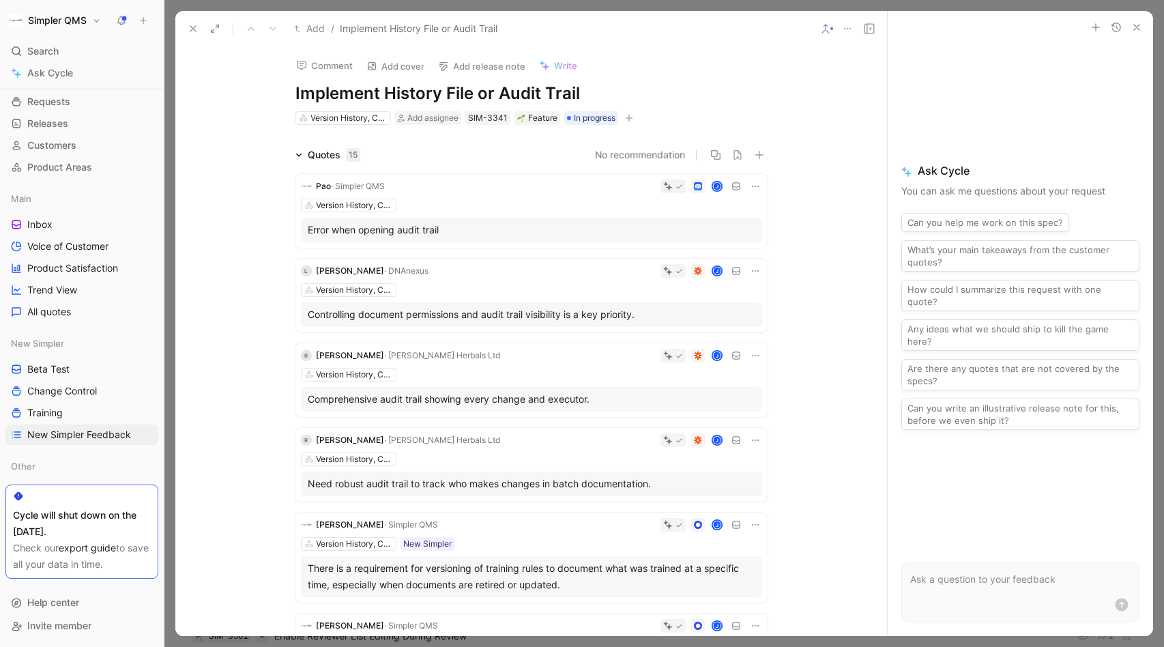
click at [631, 114] on icon "button" at bounding box center [629, 118] width 8 height 8
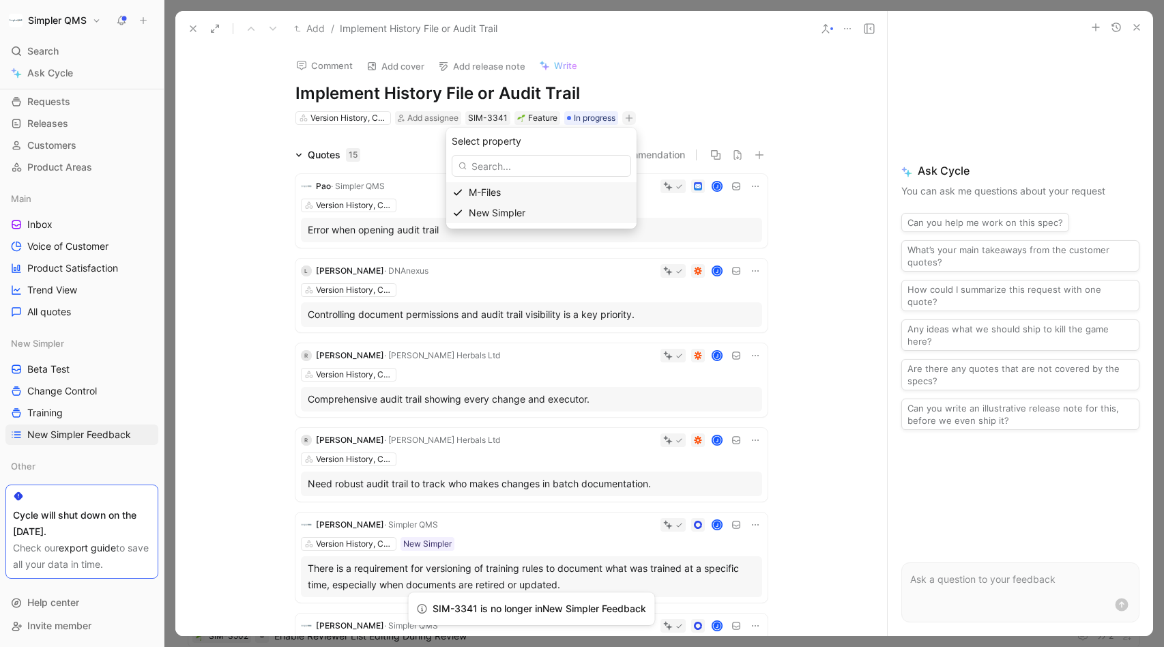
click at [513, 218] on span "New Simpler" at bounding box center [497, 213] width 57 height 12
click at [468, 161] on icon at bounding box center [470, 158] width 8 height 8
click at [465, 152] on input "checkbox" at bounding box center [465, 152] width 0 height 0
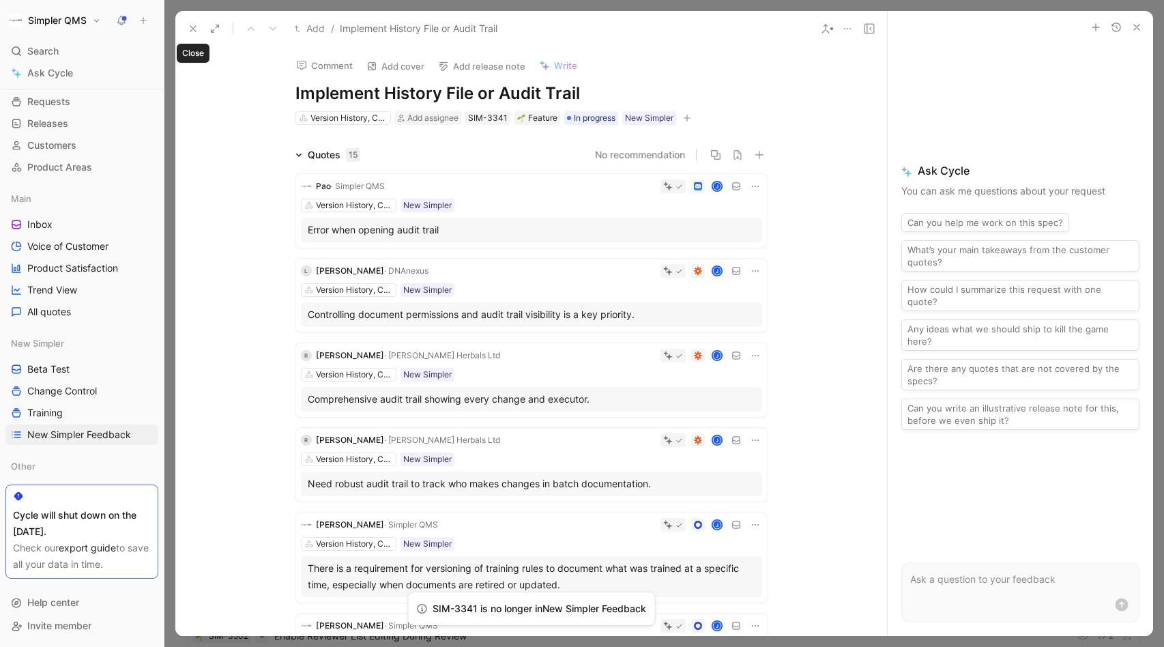
click at [194, 26] on icon at bounding box center [193, 28] width 11 height 11
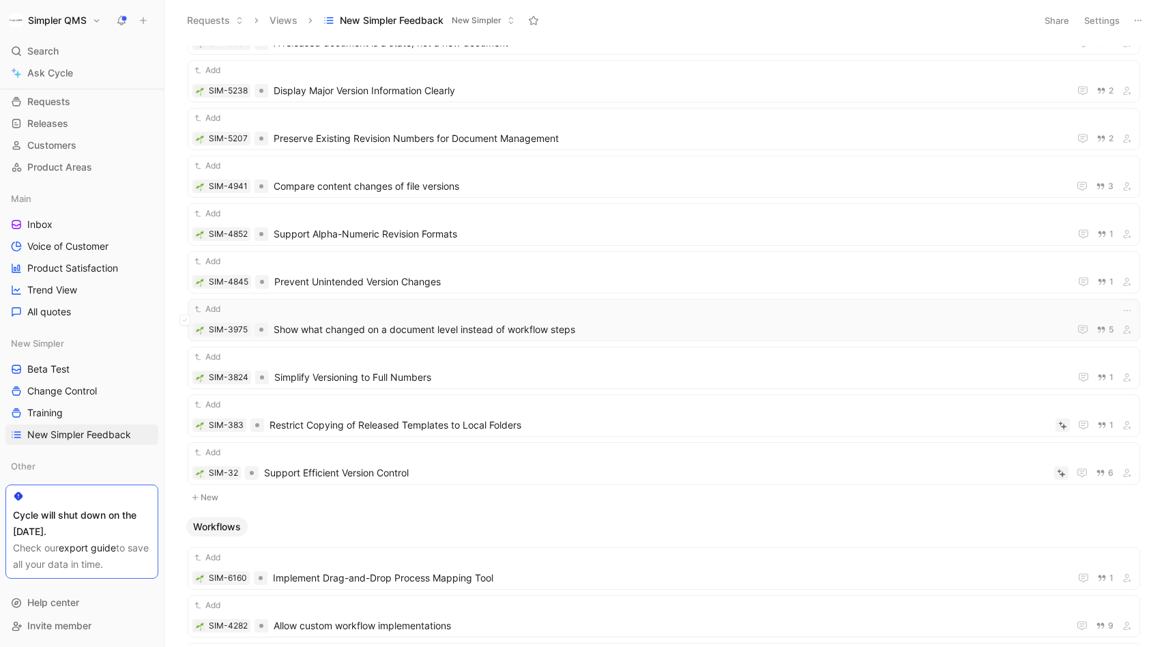
scroll to position [24826, 0]
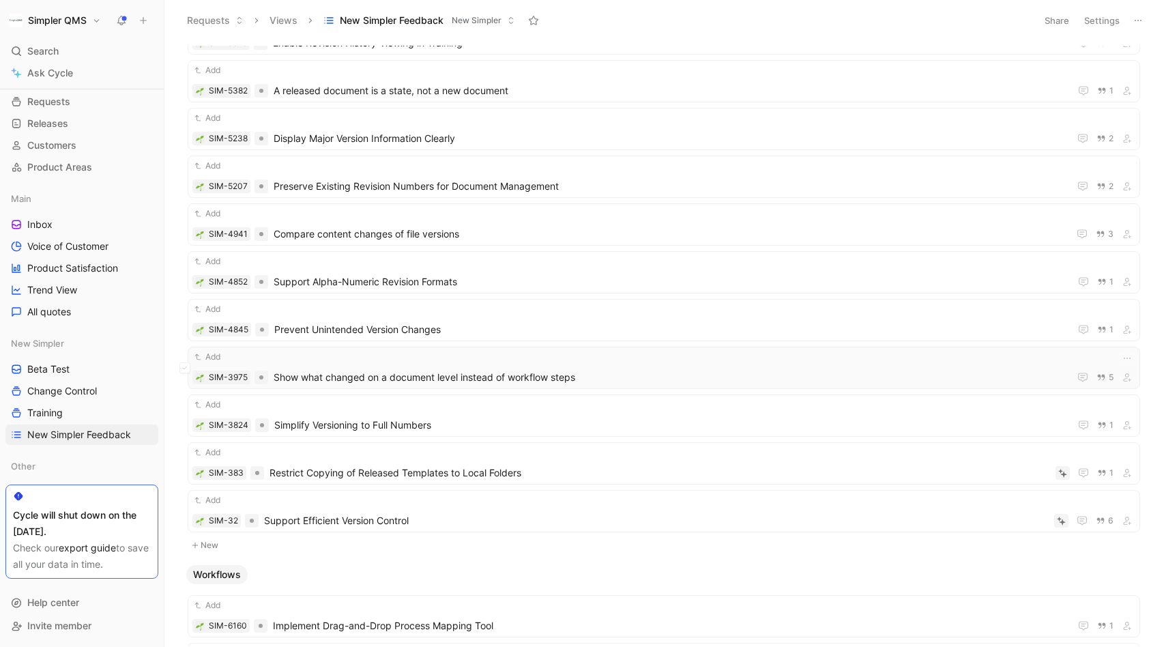
click at [590, 356] on div "Add" at bounding box center [663, 357] width 943 height 14
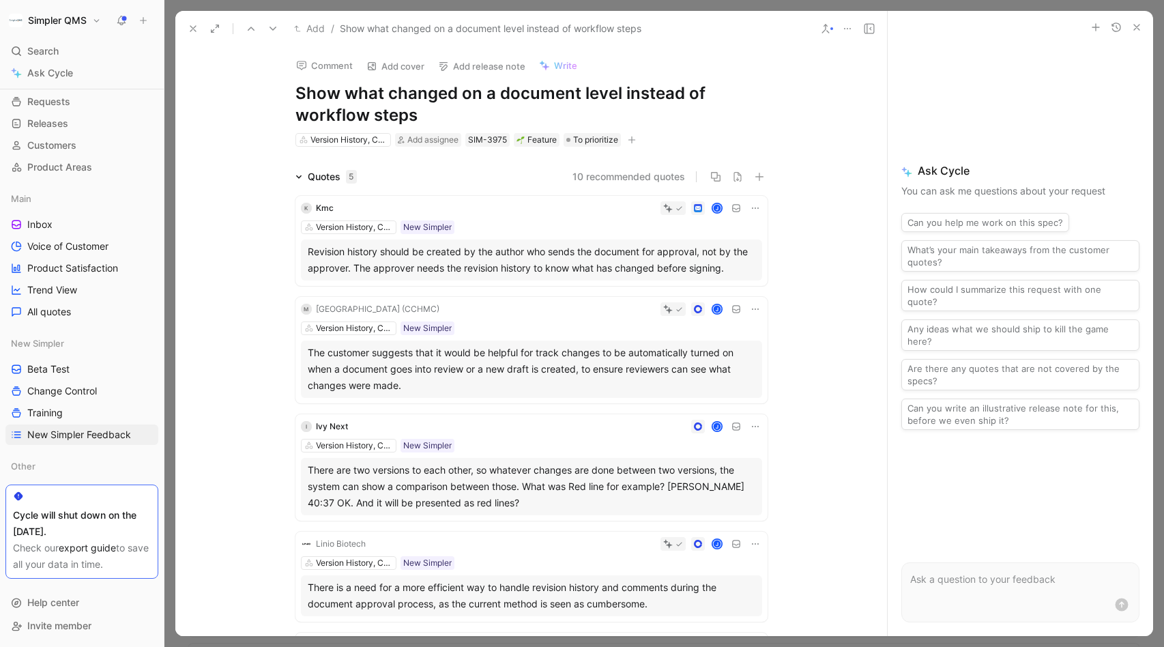
click at [633, 141] on icon "button" at bounding box center [632, 140] width 8 height 8
click at [528, 235] on span "New Simpler" at bounding box center [499, 235] width 57 height 12
click at [473, 179] on icon at bounding box center [473, 179] width 8 height 8
click at [467, 174] on input "checkbox" at bounding box center [467, 174] width 0 height 0
click at [609, 141] on span "To prioritize" at bounding box center [595, 140] width 45 height 14
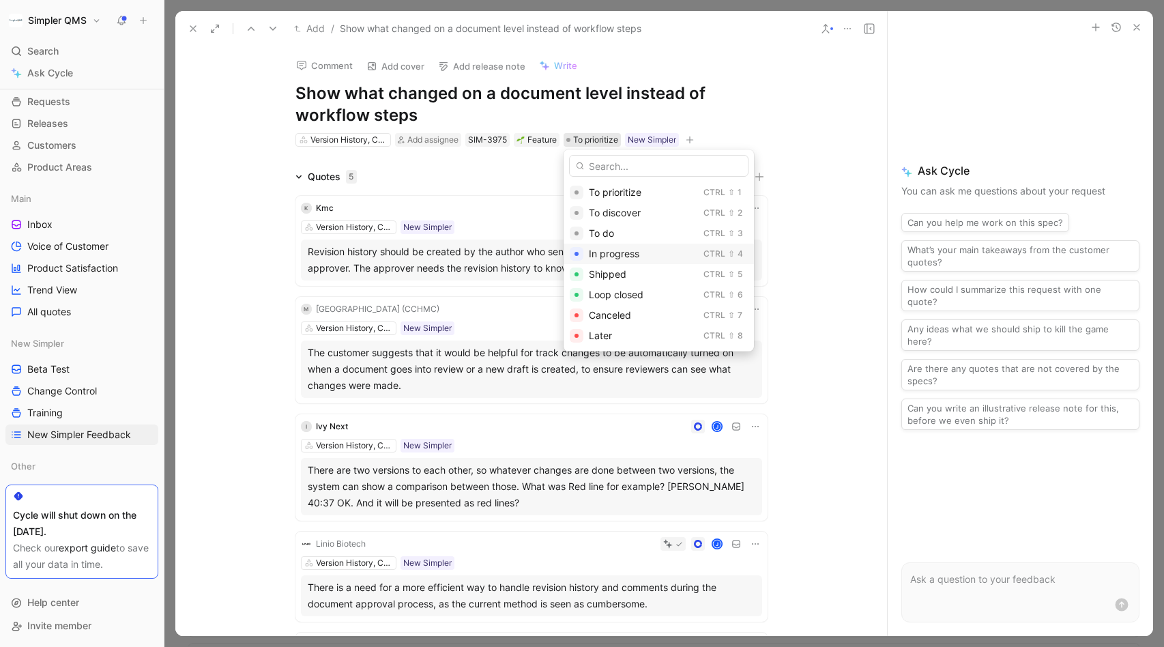
click at [620, 253] on span "In progress" at bounding box center [614, 254] width 50 height 12
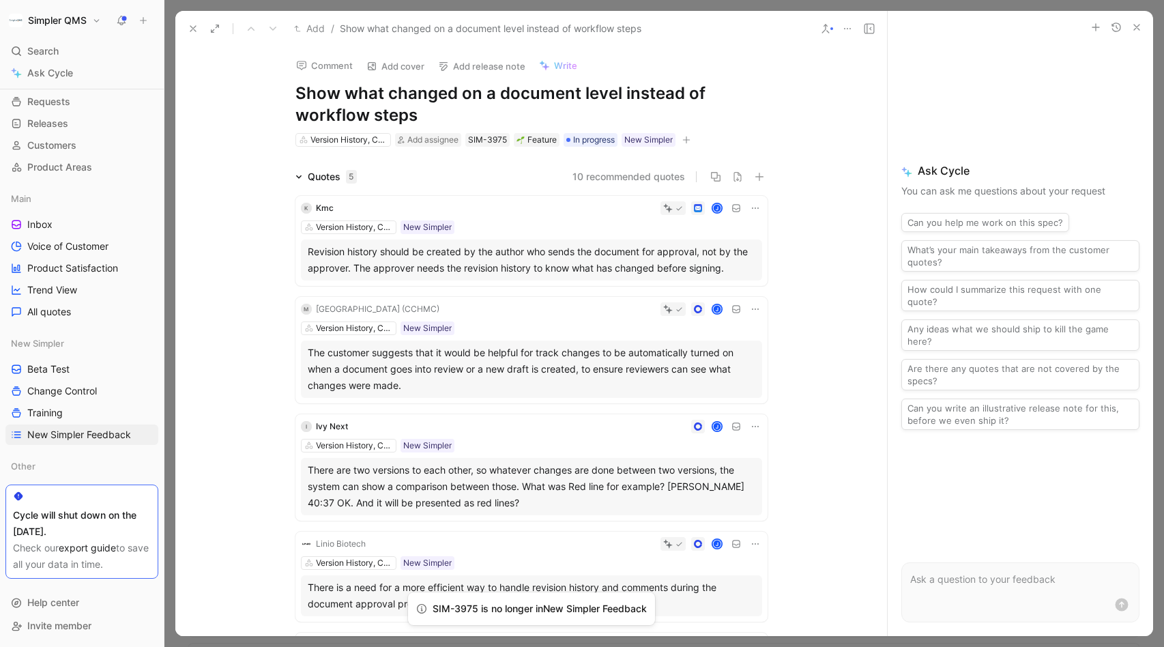
click at [190, 26] on use at bounding box center [192, 28] width 5 height 5
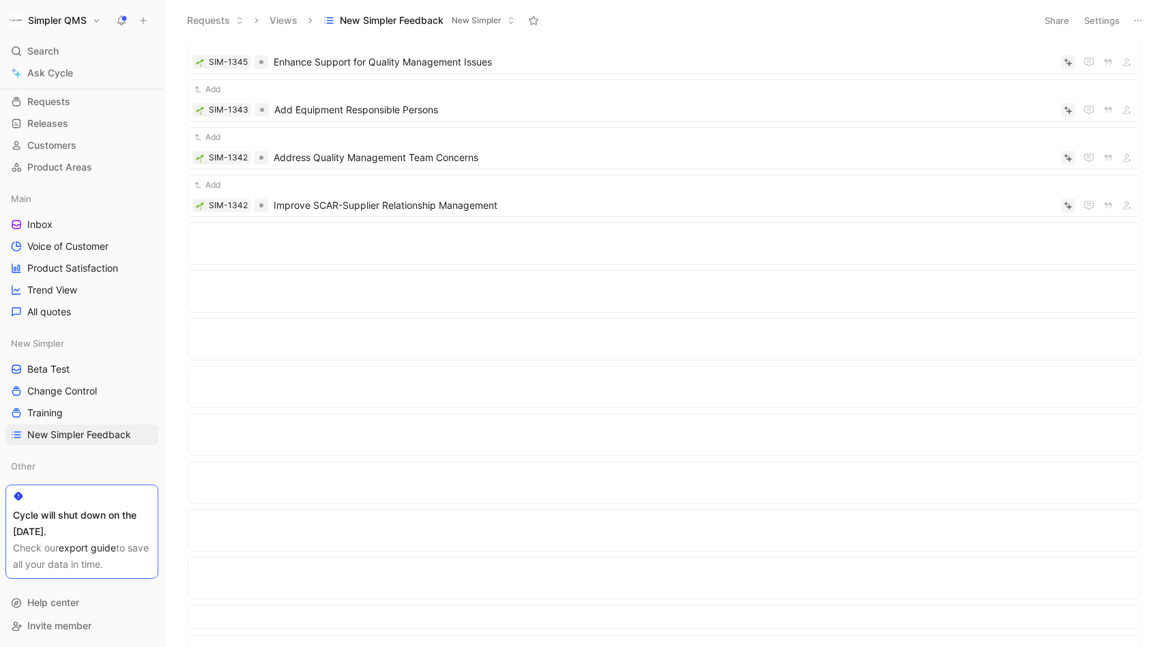
scroll to position [19405, 0]
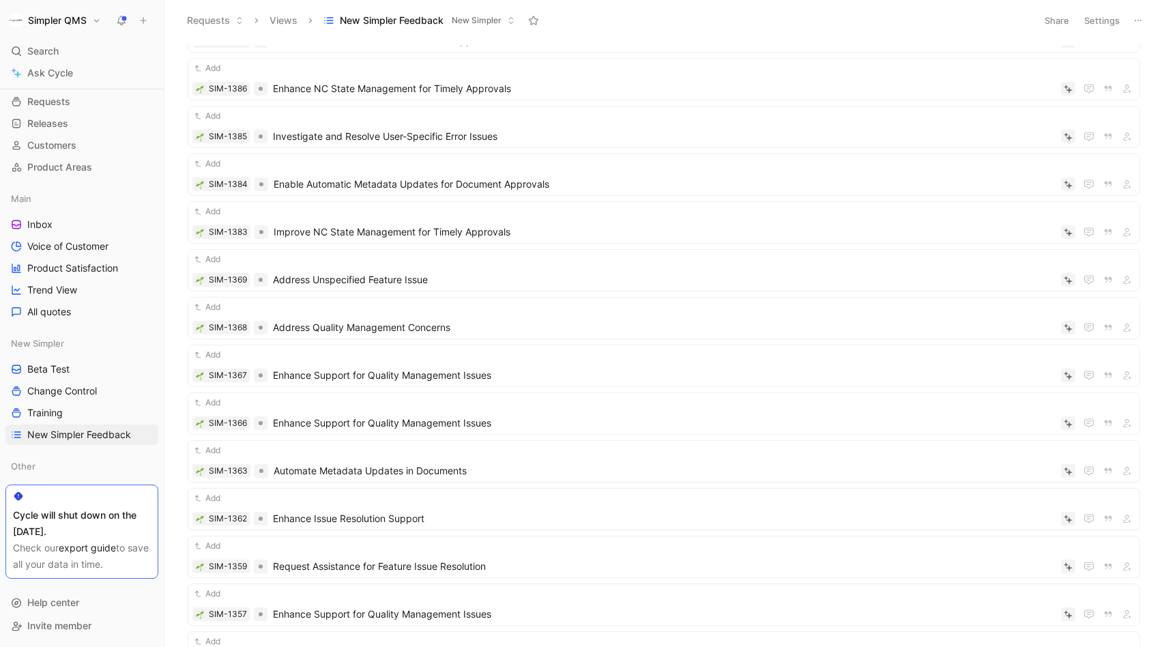
click at [479, 28] on button "New Simpler Feedback New Simpler" at bounding box center [419, 20] width 204 height 20
click at [1099, 20] on button "Settings" at bounding box center [1102, 20] width 48 height 19
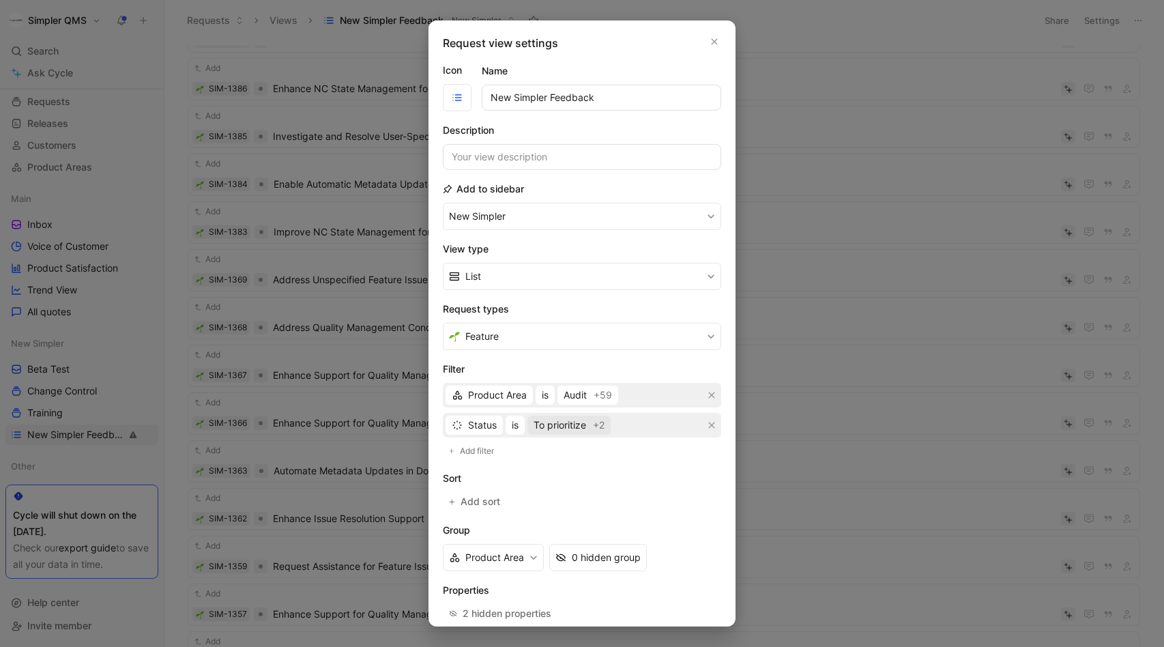
click at [592, 433] on button "To prioritize +2" at bounding box center [568, 425] width 83 height 19
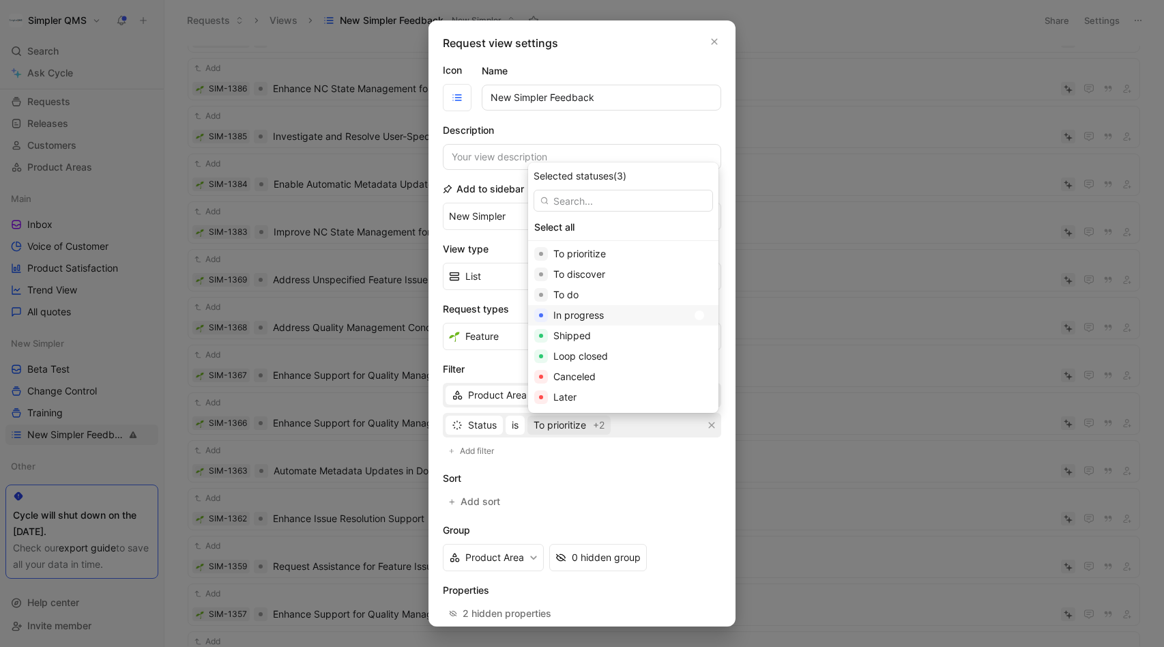
click at [695, 317] on div at bounding box center [700, 315] width 10 height 10
click at [701, 298] on div at bounding box center [706, 295] width 10 height 10
click at [701, 276] on div at bounding box center [706, 275] width 10 height 10
click at [668, 260] on div "To prioritize" at bounding box center [623, 254] width 190 height 20
click at [695, 338] on div at bounding box center [700, 336] width 10 height 10
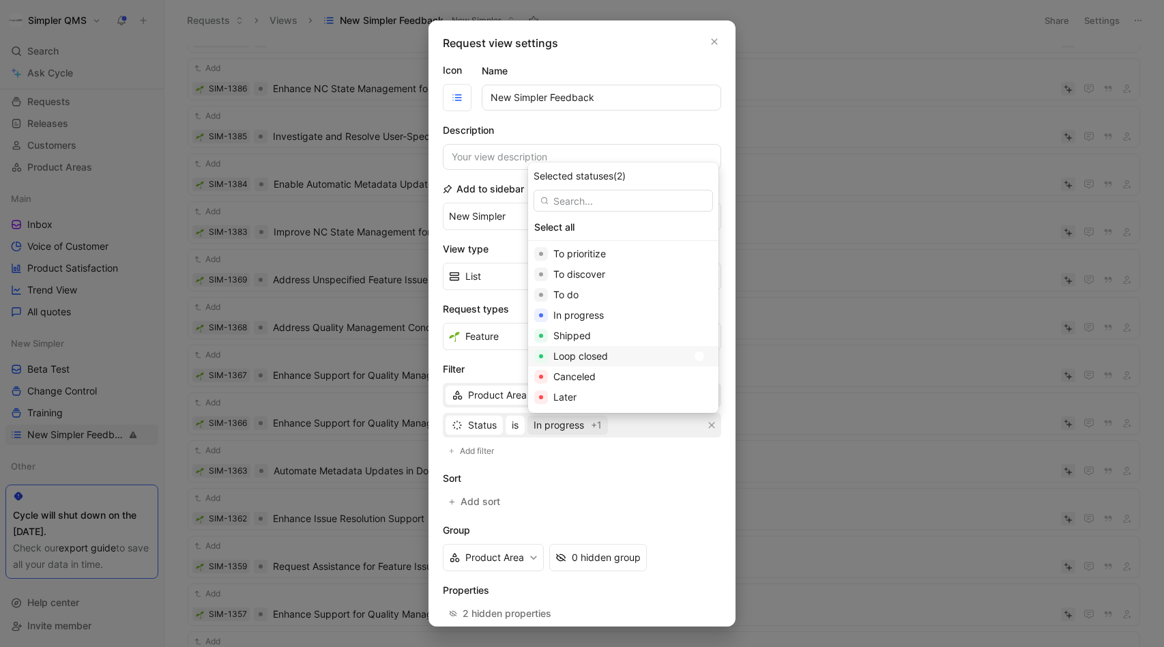
click at [695, 355] on div at bounding box center [700, 356] width 10 height 10
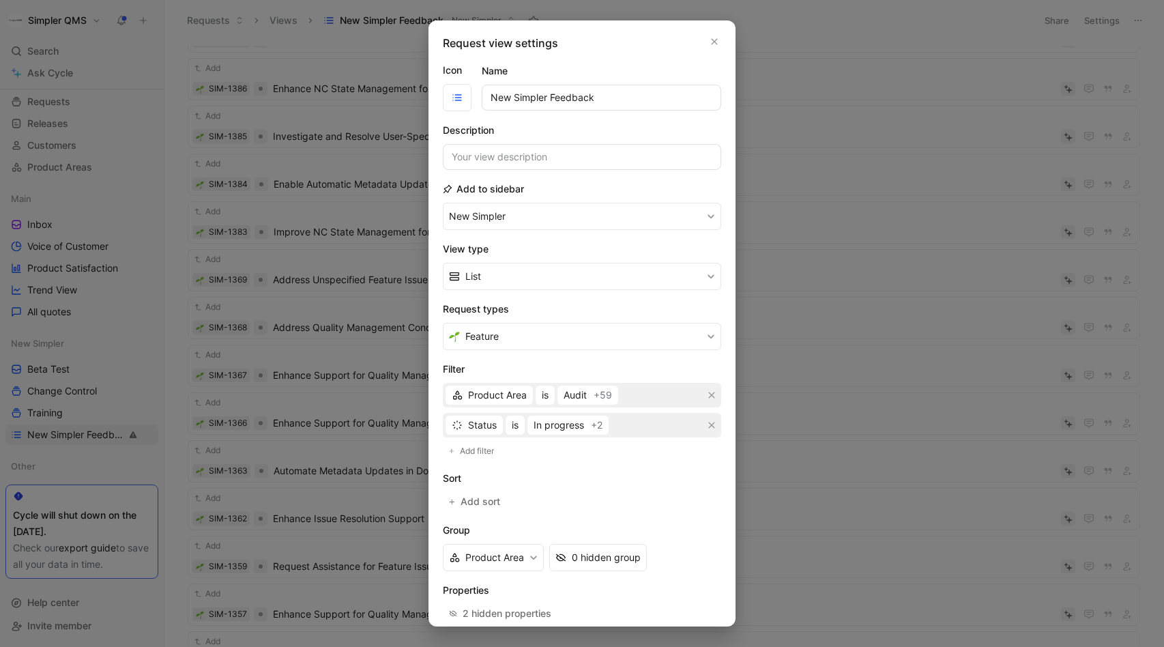
scroll to position [68, 0]
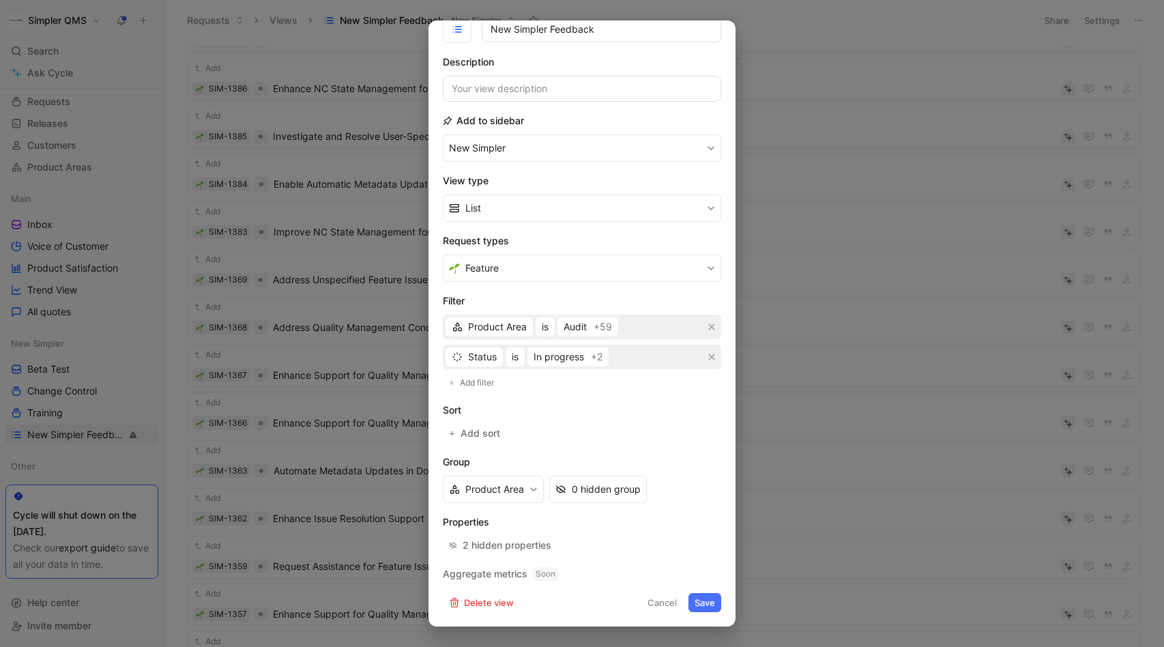
click at [704, 602] on button "Save" at bounding box center [704, 602] width 33 height 19
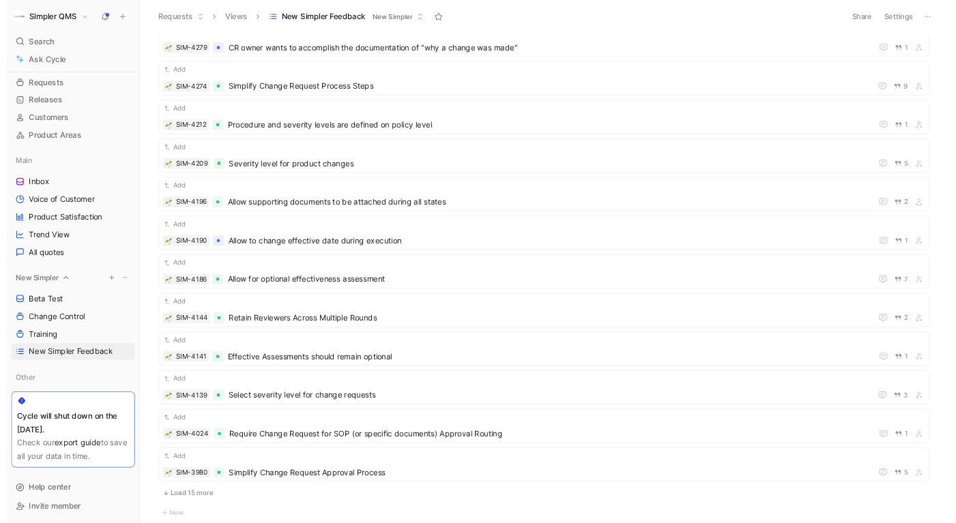
scroll to position [682, 0]
